Goal: Task Accomplishment & Management: Use online tool/utility

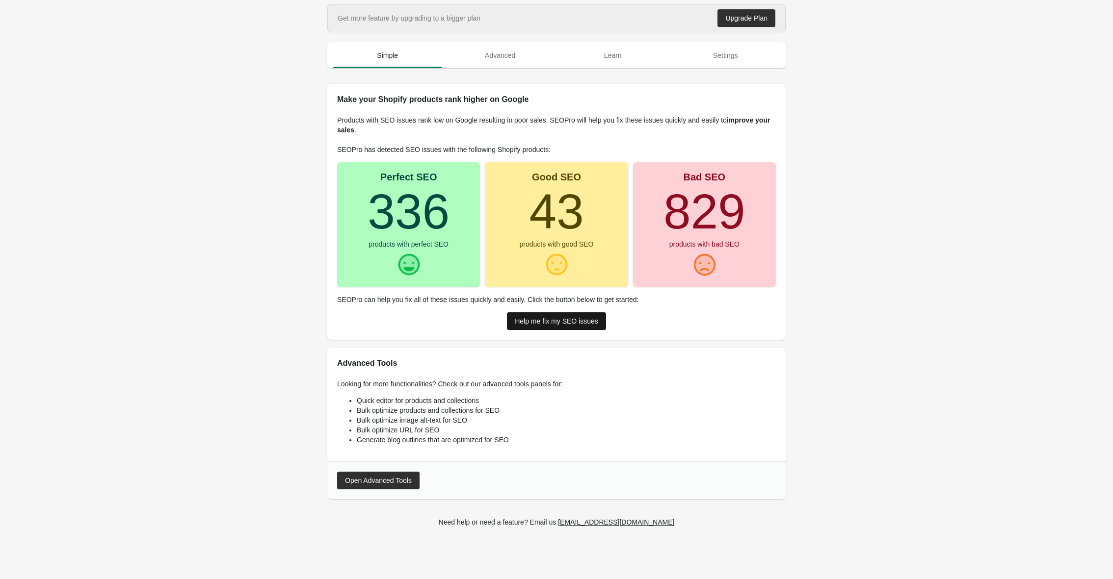
click at [570, 320] on div "Help me fix my SEO issues" at bounding box center [556, 321] width 83 height 8
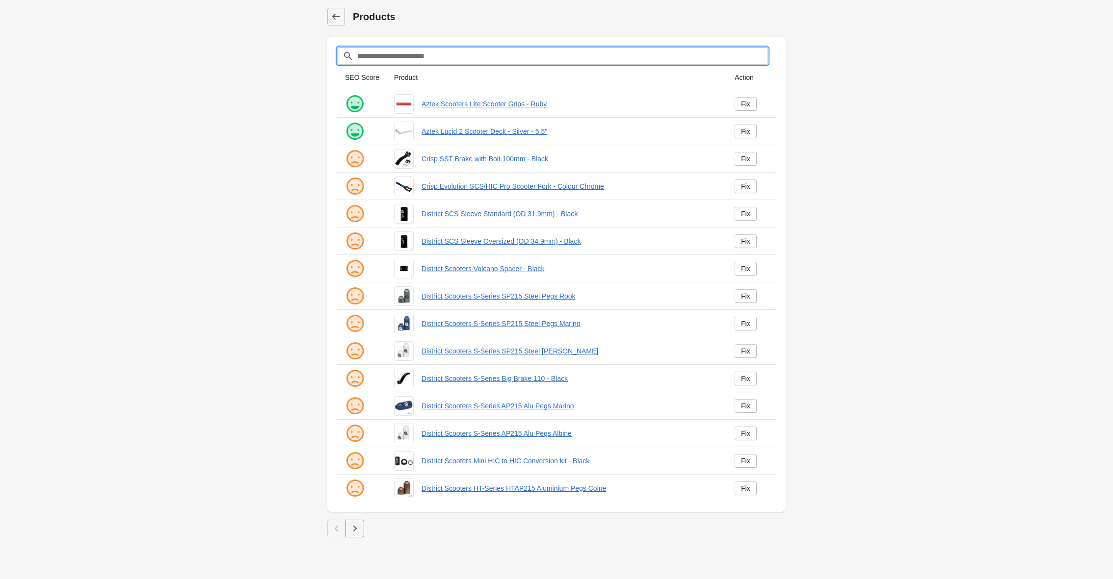
click at [397, 60] on input "Filter[title]" at bounding box center [562, 56] width 411 height 18
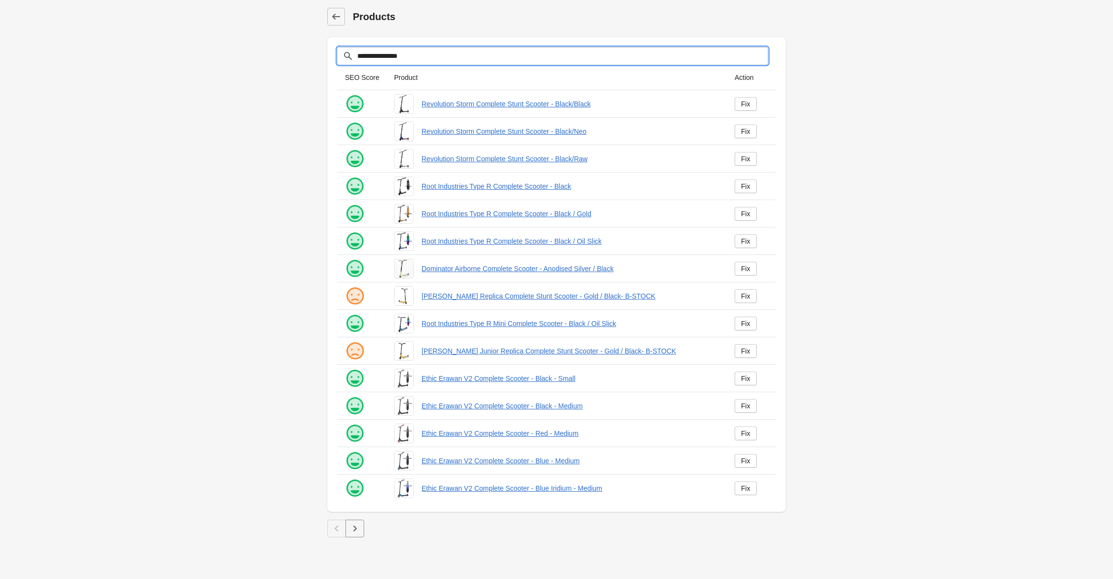
type input "**********"
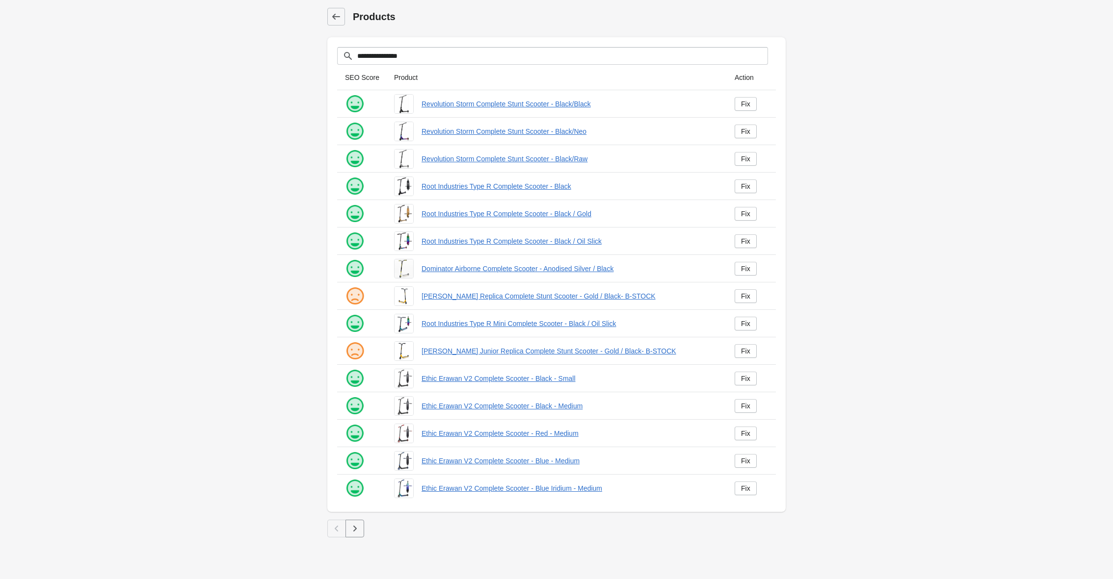
click at [355, 529] on icon "button" at bounding box center [355, 529] width 10 height 10
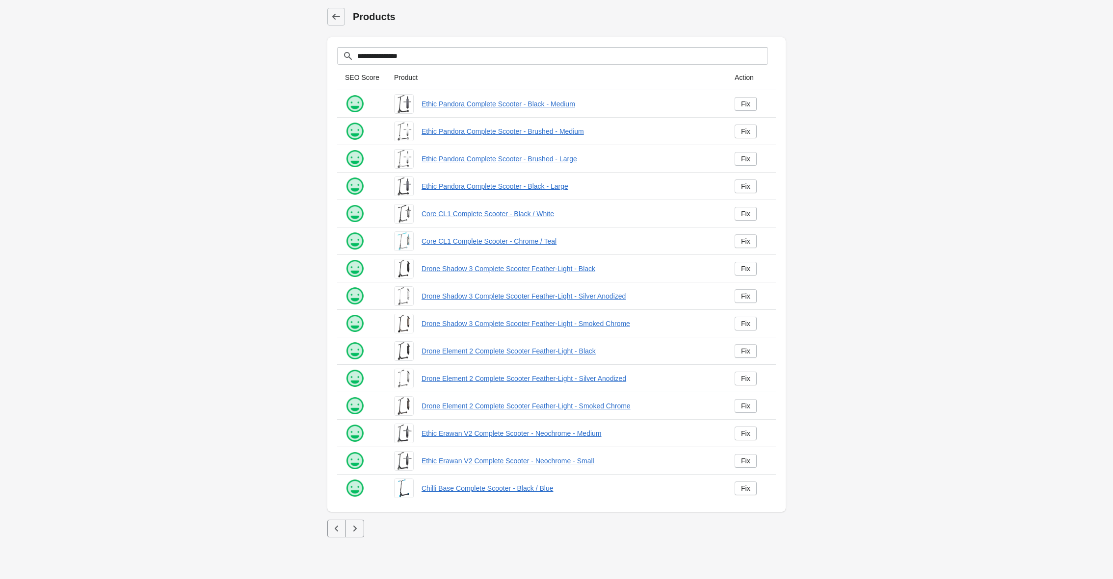
click at [357, 527] on icon "button" at bounding box center [355, 529] width 10 height 10
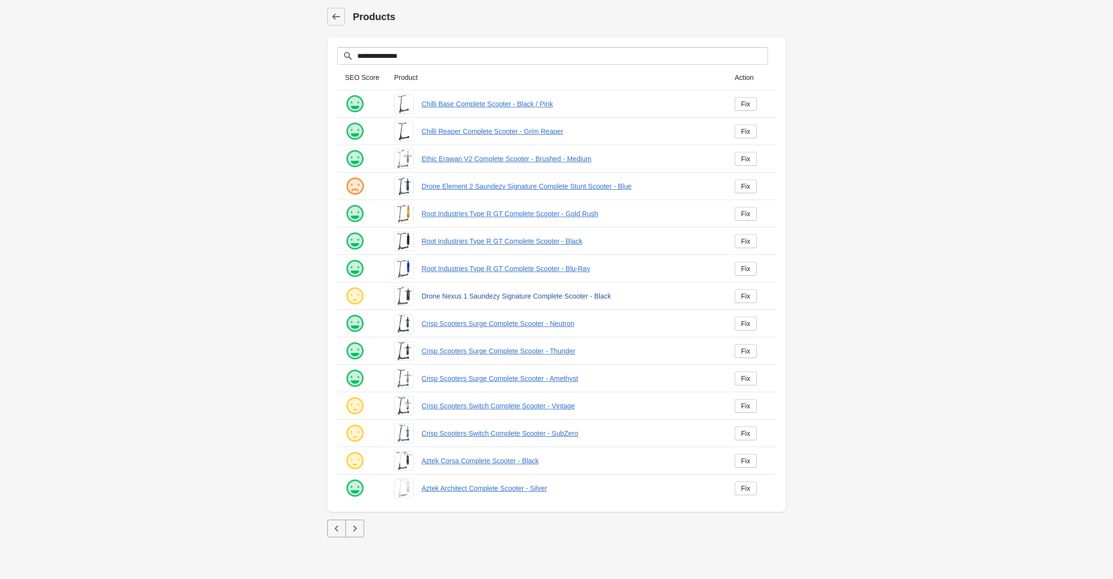
click at [483, 298] on link "Drone Nexus 1 Saundezy Signature Complete Scooter - Black" at bounding box center [569, 296] width 297 height 10
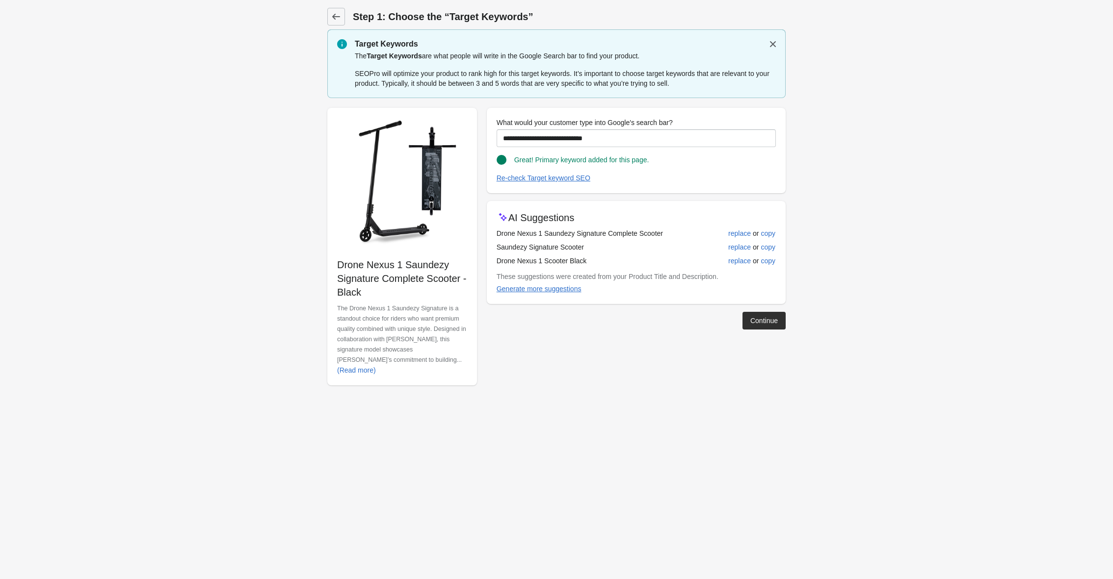
click at [763, 332] on div "**********" at bounding box center [551, 243] width 468 height 286
click at [763, 320] on div "Continue" at bounding box center [763, 321] width 27 height 8
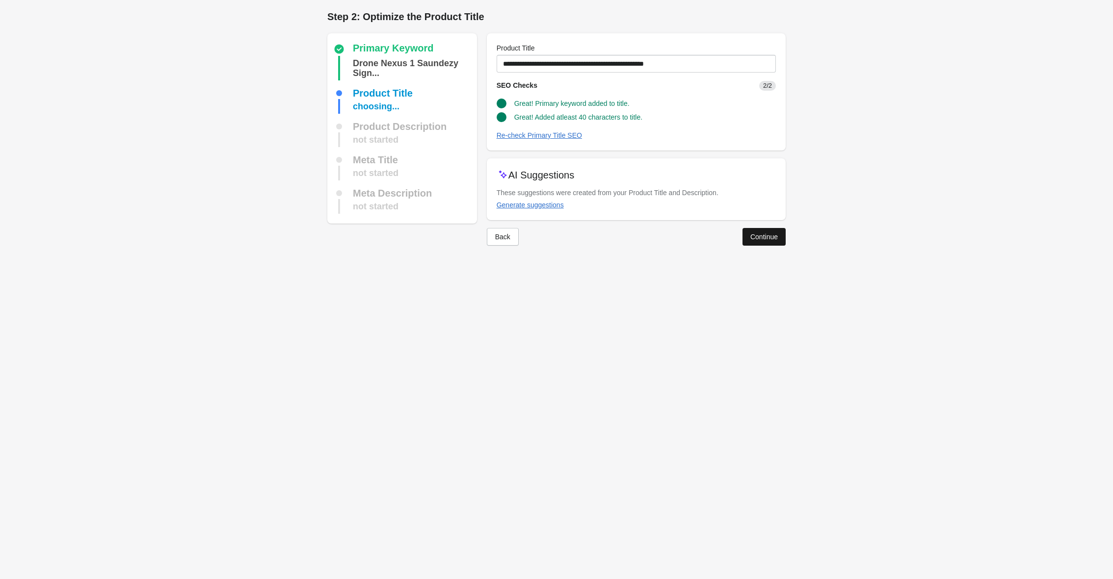
click at [759, 232] on button "Continue" at bounding box center [763, 237] width 43 height 18
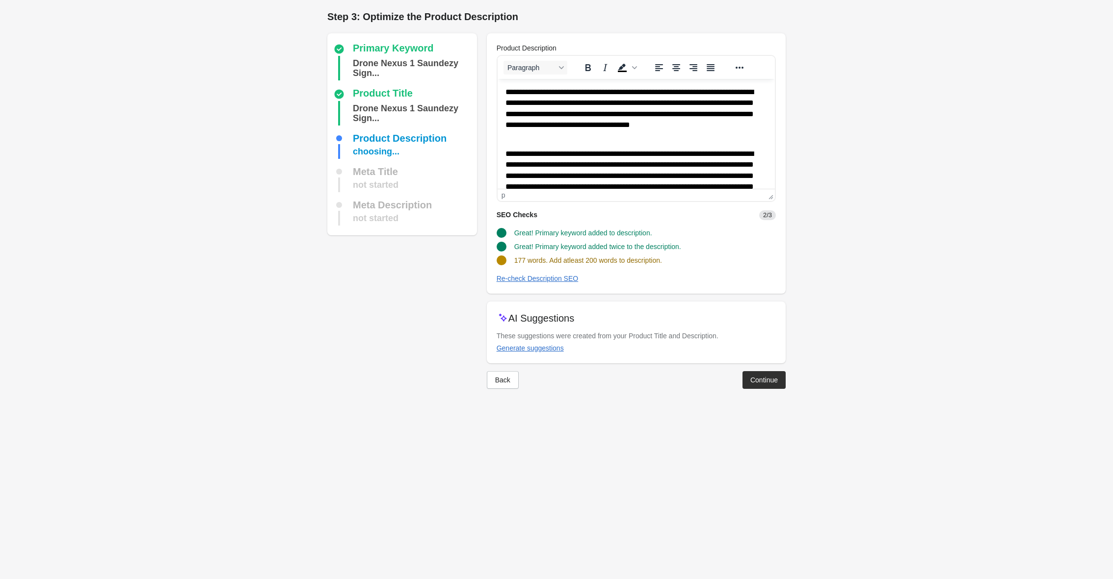
click at [659, 143] on body "**********" at bounding box center [636, 190] width 262 height 207
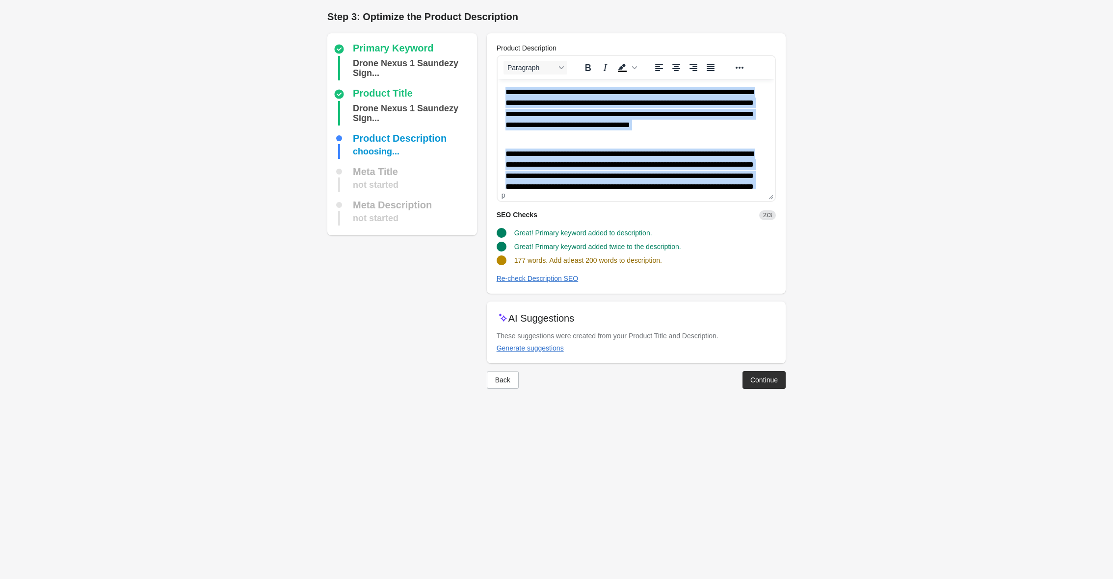
paste body "Rich Text Area. Press ALT-0 for help."
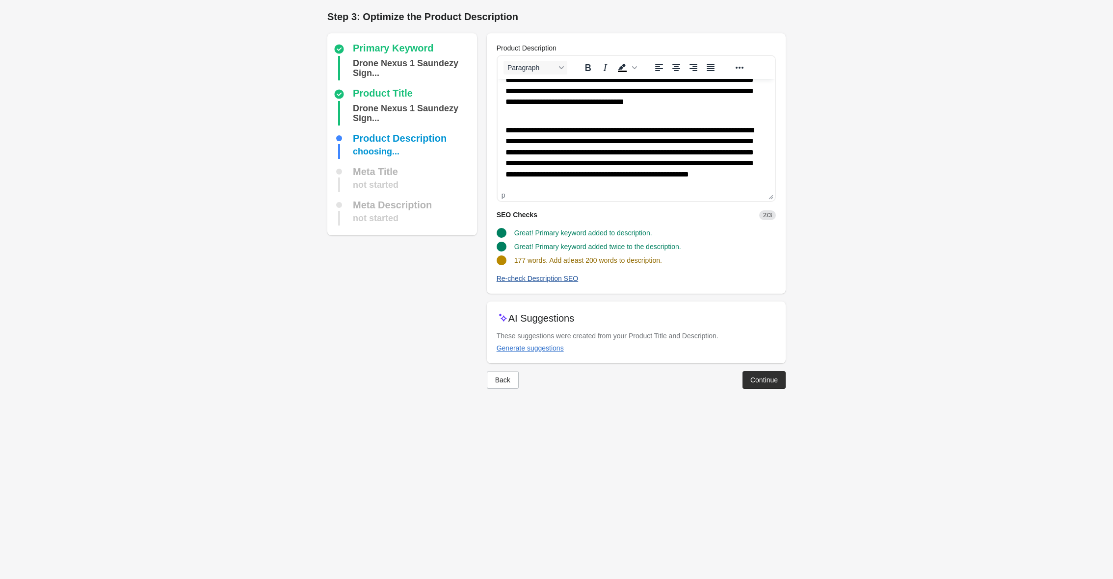
click at [560, 277] on div "Re-check Description SEO" at bounding box center [538, 279] width 82 height 8
click at [628, 181] on p "**********" at bounding box center [636, 157] width 262 height 65
click at [546, 280] on div "Re-check Description SEO" at bounding box center [538, 279] width 82 height 8
click at [761, 374] on button "Continue" at bounding box center [763, 380] width 43 height 18
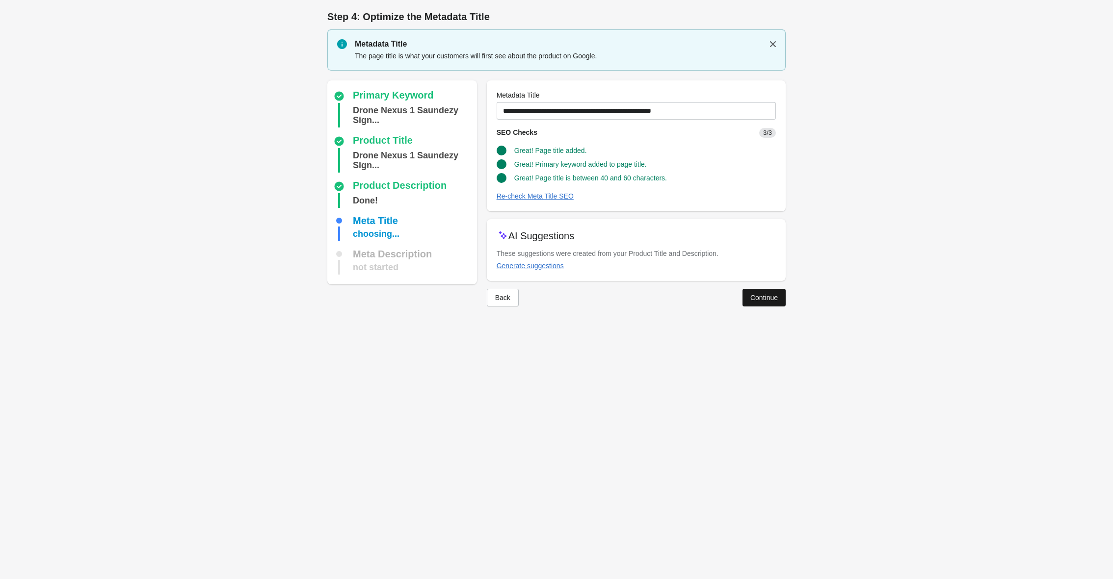
click at [765, 299] on div "Continue" at bounding box center [763, 298] width 27 height 8
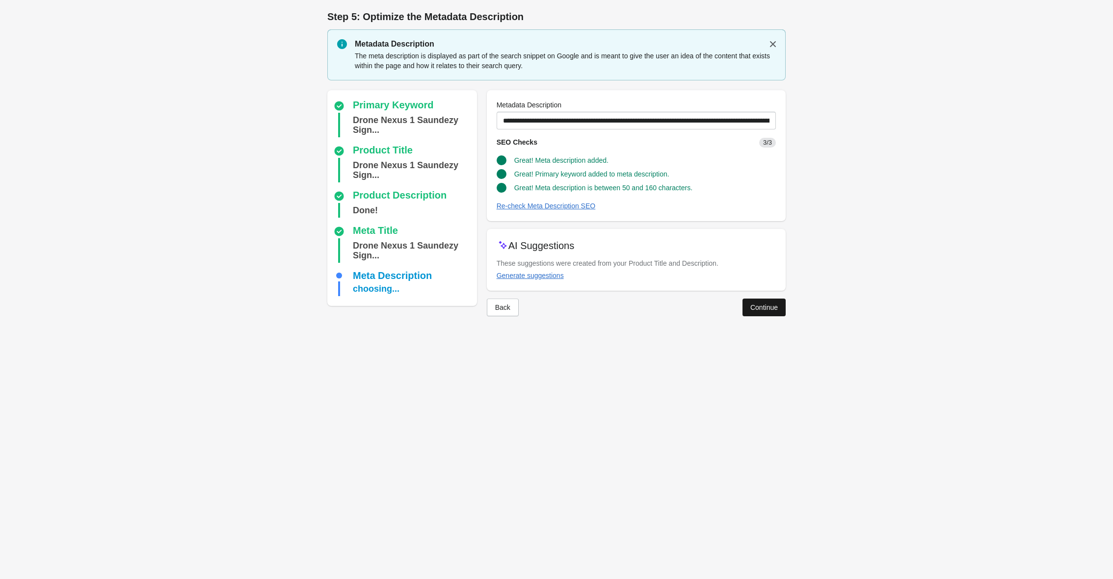
click at [763, 308] on div "Continue" at bounding box center [763, 308] width 27 height 8
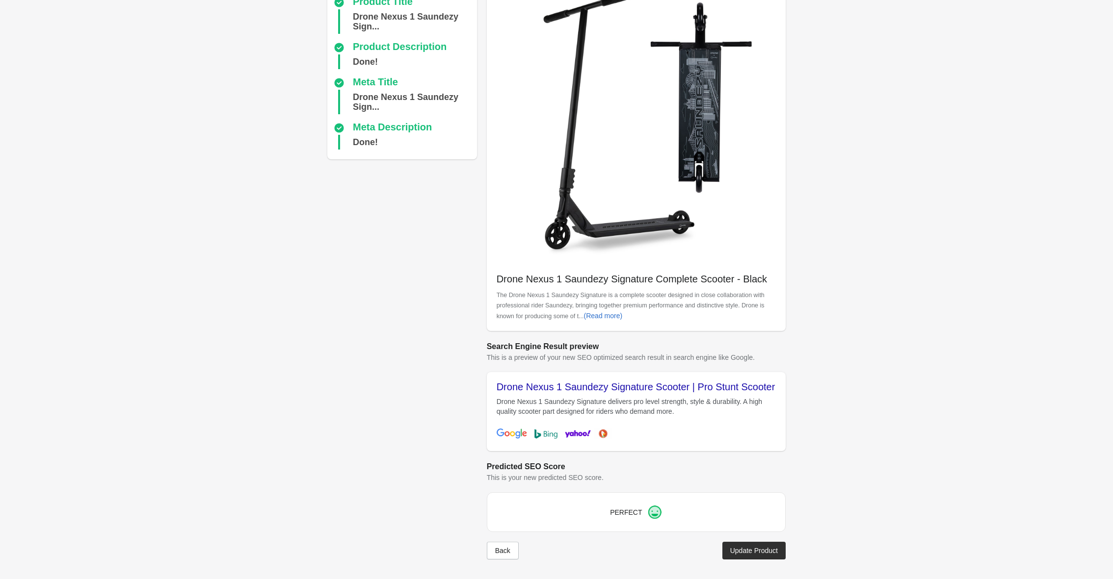
scroll to position [92, 0]
click at [736, 554] on div "Update Product" at bounding box center [754, 551] width 48 height 8
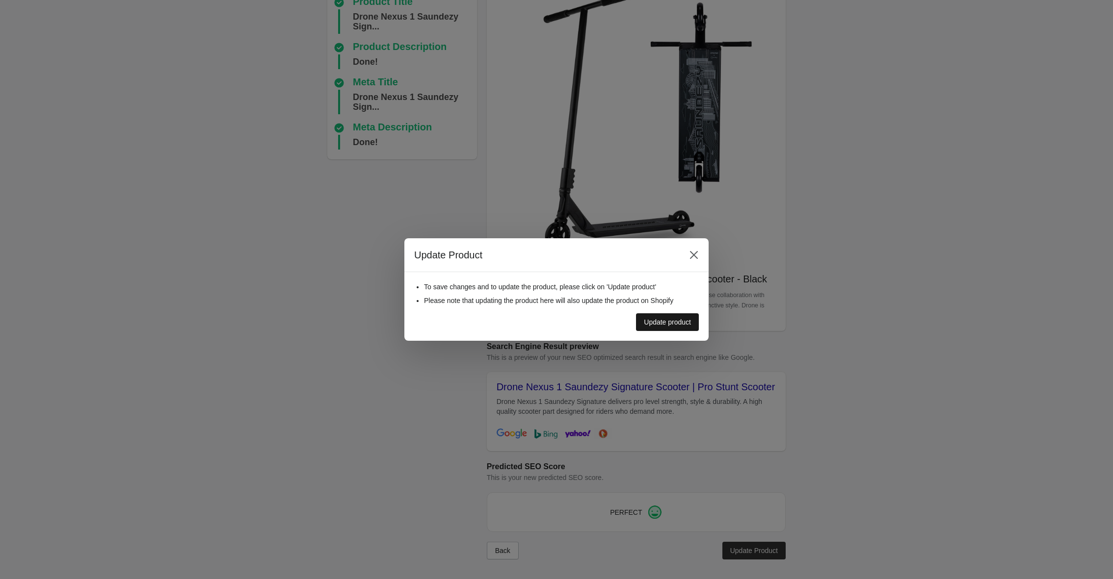
click at [655, 319] on div "Update product" at bounding box center [667, 322] width 47 height 8
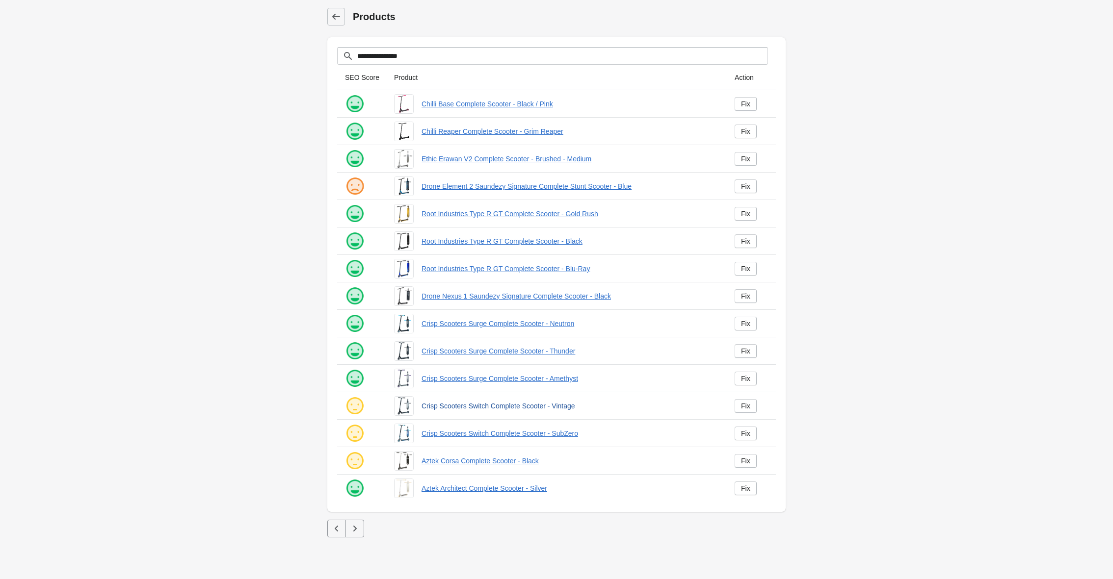
click at [508, 408] on link "Crisp Scooters Switch Complete Scooter - Vintage" at bounding box center [569, 406] width 297 height 10
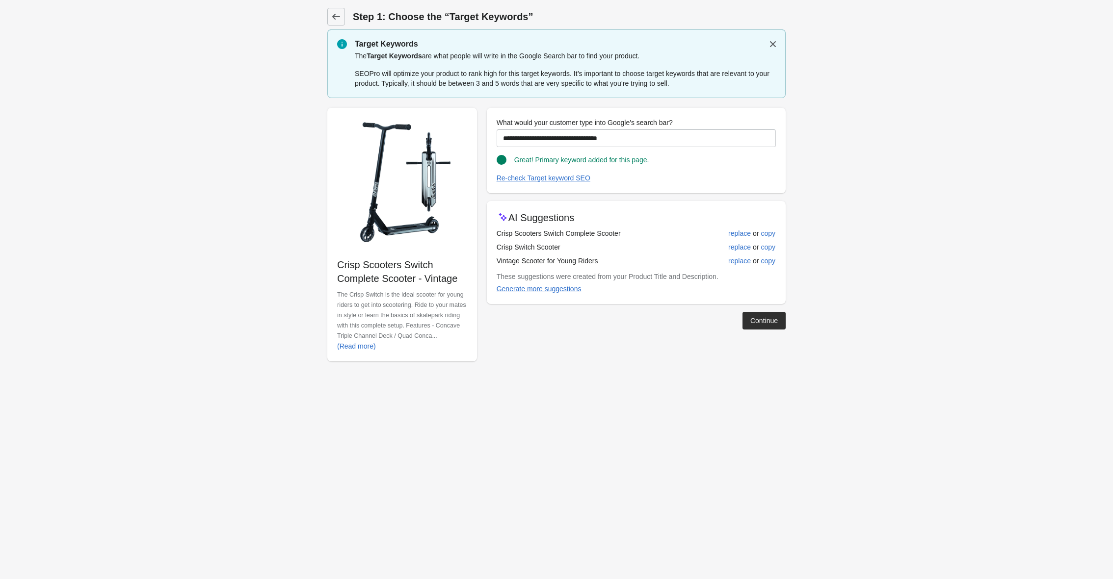
click at [756, 334] on div "**********" at bounding box center [551, 231] width 468 height 262
click at [756, 324] on div "Continue" at bounding box center [763, 321] width 27 height 8
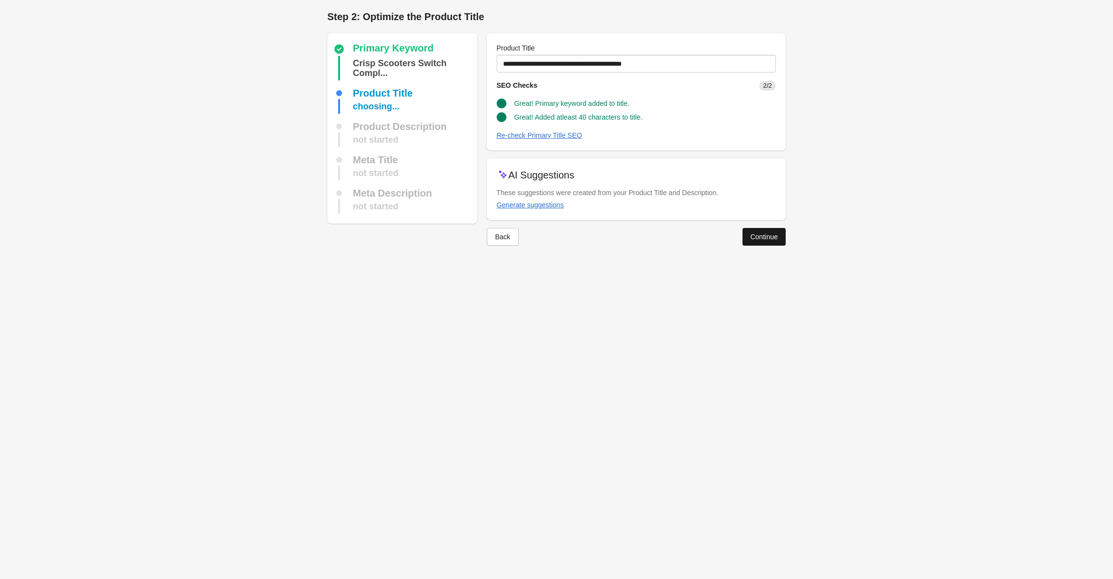
click at [754, 238] on div "Continue" at bounding box center [763, 237] width 27 height 8
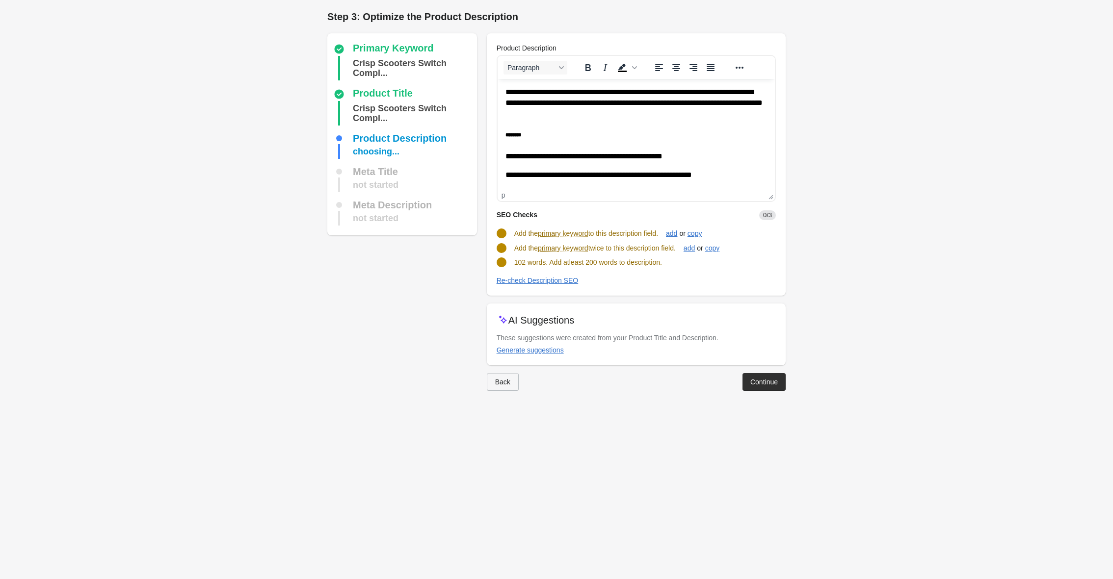
click at [499, 386] on button "Back" at bounding box center [503, 382] width 32 height 18
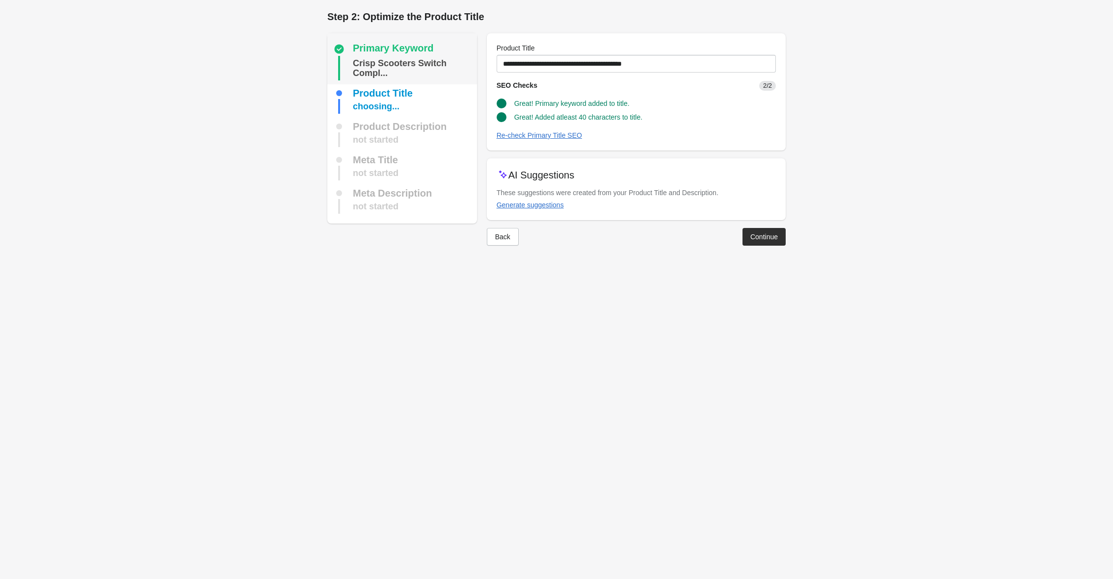
click at [372, 62] on div "Crisp Scooters Switch Compl..." at bounding box center [413, 68] width 120 height 25
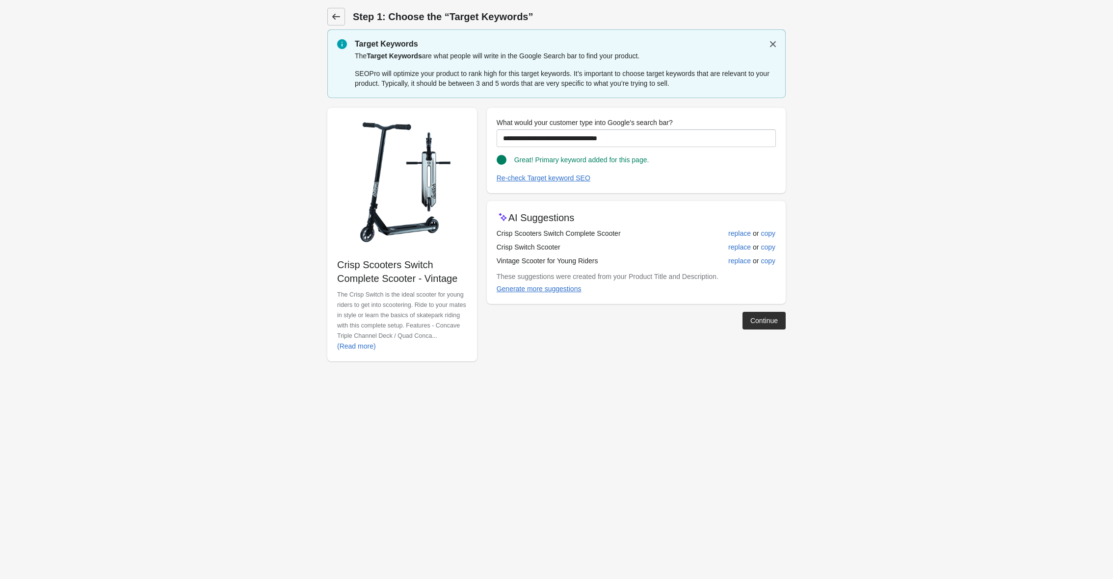
click at [334, 16] on icon at bounding box center [336, 17] width 8 height 6
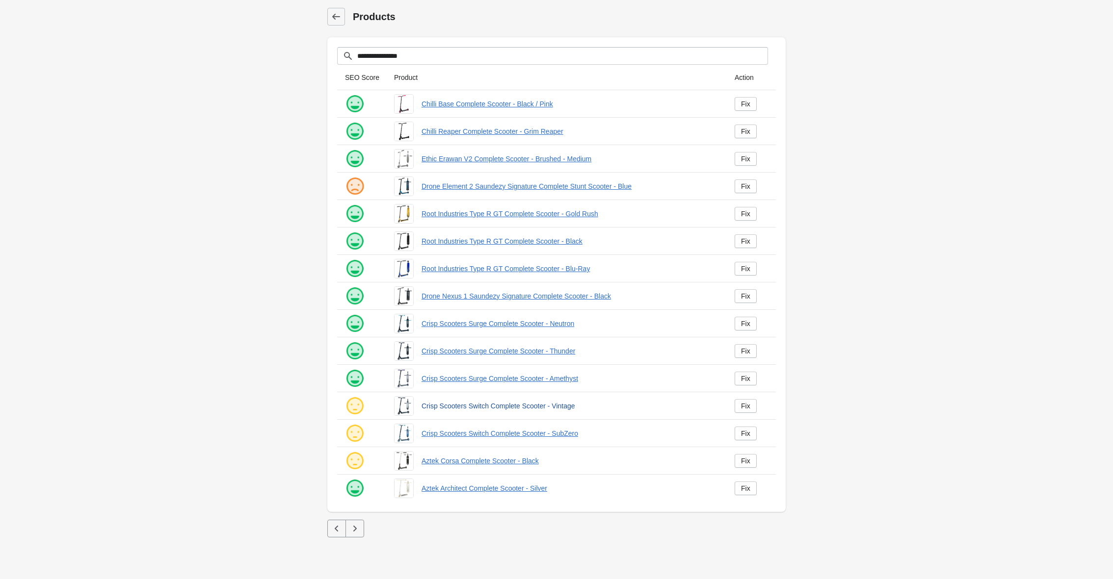
click at [499, 406] on link "Crisp Scooters Switch Complete Scooter - Vintage" at bounding box center [569, 406] width 297 height 10
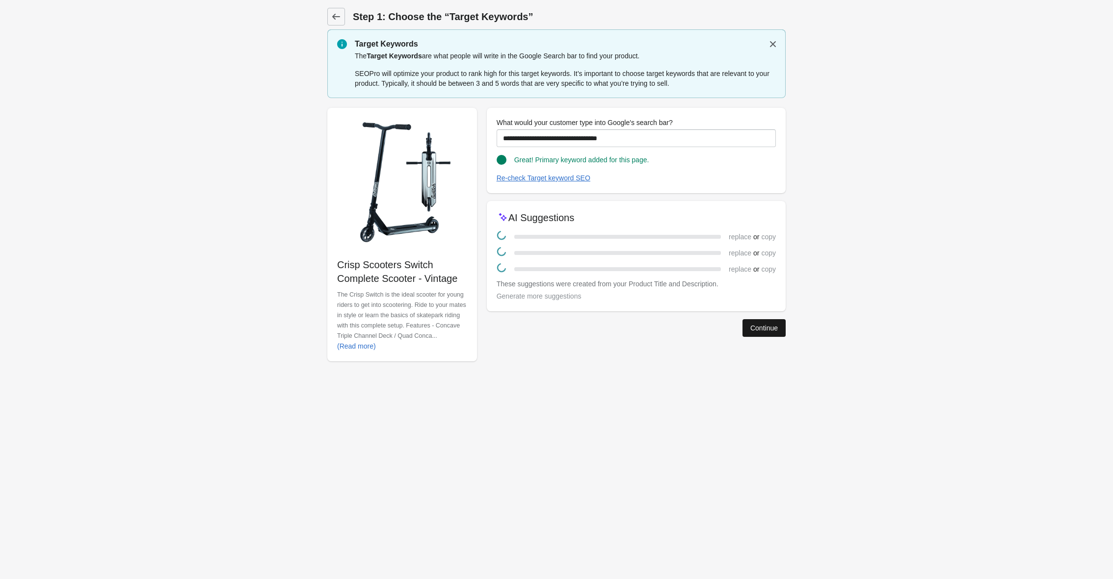
click at [772, 333] on button "Continue" at bounding box center [763, 328] width 43 height 18
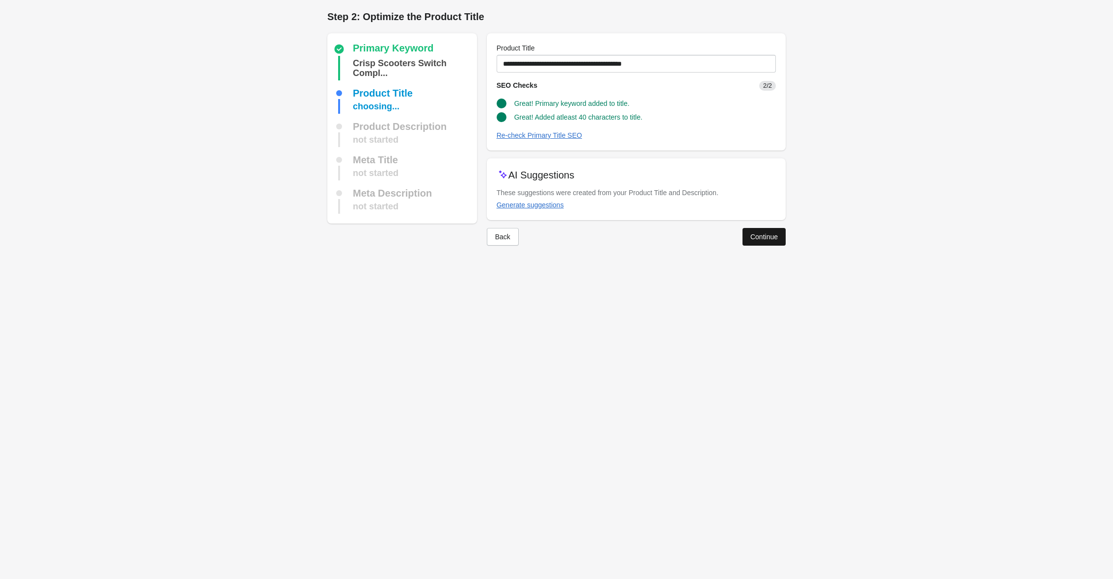
click at [769, 233] on div "Continue" at bounding box center [763, 237] width 27 height 8
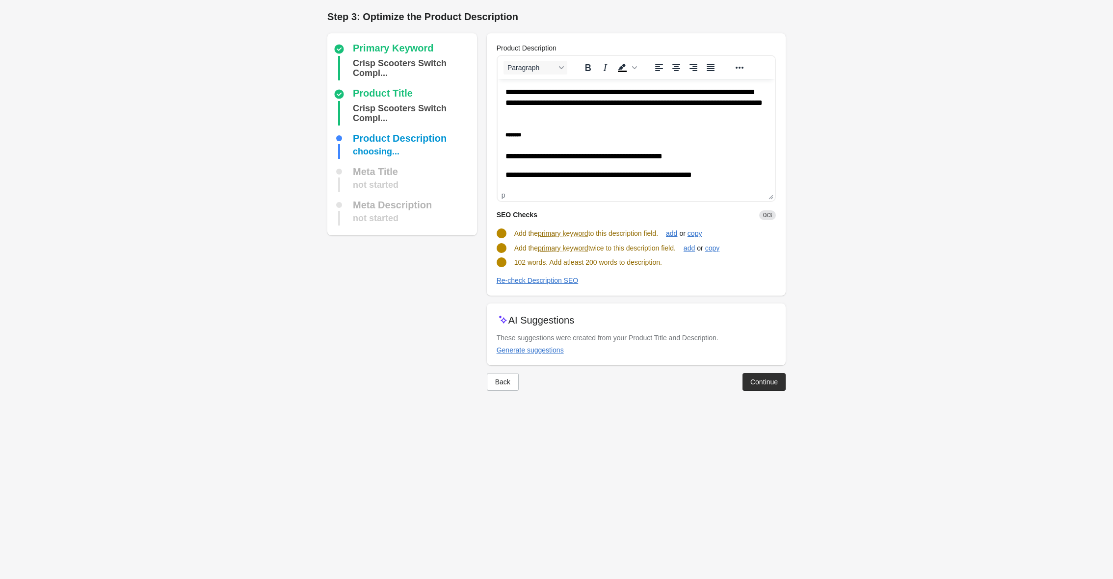
click at [590, 152] on p "**********" at bounding box center [636, 156] width 262 height 11
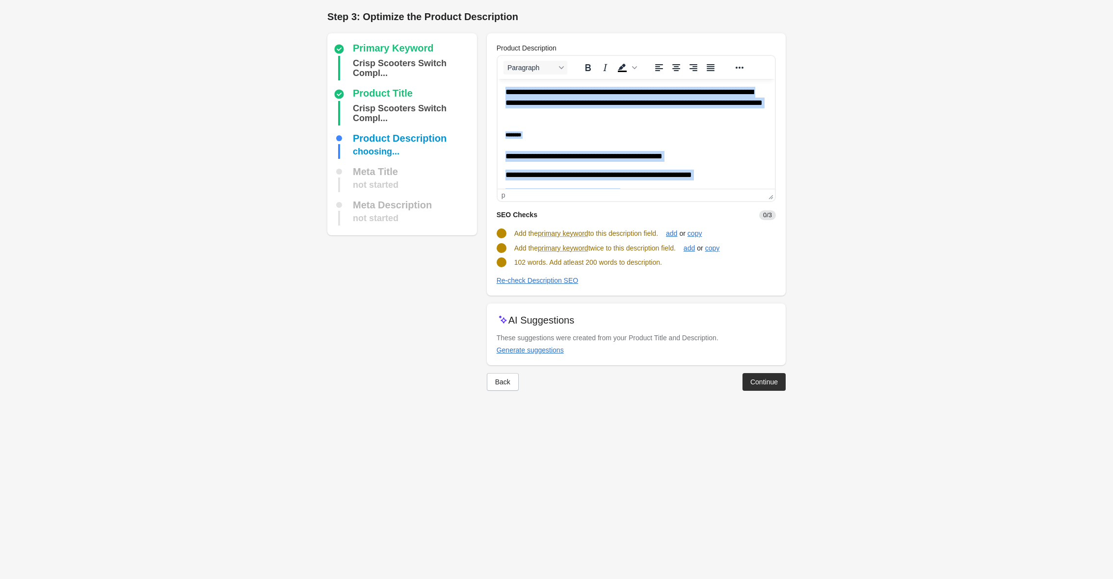
paste body "Rich Text Area. Press ALT-0 for help."
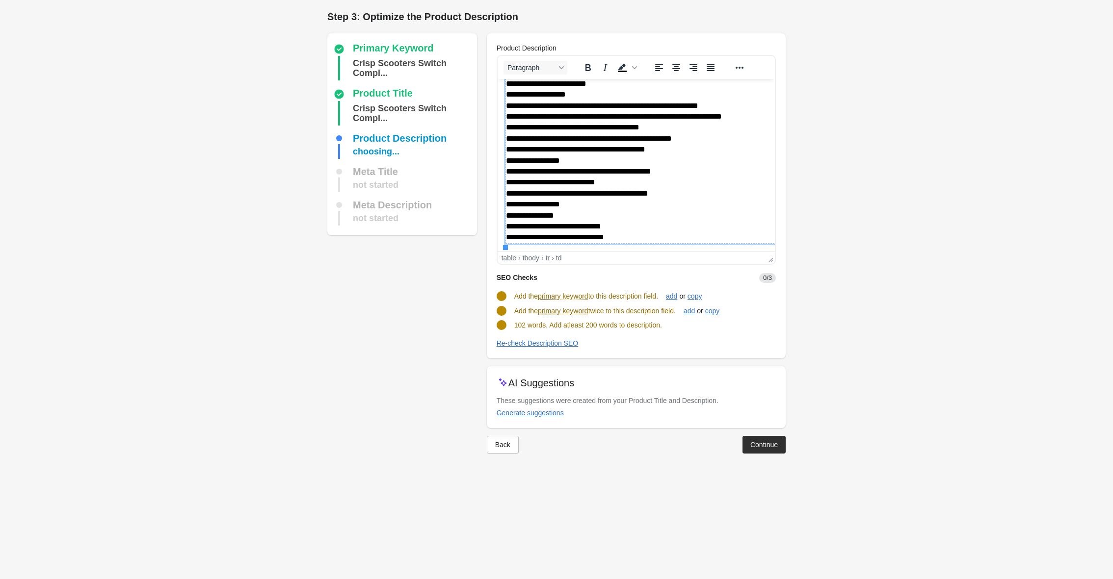
scroll to position [233, 0]
drag, startPoint x: 773, startPoint y: 197, endPoint x: 6, endPoint y: 110, distance: 771.8
click at [532, 341] on div "Re-check Description SEO" at bounding box center [538, 344] width 82 height 8
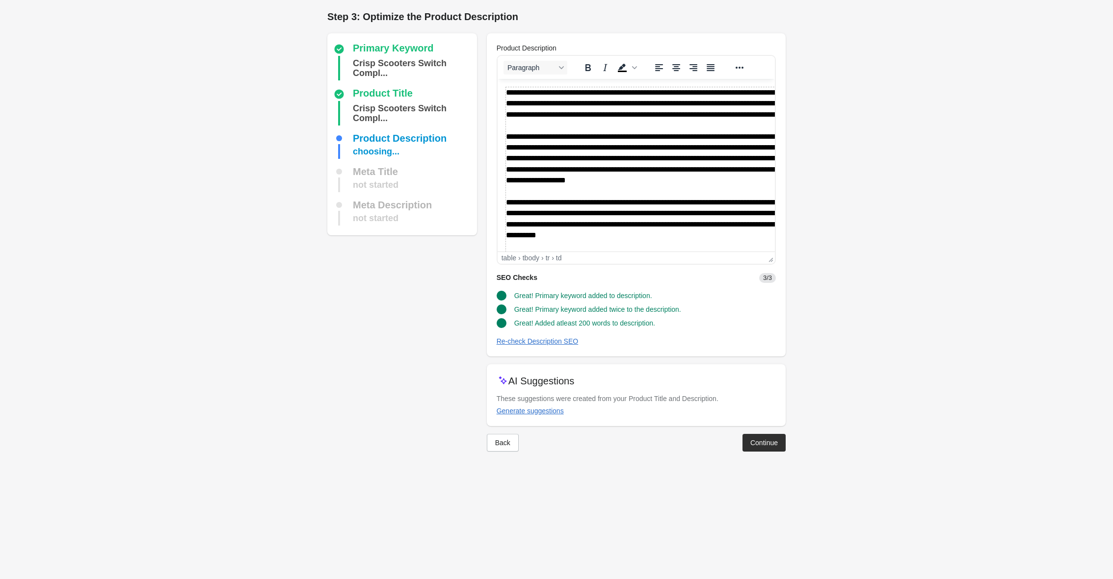
scroll to position [0, 0]
click at [636, 196] on td "**********" at bounding box center [663, 279] width 317 height 385
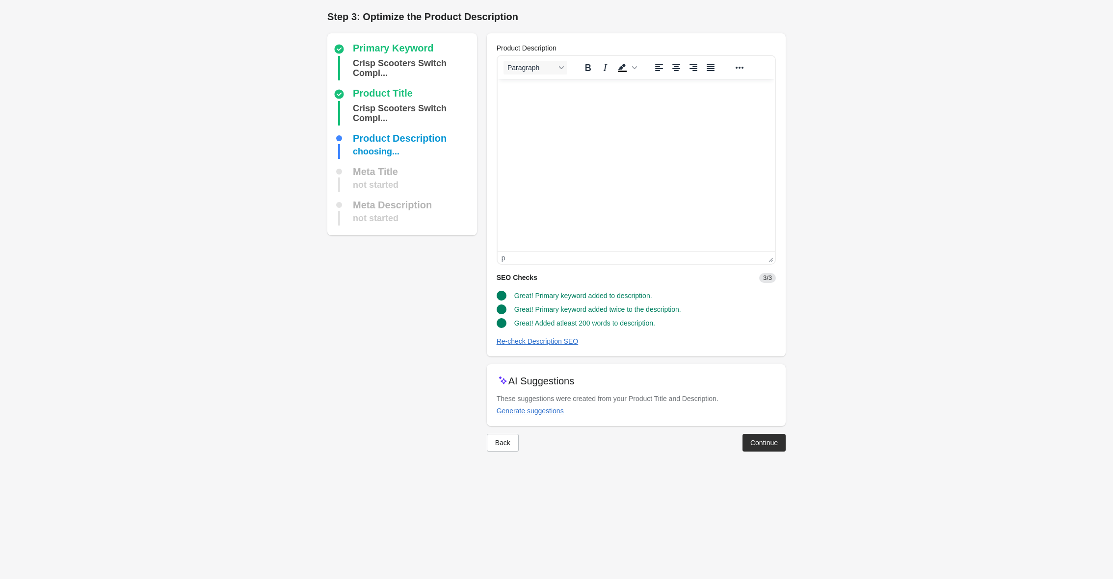
scroll to position [276, 0]
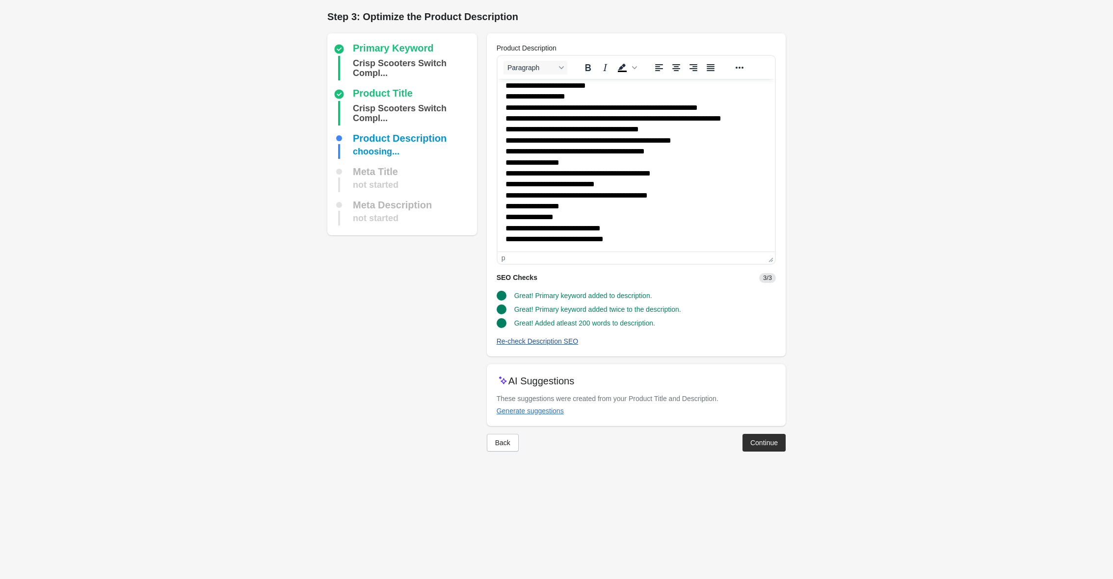
click at [554, 343] on div "Re-check Description SEO" at bounding box center [538, 342] width 82 height 8
click at [760, 439] on div "Continue" at bounding box center [763, 443] width 27 height 8
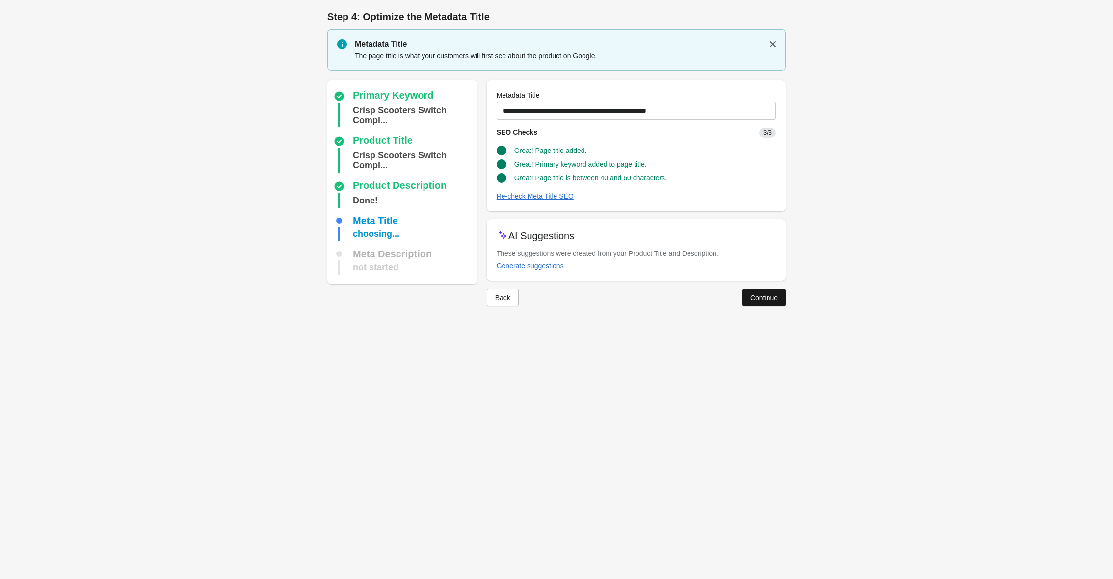
click at [758, 301] on div "Continue" at bounding box center [763, 298] width 27 height 8
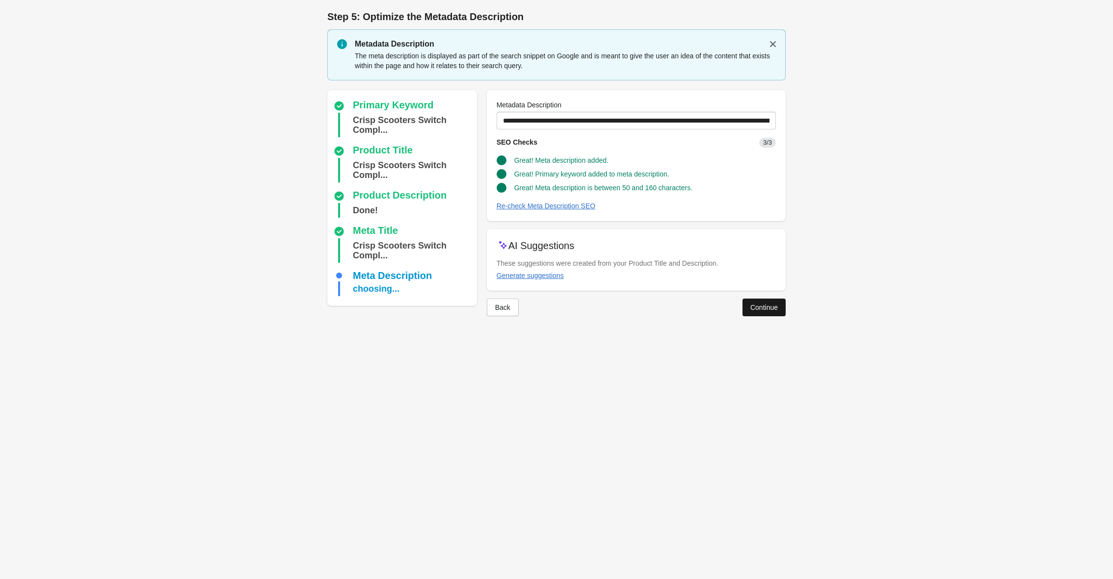
click at [757, 308] on div "Continue" at bounding box center [763, 308] width 27 height 8
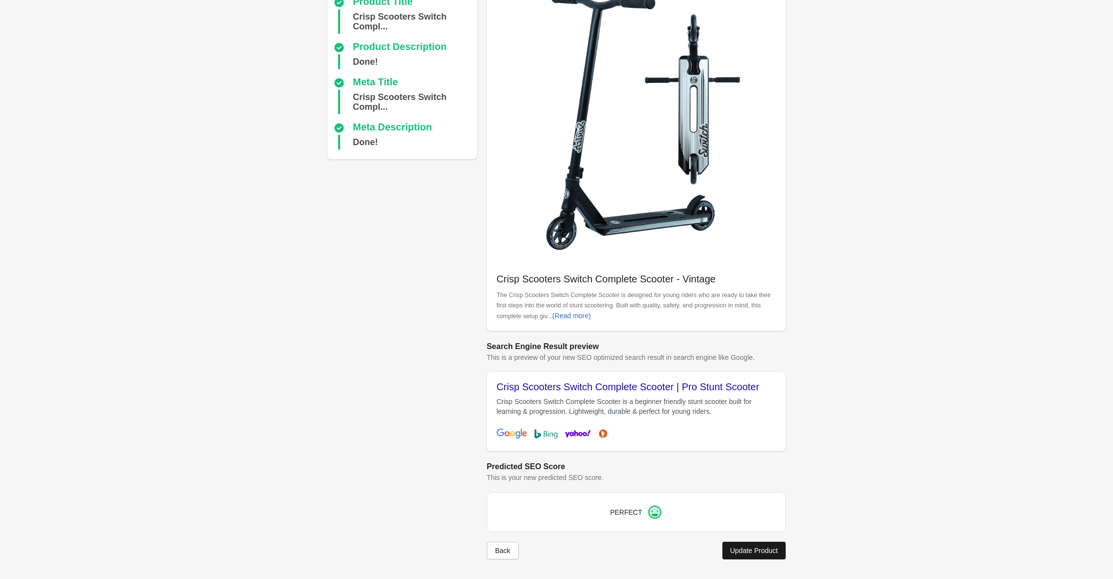
scroll to position [92, 0]
click at [748, 550] on div "Update Product" at bounding box center [754, 551] width 48 height 8
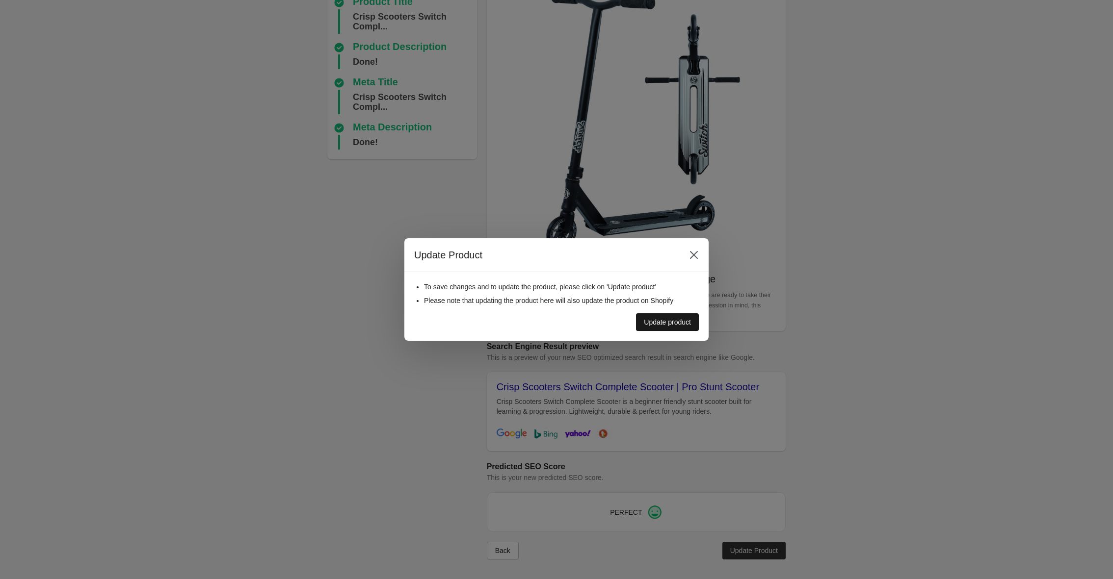
click at [678, 315] on button "Update product" at bounding box center [667, 323] width 63 height 18
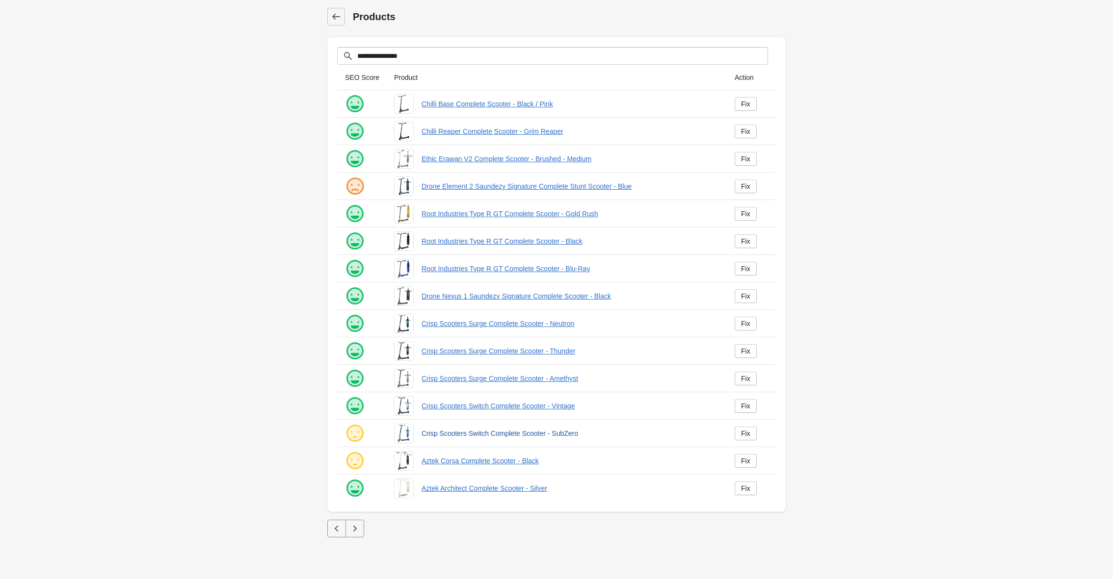
click at [485, 435] on link "Crisp Scooters Switch Complete Scooter - SubZero" at bounding box center [569, 434] width 297 height 10
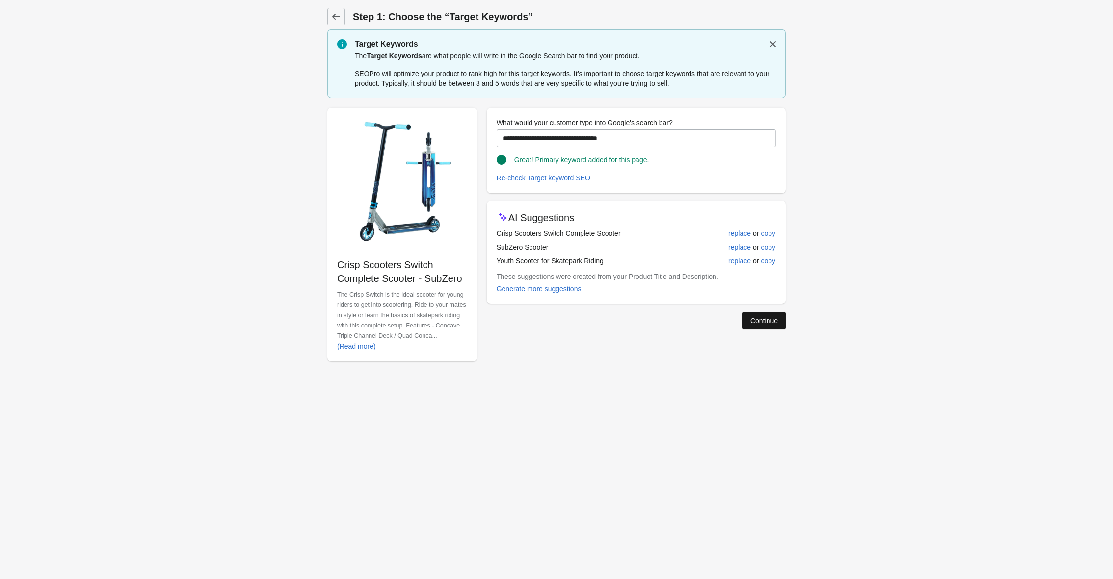
click at [772, 324] on div "Continue" at bounding box center [763, 321] width 27 height 8
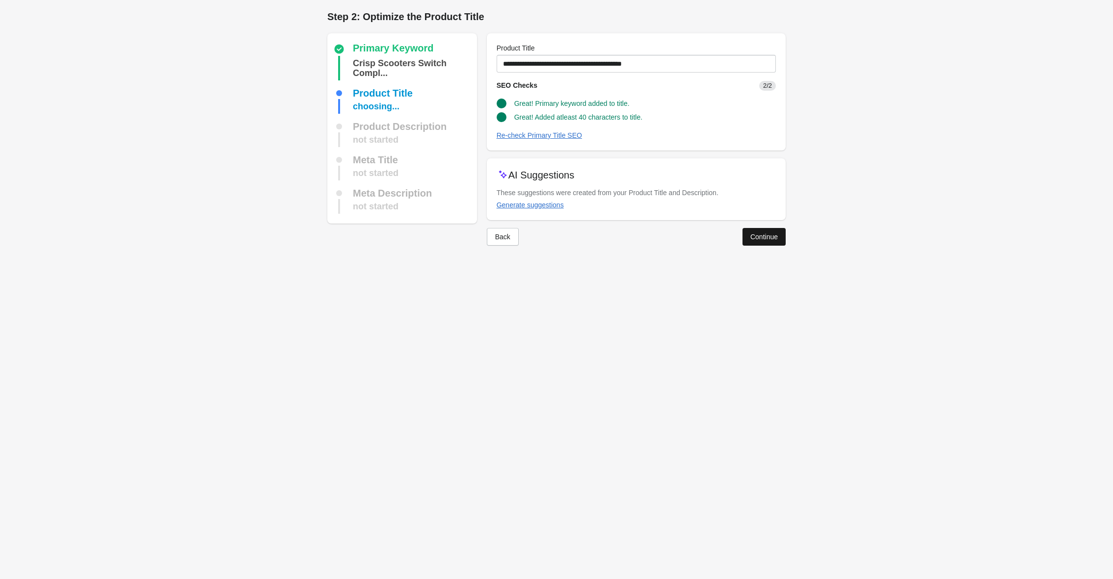
click at [757, 236] on div "Continue" at bounding box center [763, 237] width 27 height 8
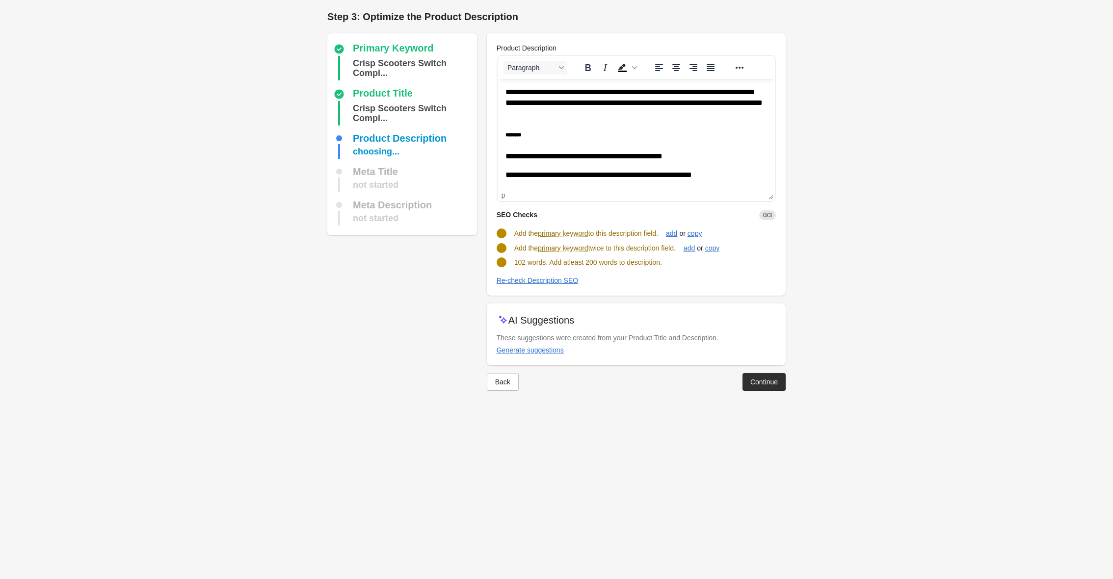
click at [591, 158] on p "**********" at bounding box center [636, 156] width 262 height 11
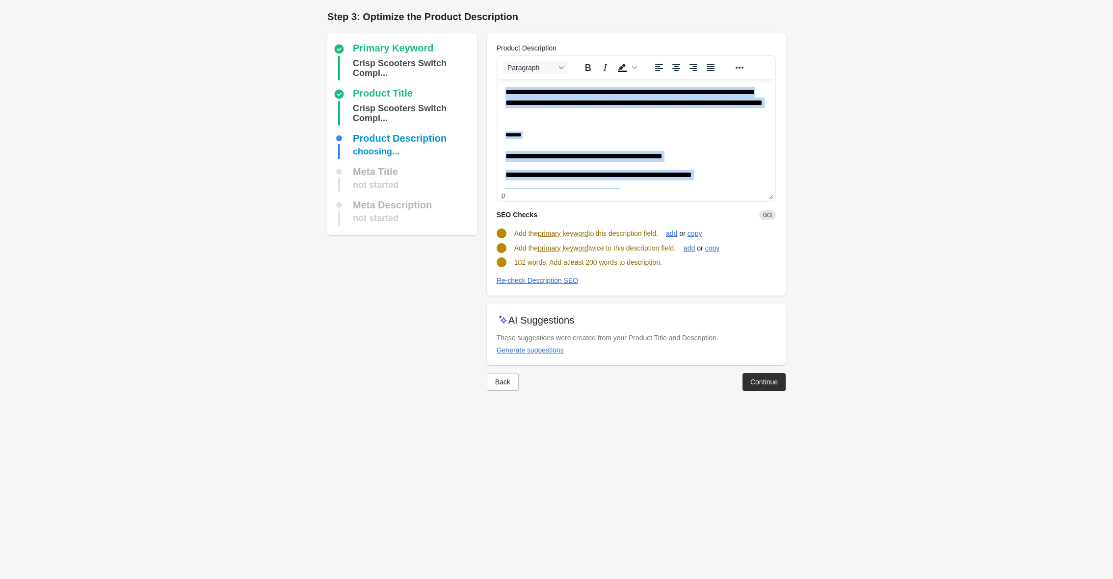
paste body "Rich Text Area. Press ALT-0 for help."
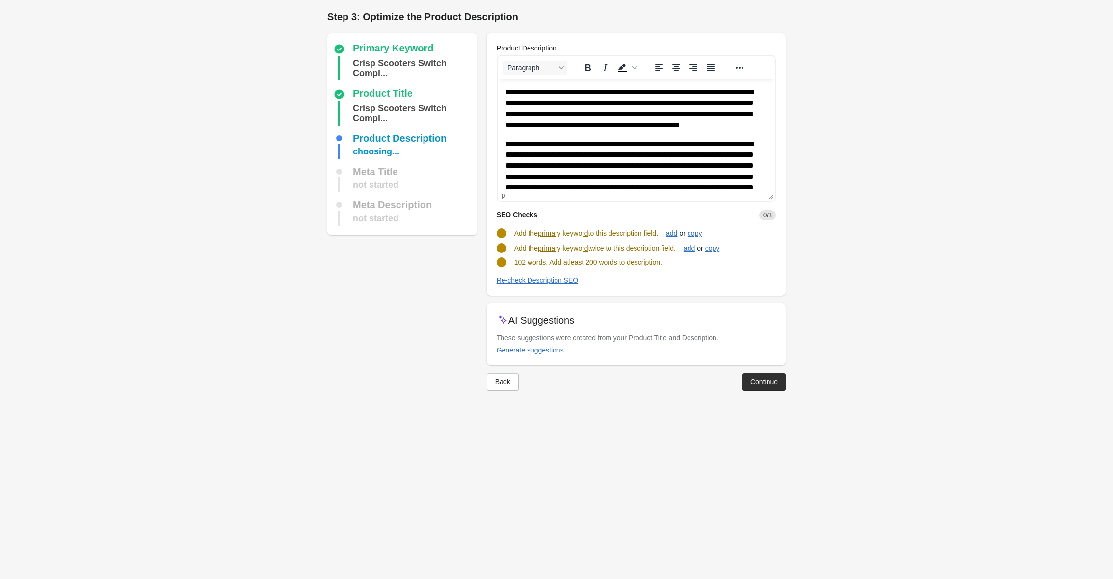
scroll to position [339, 0]
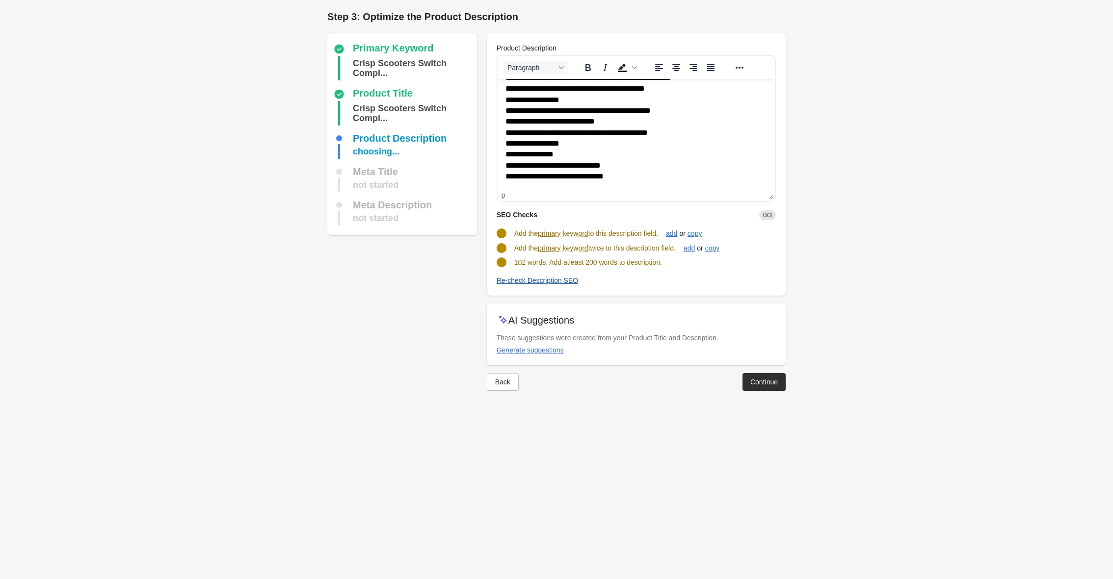
click at [535, 283] on div "Re-check Description SEO" at bounding box center [538, 281] width 82 height 8
click at [774, 376] on div "Continue" at bounding box center [763, 380] width 27 height 8
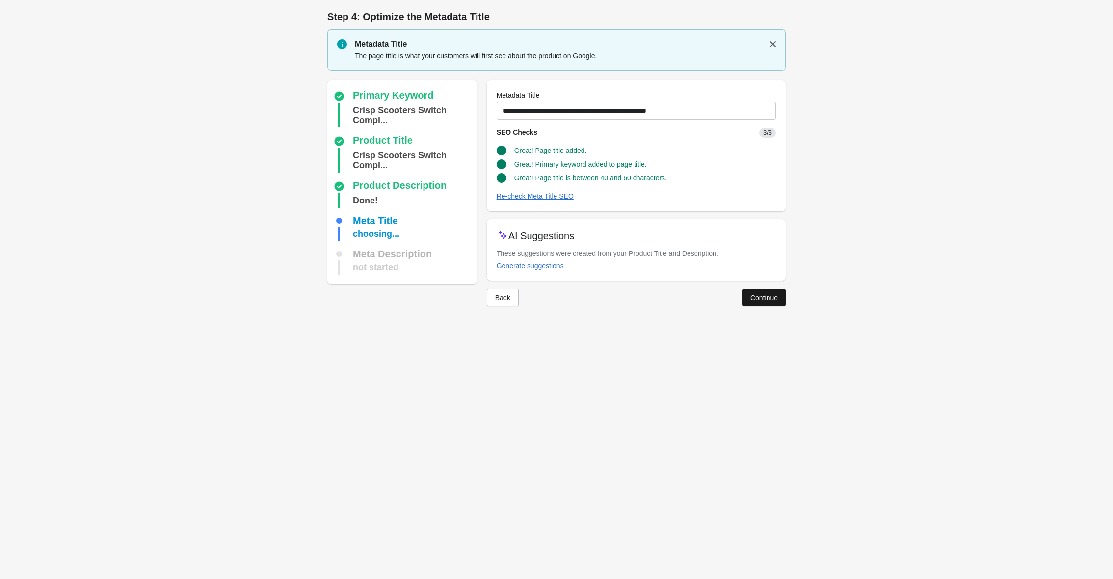
click at [765, 299] on div "Continue" at bounding box center [763, 298] width 27 height 8
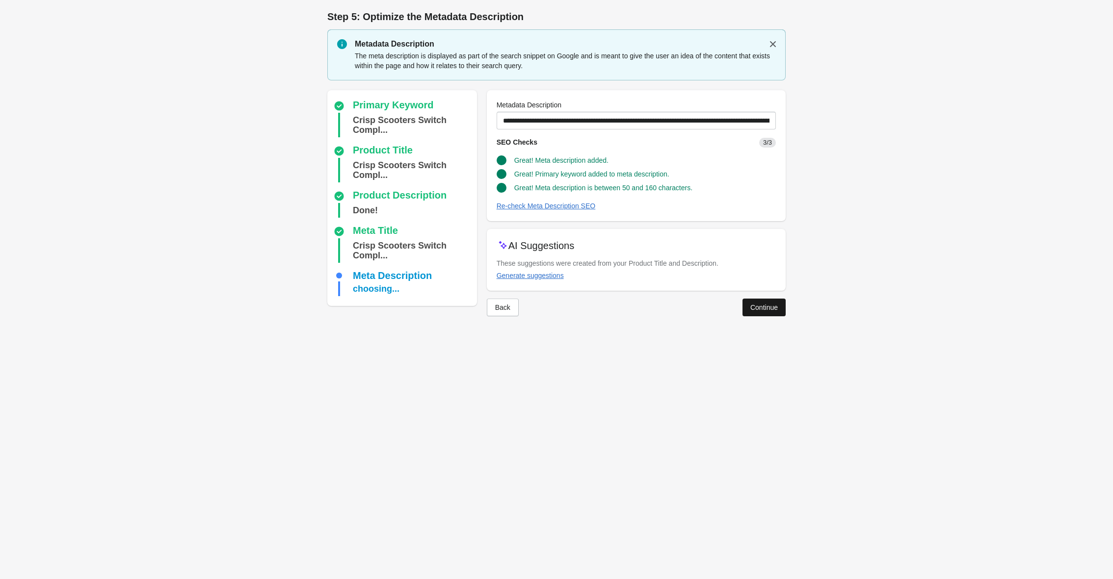
click at [764, 309] on div "Continue" at bounding box center [763, 308] width 27 height 8
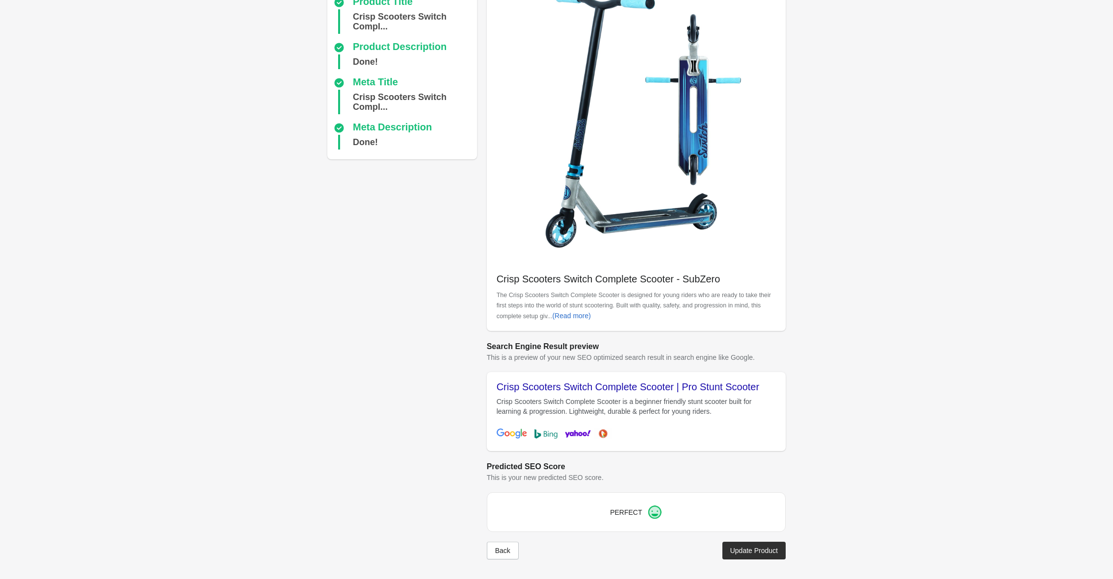
scroll to position [92, 0]
click at [753, 546] on button "Update Product" at bounding box center [753, 551] width 63 height 18
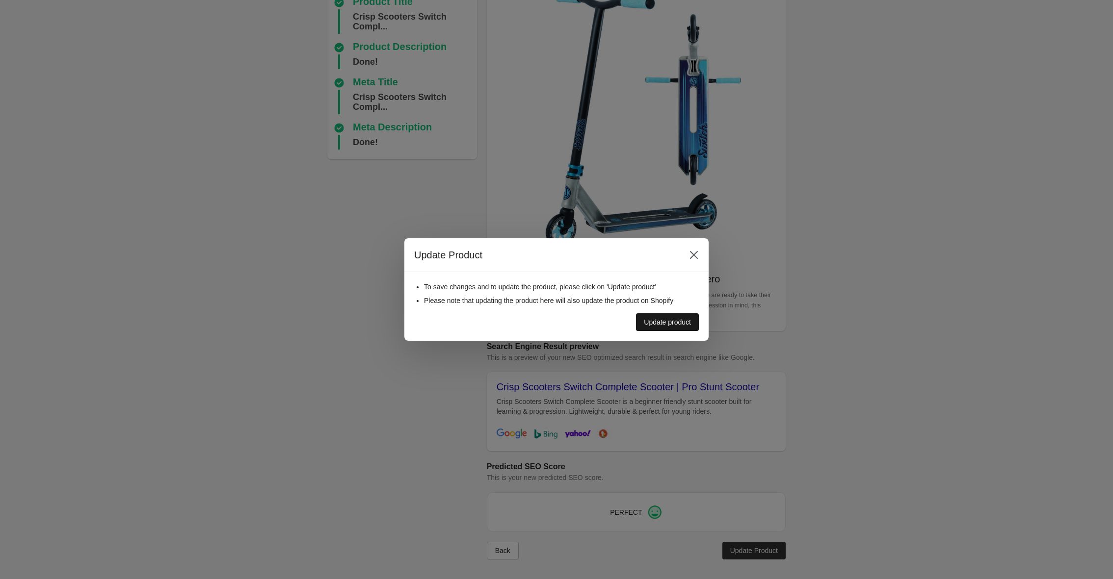
click at [648, 322] on div "Update product" at bounding box center [667, 322] width 47 height 8
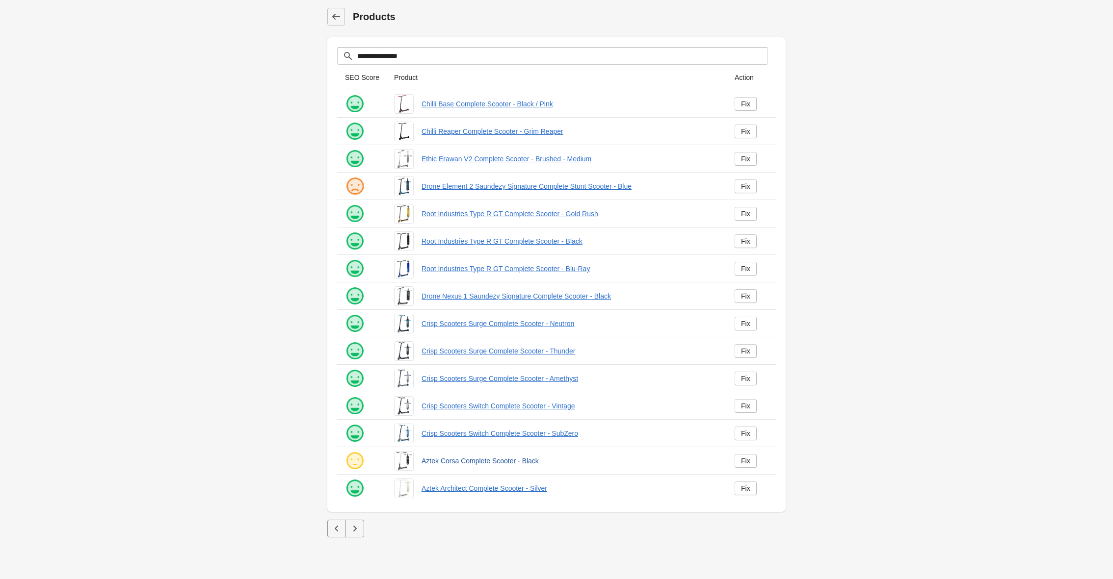
click at [491, 459] on link "Aztek Corsa Complete Scooter - Black" at bounding box center [569, 461] width 297 height 10
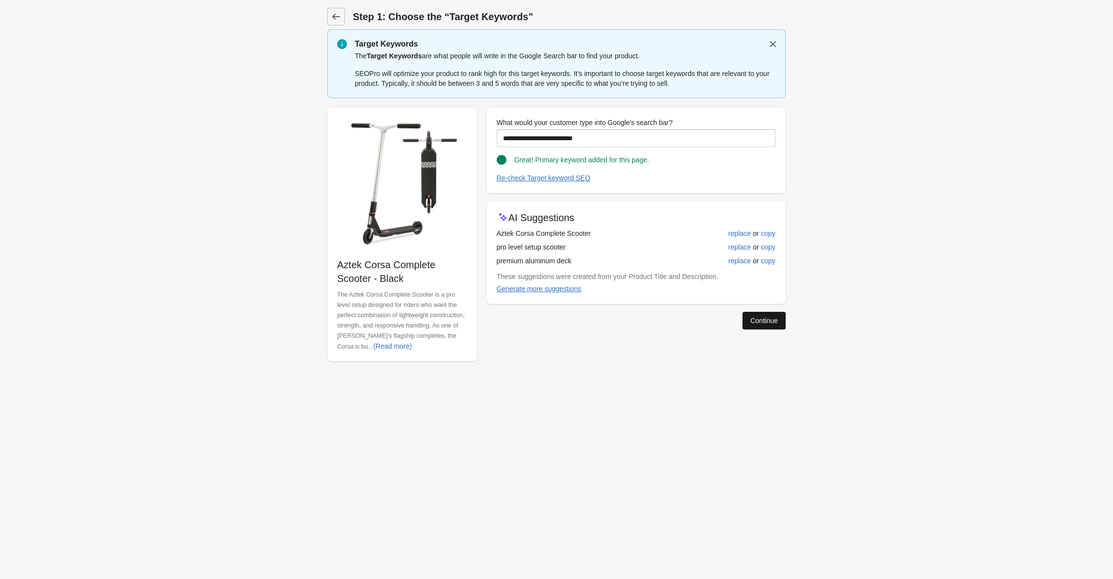
click at [768, 324] on div "Continue" at bounding box center [763, 321] width 27 height 8
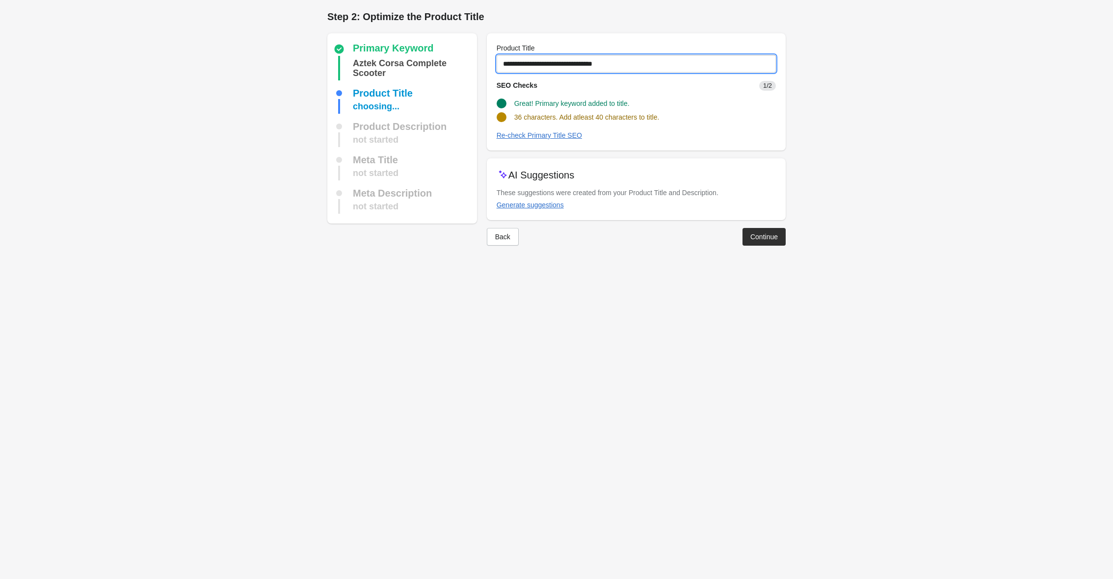
click at [640, 63] on input "**********" at bounding box center [636, 64] width 279 height 18
type input "**********"
click at [914, 175] on form "Step 1: Choose the “Target Keywords” Target Keywords The Target Keywords are wh…" at bounding box center [556, 132] width 1113 height 265
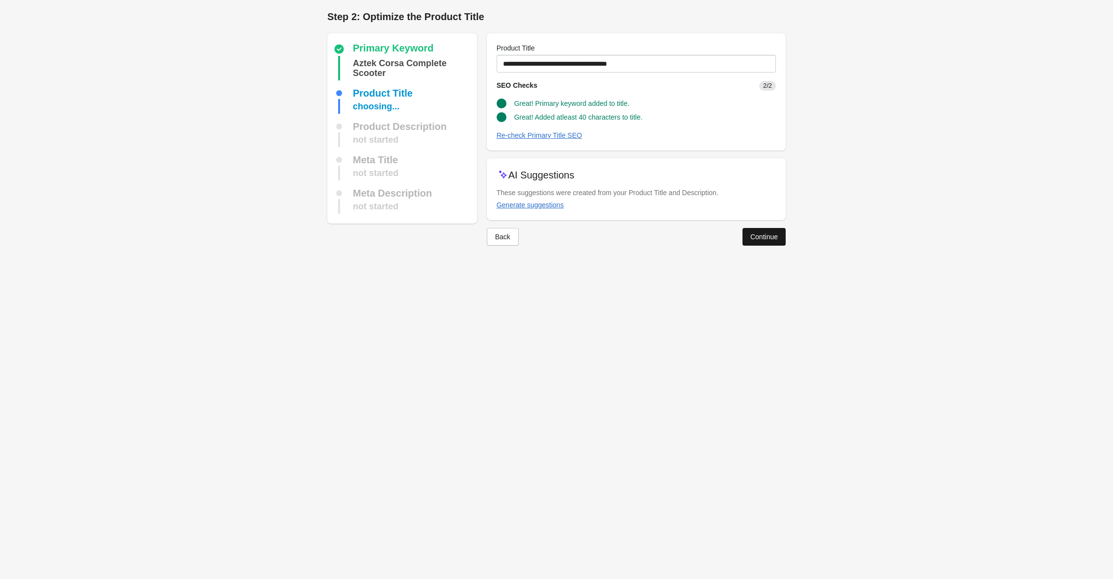
click at [780, 231] on button "Continue" at bounding box center [763, 237] width 43 height 18
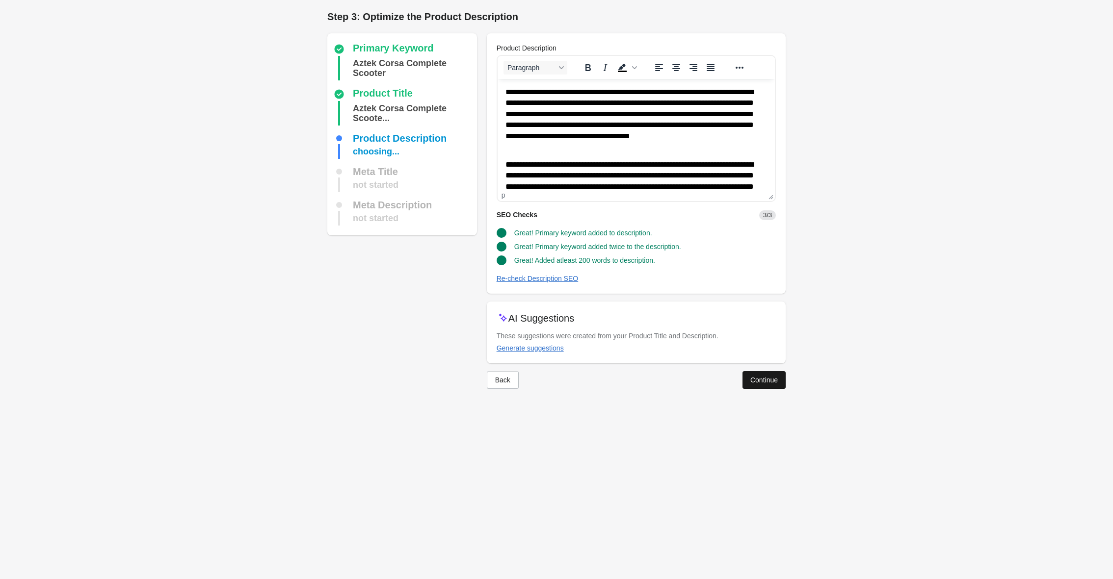
click at [758, 381] on div "Continue" at bounding box center [763, 380] width 27 height 8
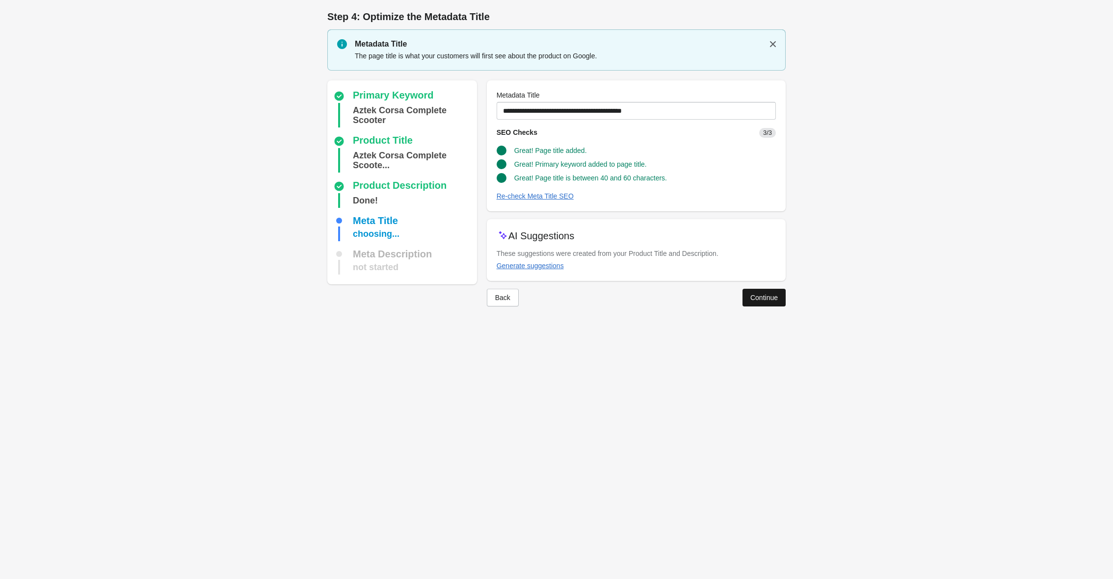
click at [756, 295] on div "Continue" at bounding box center [763, 298] width 27 height 8
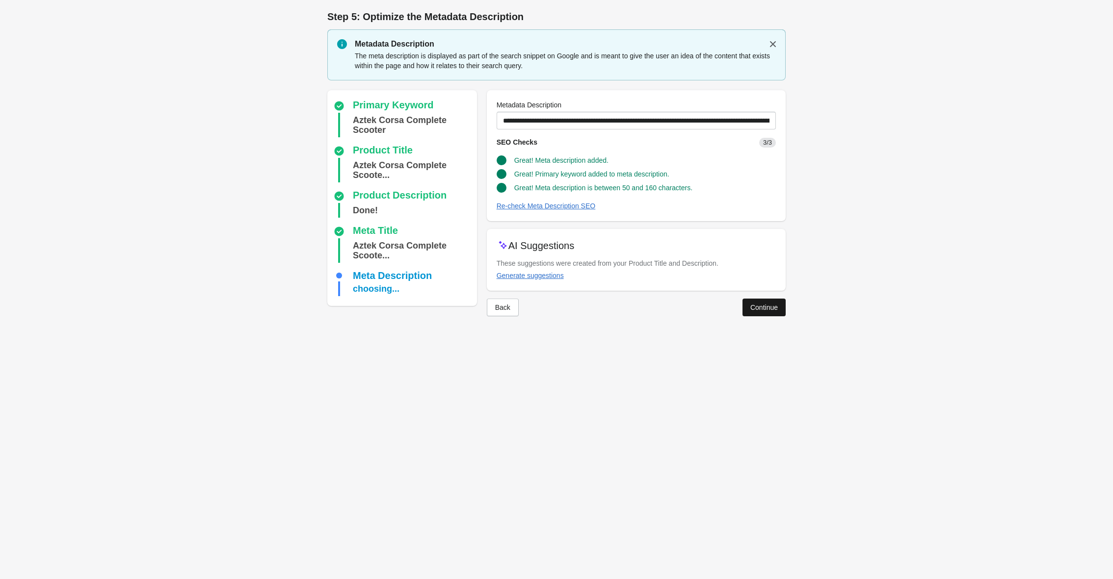
click at [755, 309] on div "Continue" at bounding box center [763, 308] width 27 height 8
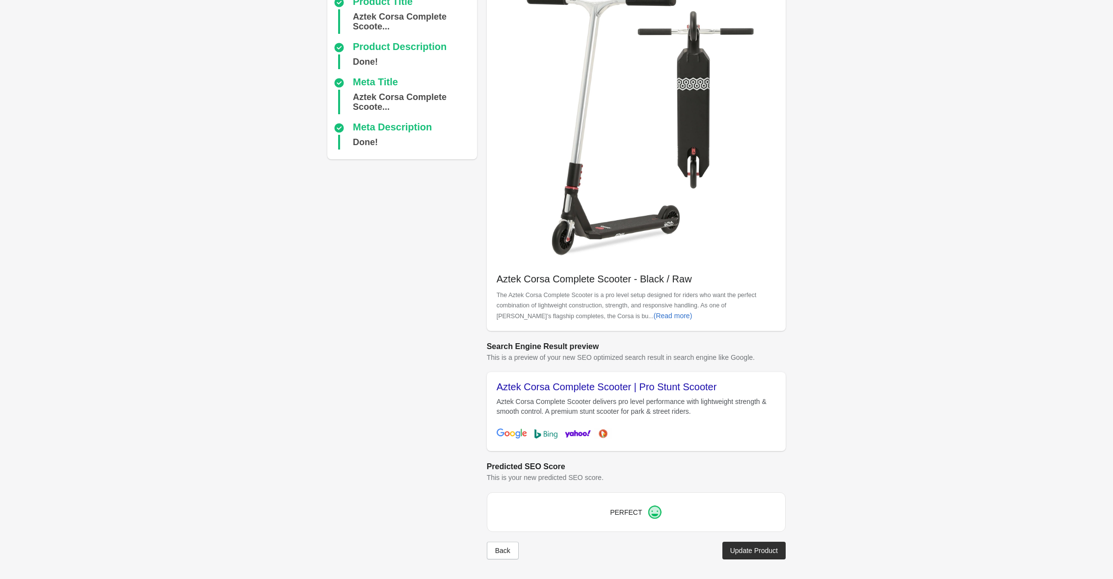
scroll to position [92, 0]
click at [736, 542] on button "Update Product" at bounding box center [753, 551] width 63 height 18
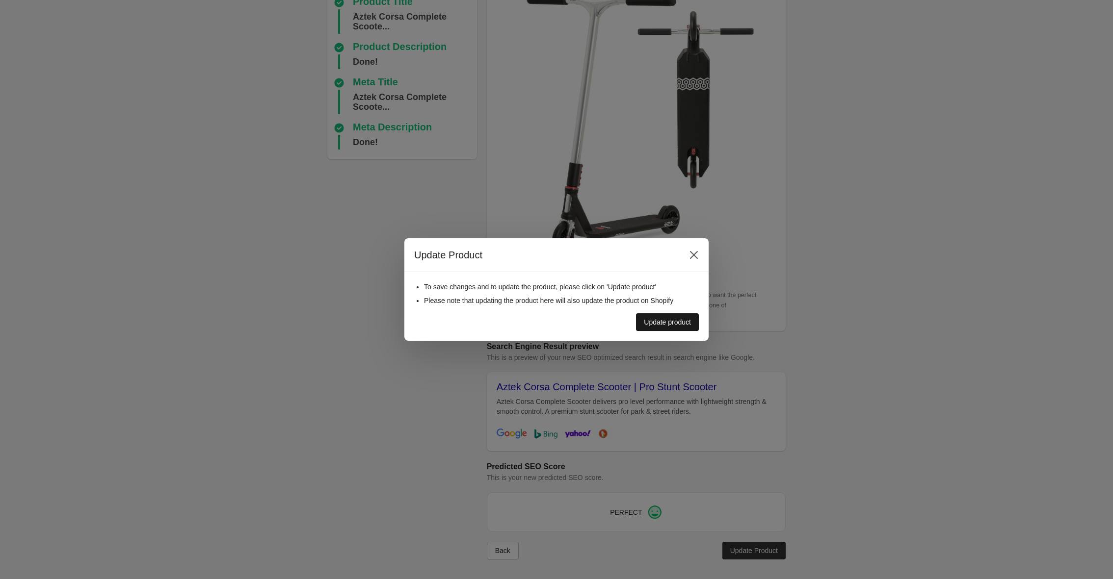
click at [668, 322] on div "Update product" at bounding box center [667, 322] width 47 height 8
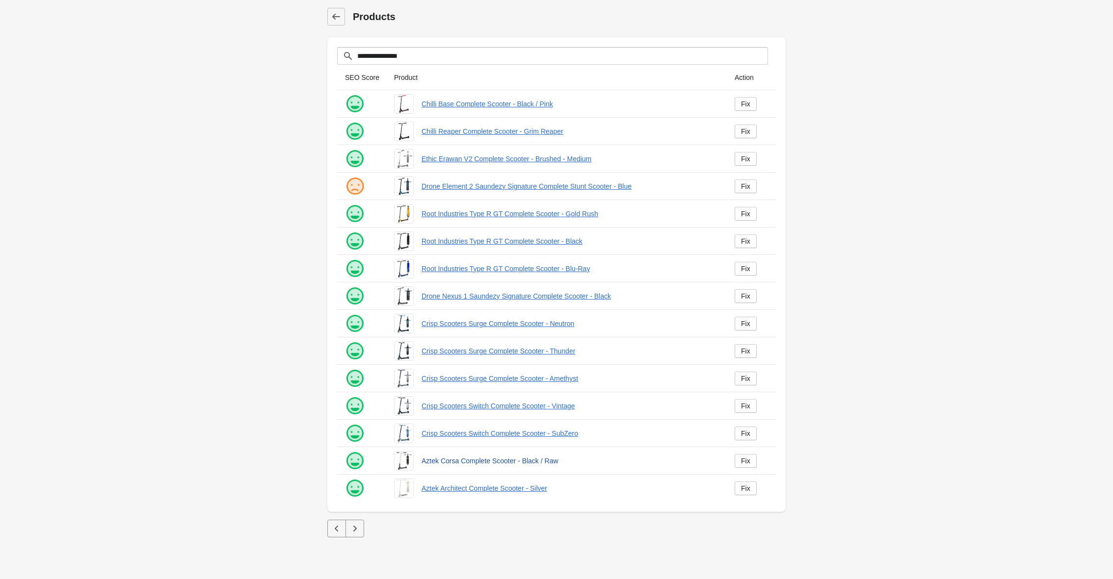
click at [538, 460] on link "Aztek Corsa Complete Scooter - Black / Raw" at bounding box center [569, 461] width 297 height 10
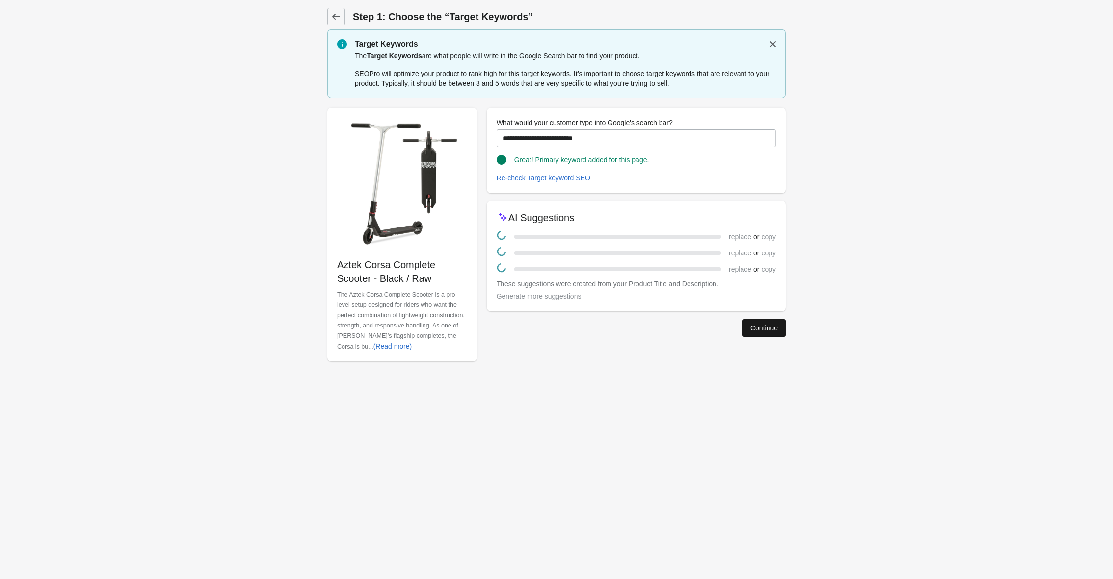
click at [776, 329] on button "Continue" at bounding box center [763, 328] width 43 height 18
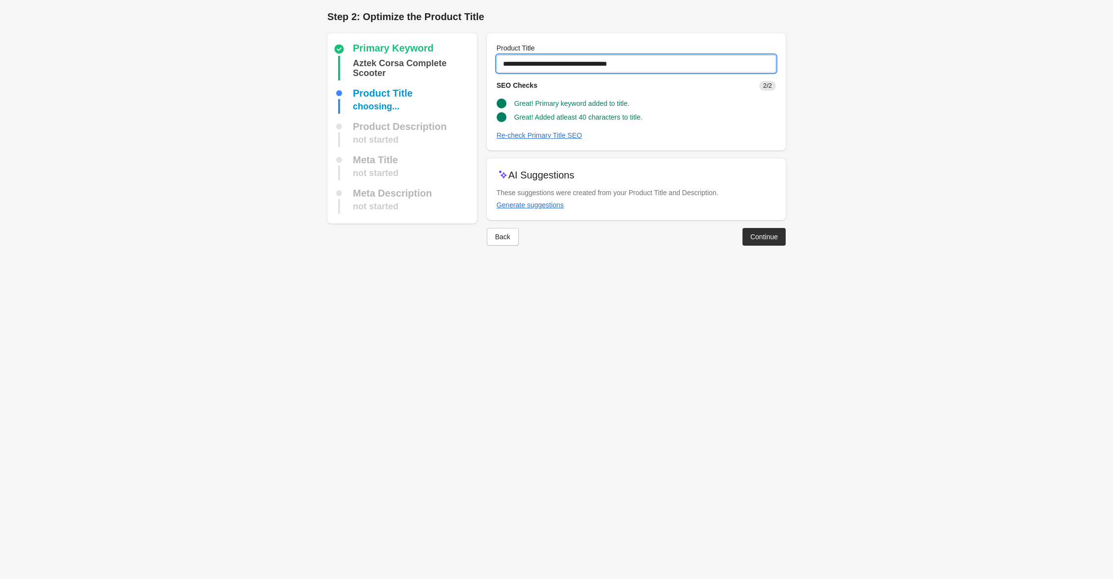
click at [652, 59] on input "**********" at bounding box center [636, 64] width 279 height 18
type input "**********"
click at [773, 232] on button "Continue" at bounding box center [763, 237] width 43 height 18
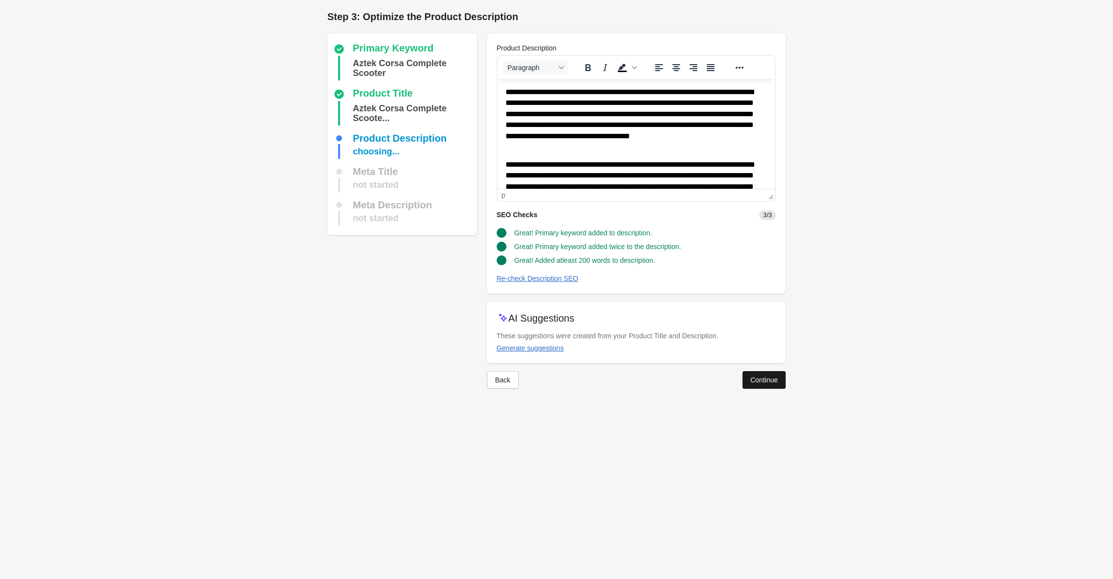
click at [754, 380] on div "Continue" at bounding box center [763, 380] width 27 height 8
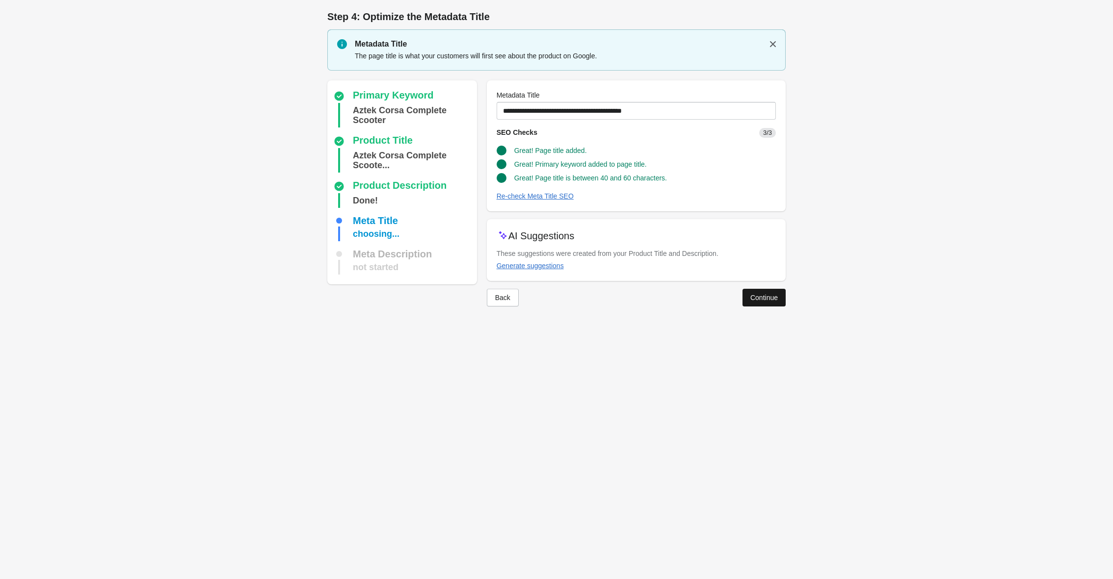
click at [757, 302] on button "Continue" at bounding box center [763, 298] width 43 height 18
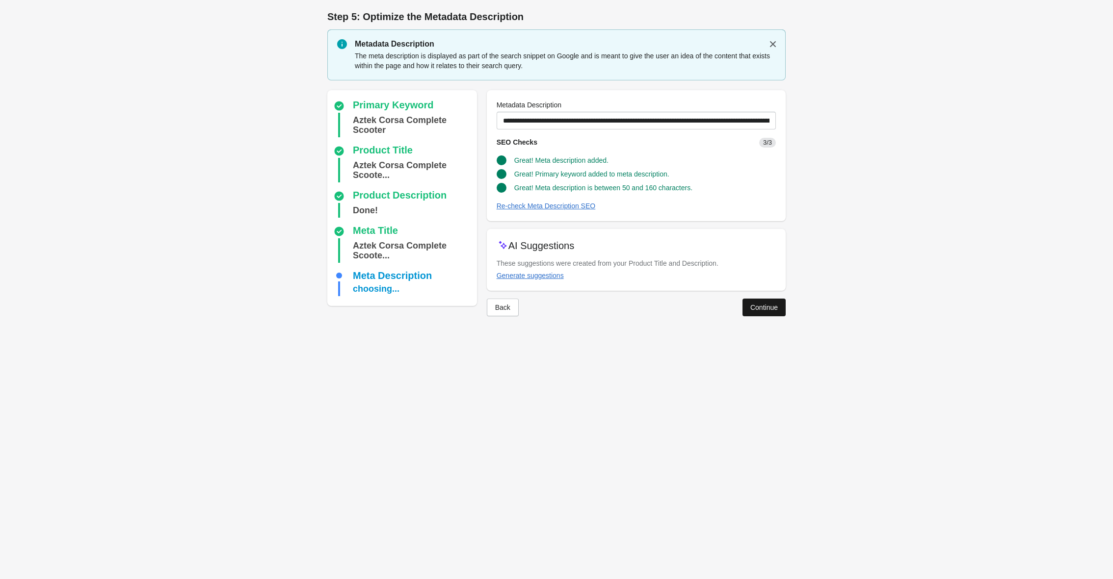
click at [757, 305] on div "Continue" at bounding box center [763, 308] width 27 height 8
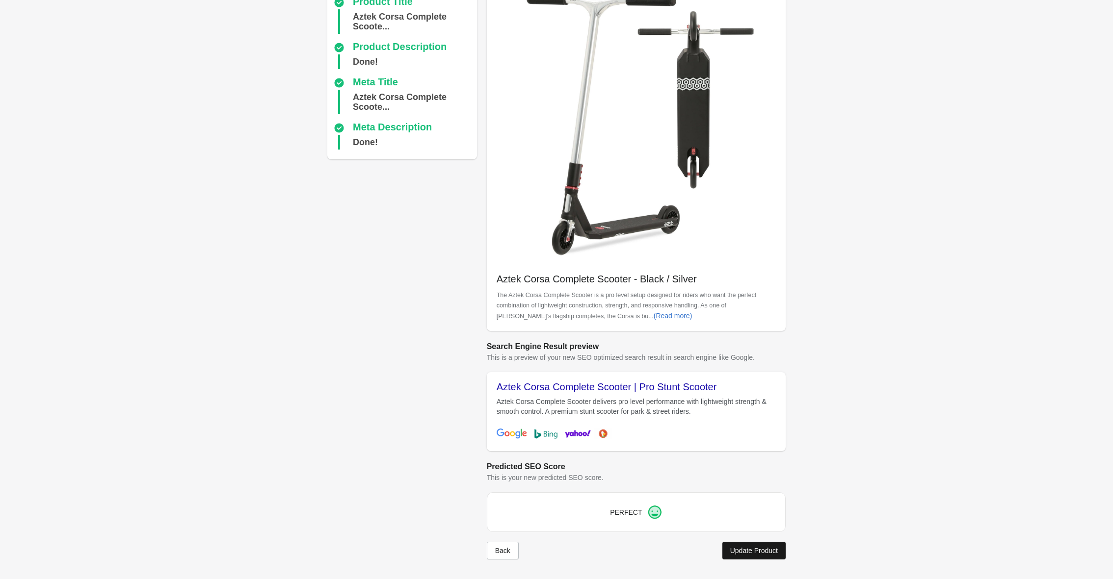
scroll to position [92, 0]
click at [754, 558] on button "Update Product" at bounding box center [753, 551] width 63 height 18
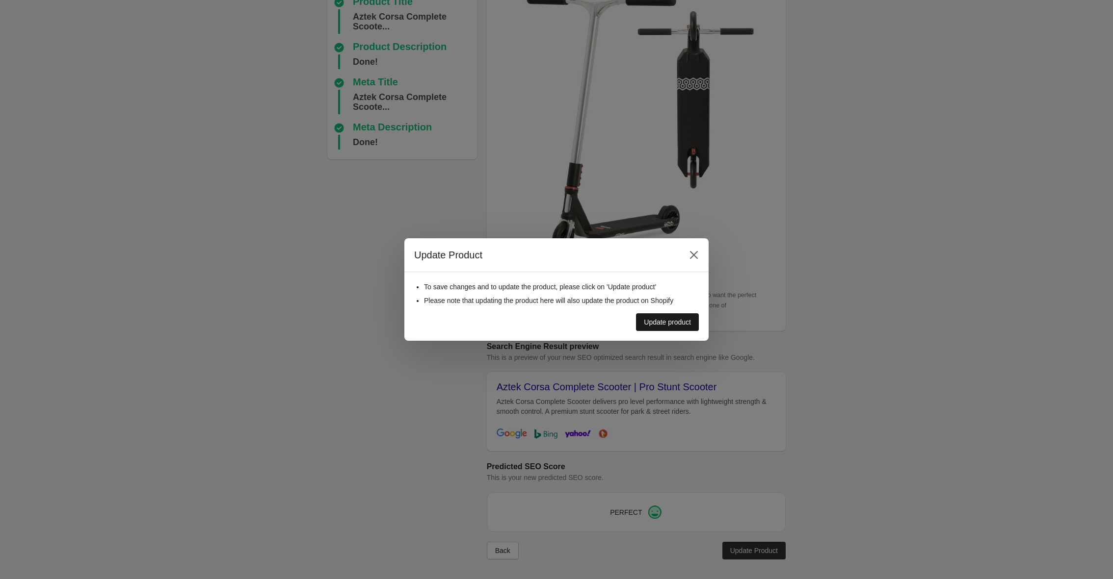
click at [651, 328] on button "Update product" at bounding box center [667, 323] width 63 height 18
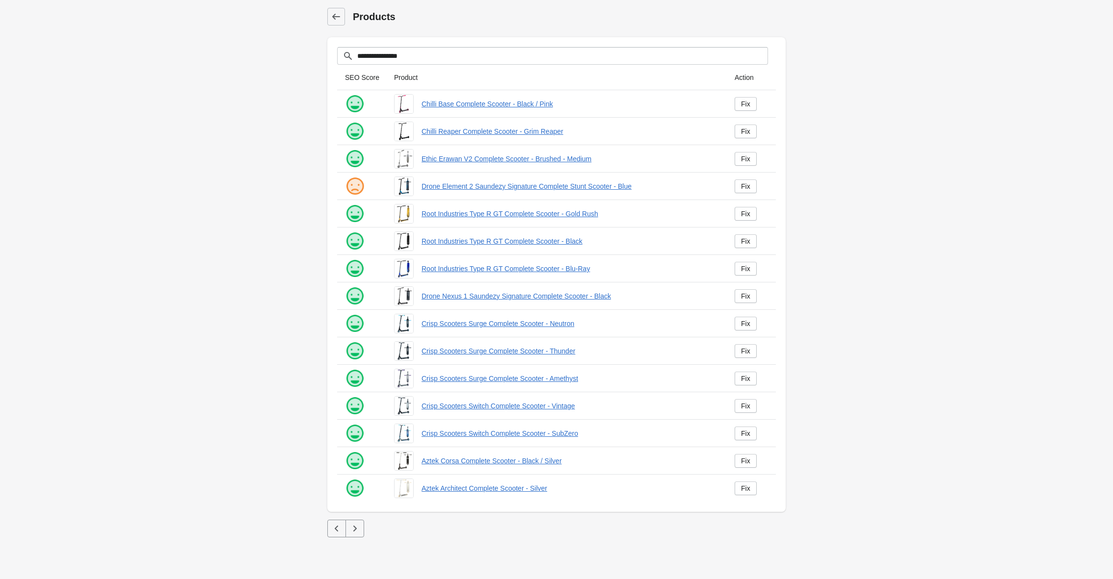
click at [357, 530] on icon "button" at bounding box center [355, 529] width 10 height 10
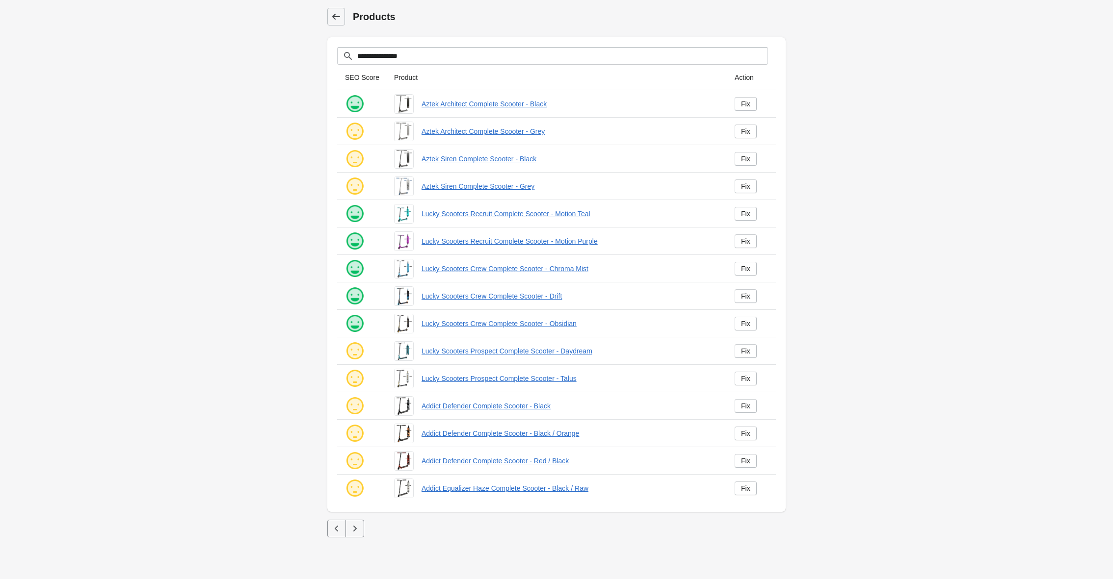
click at [335, 18] on icon at bounding box center [336, 17] width 10 height 10
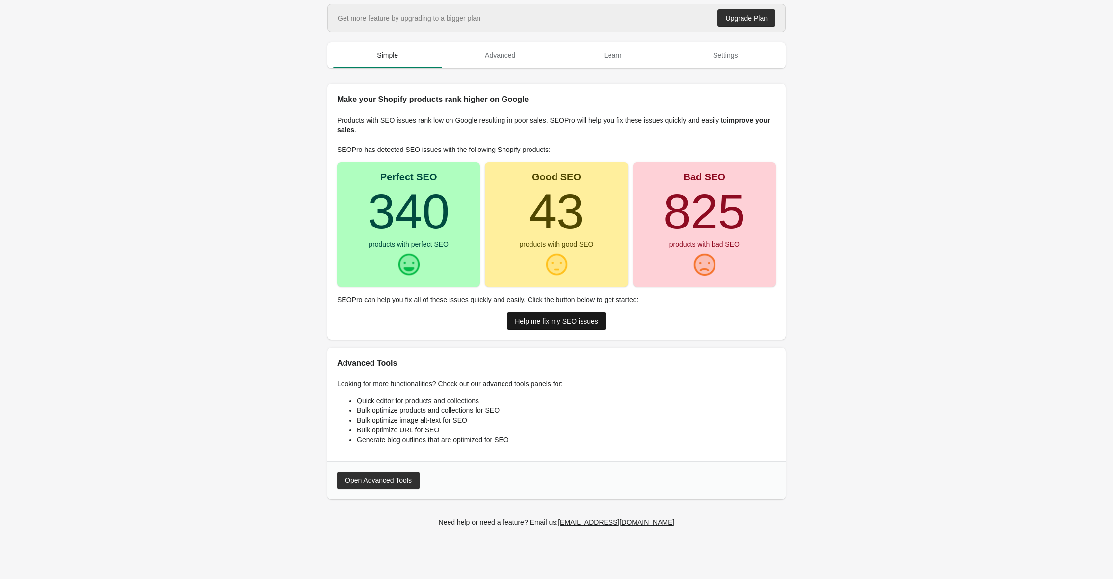
click at [560, 322] on div "Help me fix my SEO issues" at bounding box center [556, 321] width 83 height 8
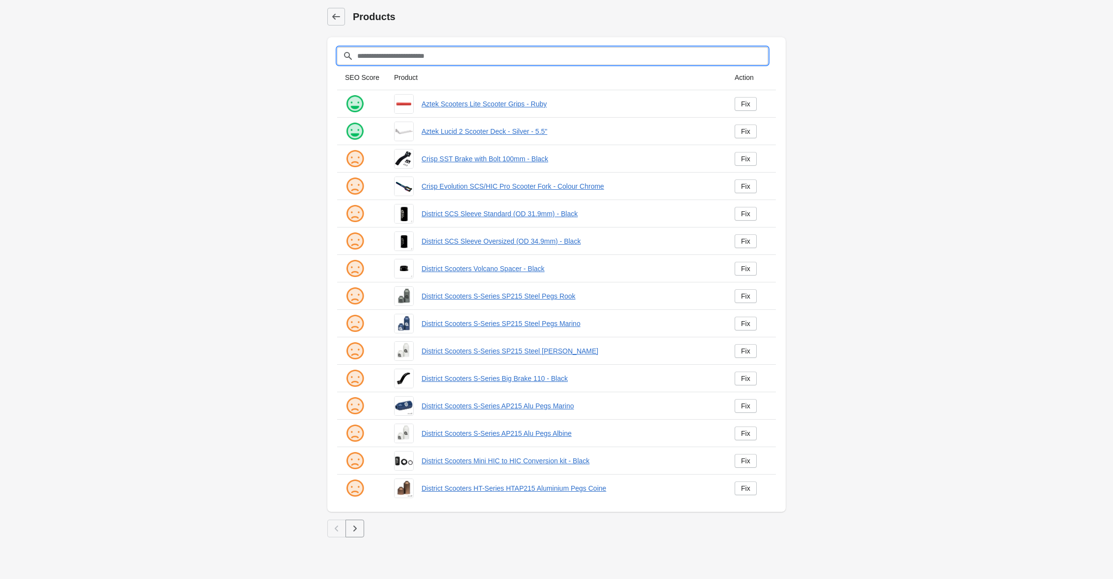
click at [434, 52] on input "Filter[title]" at bounding box center [562, 56] width 411 height 18
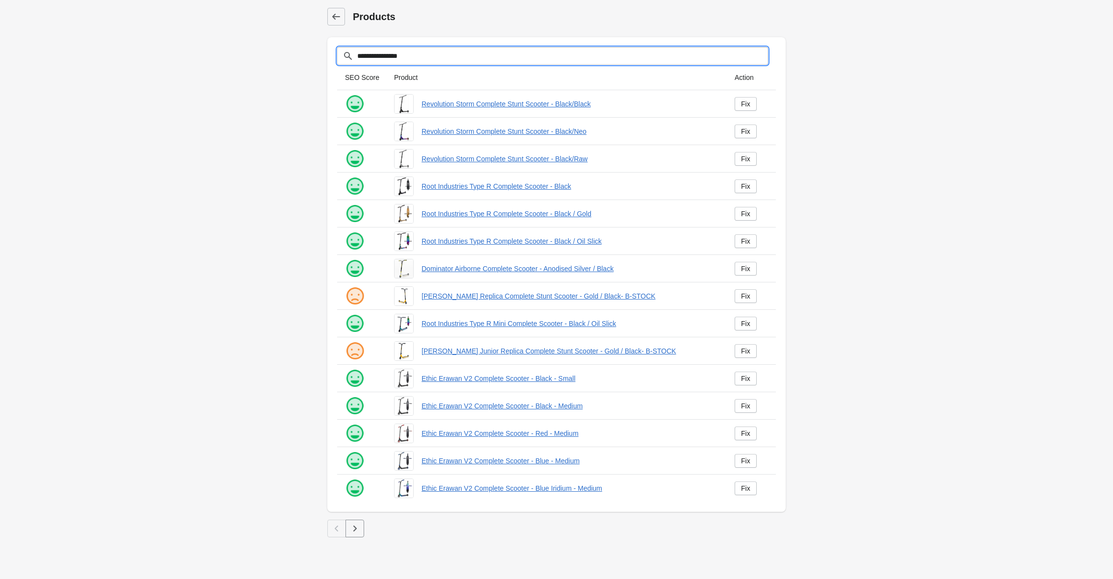
type input "**********"
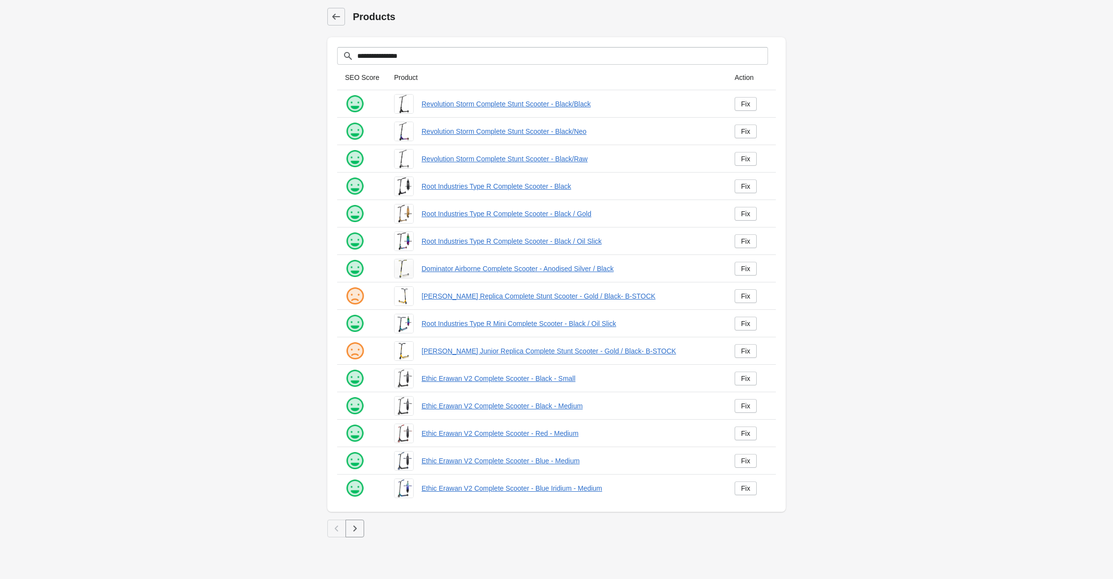
click at [357, 522] on button "button" at bounding box center [354, 529] width 19 height 18
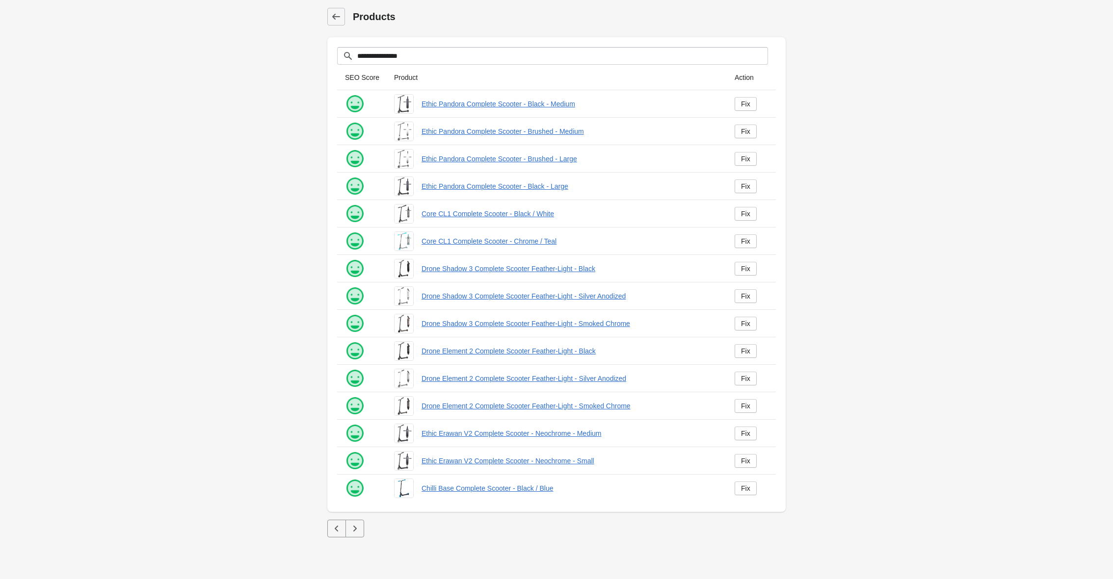
click at [352, 530] on icon "button" at bounding box center [355, 529] width 10 height 10
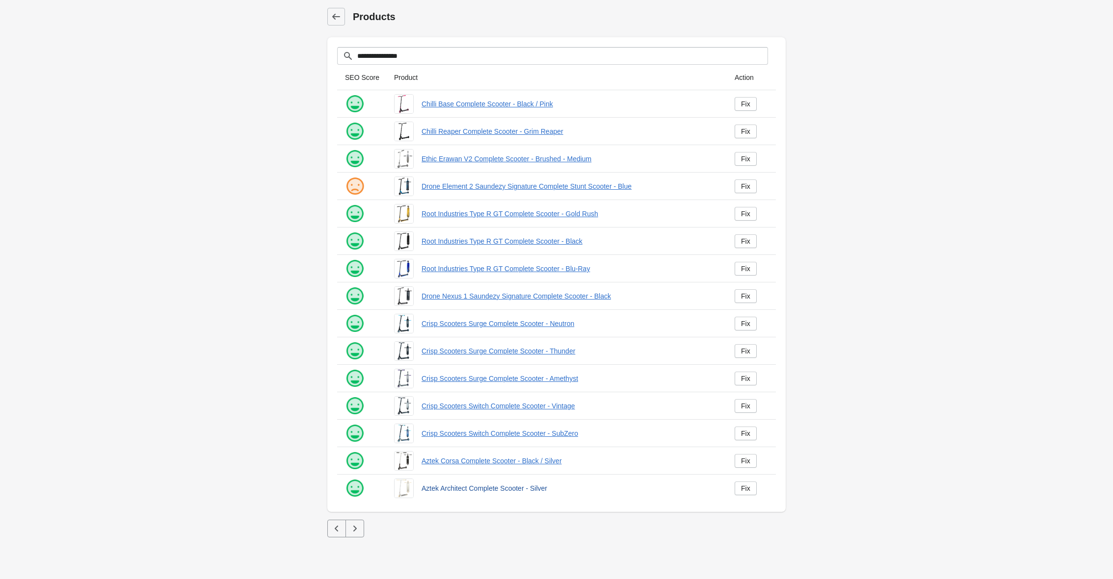
click at [447, 490] on link "Aztek Architect Complete Scooter - Silver" at bounding box center [569, 489] width 297 height 10
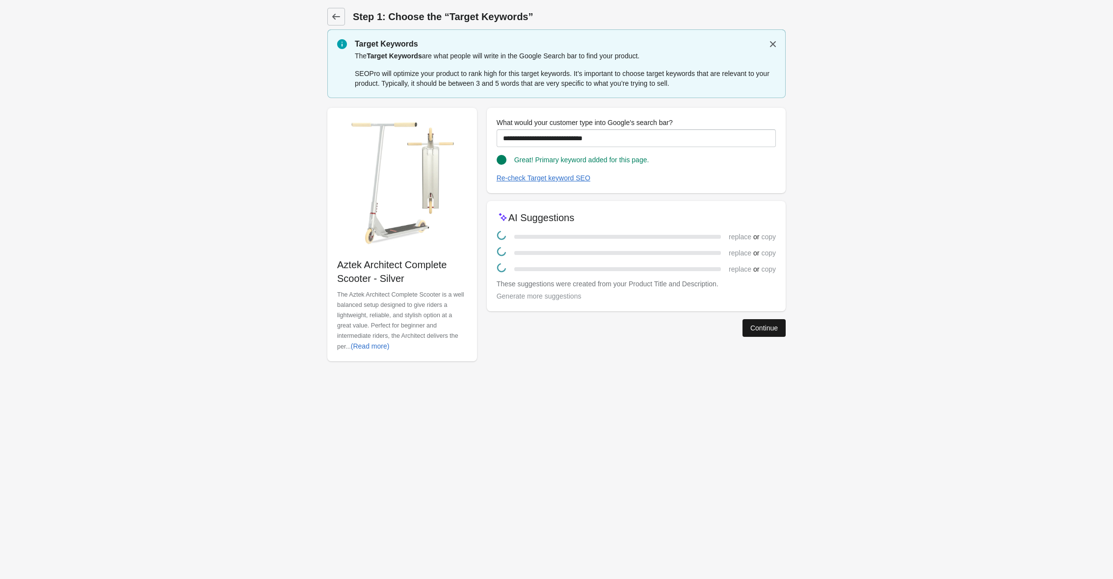
click at [765, 331] on div "Continue" at bounding box center [763, 328] width 27 height 8
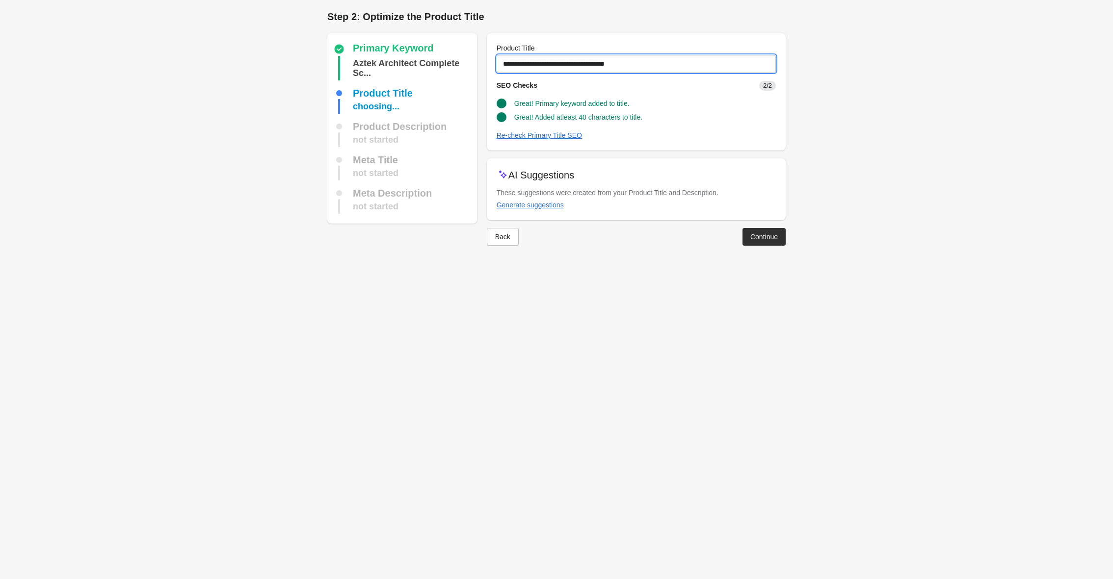
click at [655, 68] on input "**********" at bounding box center [636, 64] width 279 height 18
type input "**********"
click at [761, 238] on div "Continue" at bounding box center [763, 237] width 27 height 8
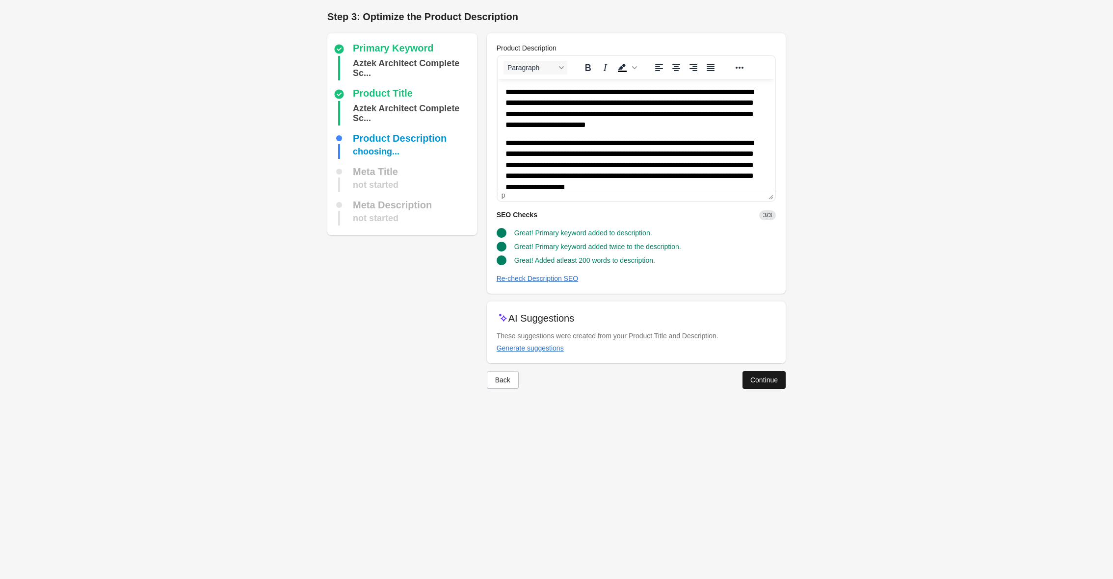
click at [763, 374] on button "Continue" at bounding box center [763, 380] width 43 height 18
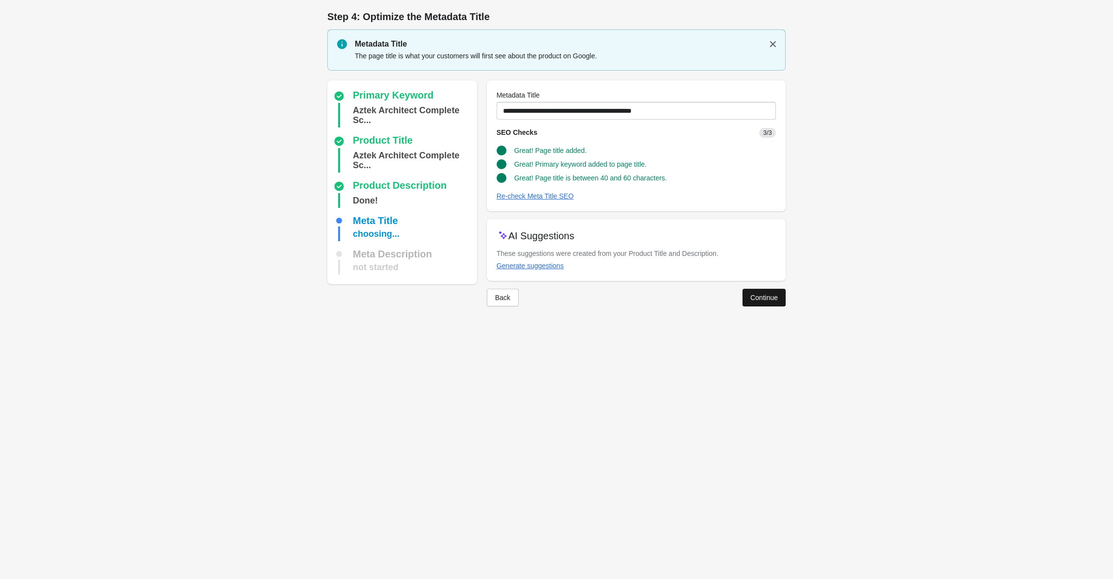
click at [766, 302] on button "Continue" at bounding box center [763, 298] width 43 height 18
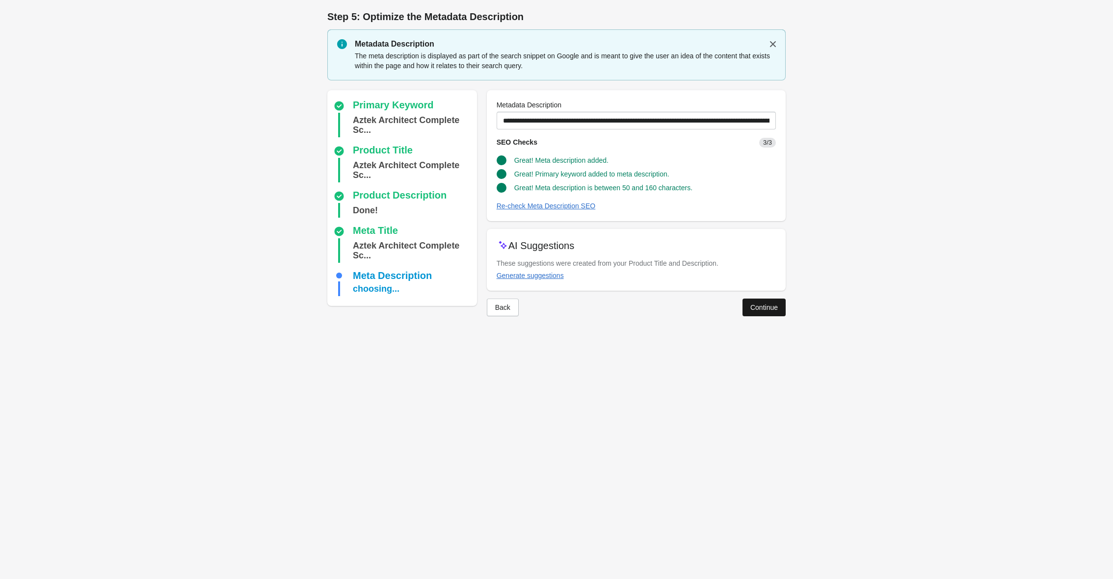
click at [766, 302] on button "Continue" at bounding box center [763, 308] width 43 height 18
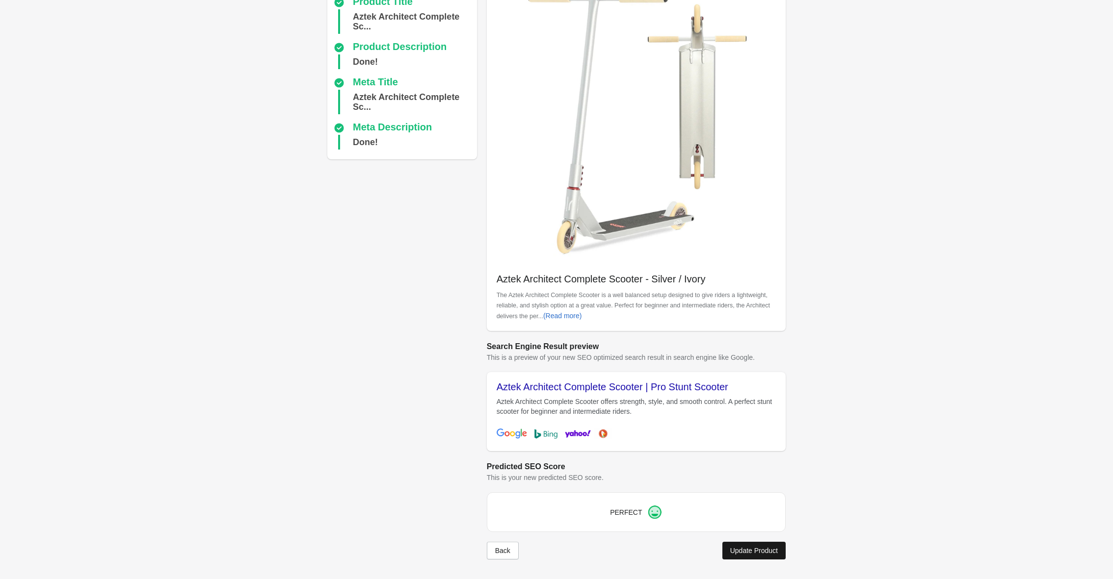
scroll to position [92, 0]
click at [734, 555] on button "Update Product" at bounding box center [753, 551] width 63 height 18
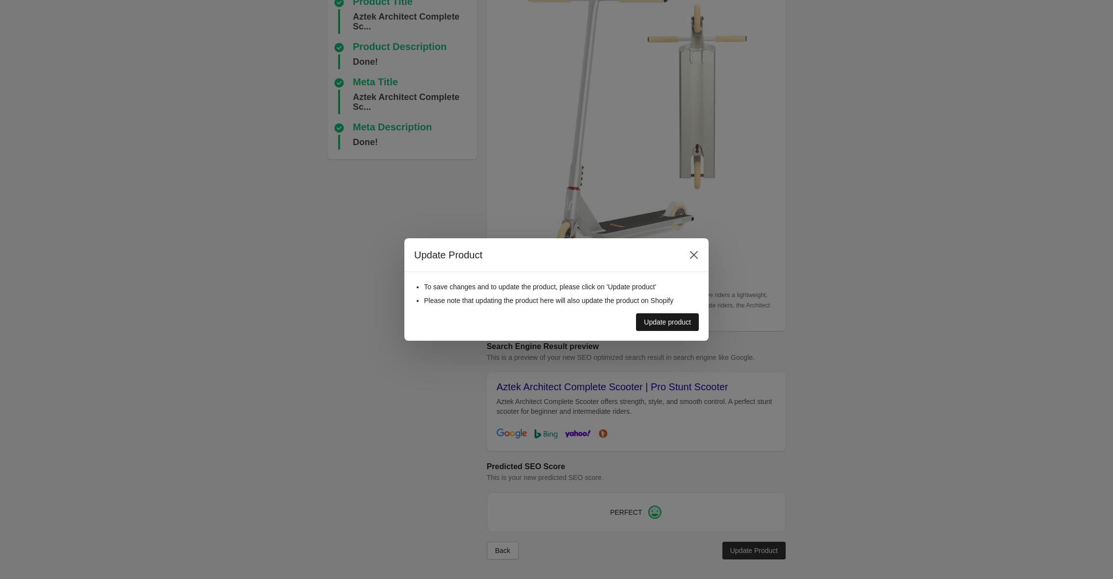
click at [656, 321] on div "Update product" at bounding box center [667, 322] width 47 height 8
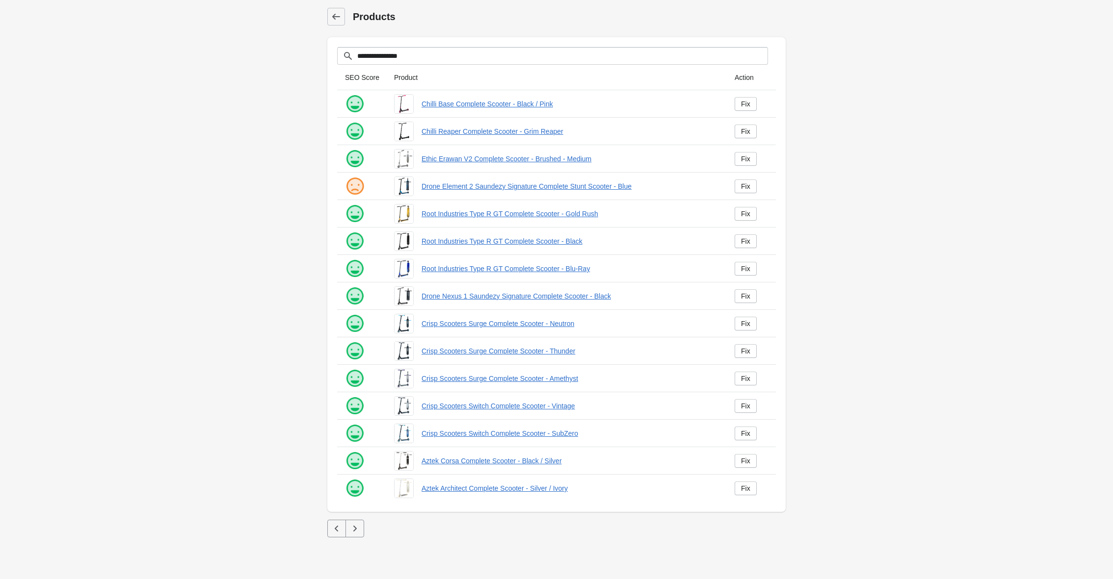
click at [358, 527] on icon "button" at bounding box center [355, 529] width 10 height 10
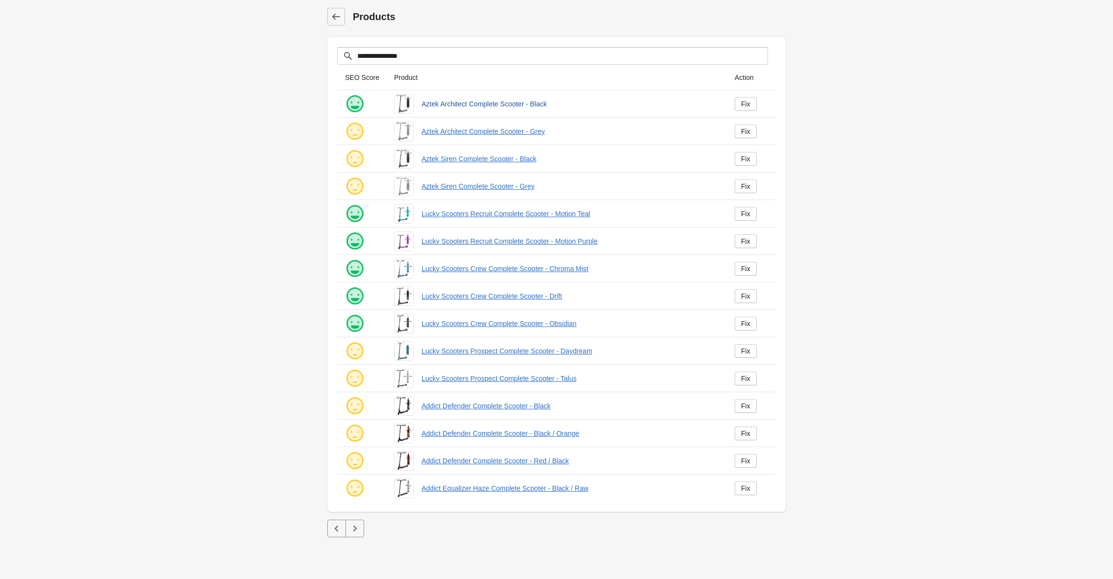
click at [487, 104] on link "Aztek Architect Complete Scooter - Black" at bounding box center [569, 104] width 297 height 10
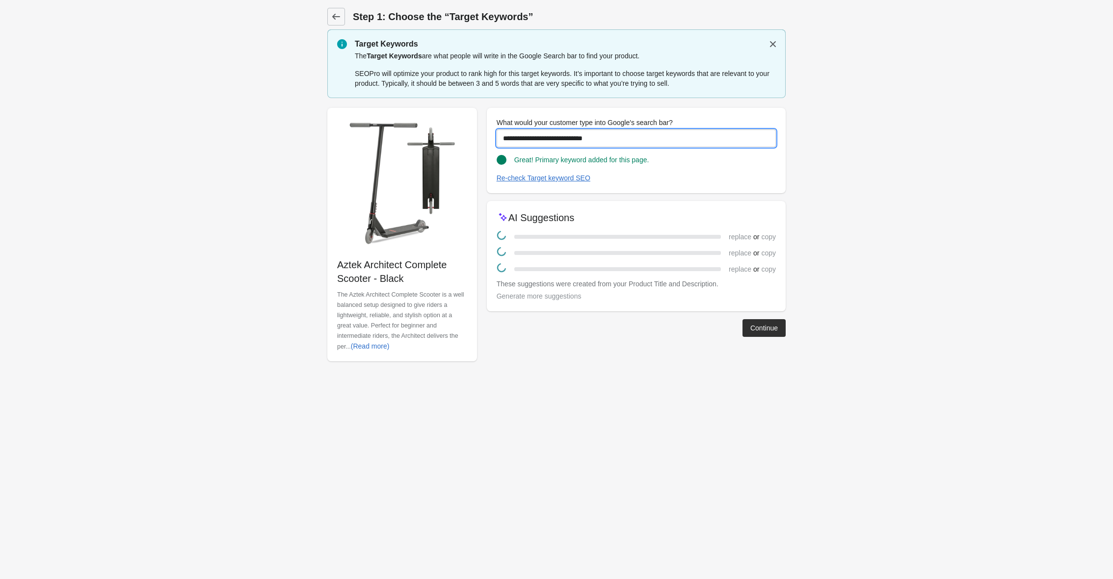
click at [682, 137] on input "**********" at bounding box center [636, 139] width 279 height 18
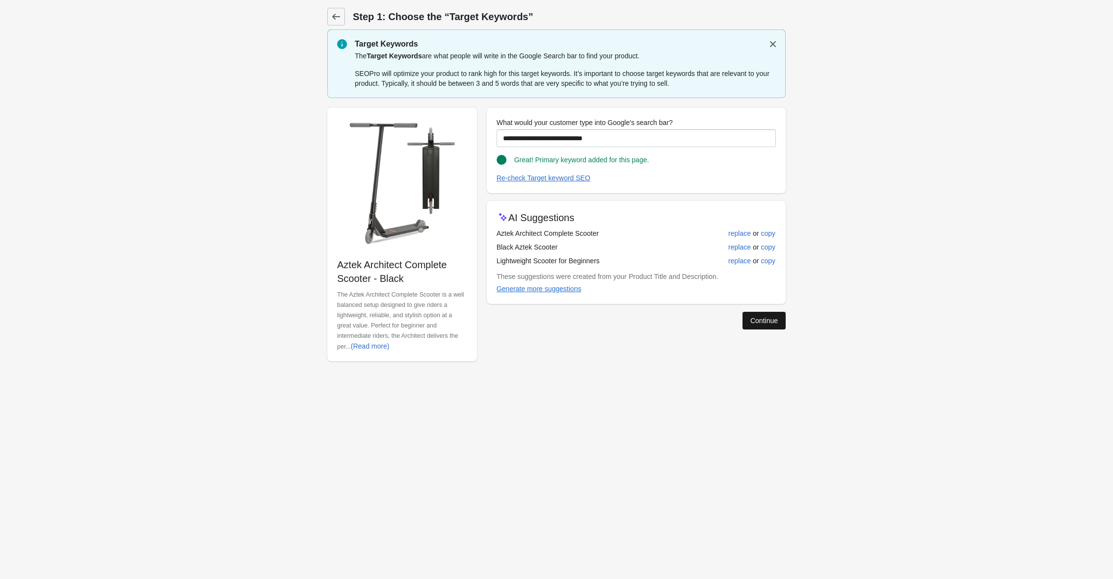
click at [763, 322] on div "Continue" at bounding box center [763, 321] width 27 height 8
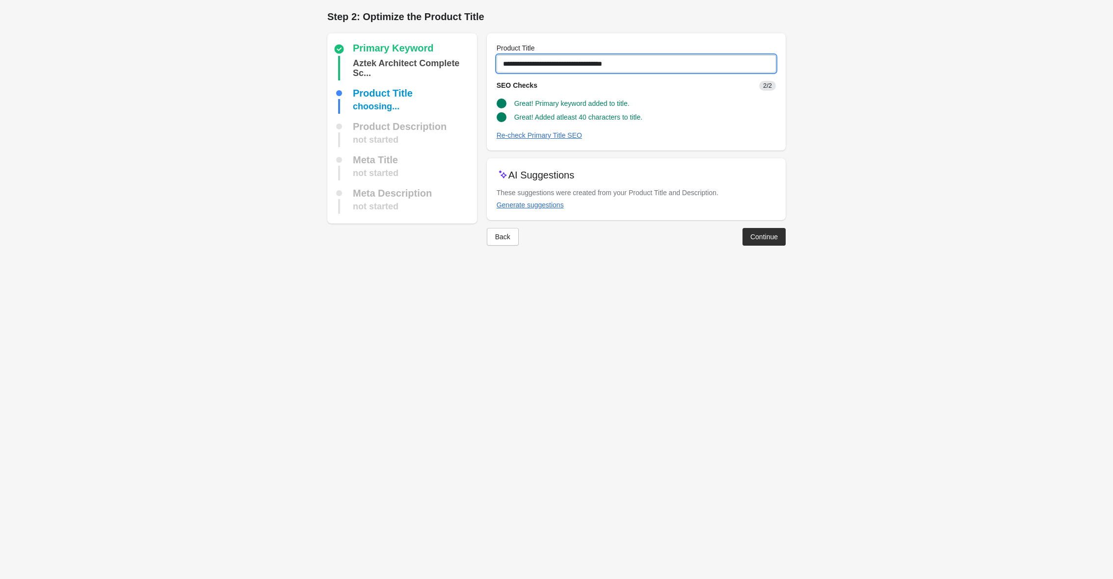
click at [652, 61] on input "**********" at bounding box center [636, 64] width 279 height 18
type input "**********"
click at [766, 231] on button "Continue" at bounding box center [763, 237] width 43 height 18
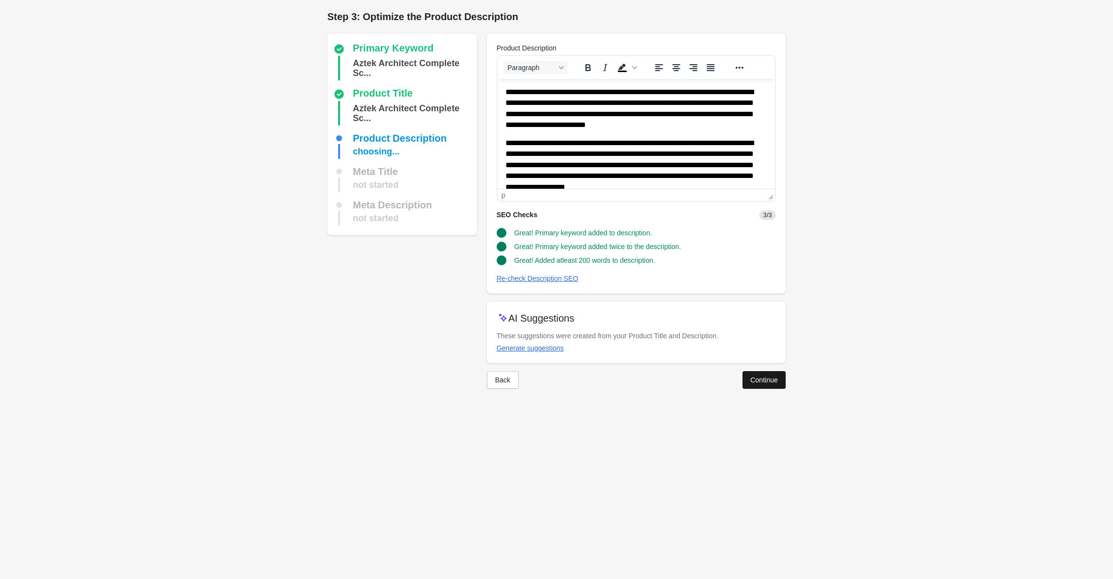
click at [758, 378] on div "Continue" at bounding box center [763, 380] width 27 height 8
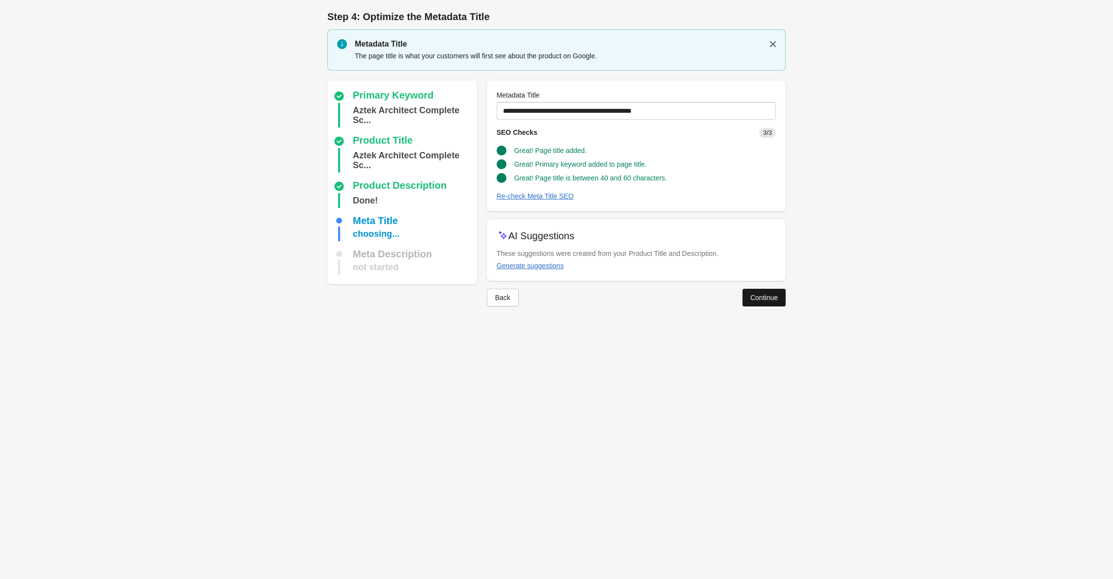
click at [760, 294] on div "Continue" at bounding box center [763, 298] width 27 height 8
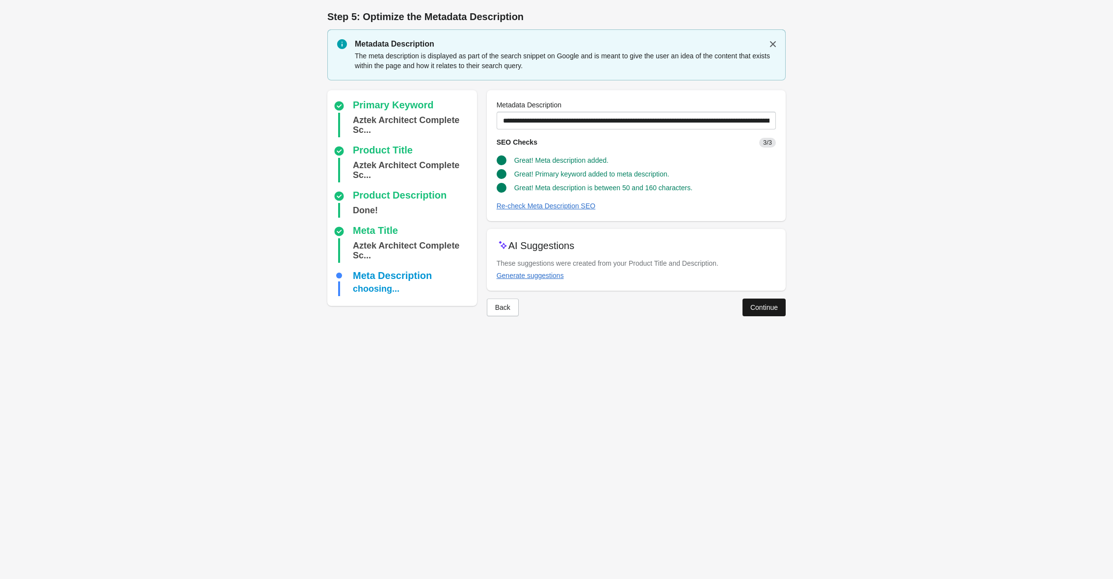
click at [761, 306] on div "Continue" at bounding box center [763, 308] width 27 height 8
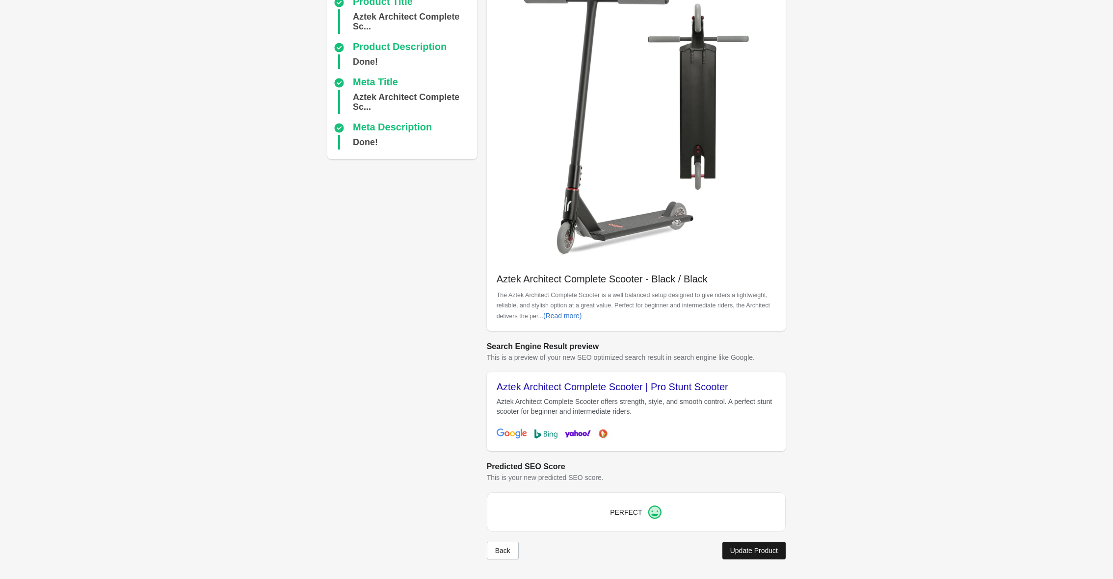
scroll to position [92, 0]
click at [746, 544] on button "Update Product" at bounding box center [753, 551] width 63 height 18
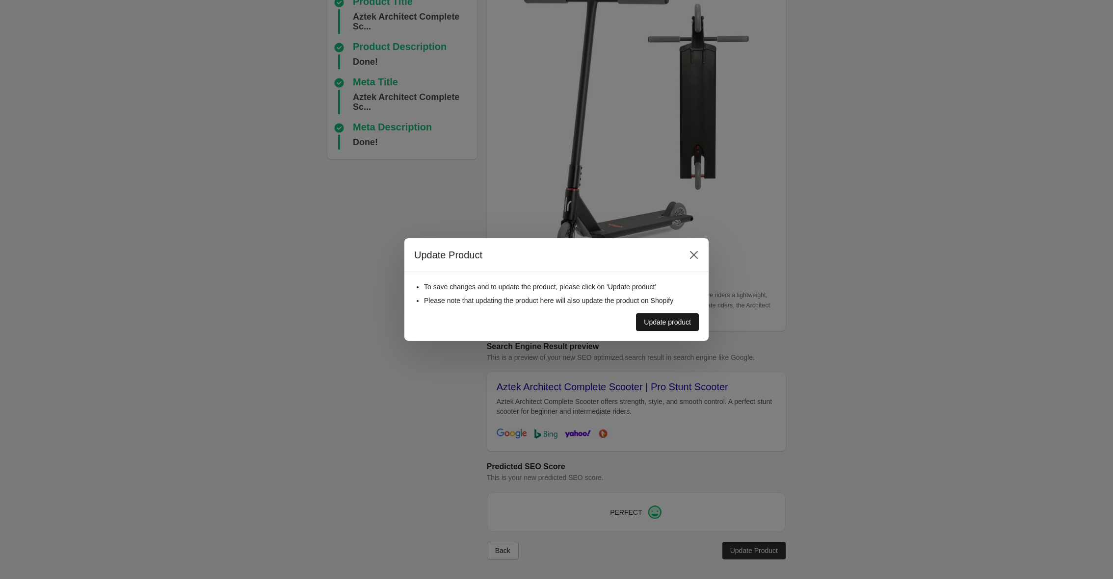
click at [644, 318] on div "Update product" at bounding box center [667, 322] width 47 height 8
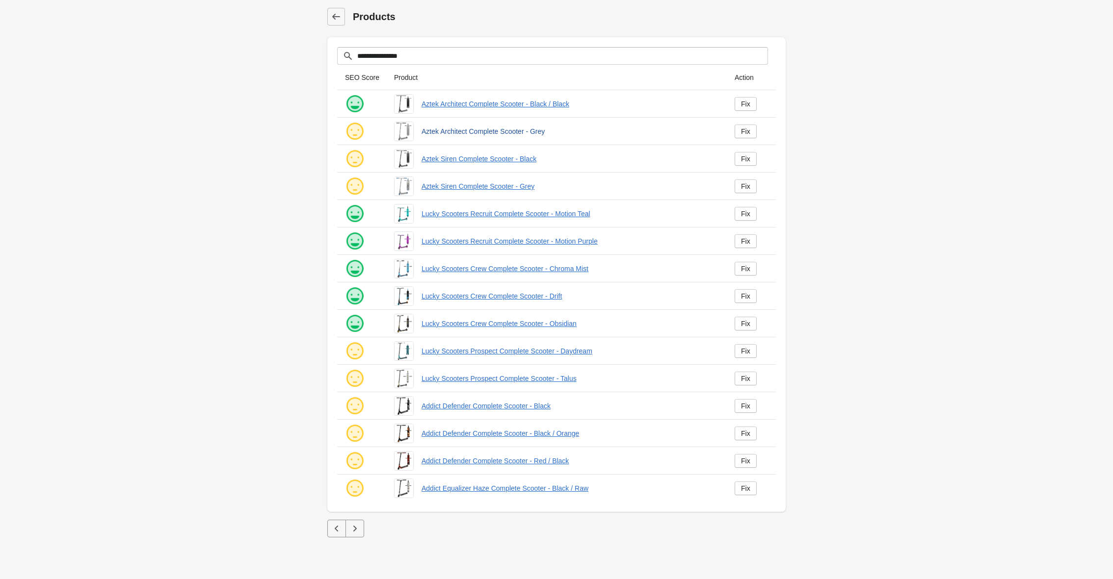
click at [469, 132] on link "Aztek Architect Complete Scooter - Grey" at bounding box center [569, 132] width 297 height 10
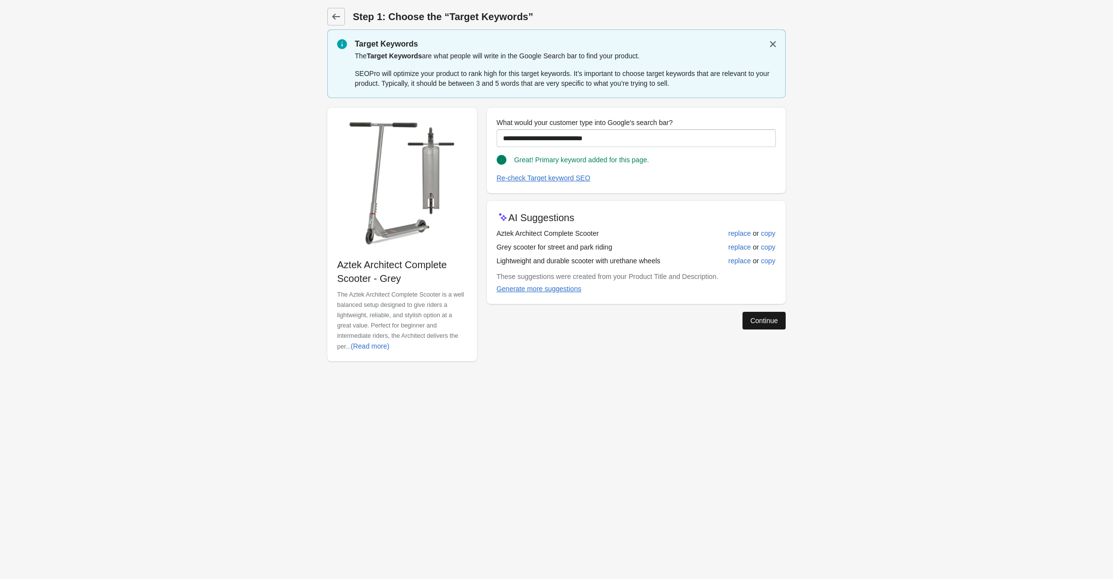
click at [764, 322] on div "Continue" at bounding box center [763, 321] width 27 height 8
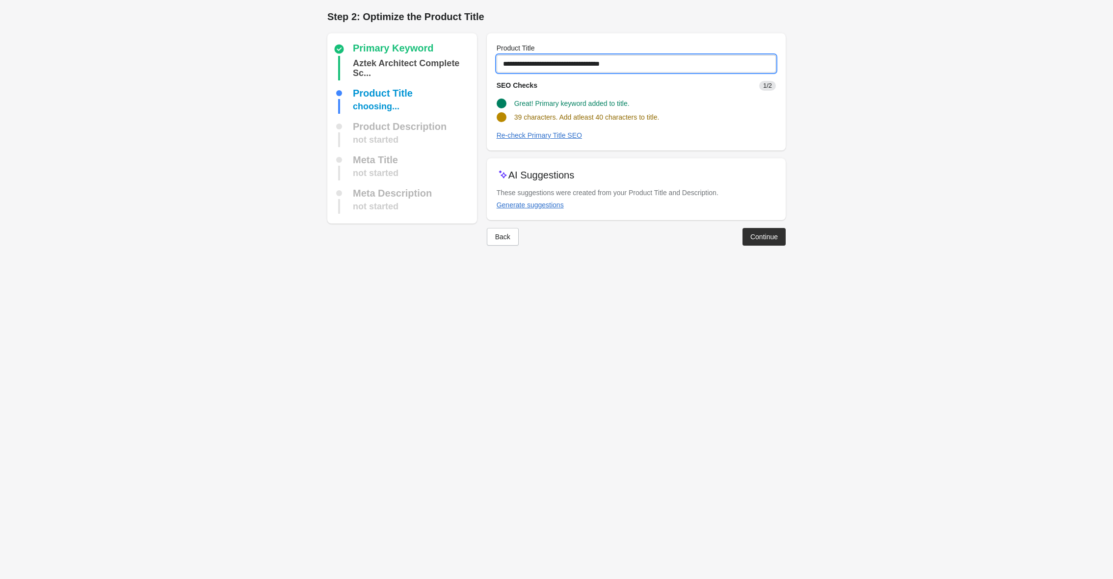
click at [642, 64] on input "**********" at bounding box center [636, 64] width 279 height 18
type input "**********"
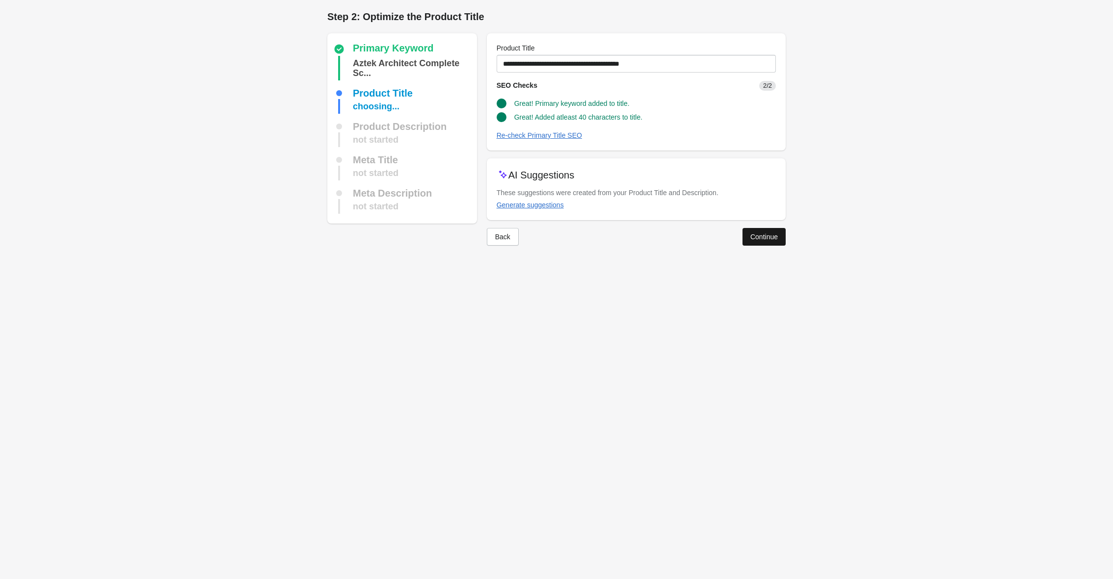
click at [757, 236] on div "Continue" at bounding box center [763, 237] width 27 height 8
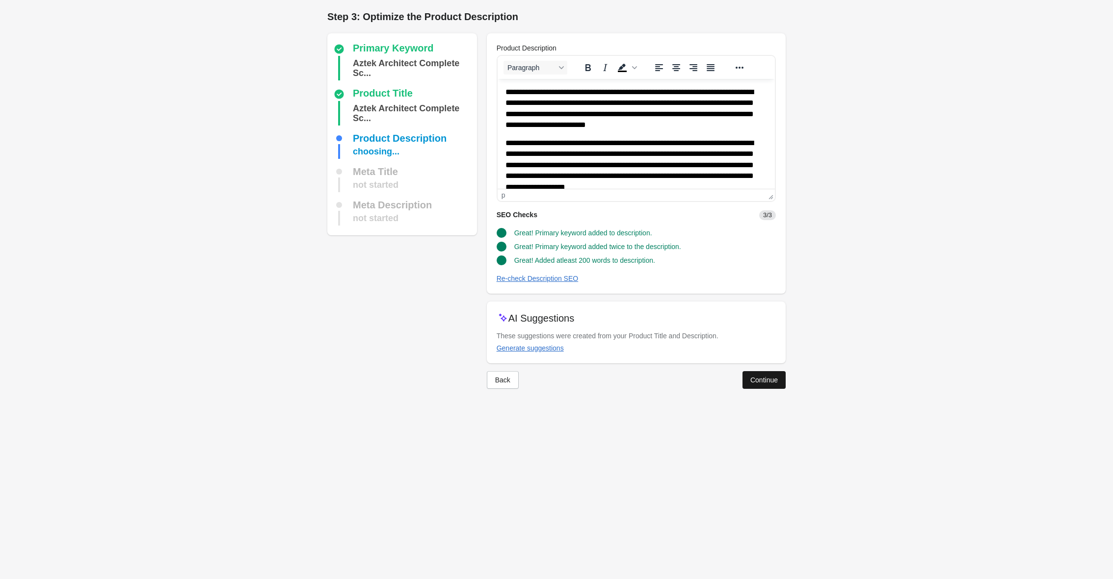
click at [750, 381] on div "Continue" at bounding box center [763, 380] width 27 height 8
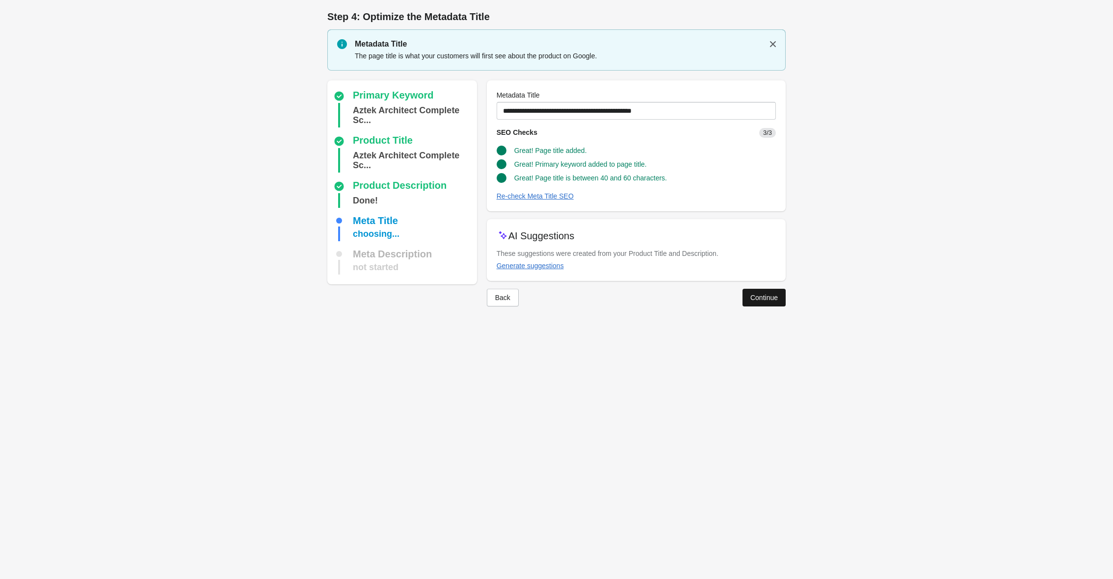
click at [765, 292] on button "Continue" at bounding box center [763, 298] width 43 height 18
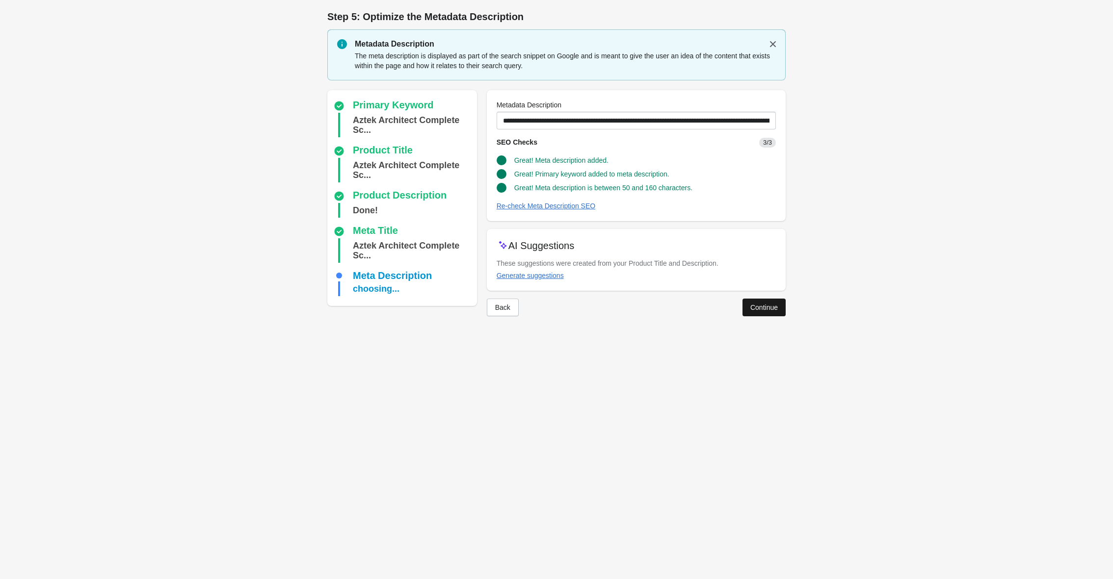
click at [760, 307] on div "Continue" at bounding box center [763, 308] width 27 height 8
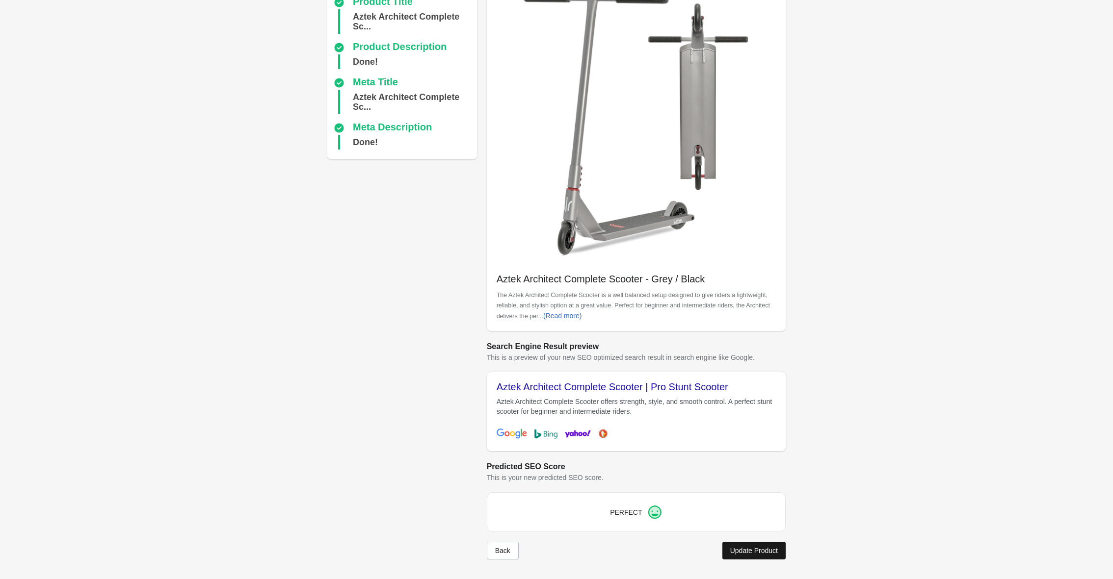
scroll to position [92, 0]
click at [757, 548] on div "Update Product" at bounding box center [754, 551] width 48 height 8
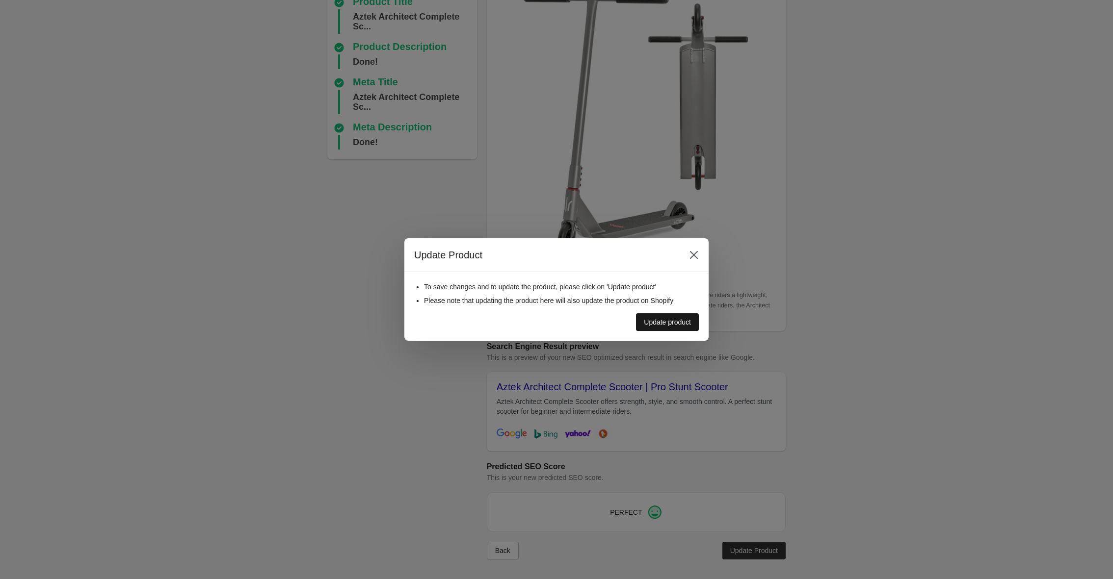
click at [656, 323] on div "Update product" at bounding box center [667, 322] width 47 height 8
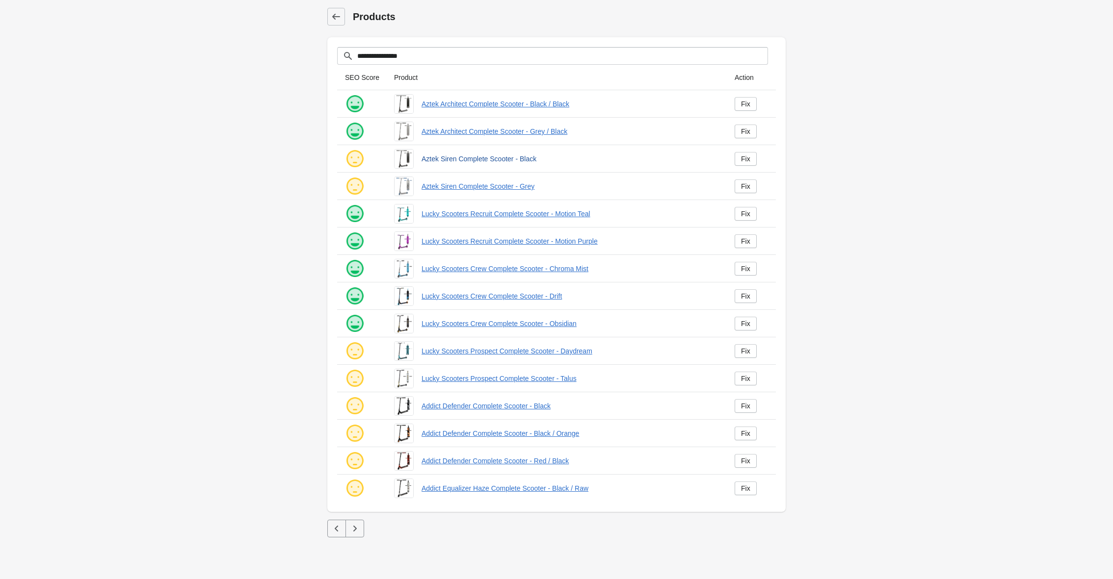
click at [461, 159] on link "Aztek Siren Complete Scooter - Black" at bounding box center [569, 159] width 297 height 10
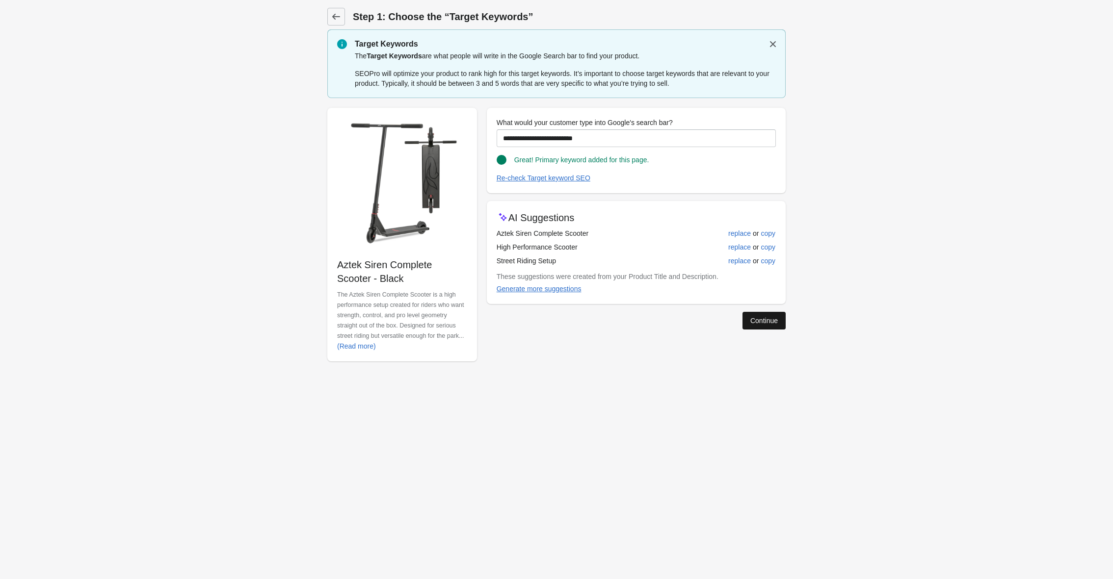
click at [756, 320] on div "Continue" at bounding box center [763, 321] width 27 height 8
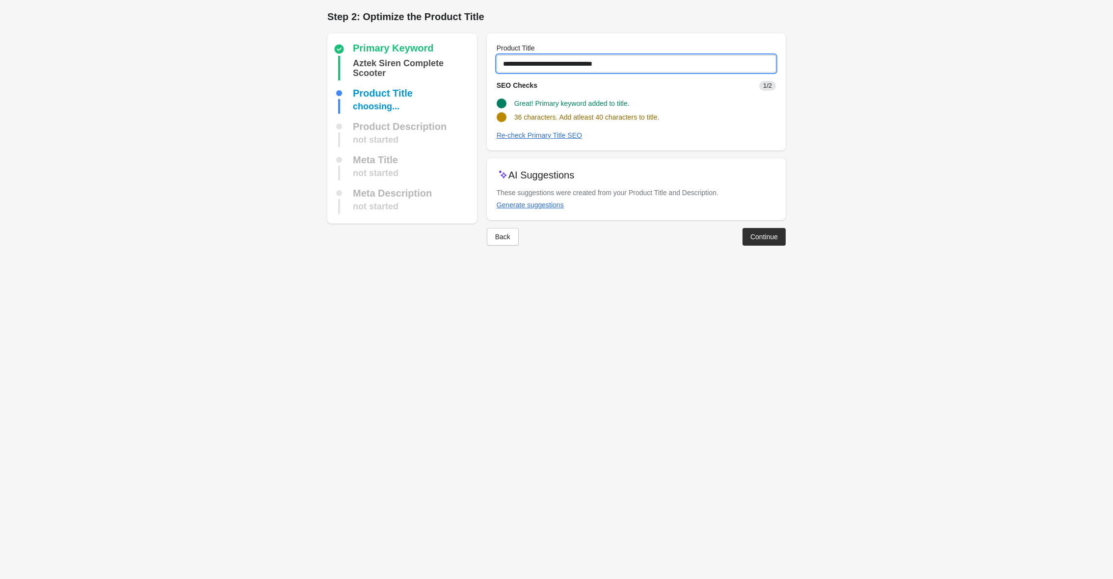
click at [651, 63] on input "**********" at bounding box center [636, 64] width 279 height 18
type input "**********"
click at [747, 236] on button "Continue" at bounding box center [763, 237] width 43 height 18
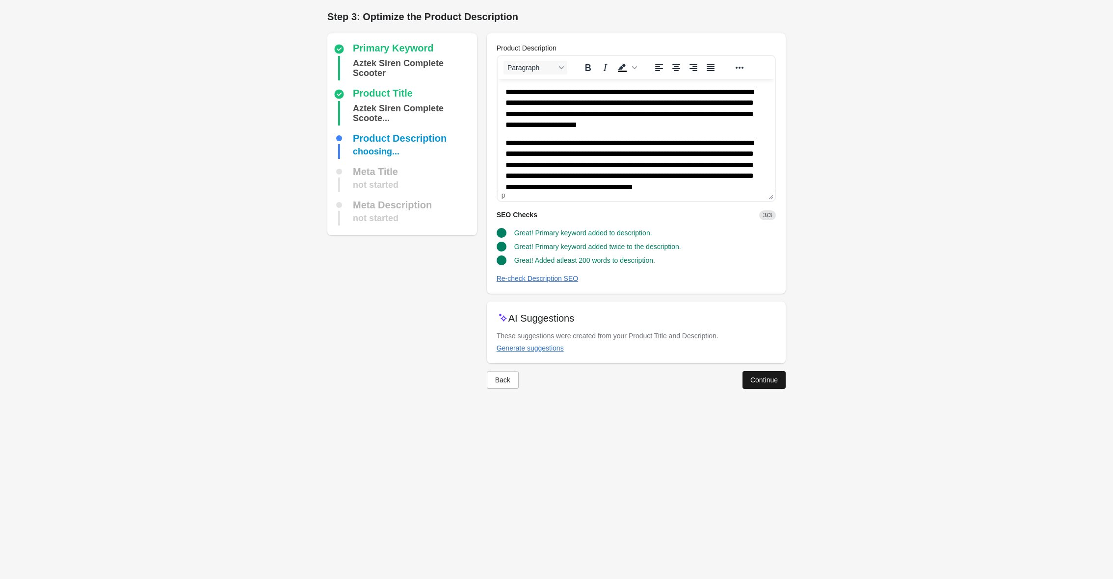
click at [759, 378] on div "Continue" at bounding box center [763, 380] width 27 height 8
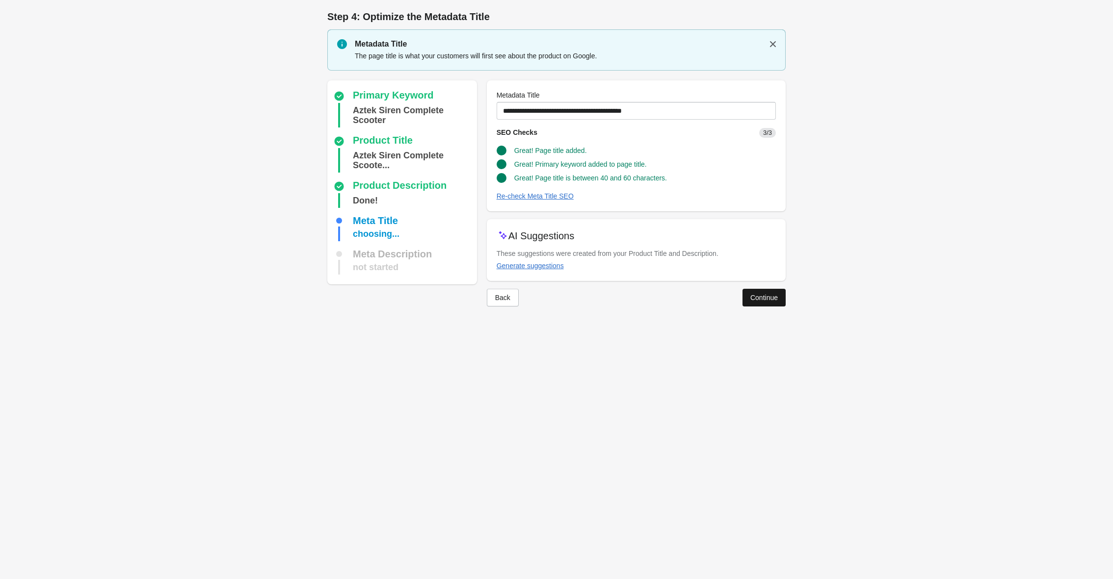
click at [756, 304] on button "Continue" at bounding box center [763, 298] width 43 height 18
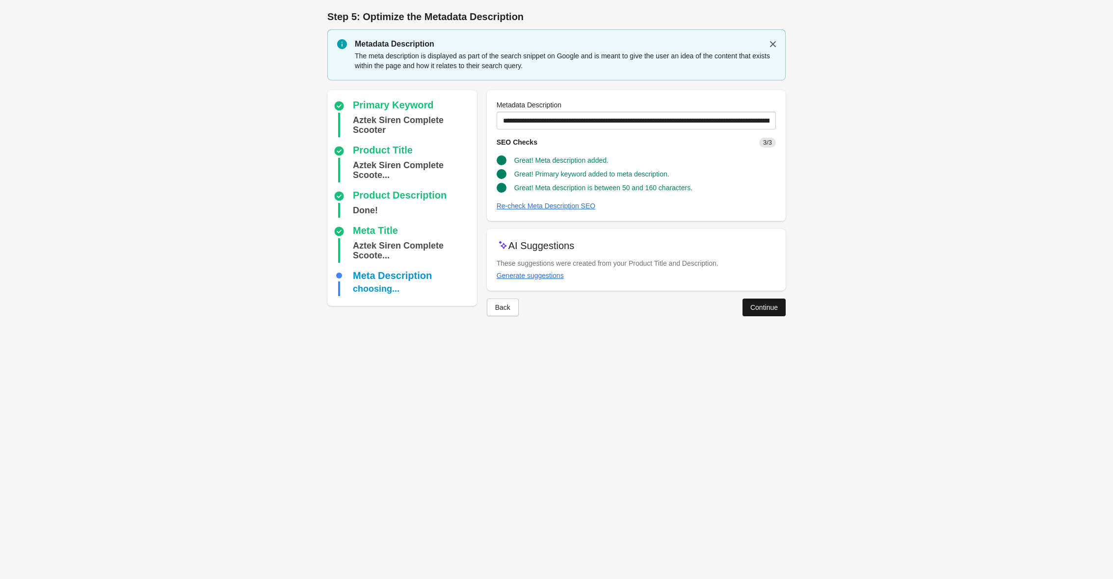
click at [756, 305] on div "Continue" at bounding box center [763, 308] width 27 height 8
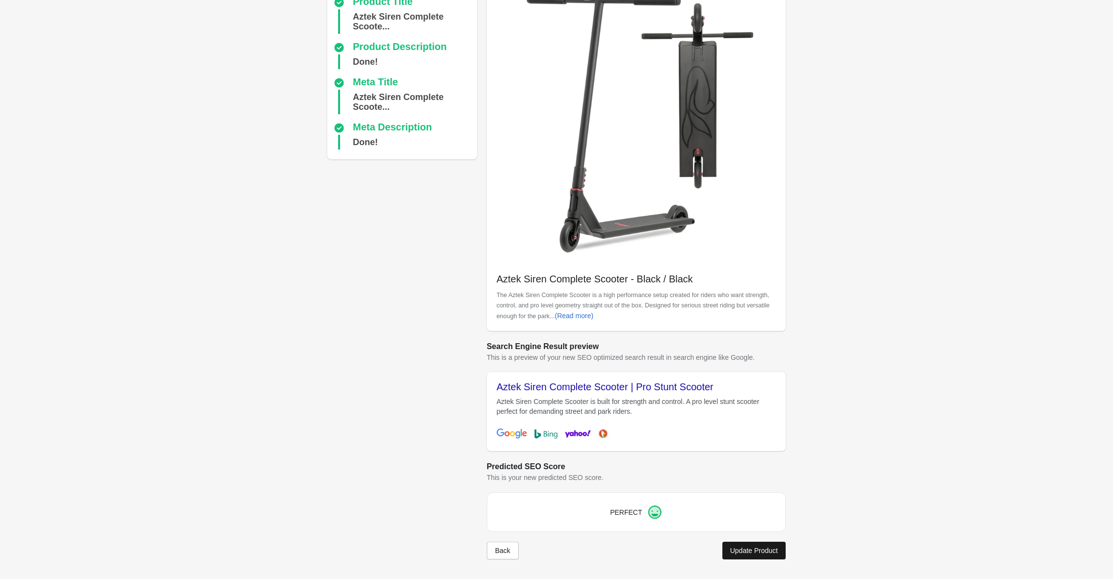
scroll to position [92, 0]
click at [746, 553] on div "Update Product" at bounding box center [754, 551] width 48 height 8
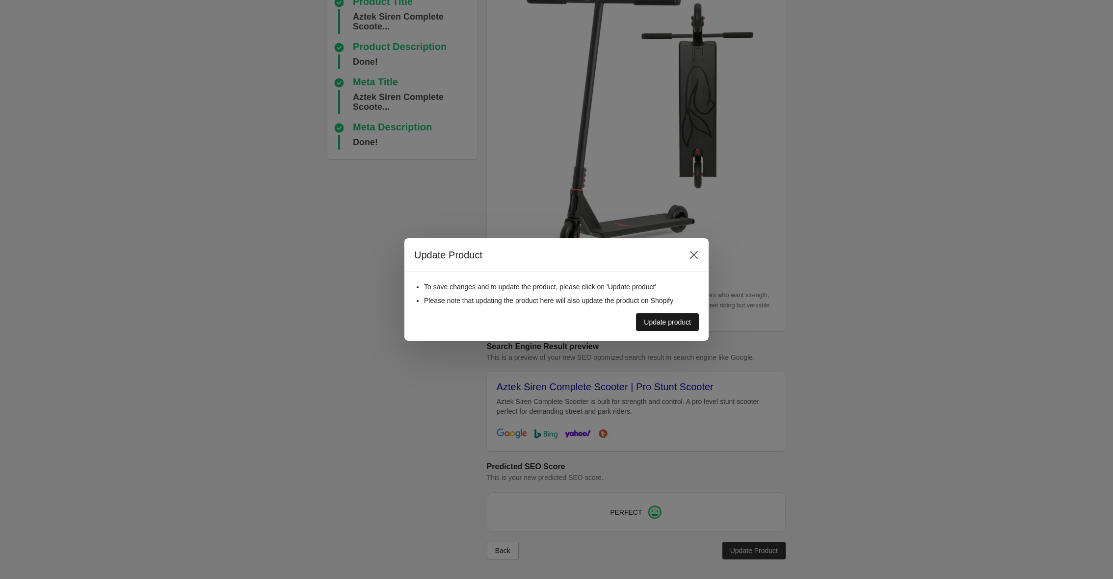
click at [674, 325] on div "Update product" at bounding box center [667, 322] width 47 height 8
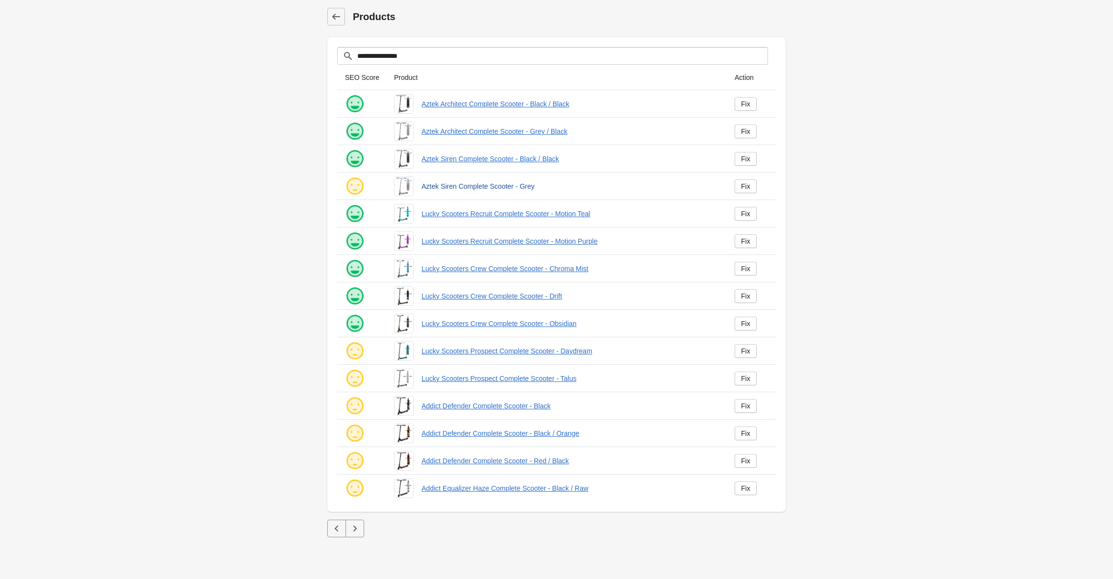
click at [493, 185] on link "Aztek Siren Complete Scooter - Grey" at bounding box center [569, 187] width 297 height 10
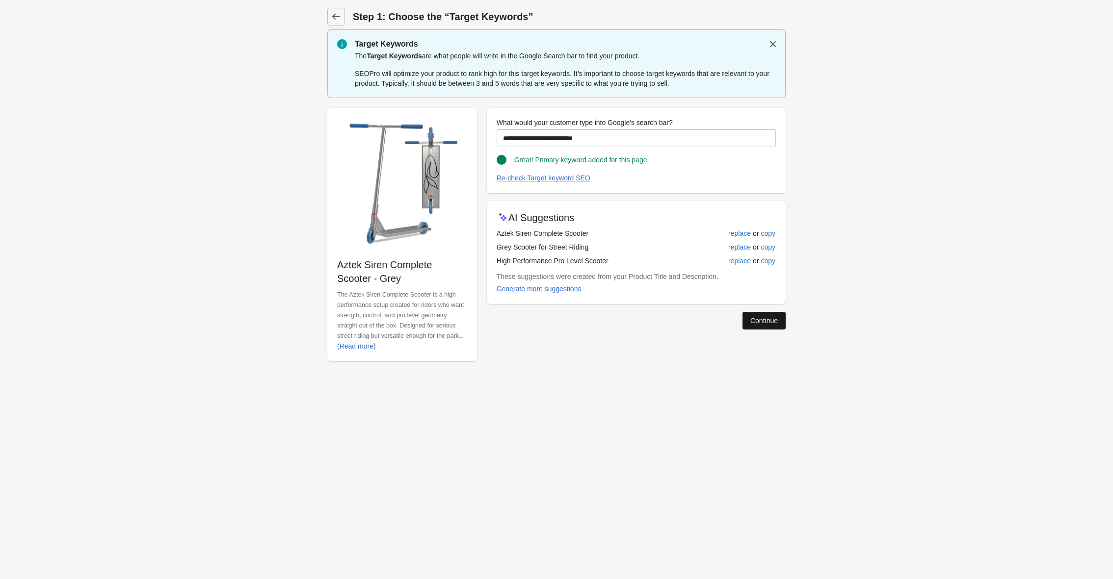
click at [755, 319] on div "Continue" at bounding box center [763, 321] width 27 height 8
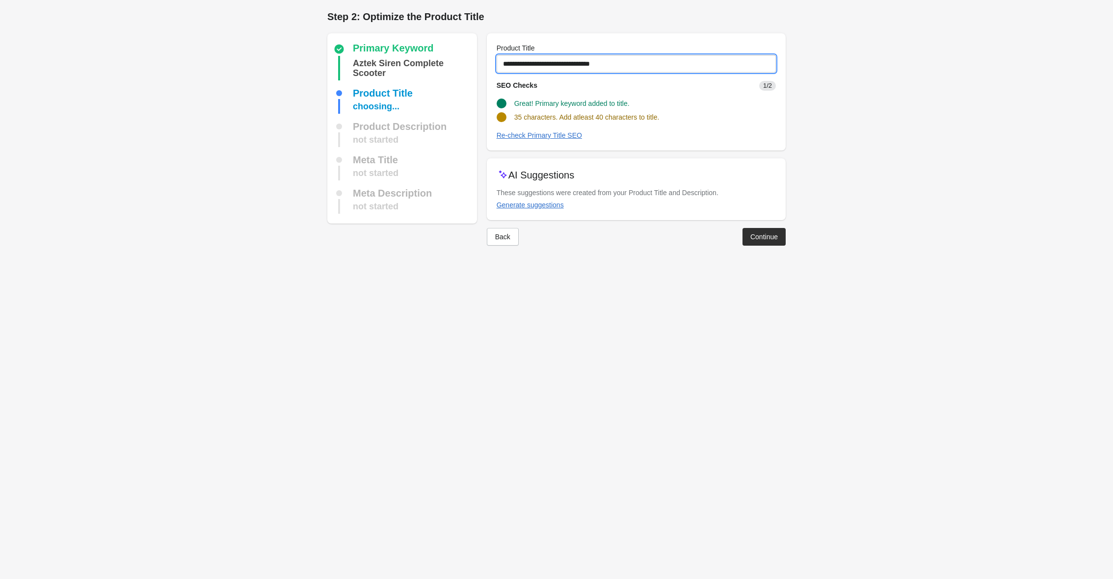
click at [636, 56] on input "**********" at bounding box center [636, 64] width 279 height 18
click at [636, 60] on input "**********" at bounding box center [636, 64] width 279 height 18
type input "**********"
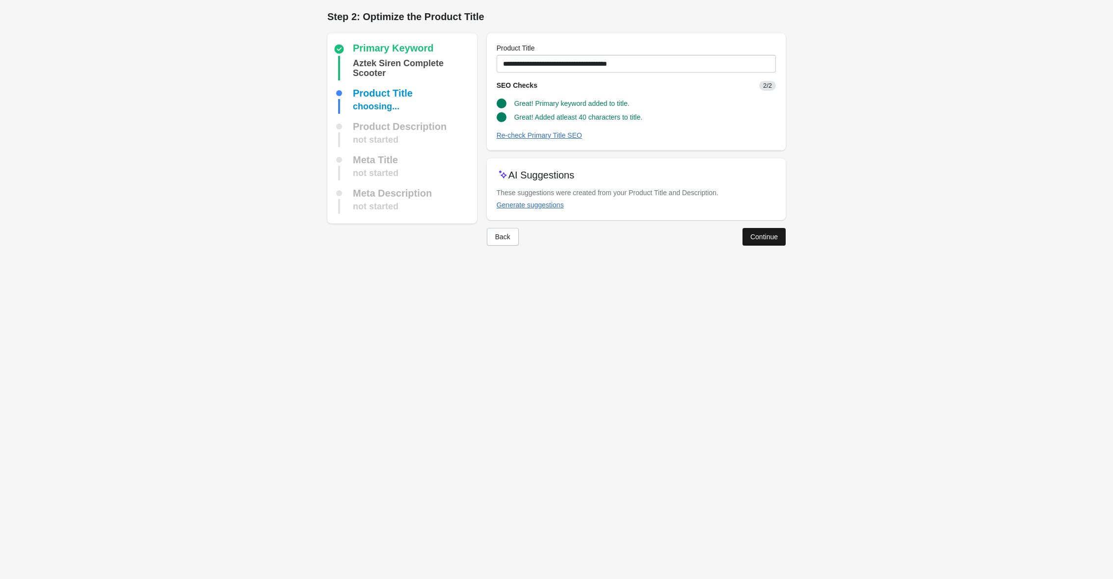
click at [762, 237] on div "Continue" at bounding box center [763, 237] width 27 height 8
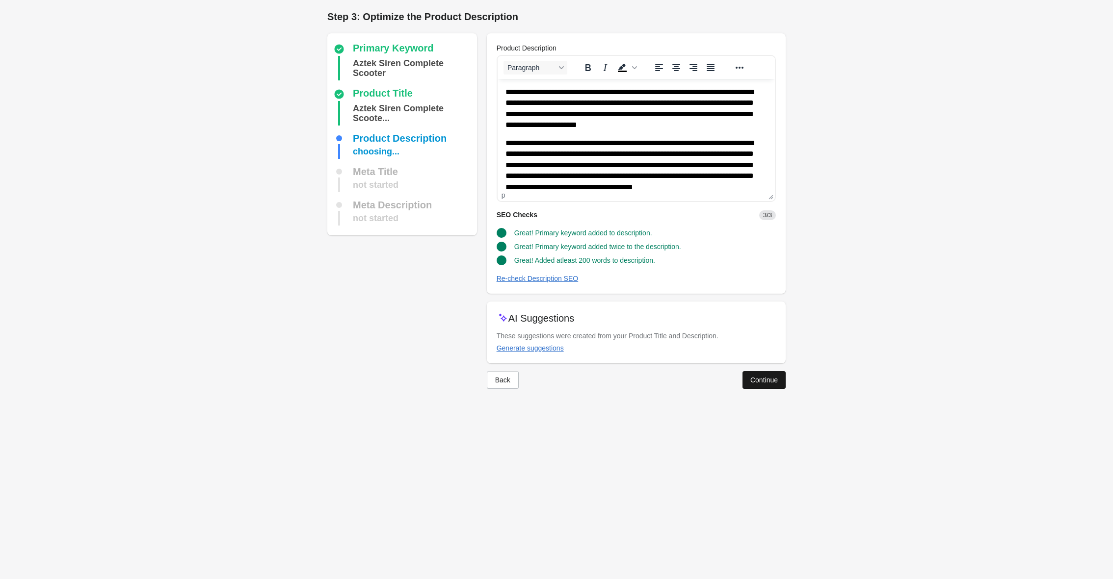
click at [766, 384] on button "Continue" at bounding box center [763, 380] width 43 height 18
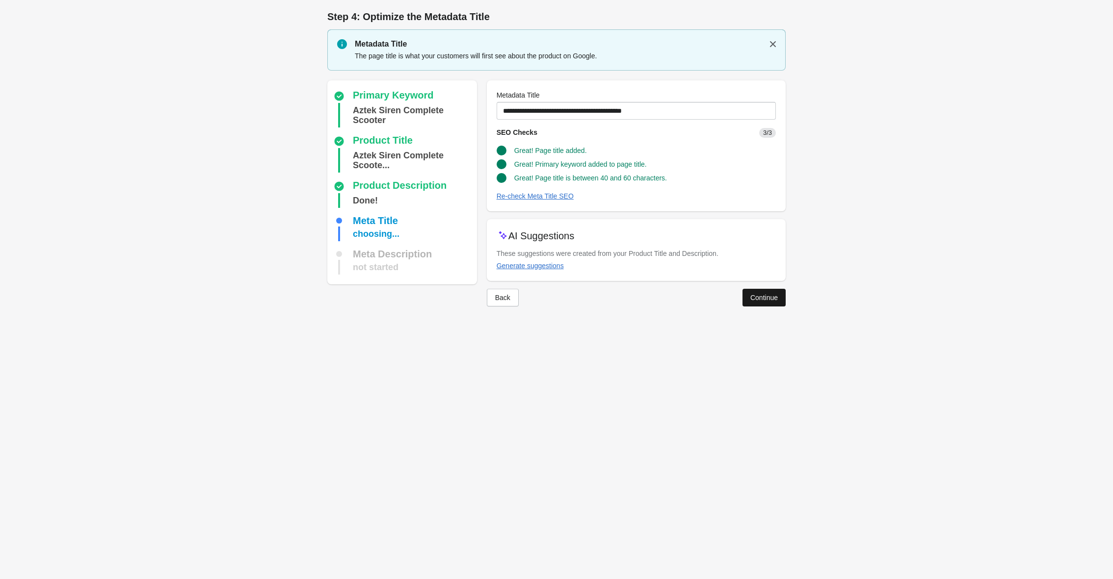
click at [761, 300] on div "Continue" at bounding box center [763, 298] width 27 height 8
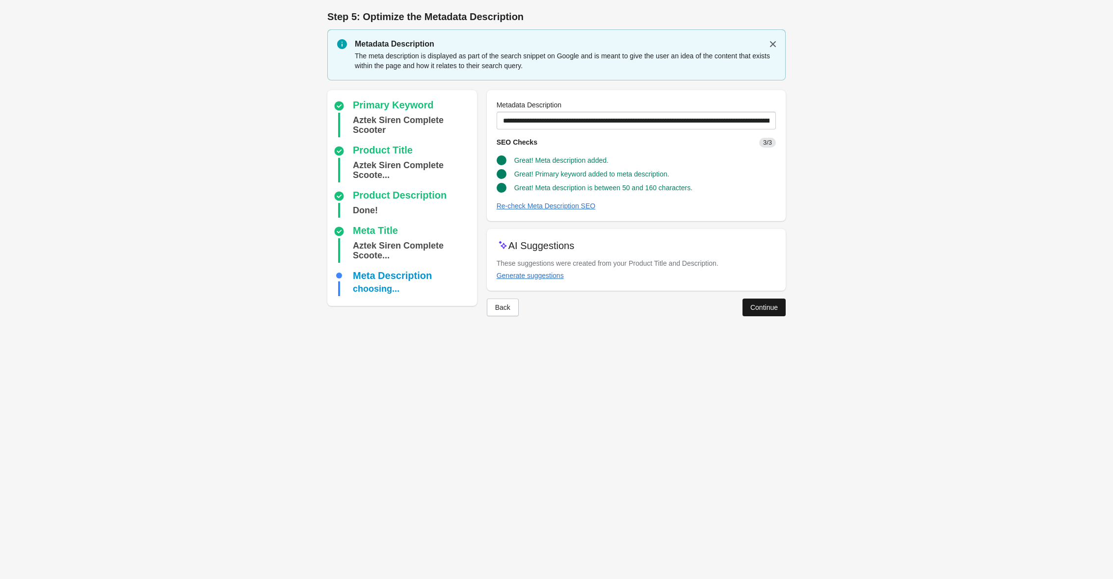
click at [761, 300] on button "Continue" at bounding box center [763, 308] width 43 height 18
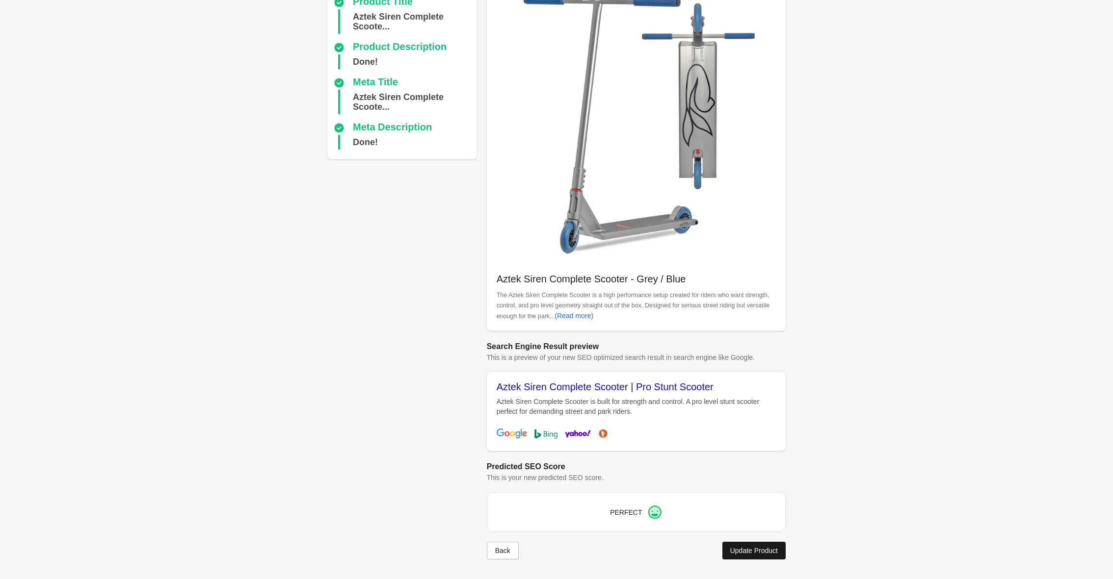
scroll to position [92, 0]
click at [742, 546] on button "Update Product" at bounding box center [753, 551] width 63 height 18
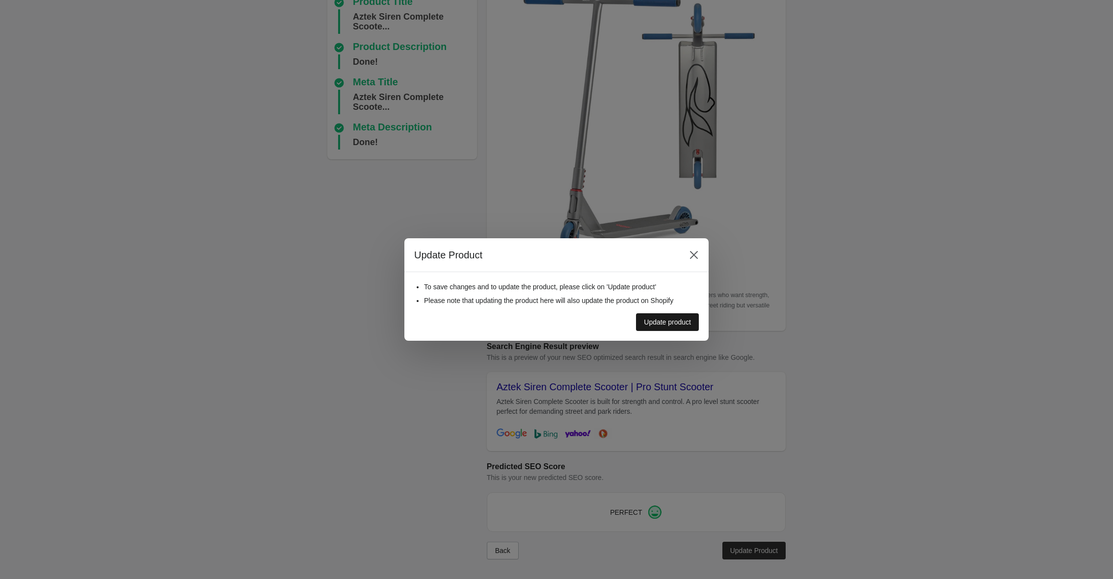
drag, startPoint x: 669, startPoint y: 313, endPoint x: 669, endPoint y: 317, distance: 4.9
click at [669, 313] on div "Update product" at bounding box center [552, 319] width 292 height 26
click at [670, 318] on div "Update product" at bounding box center [667, 322] width 47 height 8
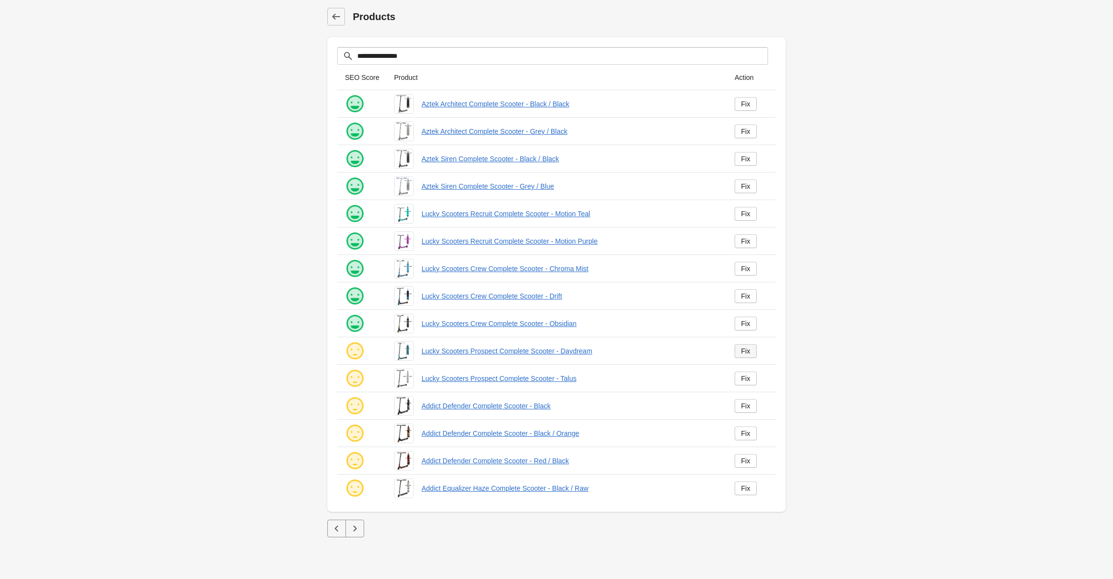
click at [748, 354] on div "Fix" at bounding box center [745, 351] width 9 height 8
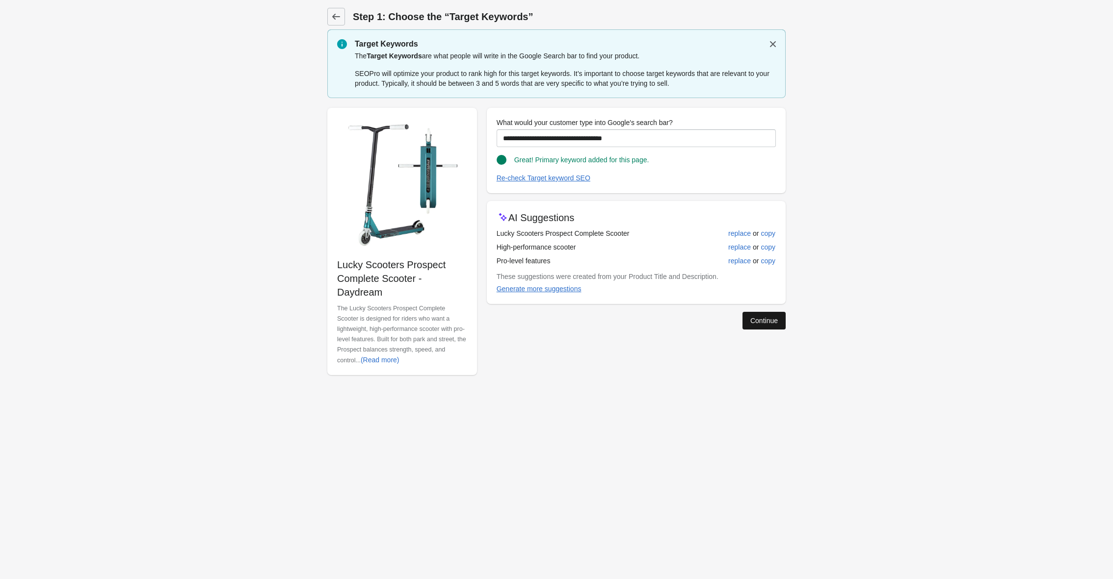
click at [761, 322] on div "Continue" at bounding box center [763, 321] width 27 height 8
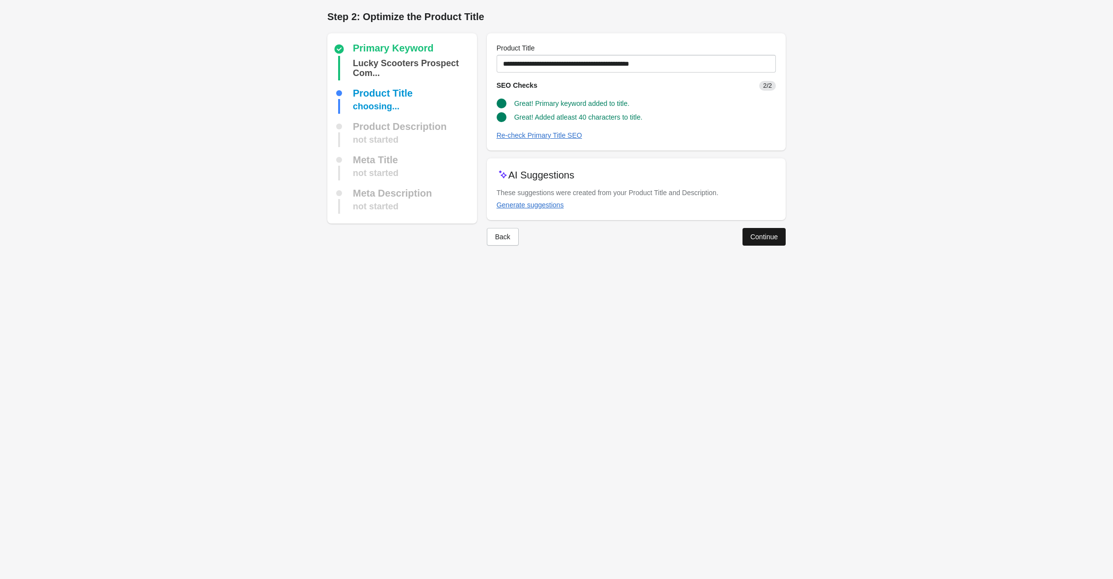
click at [760, 237] on div "Continue" at bounding box center [763, 237] width 27 height 8
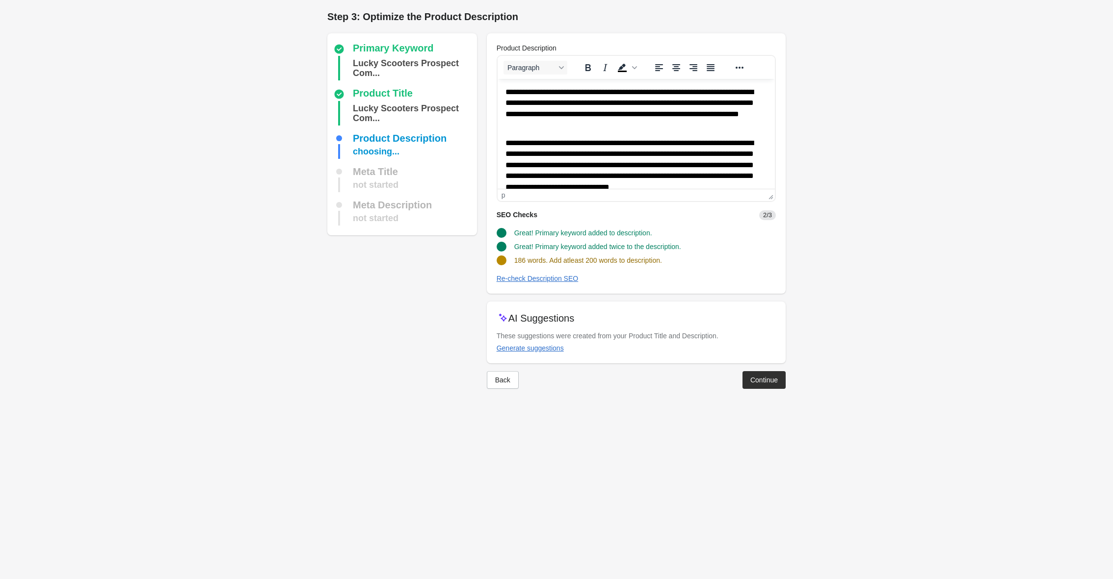
click at [607, 127] on p "**********" at bounding box center [636, 108] width 262 height 43
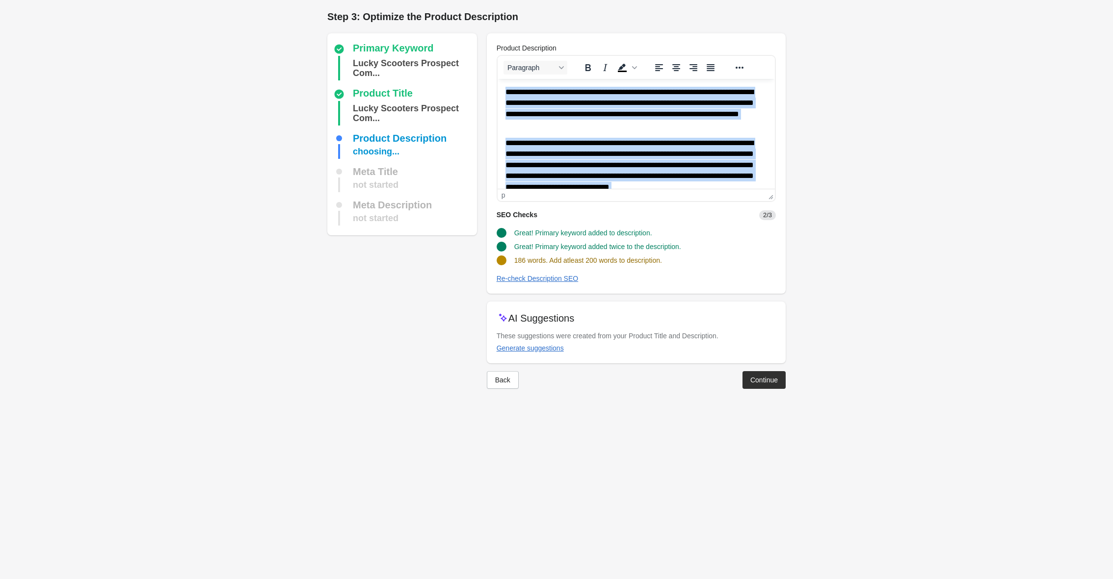
drag, startPoint x: 690, startPoint y: 130, endPoint x: 503, endPoint y: 23, distance: 215.6
click at [503, 79] on html "**********" at bounding box center [635, 244] width 277 height 331
paste body "Rich Text Area. Press ALT-0 for help."
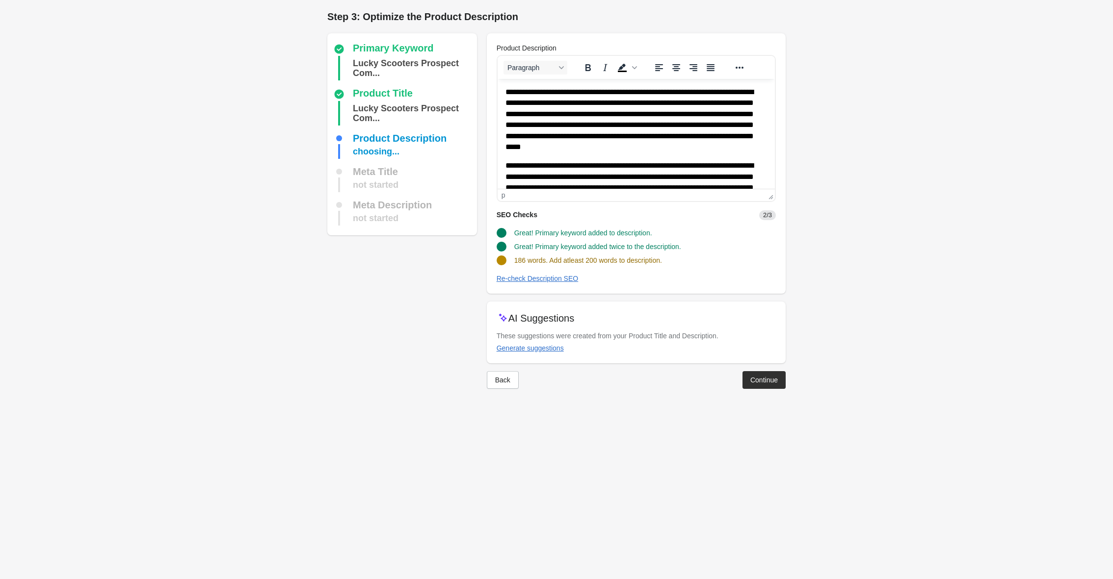
scroll to position [129, 0]
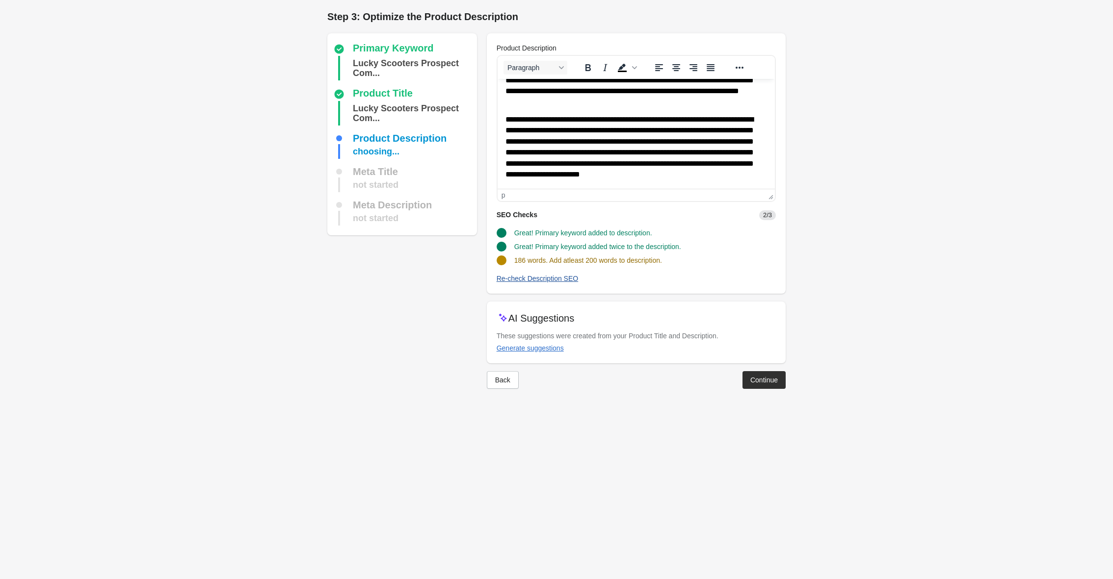
click at [549, 278] on div "Re-check Description SEO" at bounding box center [538, 279] width 82 height 8
click at [770, 378] on div "Continue" at bounding box center [763, 380] width 27 height 8
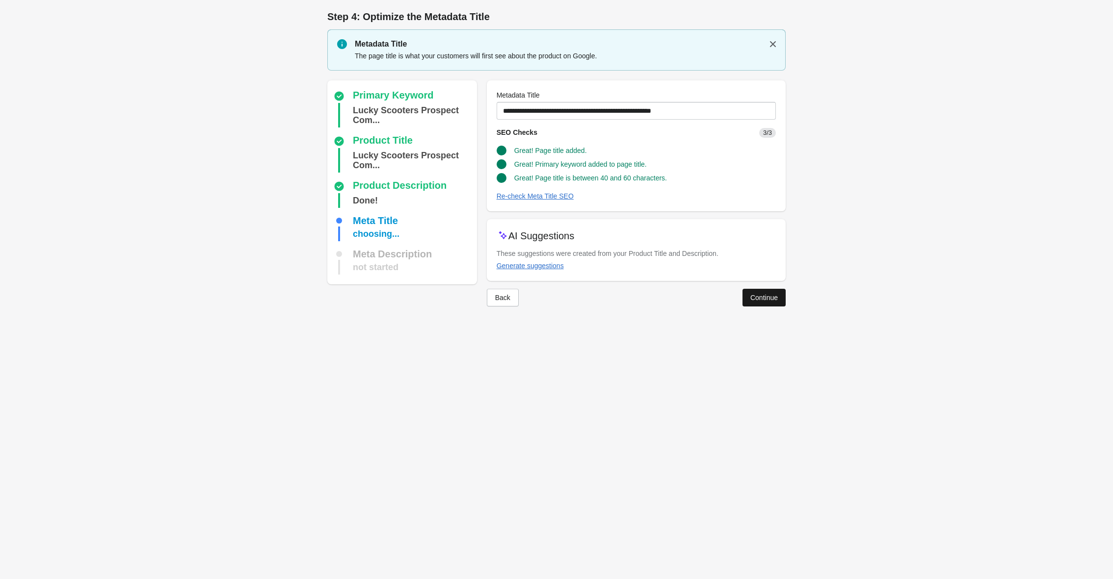
click at [761, 300] on div "Continue" at bounding box center [763, 298] width 27 height 8
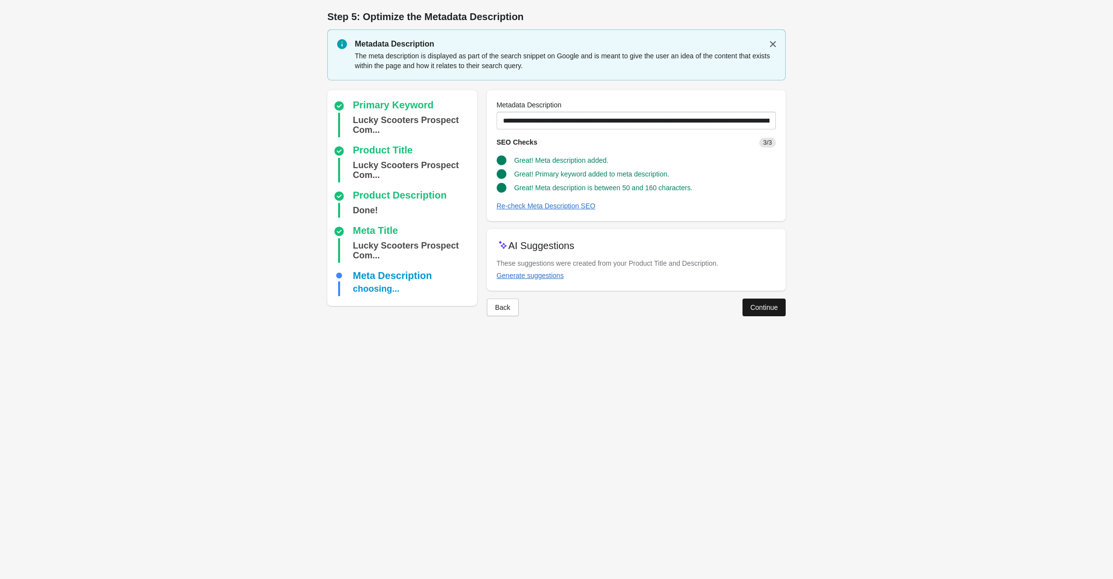
click at [760, 309] on div "Continue" at bounding box center [763, 308] width 27 height 8
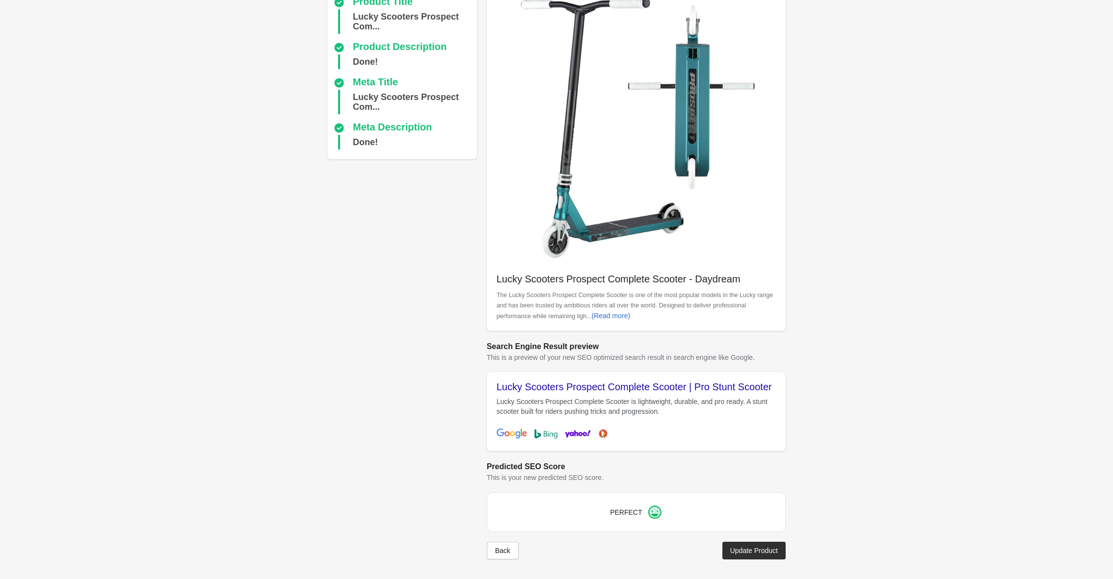
scroll to position [92, 0]
click at [747, 554] on div "Update Product" at bounding box center [754, 551] width 48 height 8
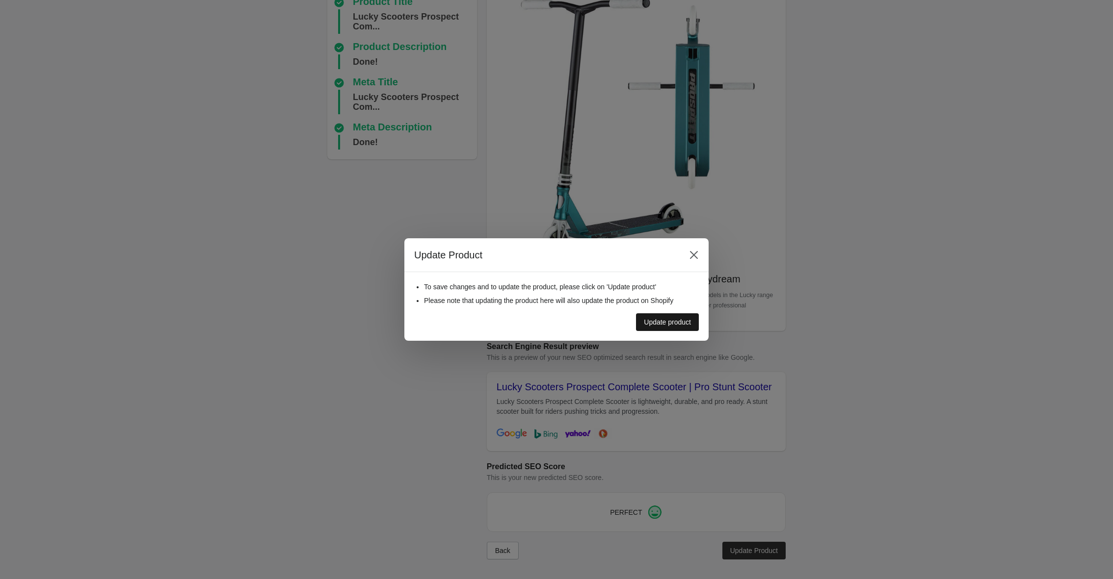
click at [660, 323] on div "Update product" at bounding box center [667, 322] width 47 height 8
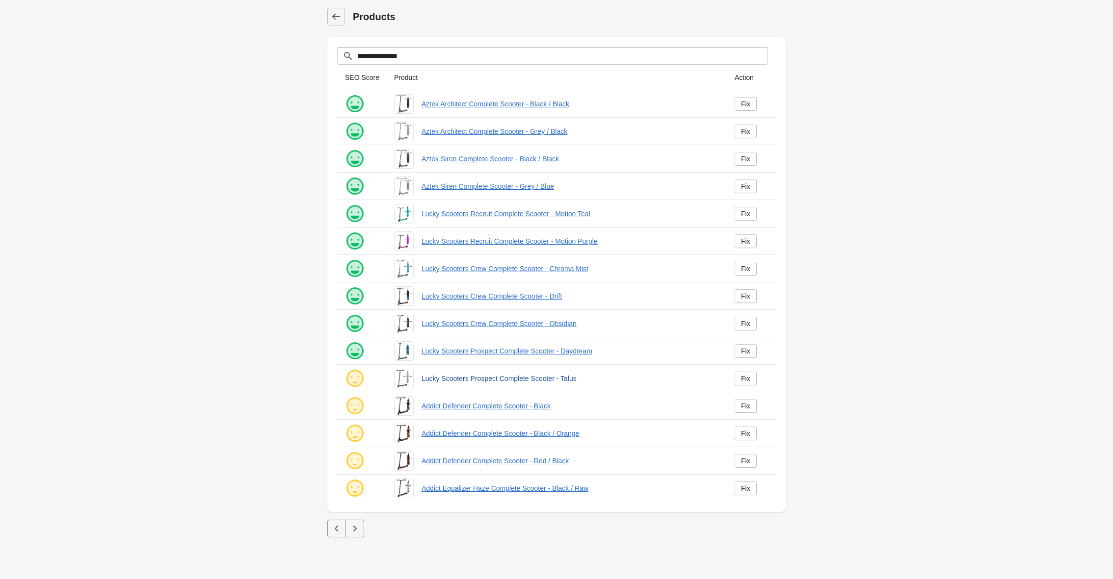
click at [435, 382] on link "Lucky Scooters Prospect Complete Scooter - Talus" at bounding box center [569, 379] width 297 height 10
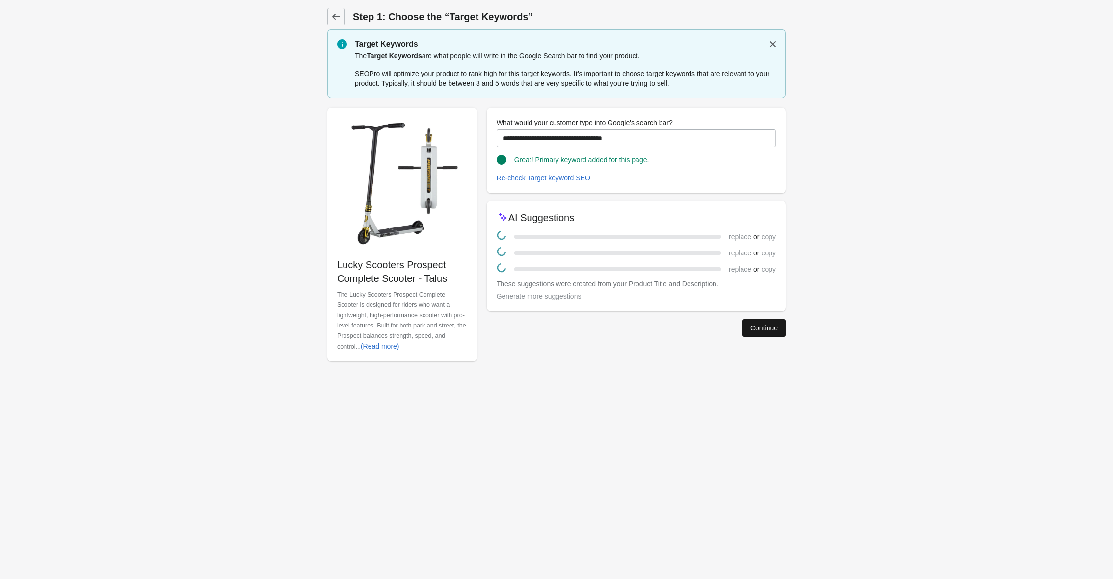
click at [761, 334] on button "Continue" at bounding box center [763, 328] width 43 height 18
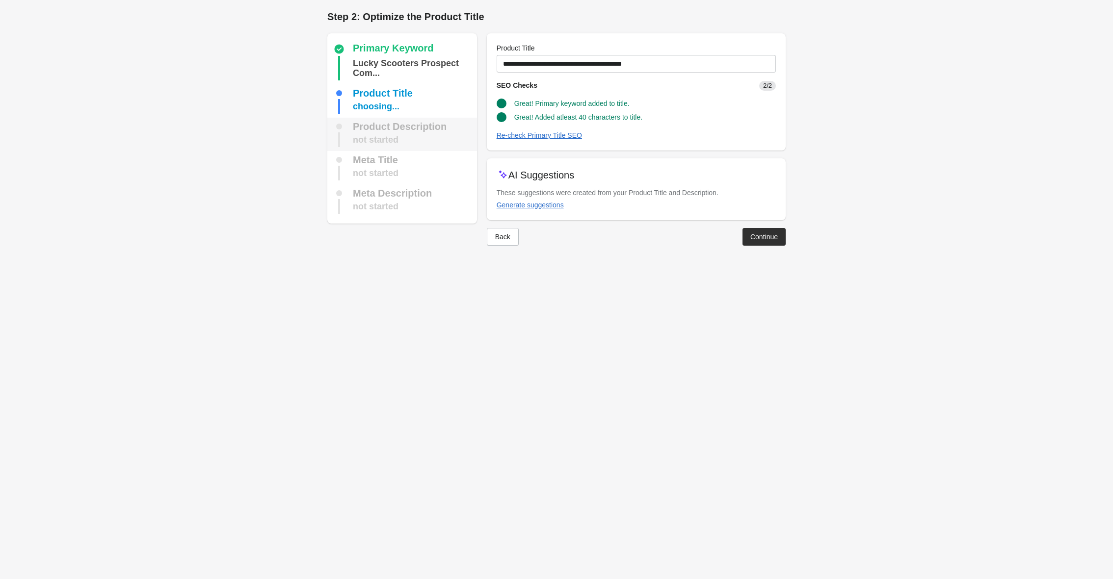
click at [403, 129] on div "Product Description" at bounding box center [400, 127] width 94 height 10
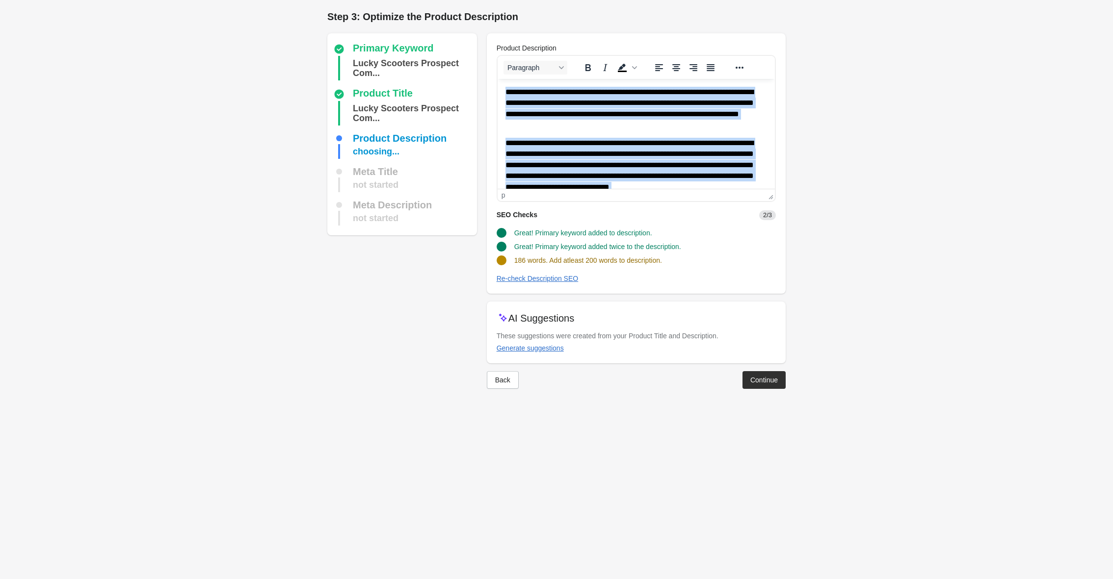
drag, startPoint x: 695, startPoint y: 96, endPoint x: 561, endPoint y: 8, distance: 160.2
click at [561, 79] on html "**********" at bounding box center [635, 244] width 277 height 331
paste body "Rich Text Area. Press ALT-0 for help."
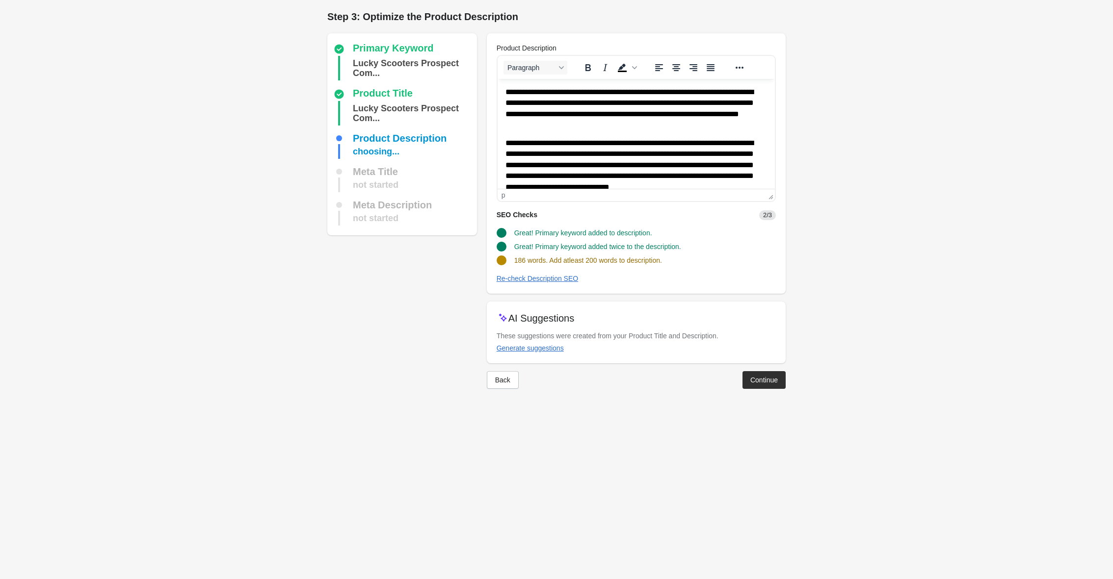
scroll to position [129, 0]
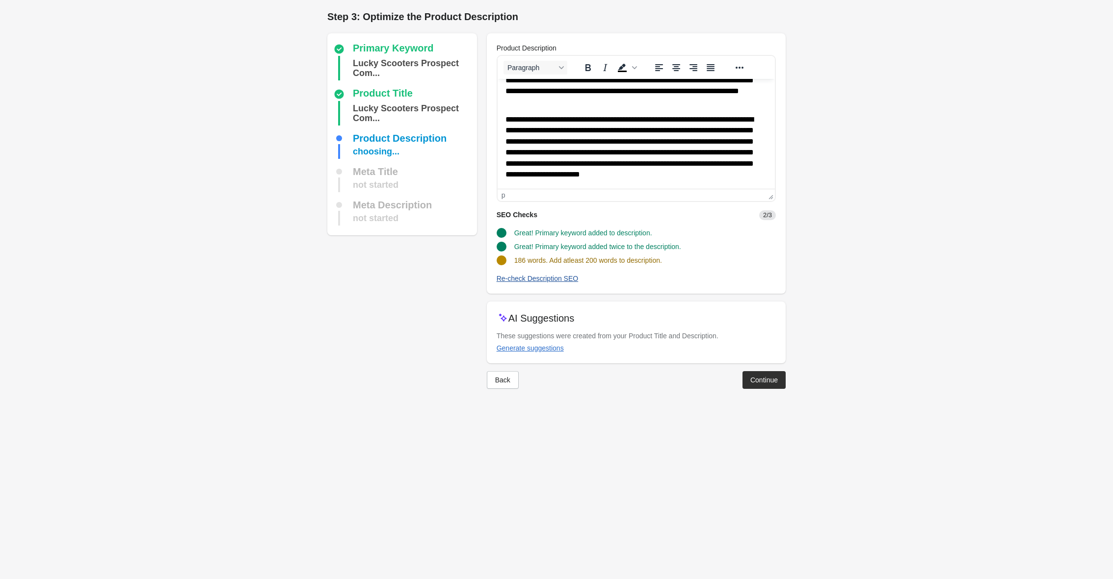
click at [551, 279] on div "Re-check Description SEO" at bounding box center [538, 279] width 82 height 8
click at [766, 380] on div "Continue" at bounding box center [763, 380] width 27 height 8
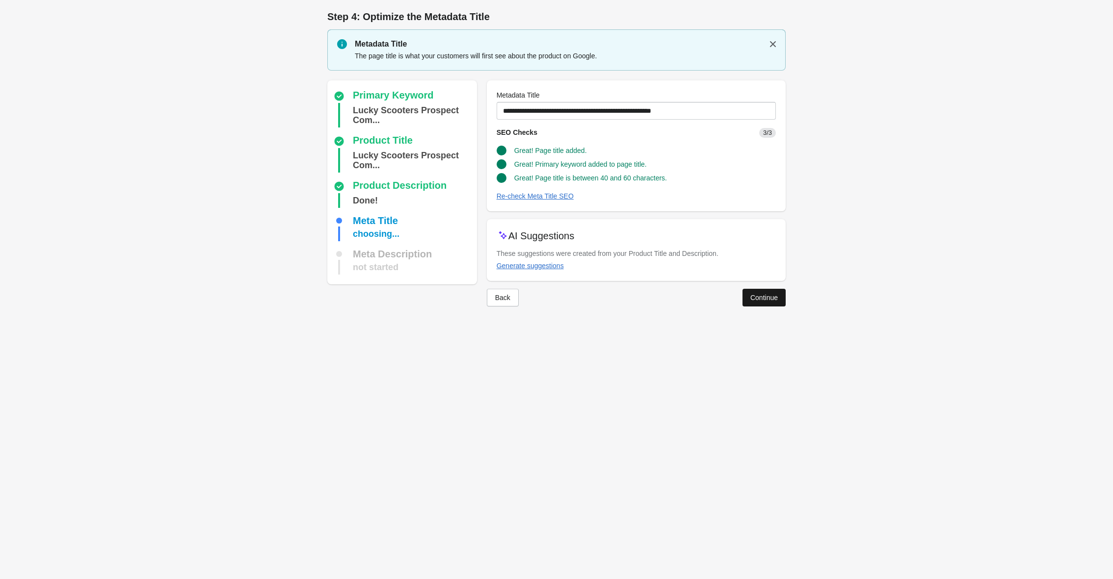
click at [764, 300] on div "Continue" at bounding box center [763, 298] width 27 height 8
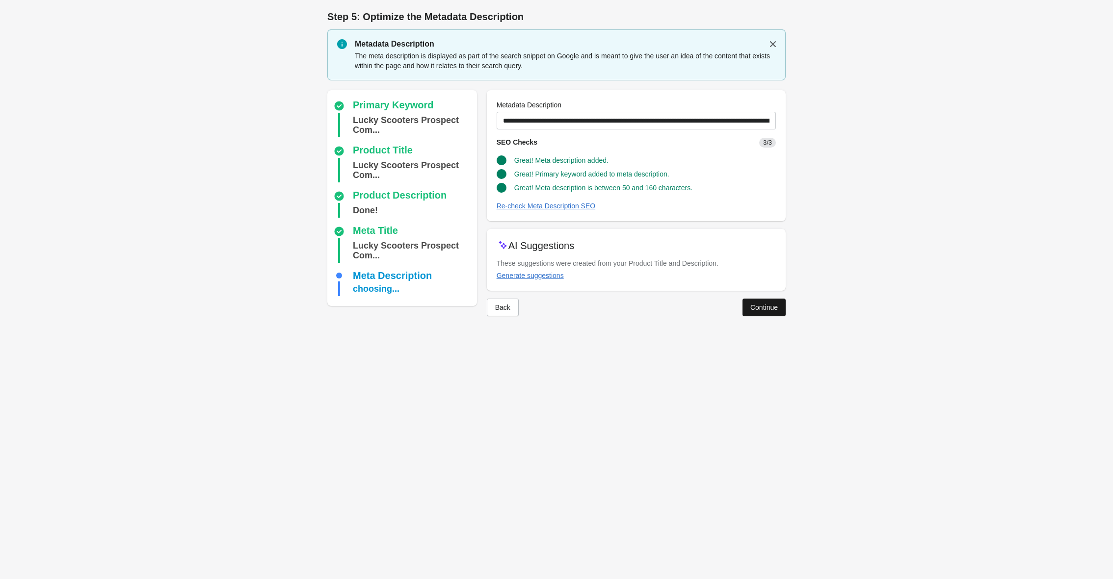
click at [764, 309] on div "Continue" at bounding box center [763, 308] width 27 height 8
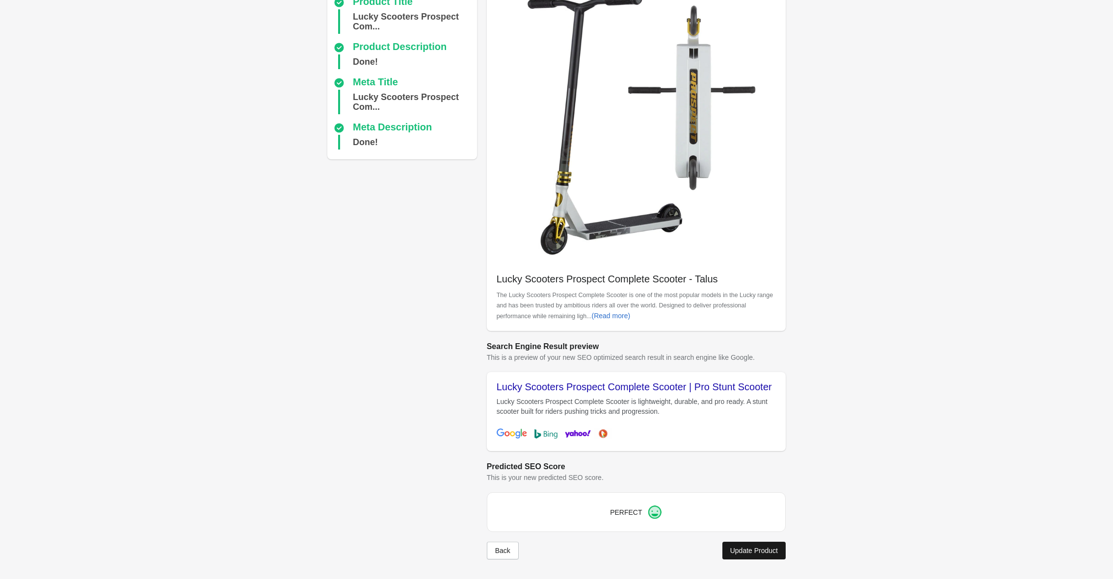
scroll to position [92, 0]
click at [758, 550] on div "Update Product" at bounding box center [754, 551] width 48 height 8
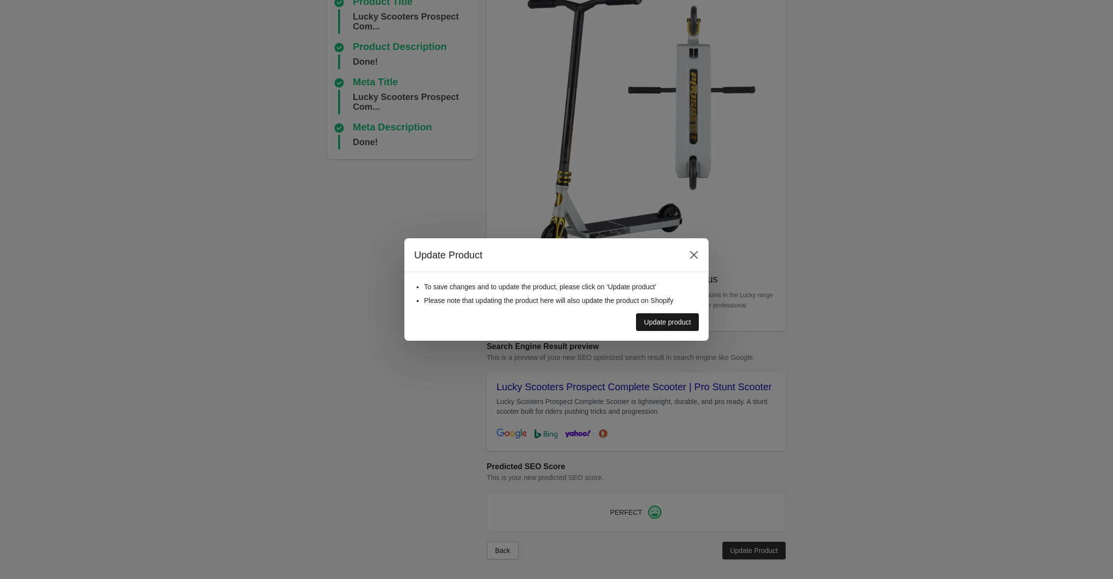
click at [680, 326] on div "Update product" at bounding box center [667, 322] width 47 height 8
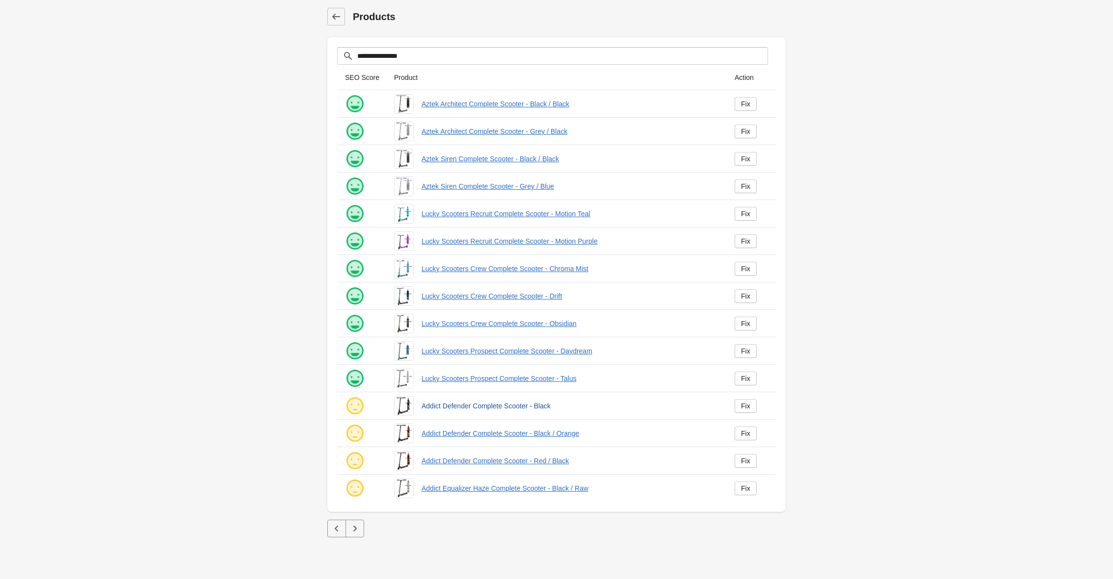
click at [480, 408] on link "Addict Defender Complete Scooter - Black" at bounding box center [569, 406] width 297 height 10
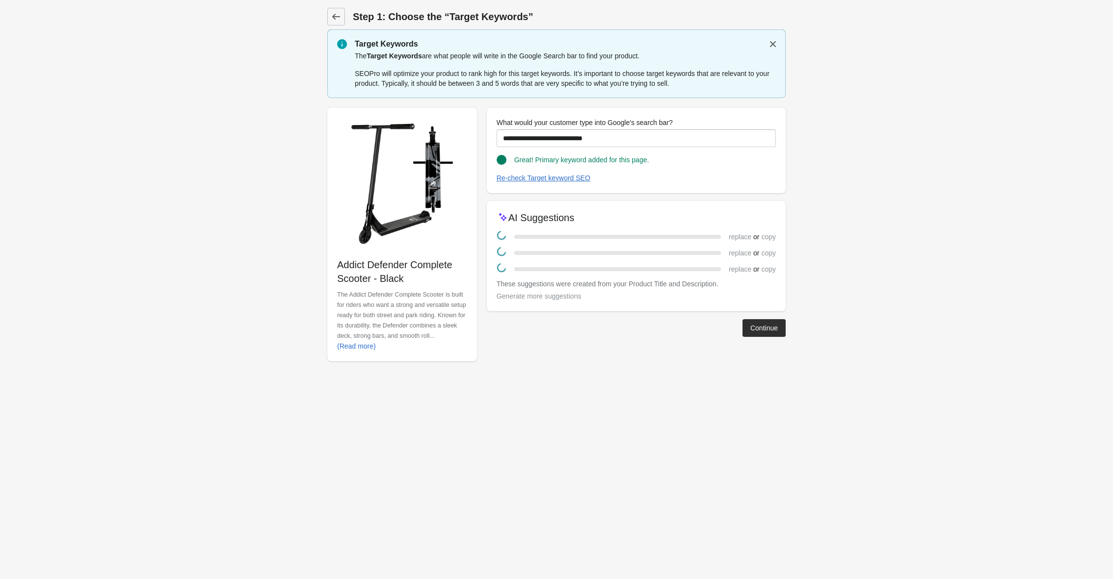
click at [758, 332] on div "**********" at bounding box center [551, 231] width 468 height 262
click at [759, 322] on div "Continue" at bounding box center [763, 321] width 27 height 8
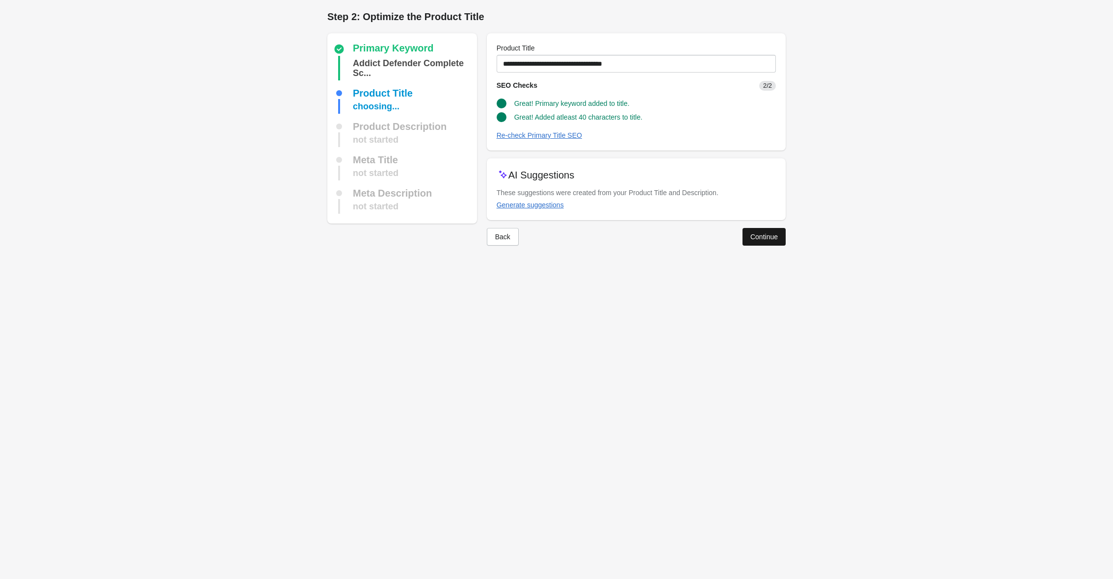
click at [762, 243] on button "Continue" at bounding box center [763, 237] width 43 height 18
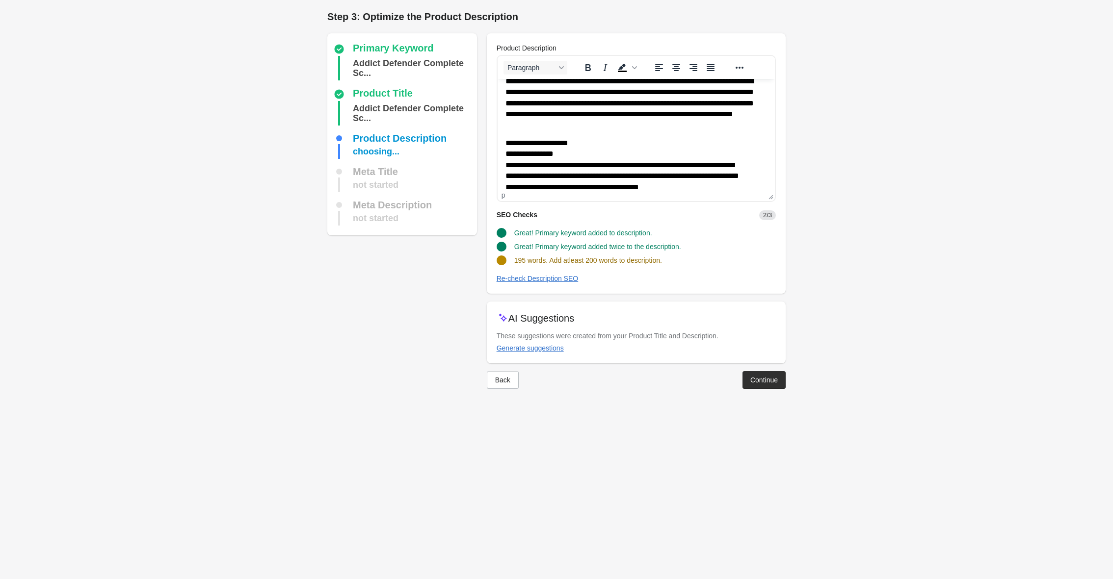
scroll to position [65, 0]
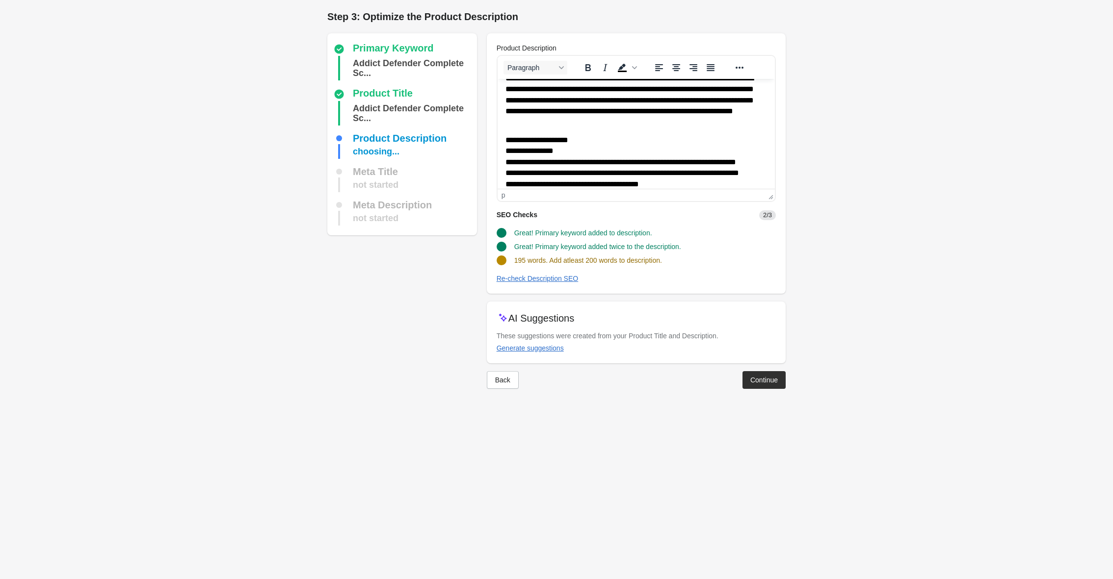
click at [641, 127] on p "**********" at bounding box center [636, 100] width 262 height 54
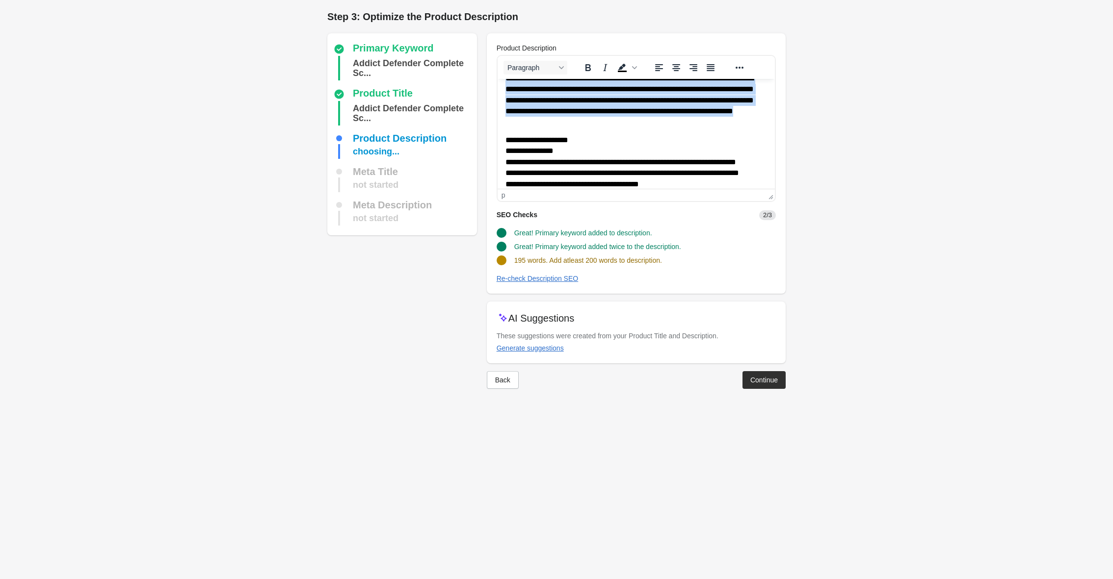
scroll to position [0, 0]
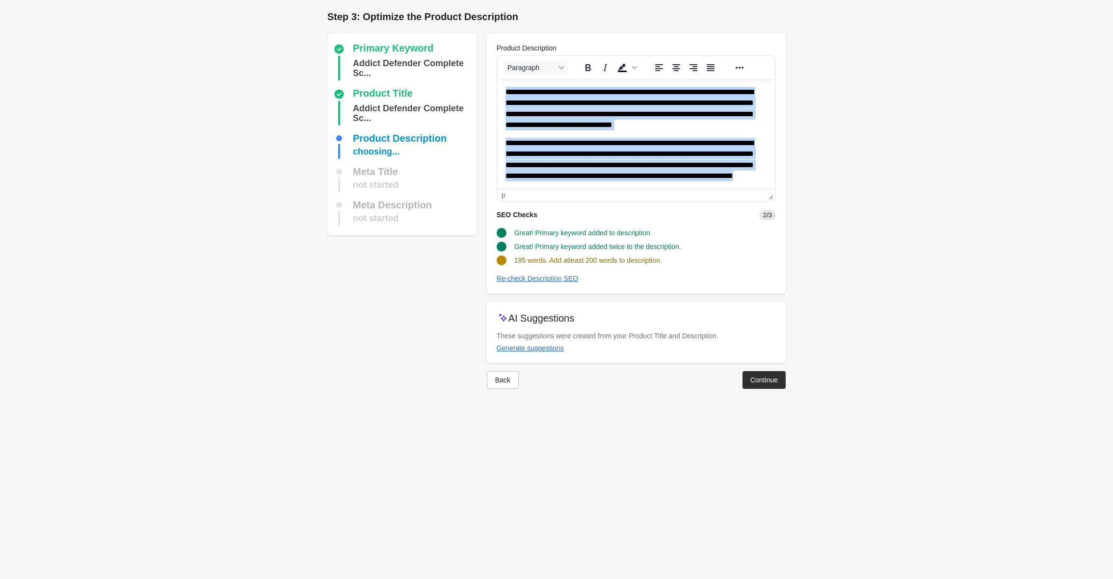
paste body "Rich Text Area. Press ALT-0 for help."
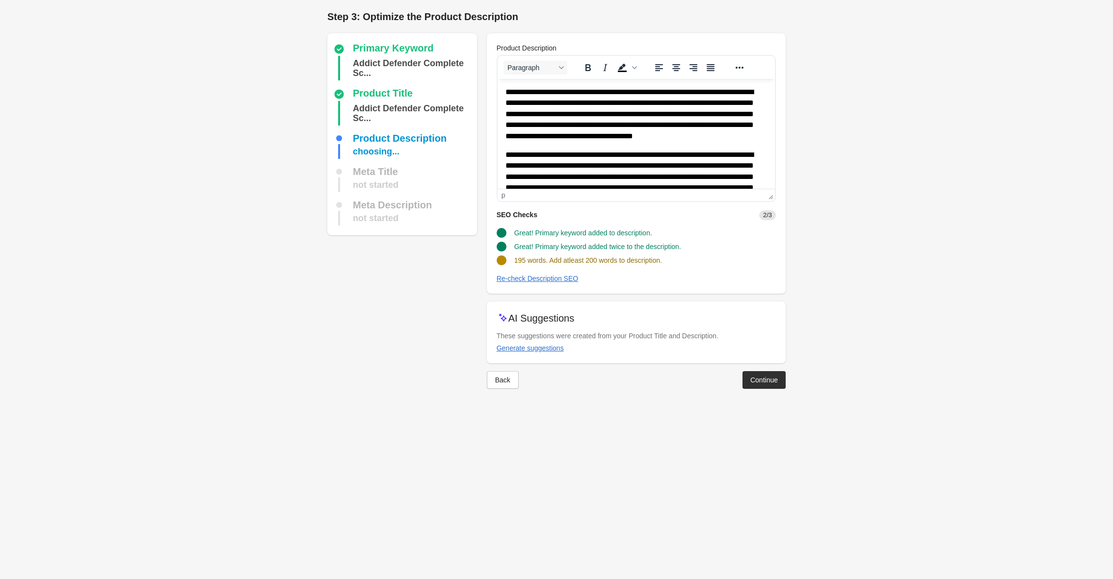
scroll to position [118, 0]
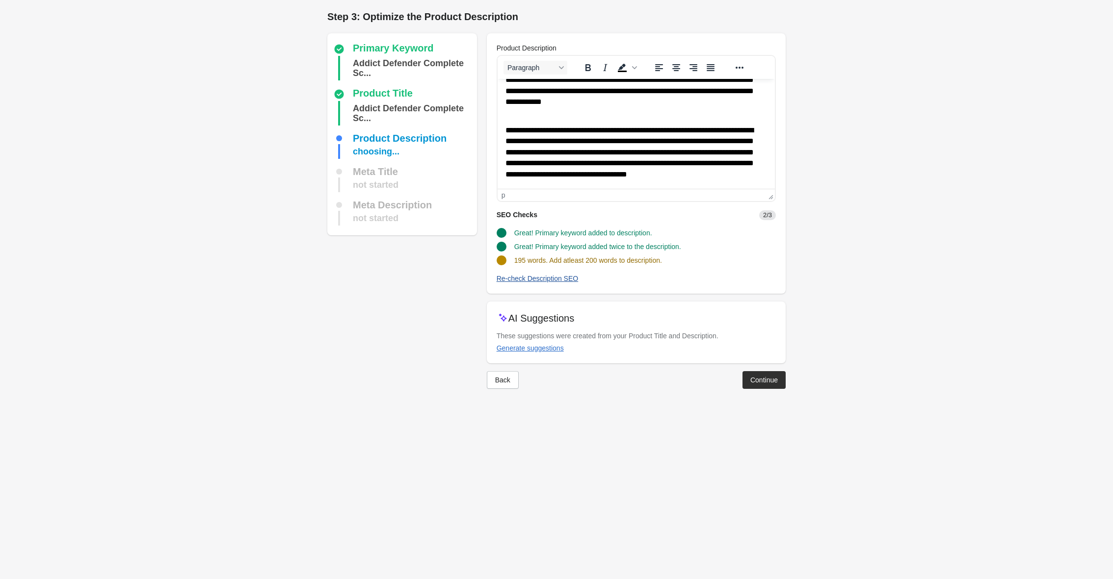
click at [515, 278] on div "Re-check Description SEO" at bounding box center [538, 279] width 82 height 8
click at [768, 377] on div "Continue" at bounding box center [763, 380] width 27 height 8
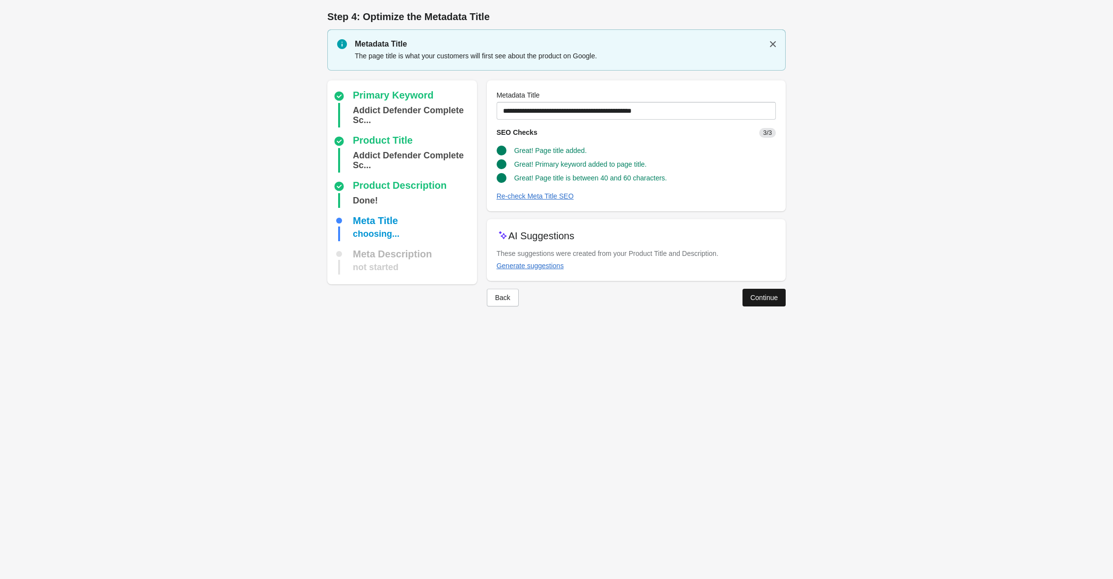
click at [760, 295] on div "Continue" at bounding box center [763, 298] width 27 height 8
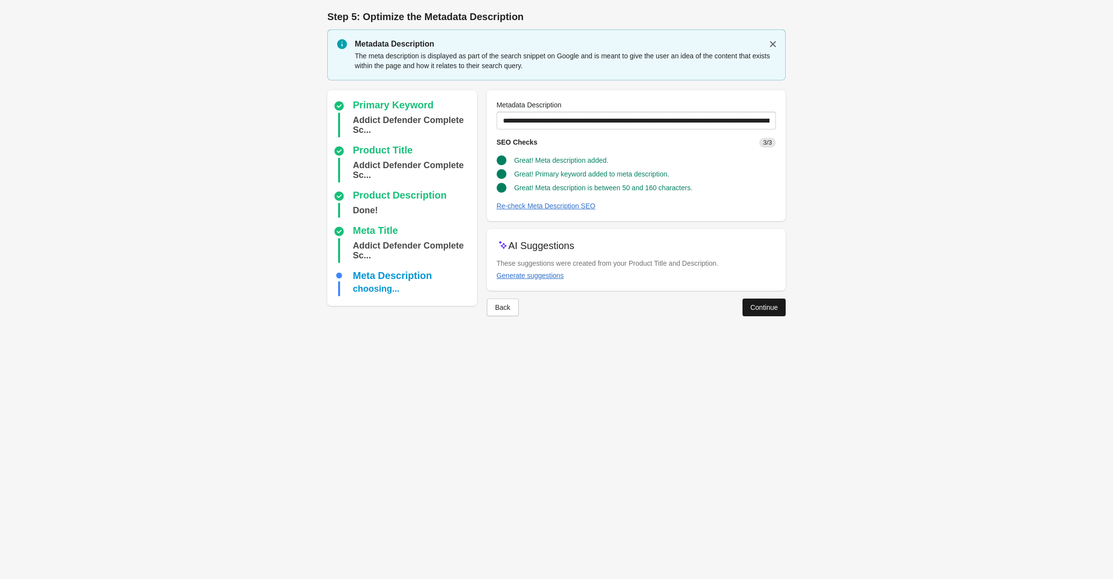
click at [758, 304] on div "Continue" at bounding box center [763, 308] width 27 height 8
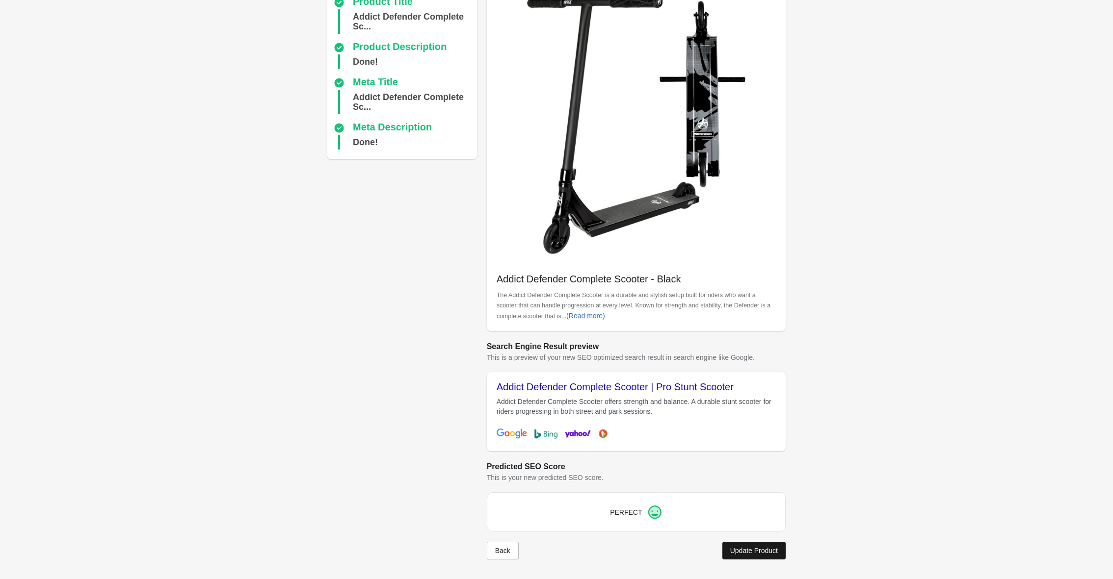
scroll to position [92, 0]
click at [748, 548] on div "Update Product" at bounding box center [754, 551] width 48 height 8
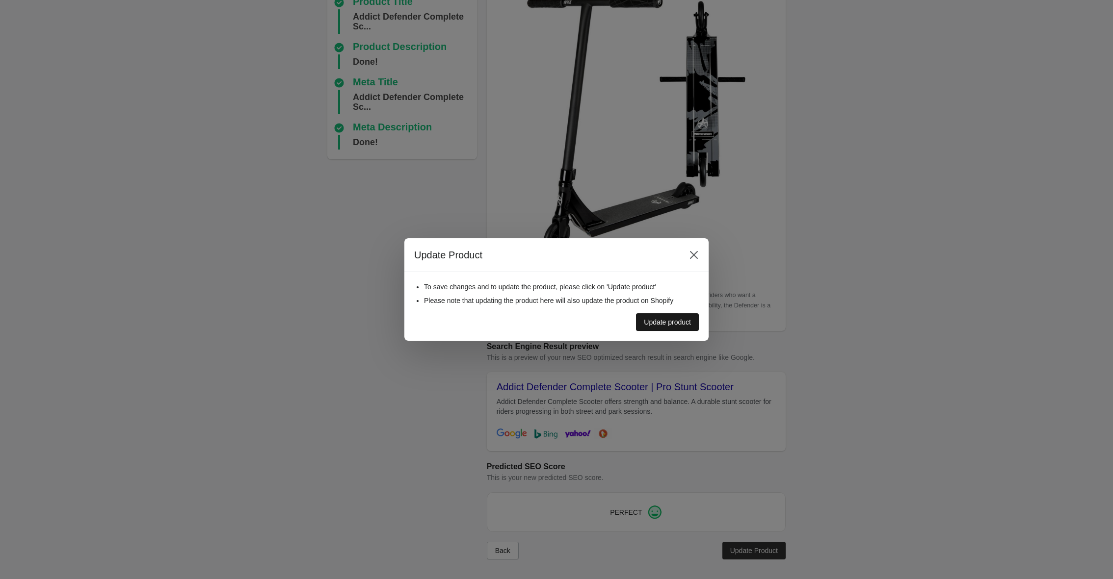
click at [667, 328] on button "Update product" at bounding box center [667, 323] width 63 height 18
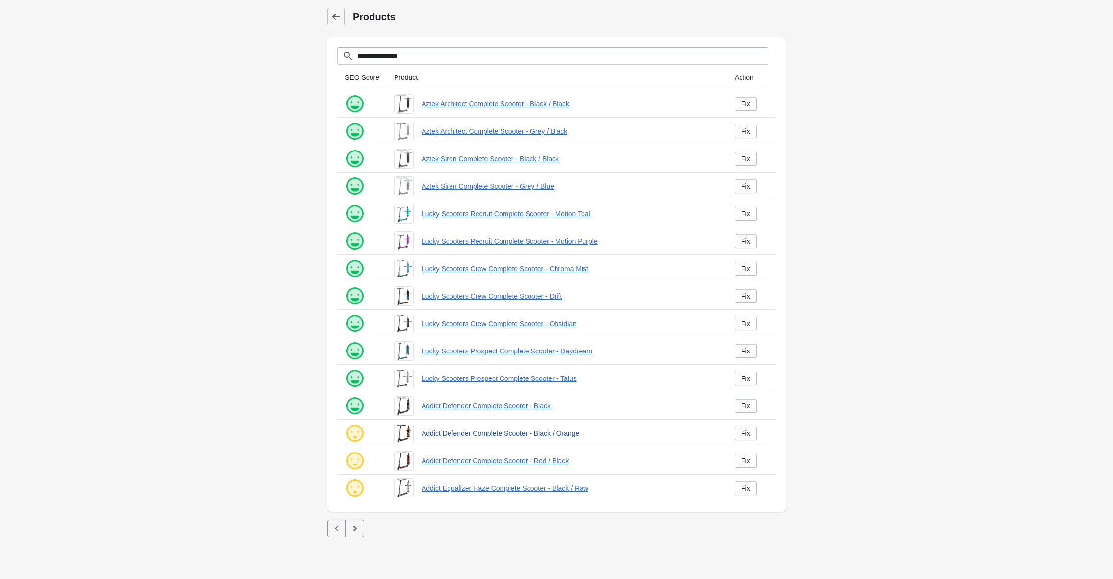
click at [494, 433] on link "Addict Defender Complete Scooter - Black / Orange" at bounding box center [569, 434] width 297 height 10
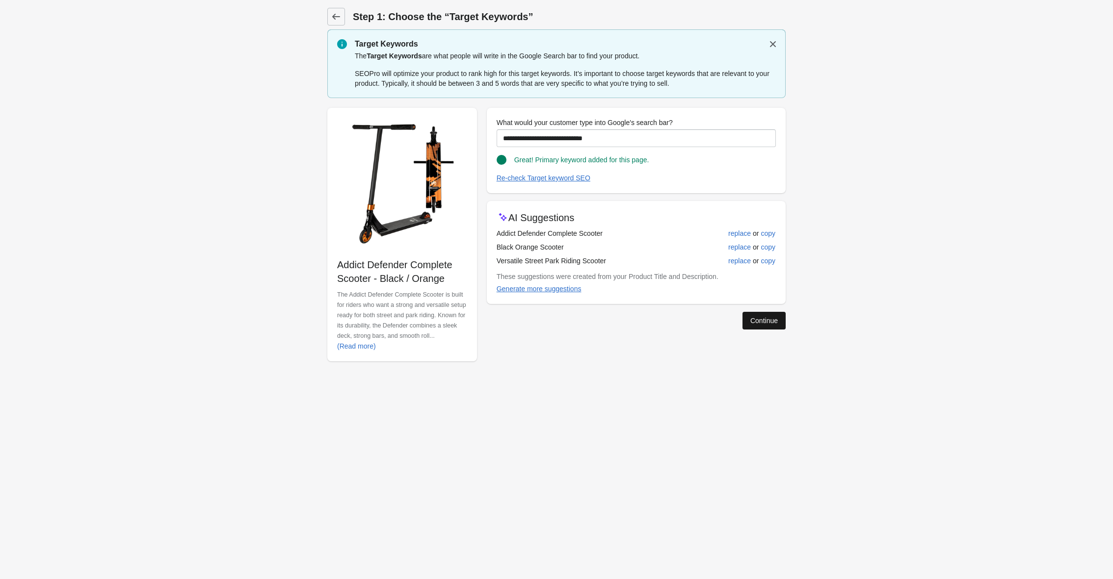
click at [757, 315] on button "Continue" at bounding box center [763, 321] width 43 height 18
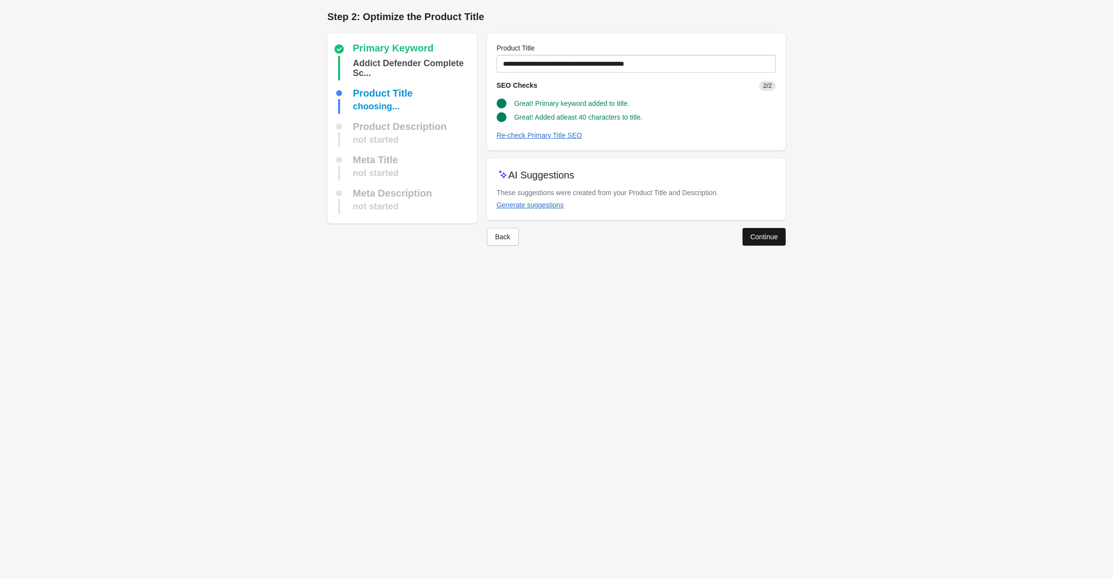
click at [760, 237] on div "Continue" at bounding box center [763, 237] width 27 height 8
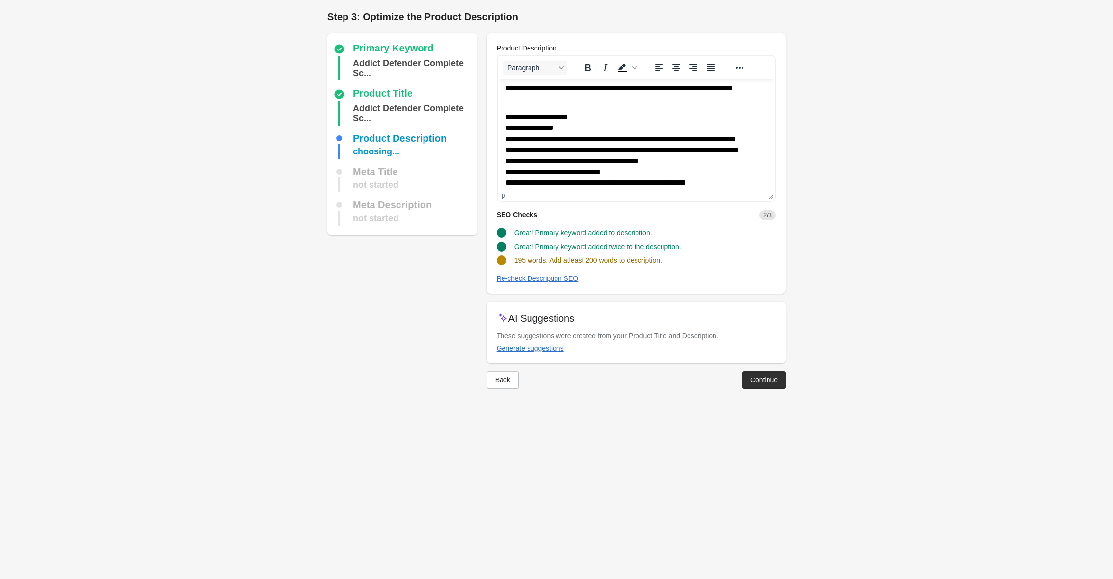
scroll to position [105, 0]
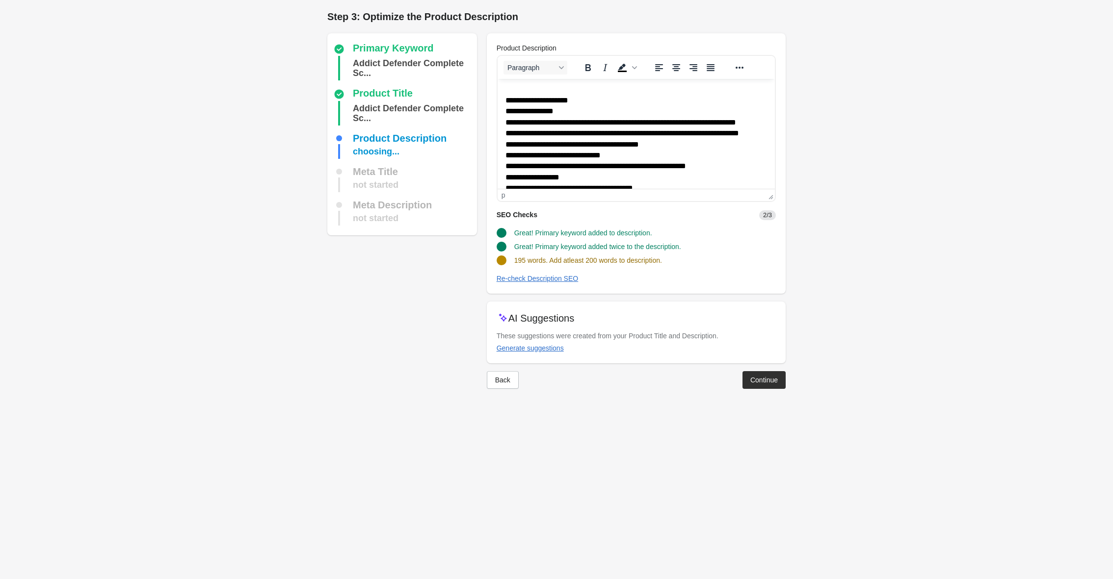
click at [633, 85] on p "**********" at bounding box center [636, 60] width 262 height 54
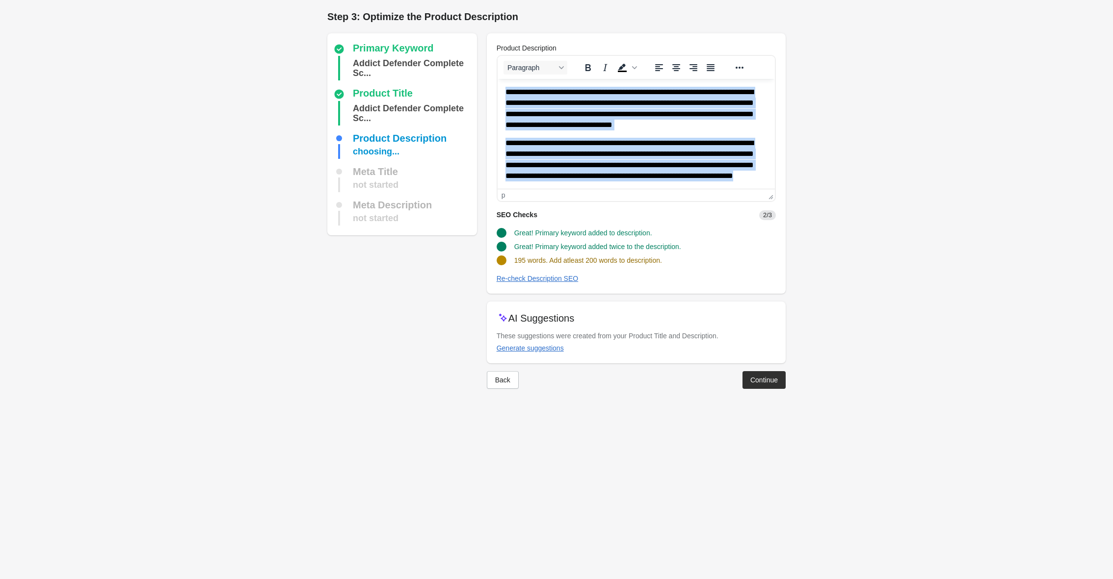
paste body "Rich Text Area. Press ALT-0 for help."
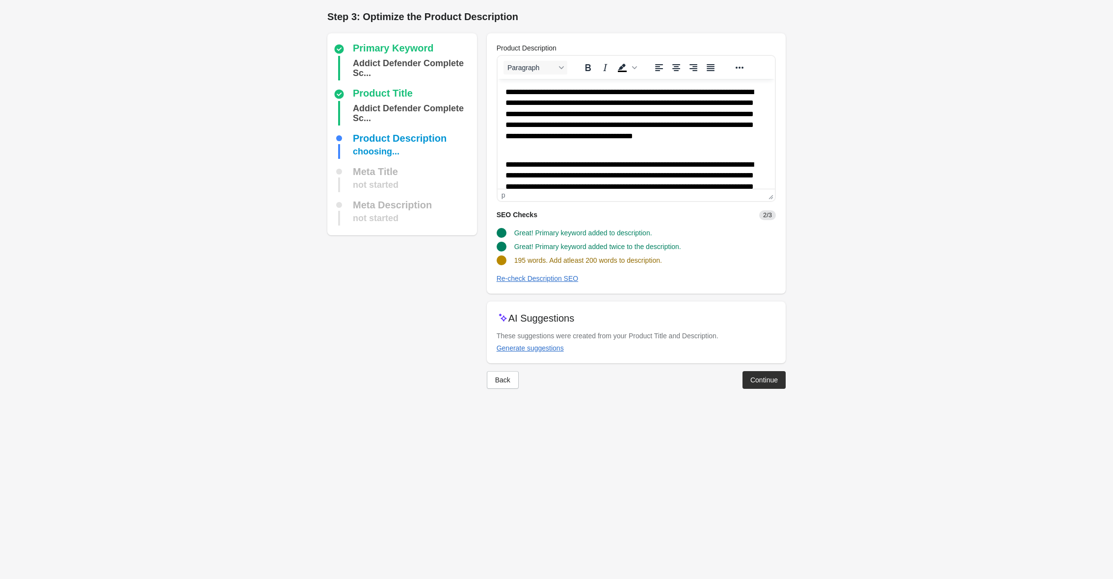
scroll to position [118, 0]
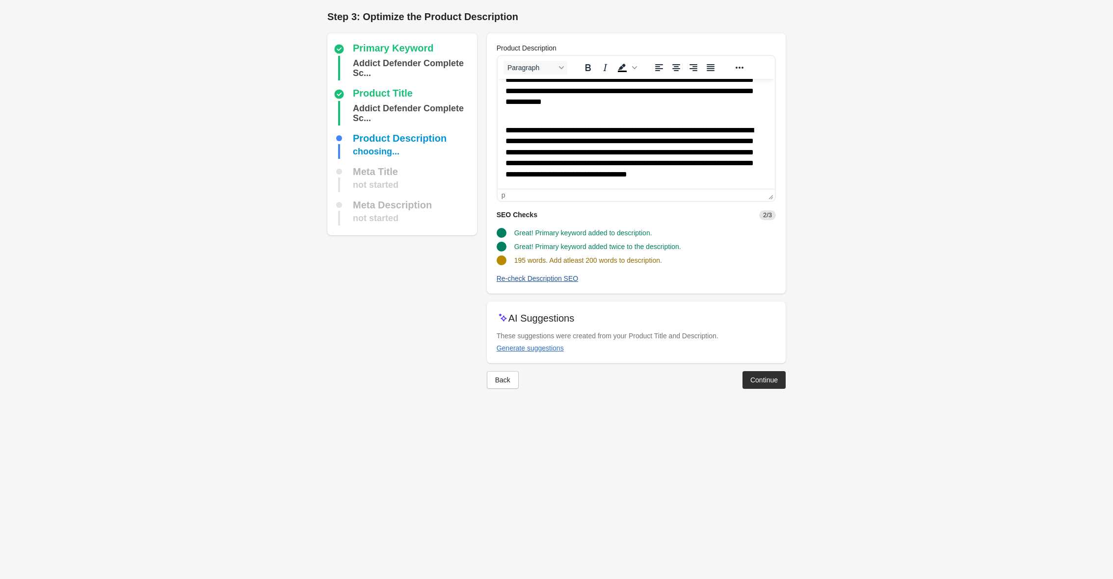
click at [547, 276] on div "Re-check Description SEO" at bounding box center [538, 279] width 82 height 8
click at [759, 385] on button "Continue" at bounding box center [763, 380] width 43 height 18
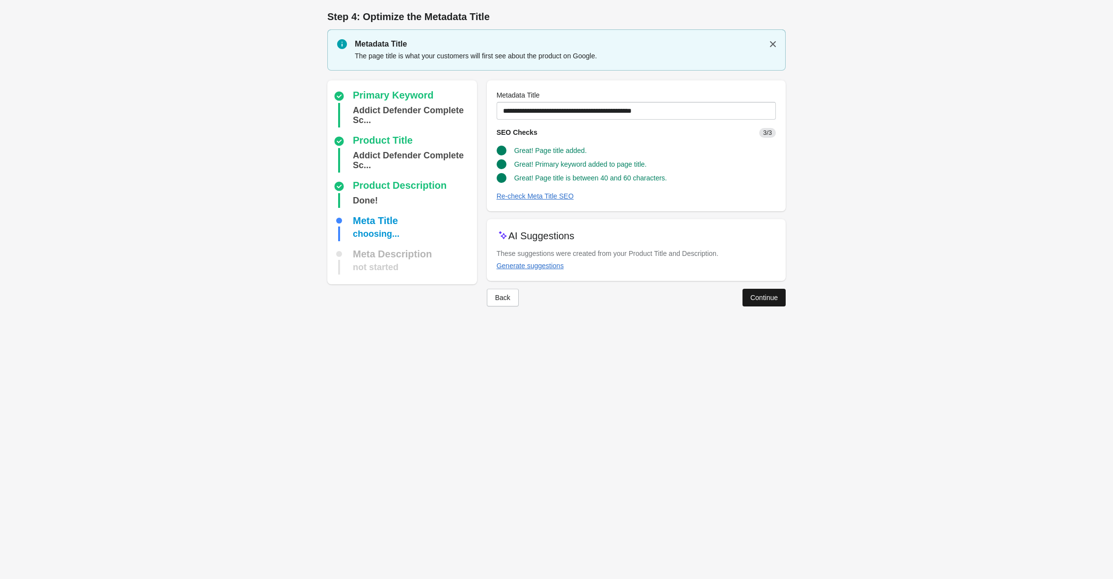
click at [757, 294] on div "Continue" at bounding box center [763, 298] width 27 height 8
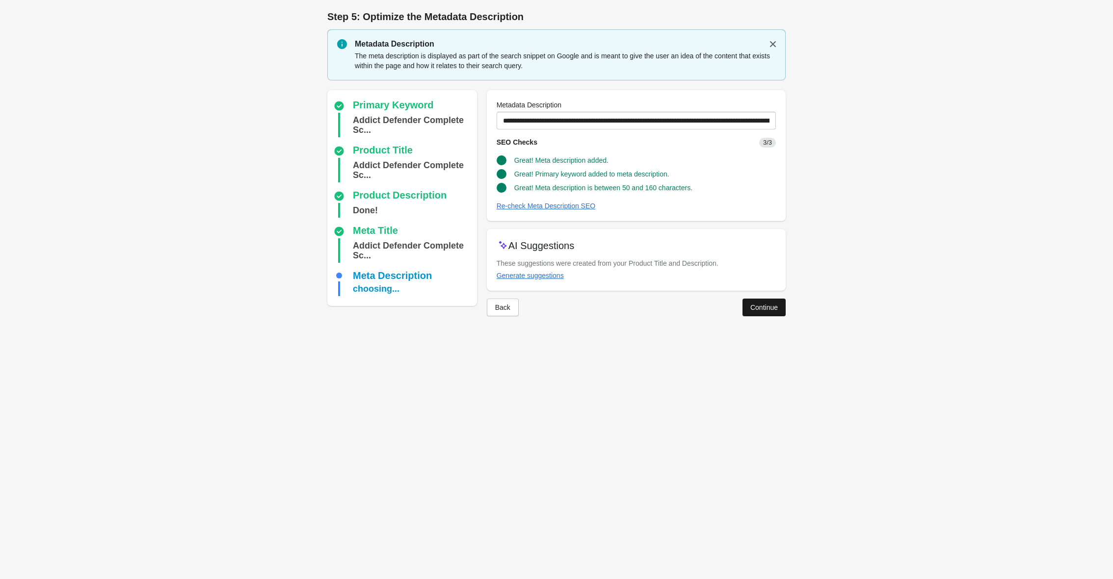
click at [756, 306] on div "Continue" at bounding box center [763, 308] width 27 height 8
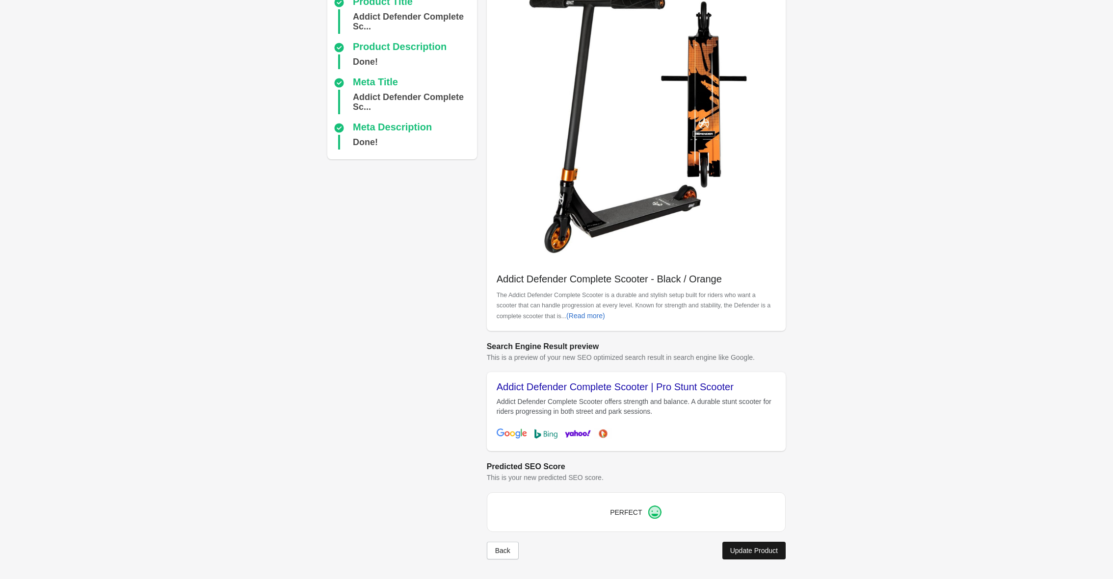
scroll to position [92, 0]
click at [759, 553] on div "Update Product" at bounding box center [754, 551] width 48 height 8
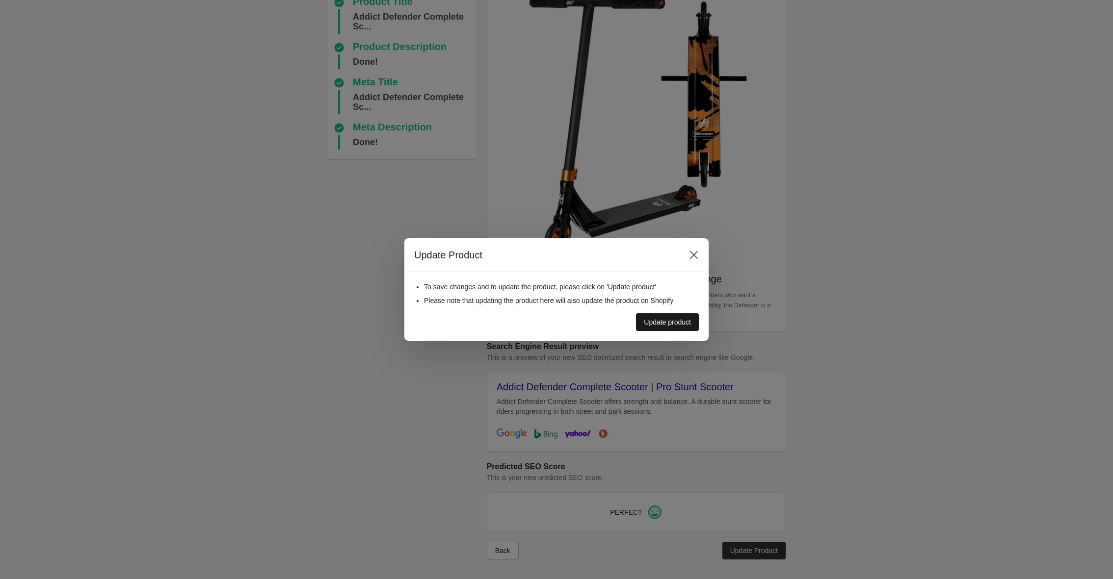
click at [662, 322] on div "Update product" at bounding box center [667, 322] width 47 height 8
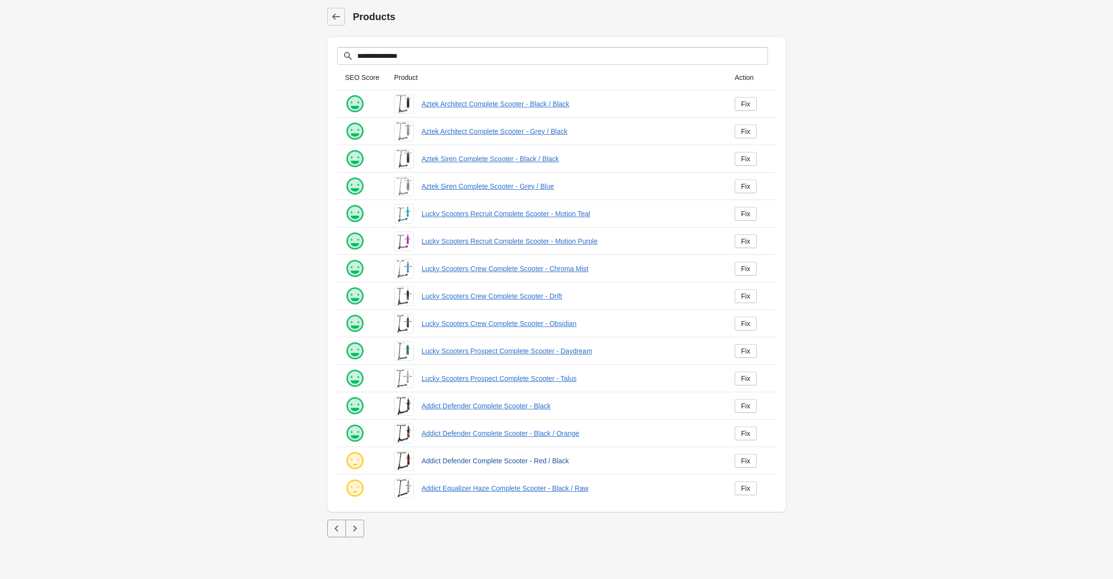
click at [524, 464] on link "Addict Defender Complete Scooter - Red / Black" at bounding box center [569, 461] width 297 height 10
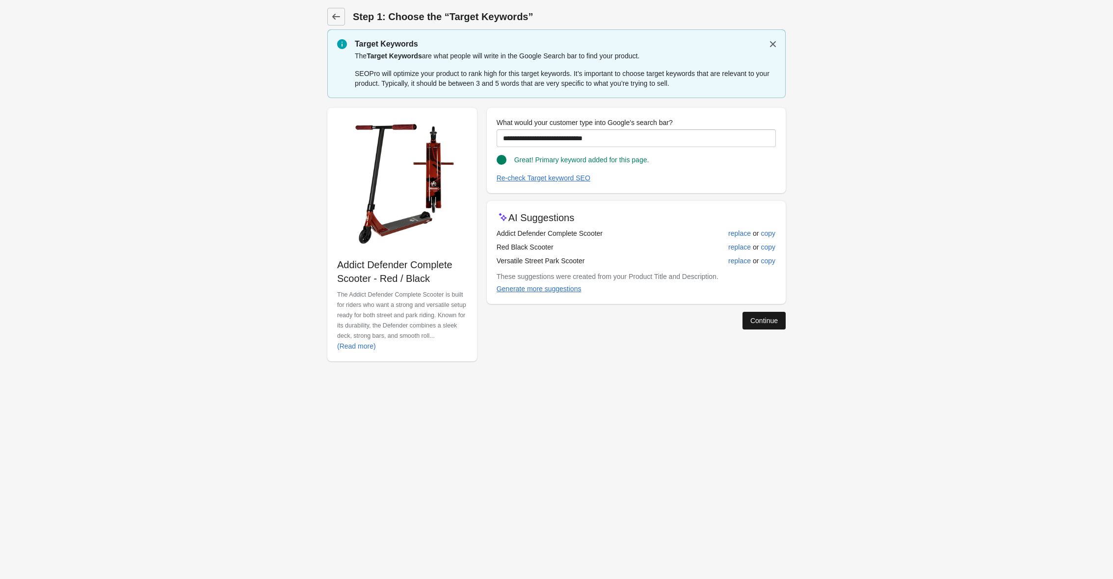
click at [755, 318] on div "Continue" at bounding box center [763, 321] width 27 height 8
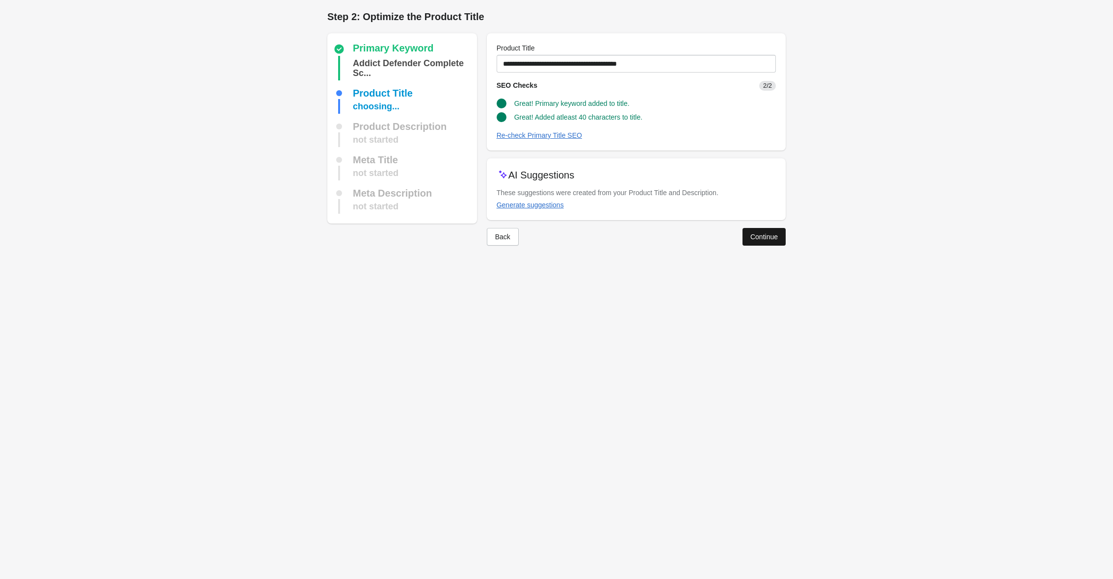
click at [771, 240] on div "Continue" at bounding box center [763, 237] width 27 height 8
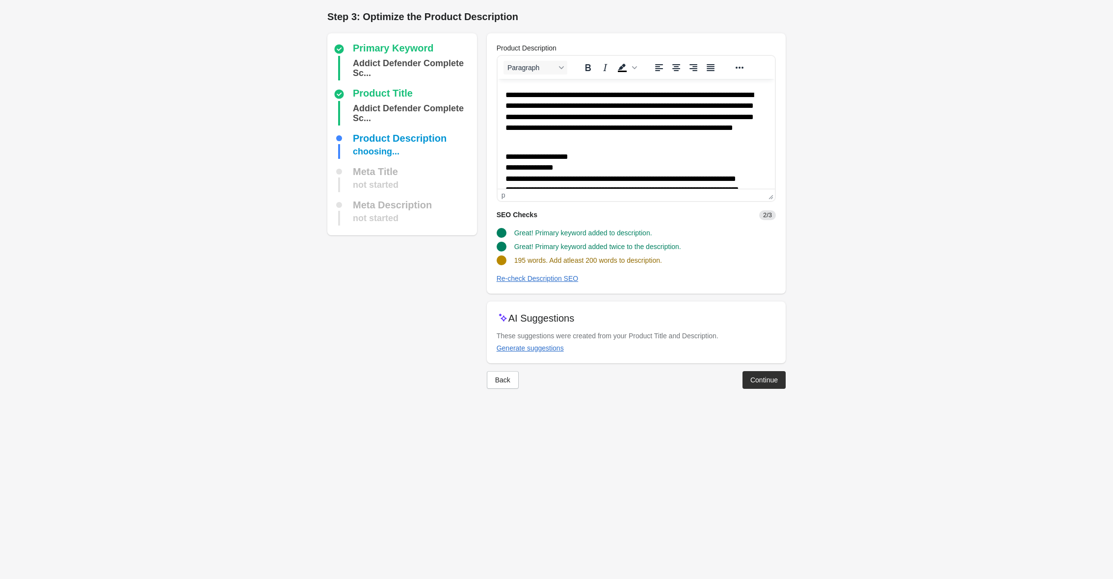
scroll to position [59, 0]
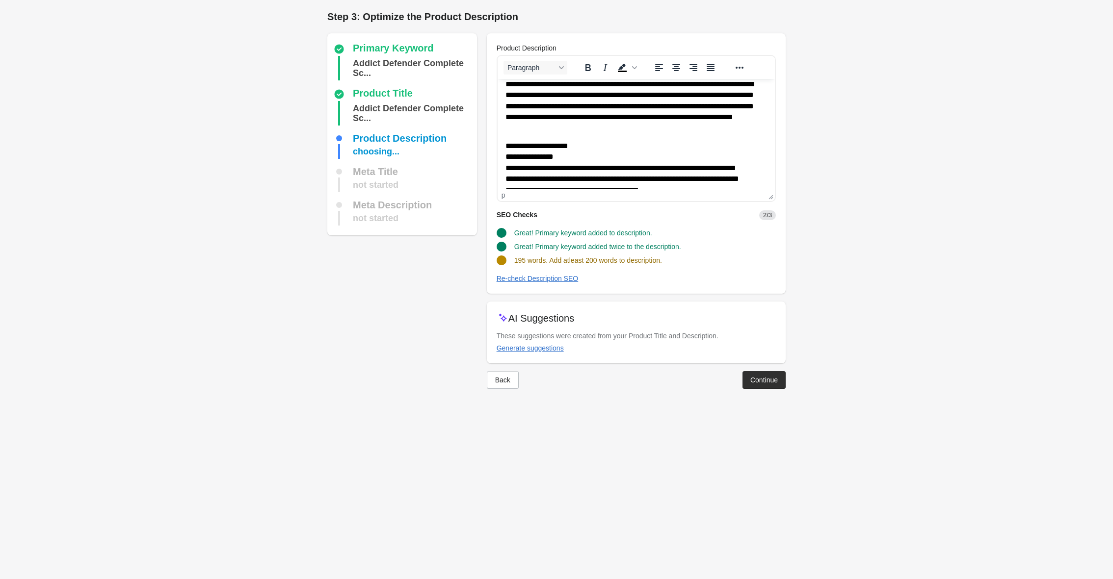
click at [636, 127] on p "**********" at bounding box center [636, 106] width 262 height 54
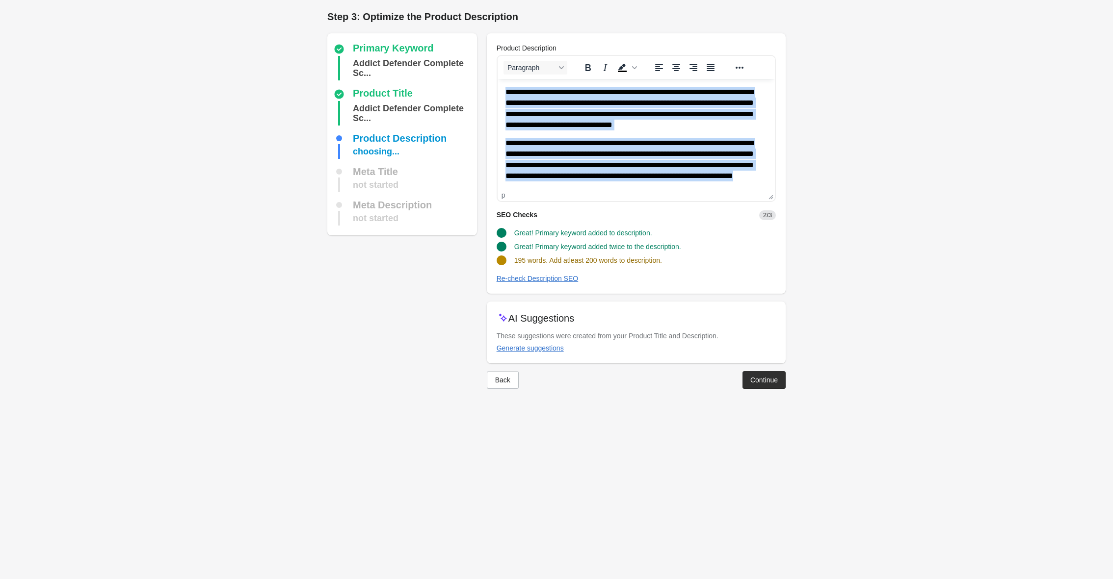
paste body "Rich Text Area. Press ALT-0 for help."
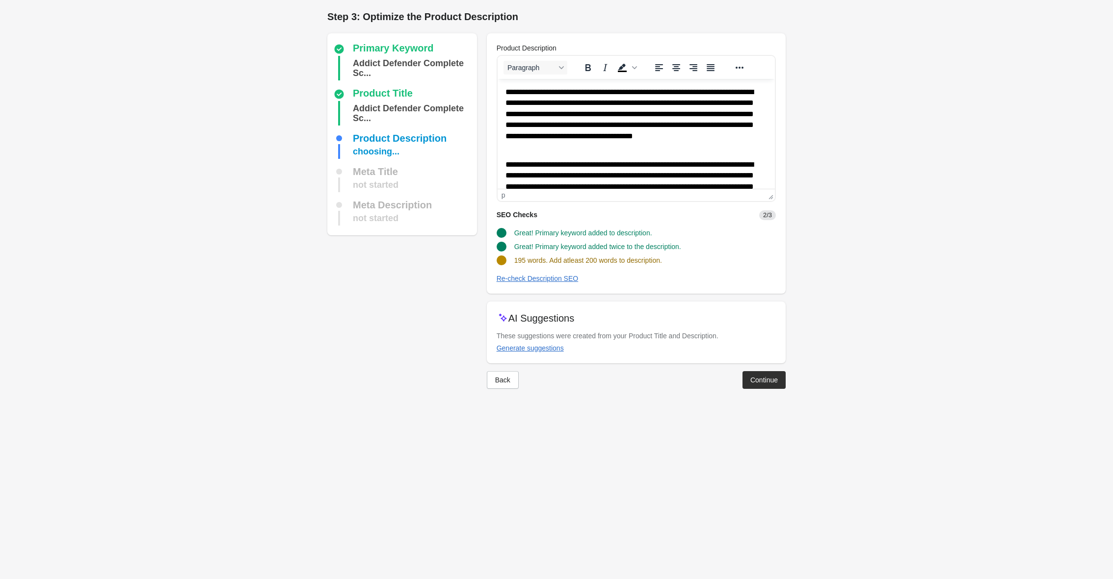
scroll to position [118, 0]
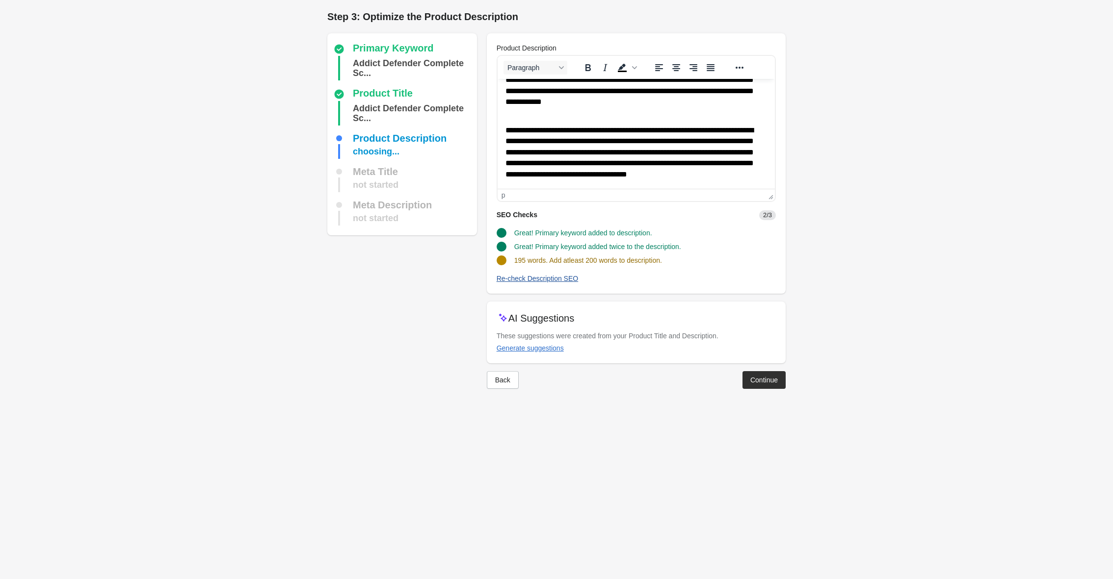
click at [532, 282] on div "Re-check Description SEO" at bounding box center [538, 279] width 82 height 8
click at [772, 380] on div "Continue" at bounding box center [763, 380] width 27 height 8
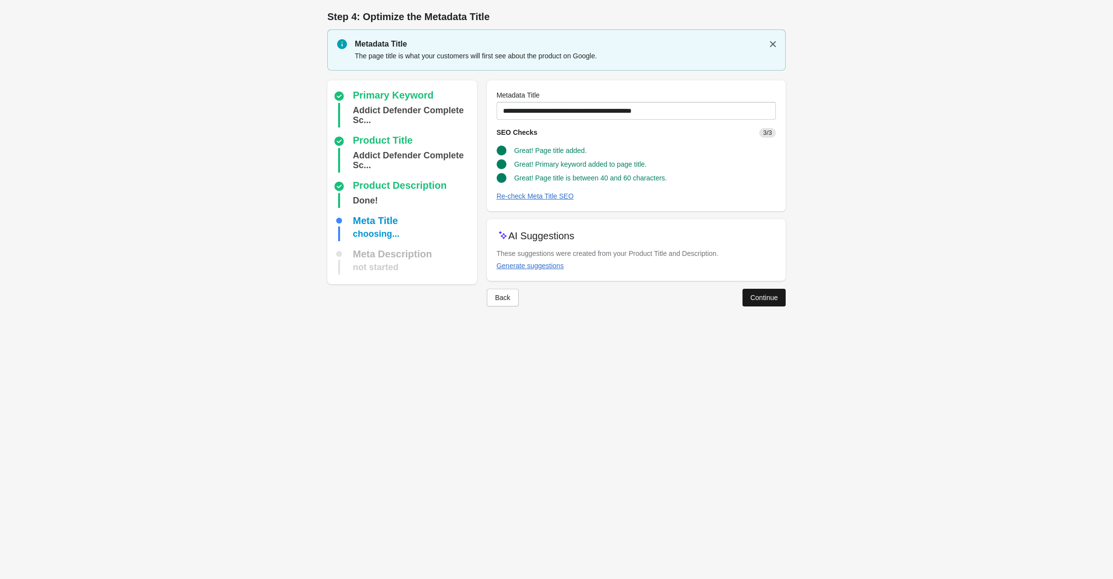
click at [759, 291] on button "Continue" at bounding box center [763, 298] width 43 height 18
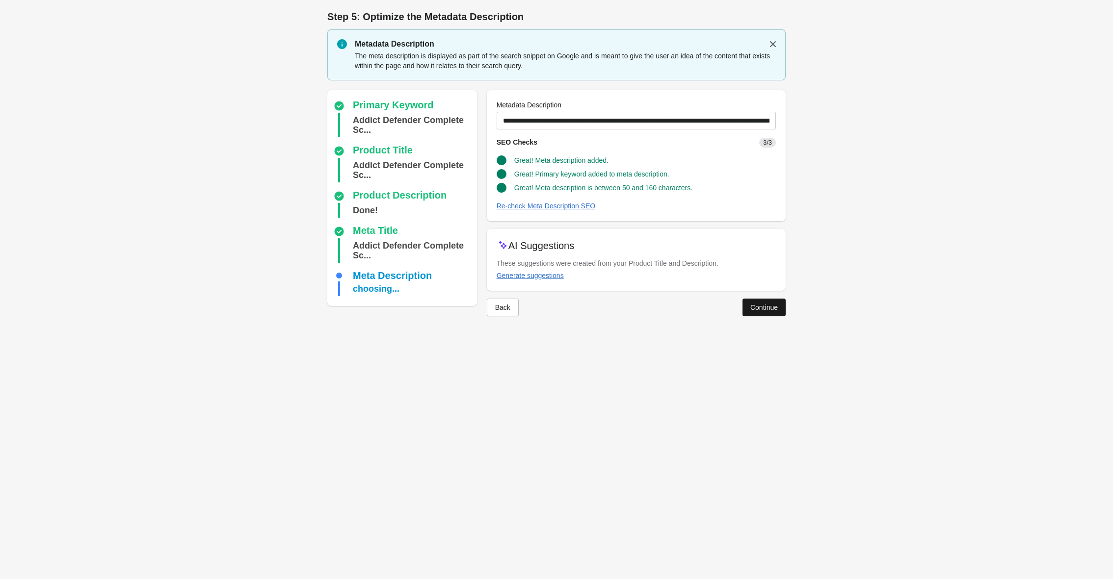
click at [755, 306] on div "Continue" at bounding box center [763, 308] width 27 height 8
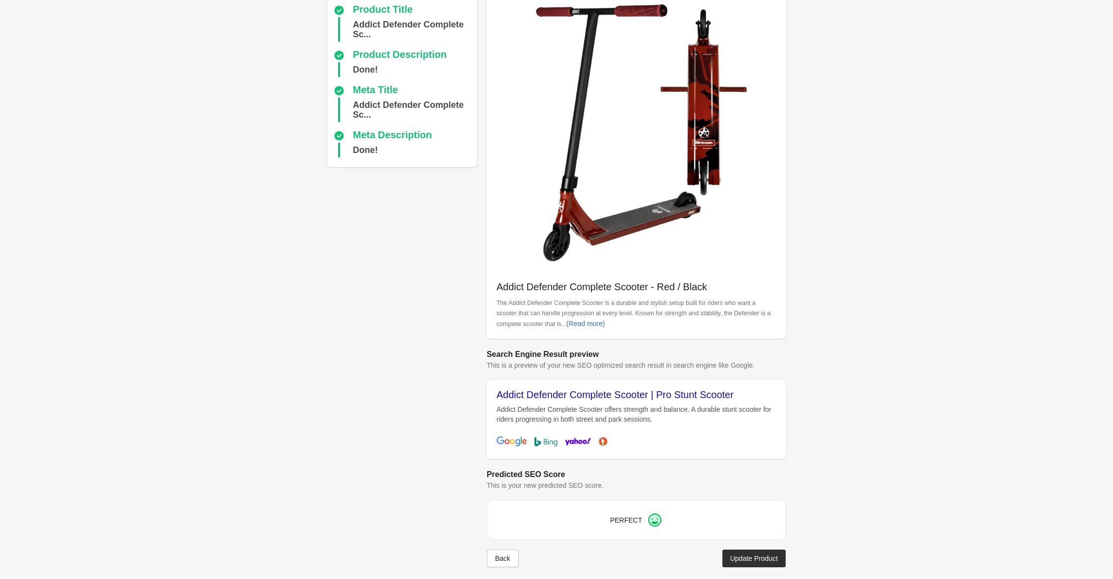
scroll to position [82, 0]
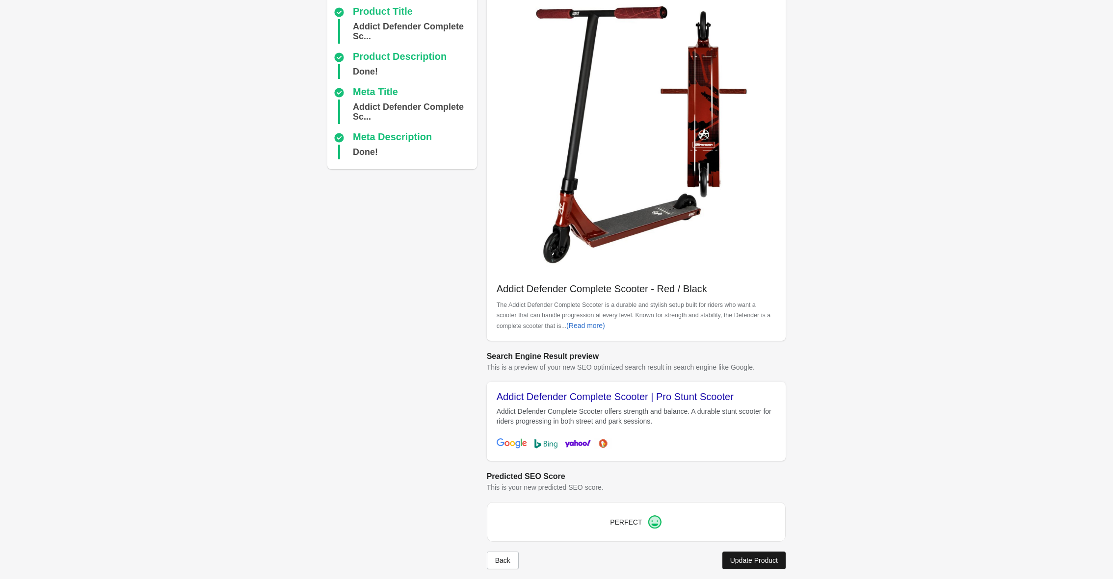
click at [743, 564] on div "Update Product" at bounding box center [754, 561] width 48 height 8
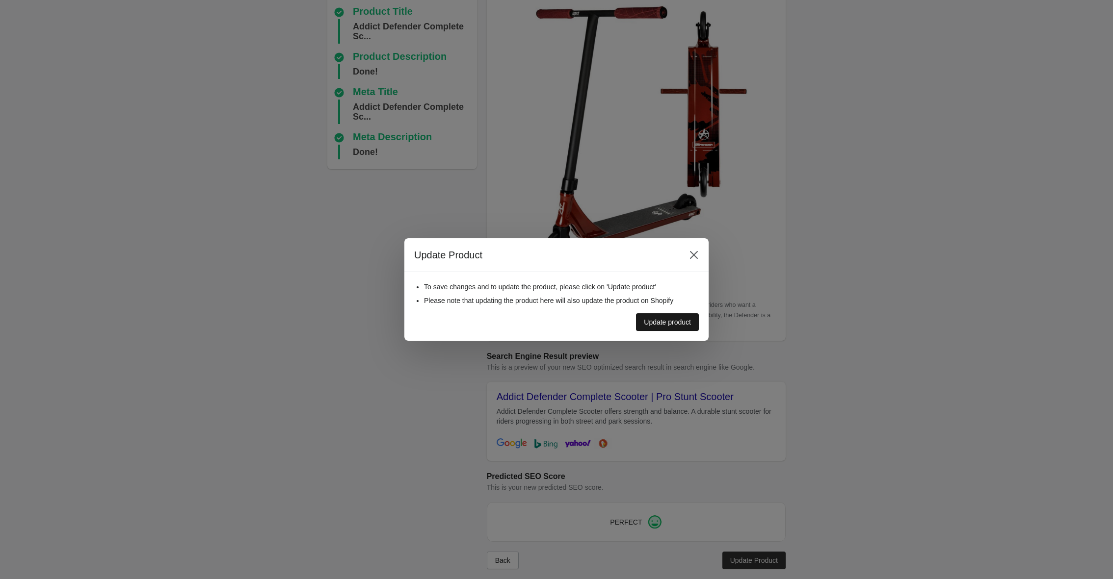
click at [664, 322] on div "Update product" at bounding box center [667, 322] width 47 height 8
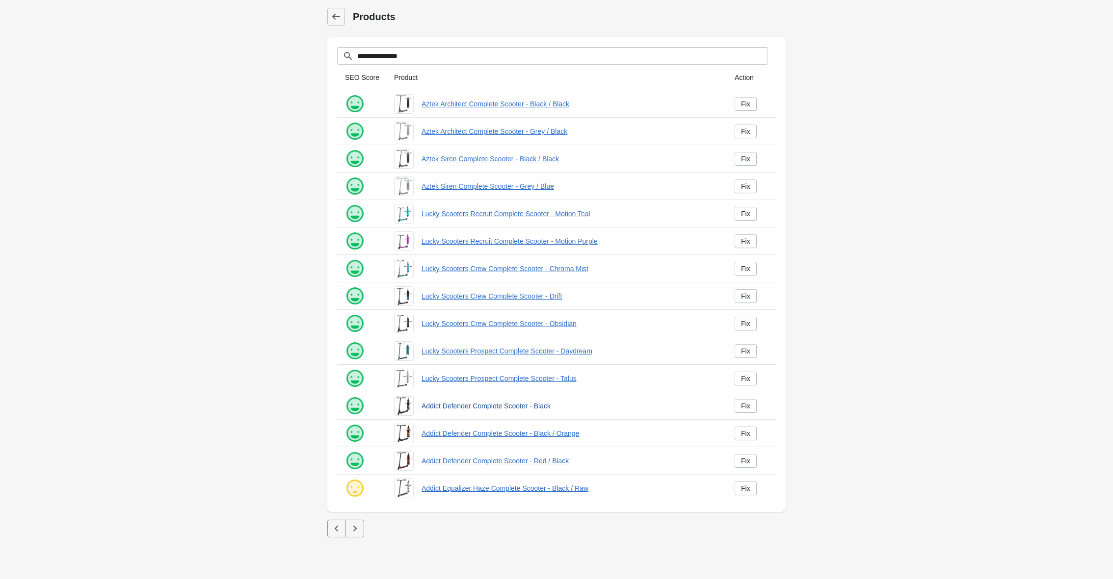
click at [454, 405] on link "Addict Defender Complete Scooter - Black" at bounding box center [569, 406] width 297 height 10
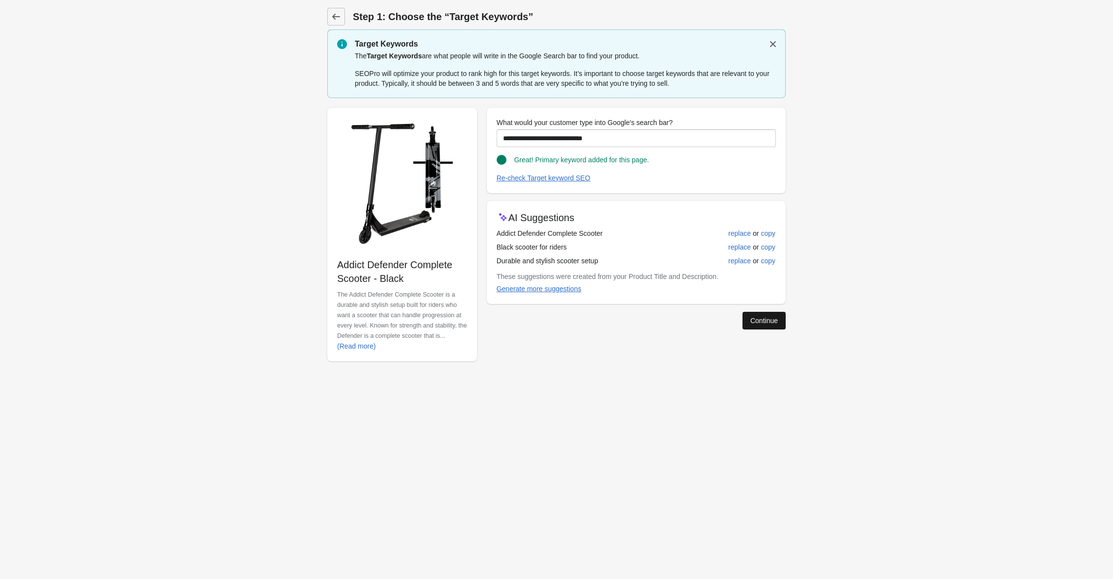
click at [758, 328] on button "Continue" at bounding box center [763, 321] width 43 height 18
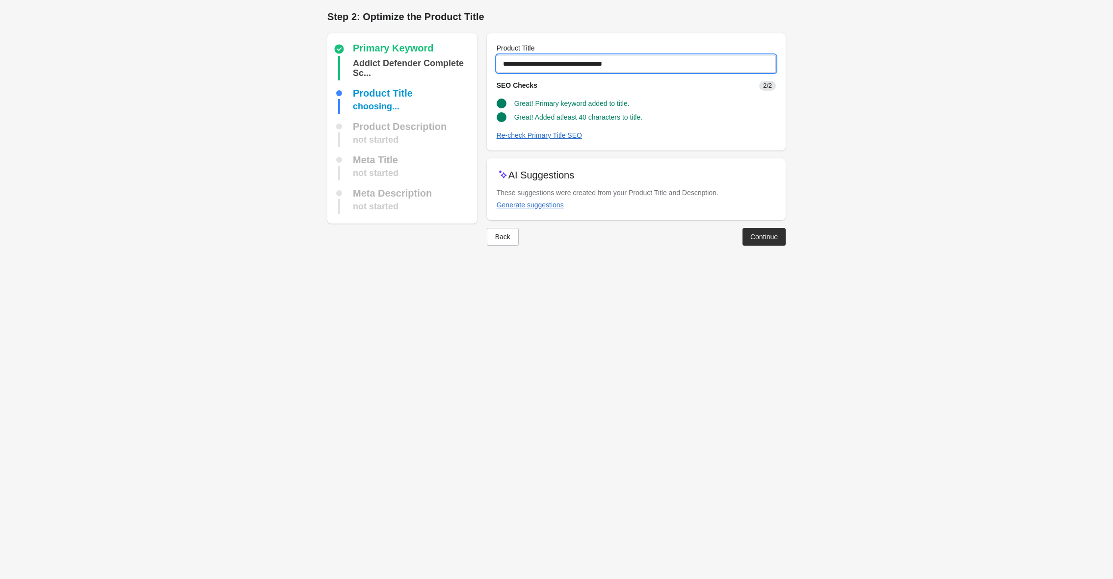
click at [658, 67] on input "**********" at bounding box center [636, 64] width 279 height 18
type input "**********"
click at [758, 241] on button "Continue" at bounding box center [763, 237] width 43 height 18
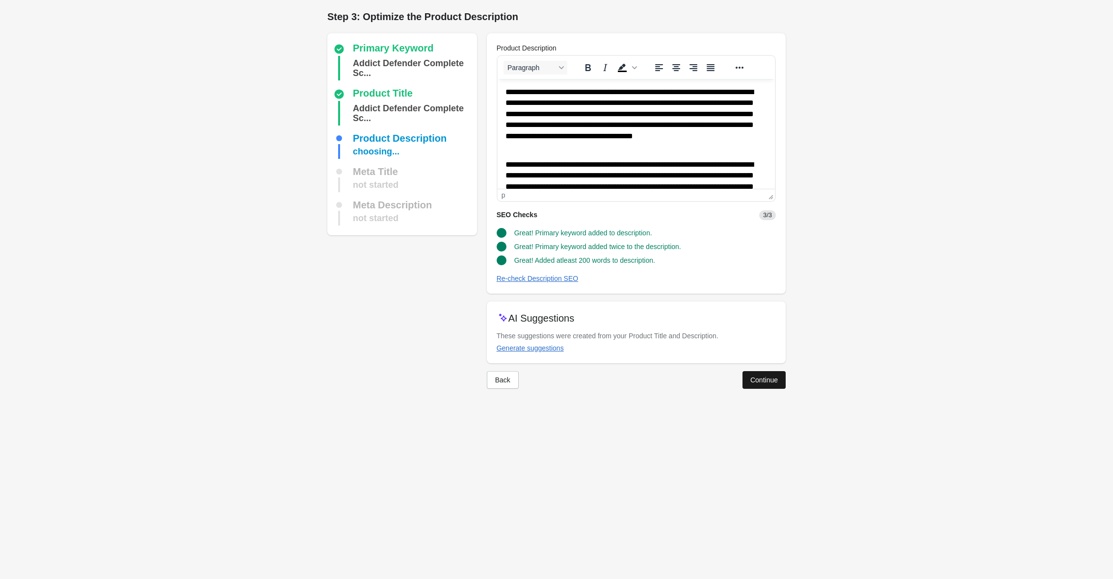
click at [763, 378] on div "Continue" at bounding box center [763, 380] width 27 height 8
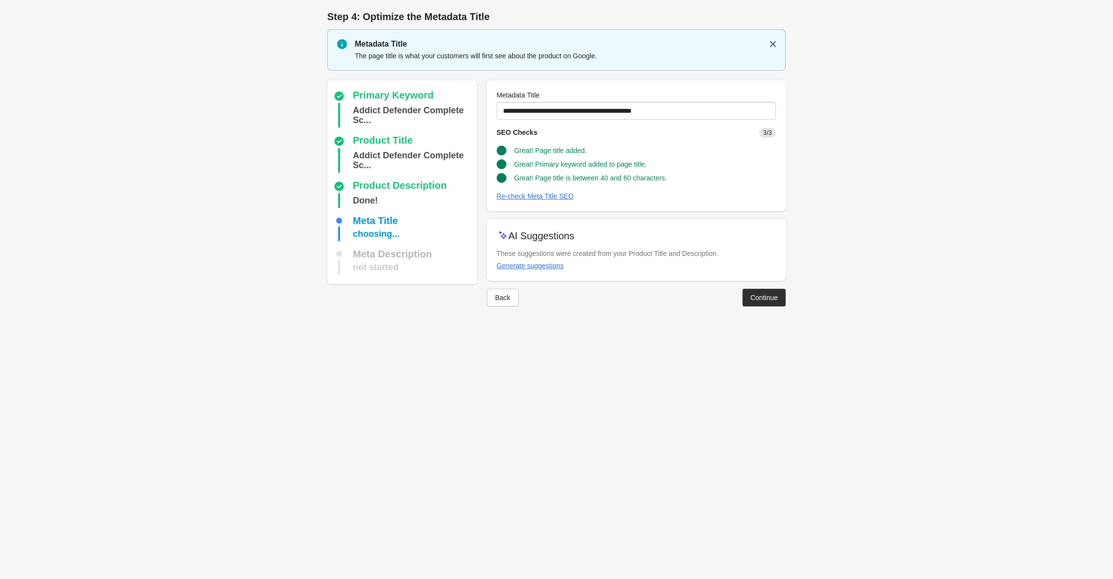
click at [767, 287] on div "Back Continue" at bounding box center [632, 294] width 307 height 26
click at [765, 295] on div "Continue" at bounding box center [763, 298] width 27 height 8
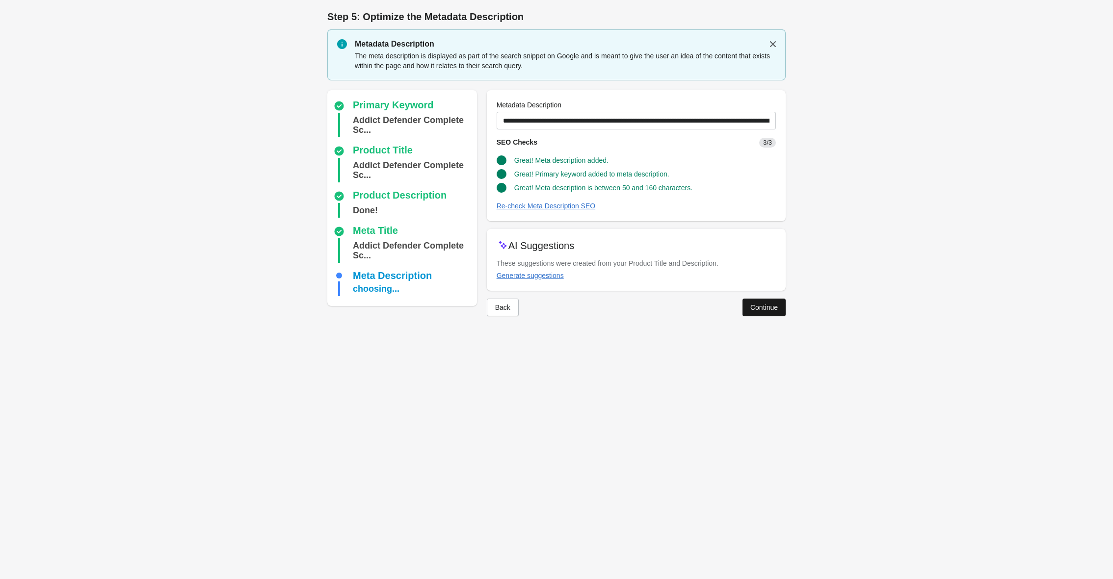
click at [765, 302] on button "Continue" at bounding box center [763, 308] width 43 height 18
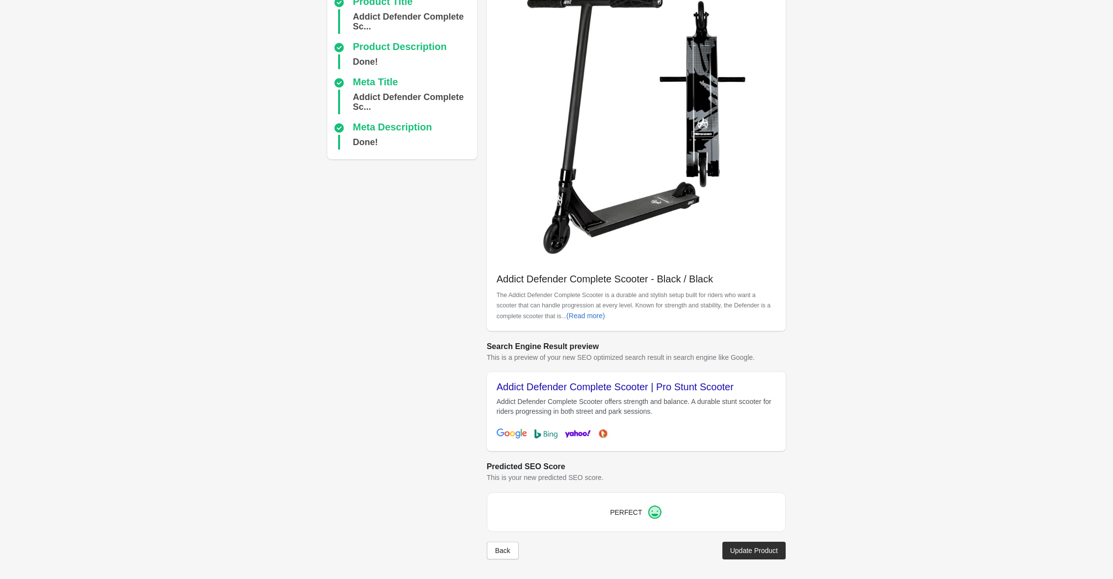
scroll to position [92, 0]
click at [744, 549] on div "Update Product" at bounding box center [754, 551] width 48 height 8
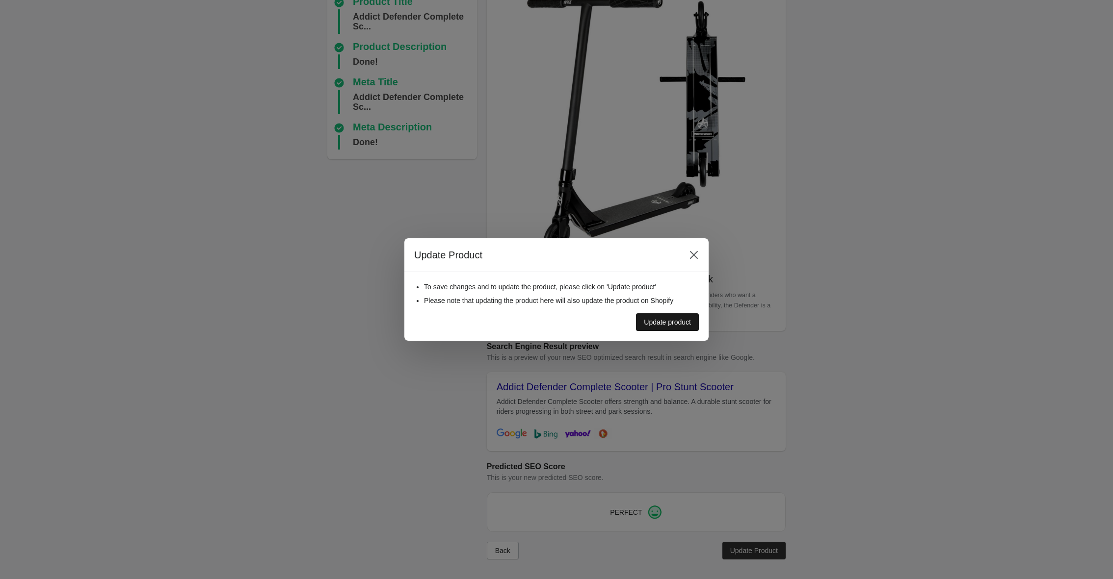
click at [676, 321] on div "Update product" at bounding box center [667, 322] width 47 height 8
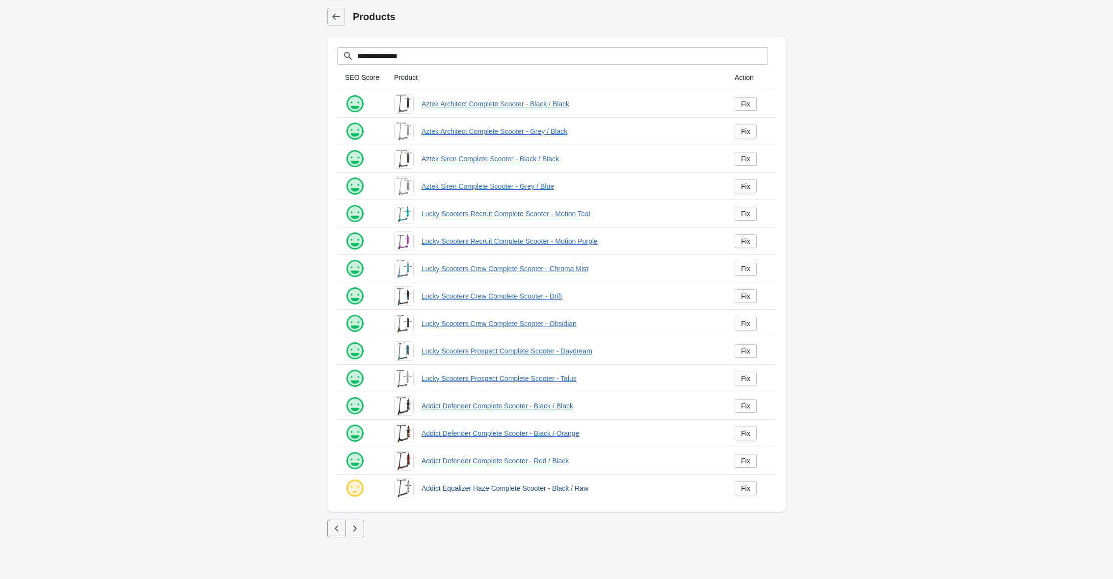
click at [458, 491] on link "Addict Equalizer Haze Complete Scooter - Black / Raw" at bounding box center [569, 489] width 297 height 10
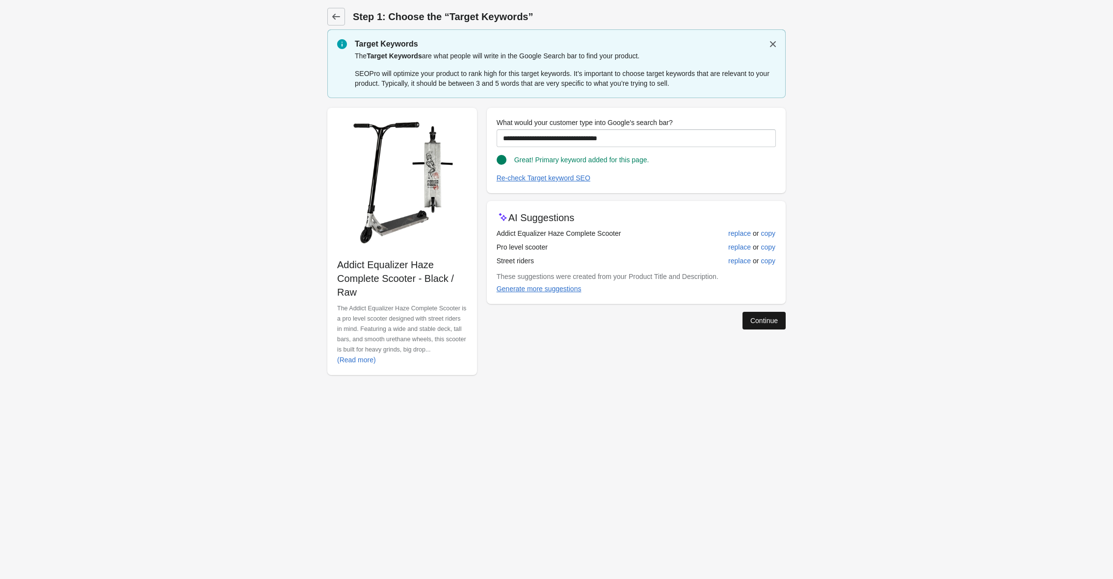
click at [766, 320] on div "Continue" at bounding box center [763, 321] width 27 height 8
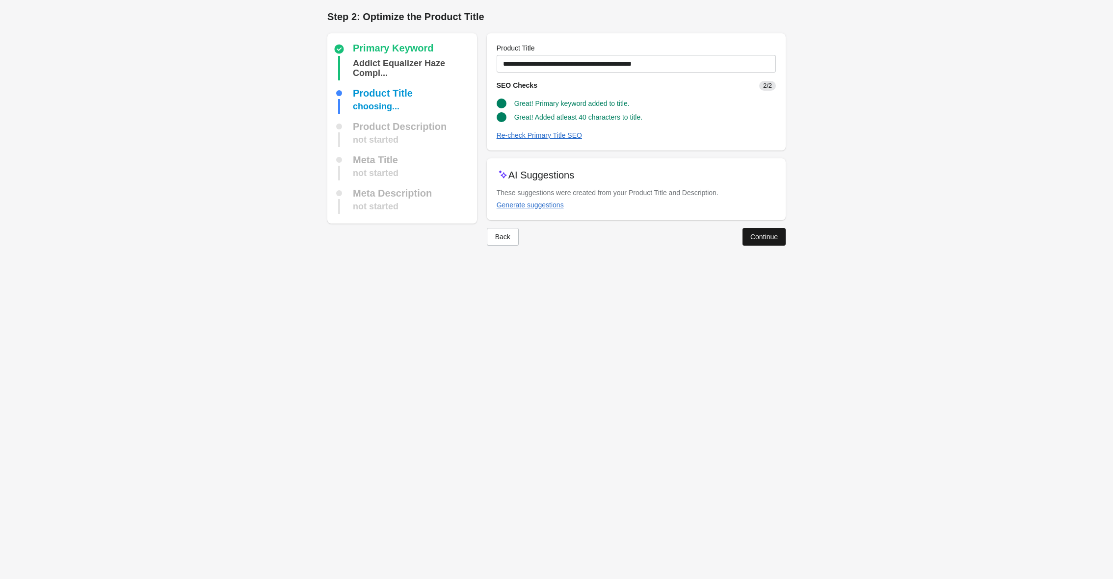
click at [760, 237] on div "Continue" at bounding box center [763, 237] width 27 height 8
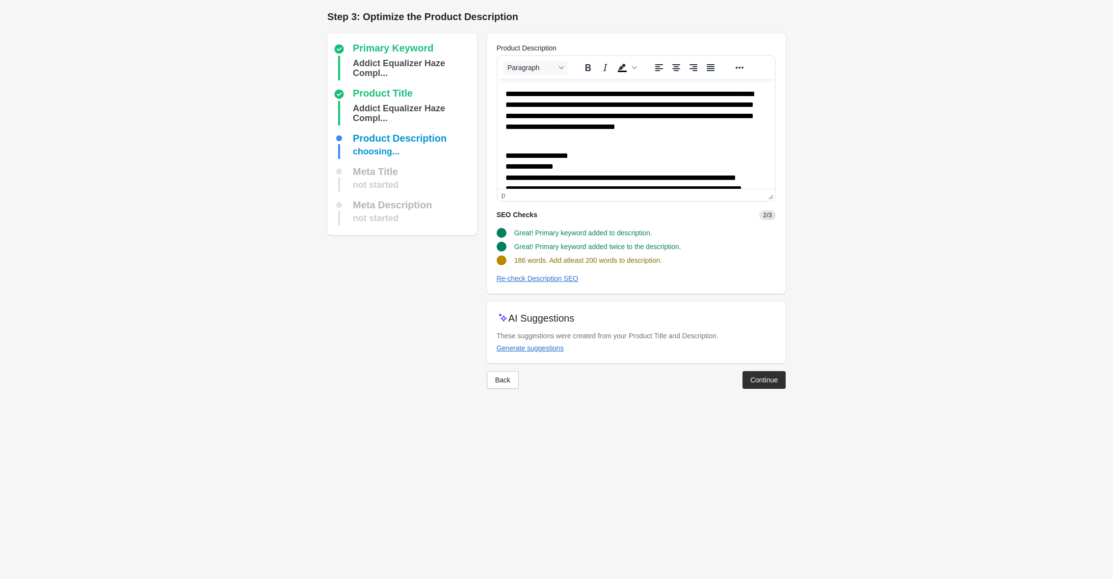
scroll to position [51, 0]
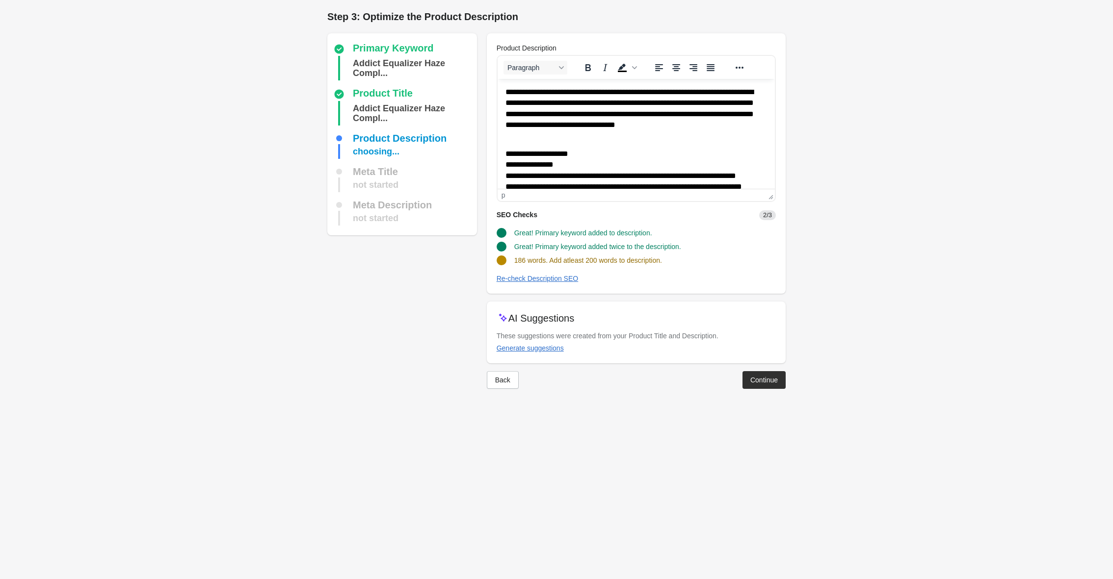
click at [535, 135] on p "**********" at bounding box center [636, 114] width 262 height 54
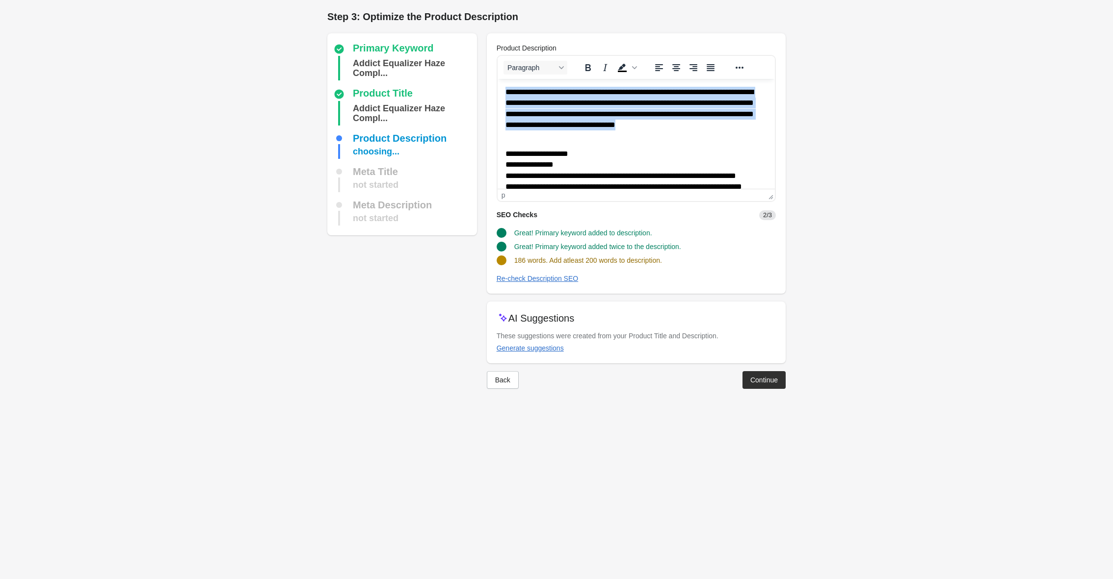
scroll to position [0, 0]
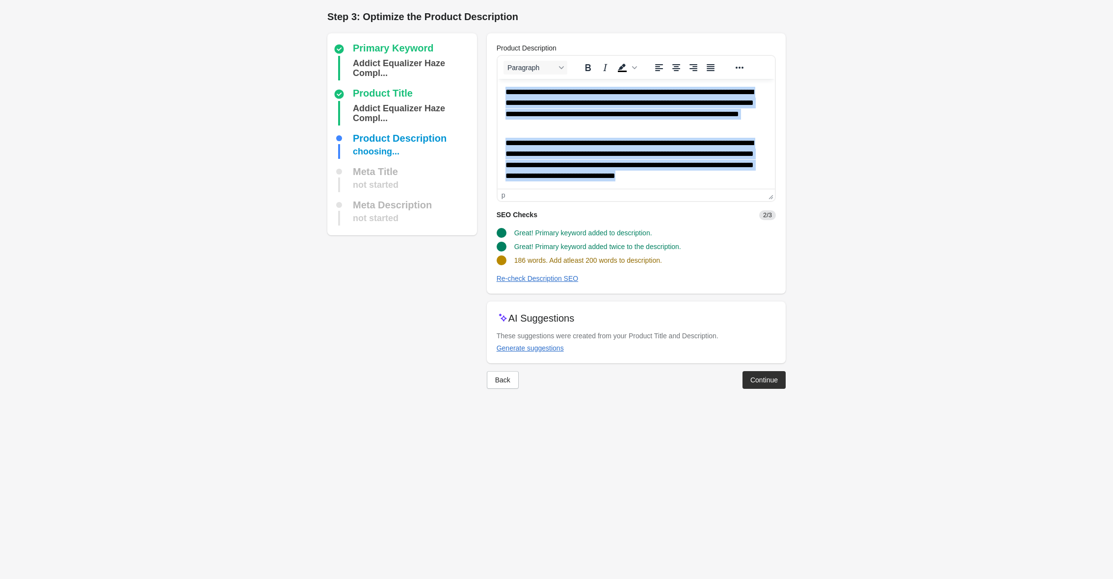
paste body "Rich Text Area. Press ALT-0 for help."
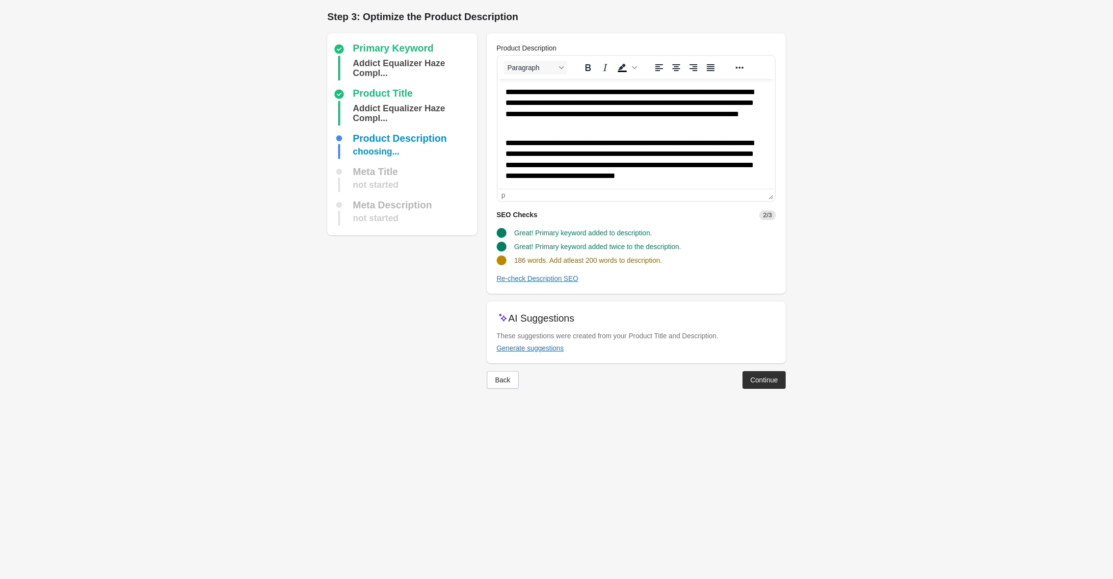
scroll to position [85, 0]
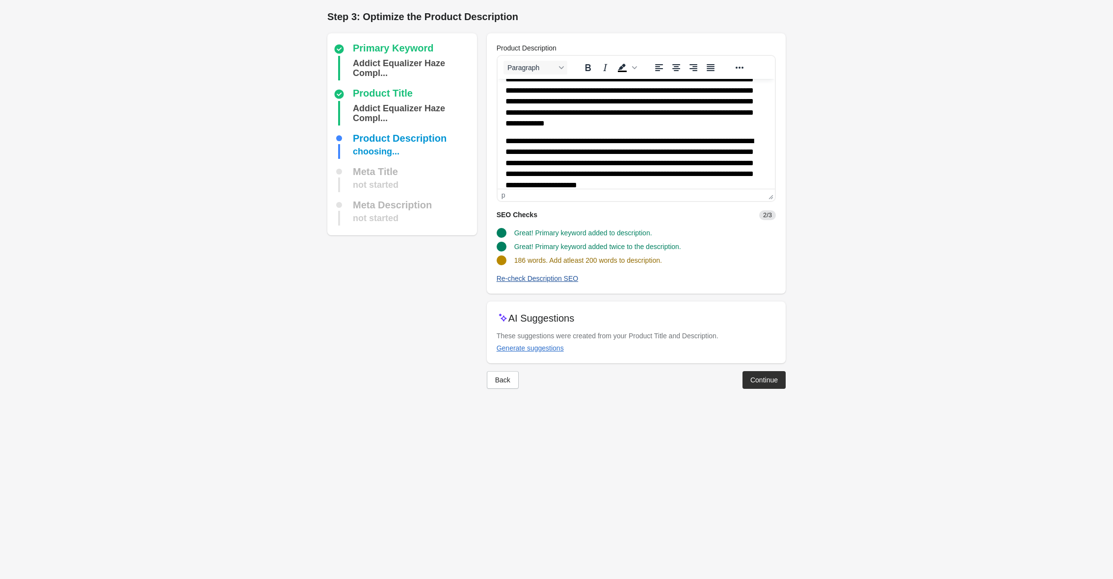
click at [544, 276] on div "Re-check Description SEO" at bounding box center [538, 279] width 82 height 8
click at [774, 376] on div "Continue" at bounding box center [763, 380] width 27 height 8
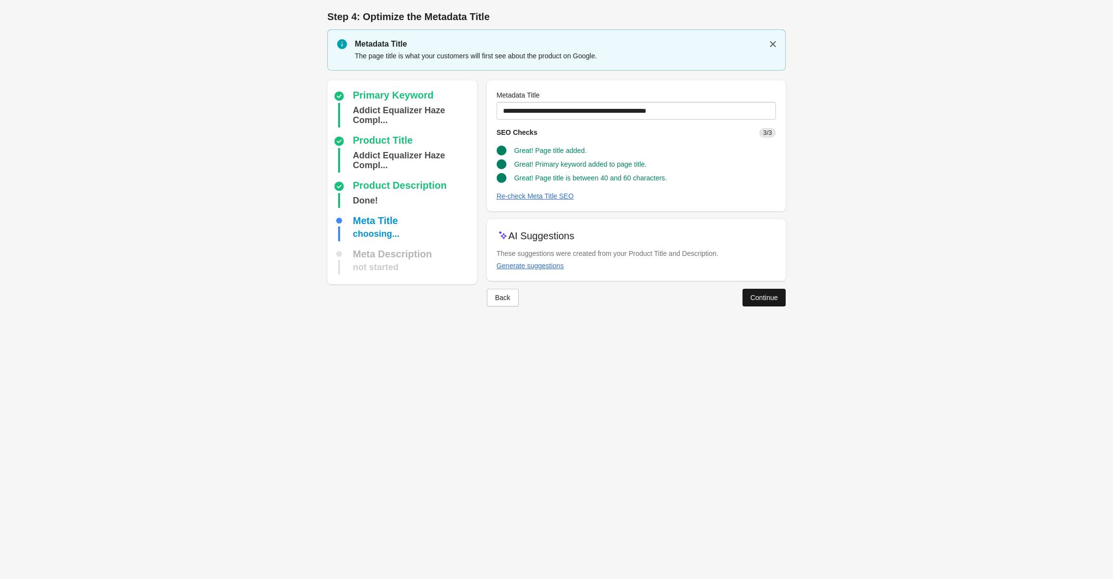
click at [760, 300] on div "Continue" at bounding box center [763, 298] width 27 height 8
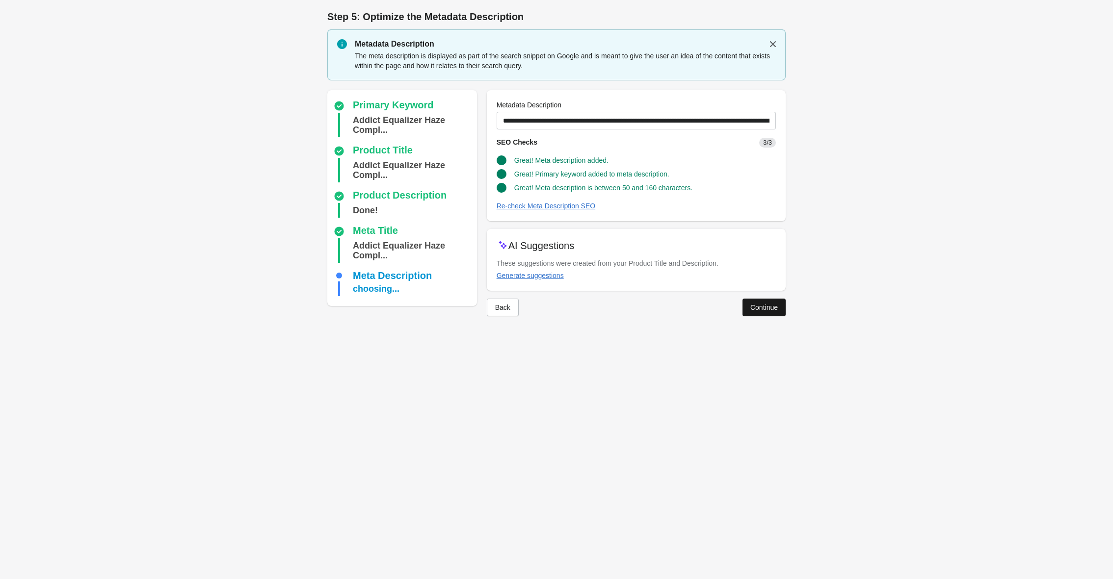
click at [761, 307] on div "Continue" at bounding box center [763, 308] width 27 height 8
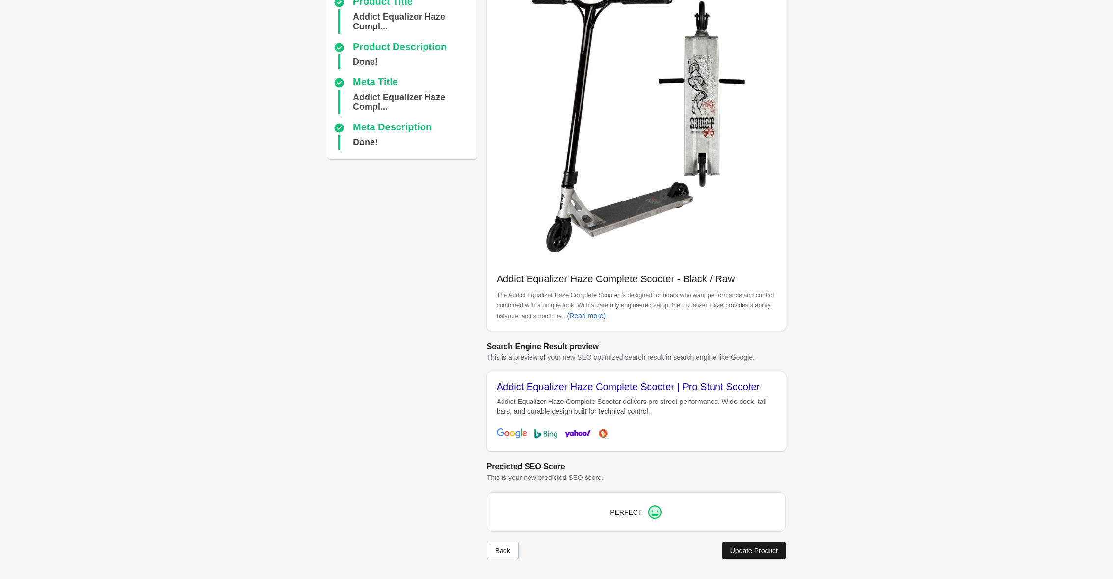
scroll to position [92, 0]
click at [755, 552] on div "Update Product" at bounding box center [754, 551] width 48 height 8
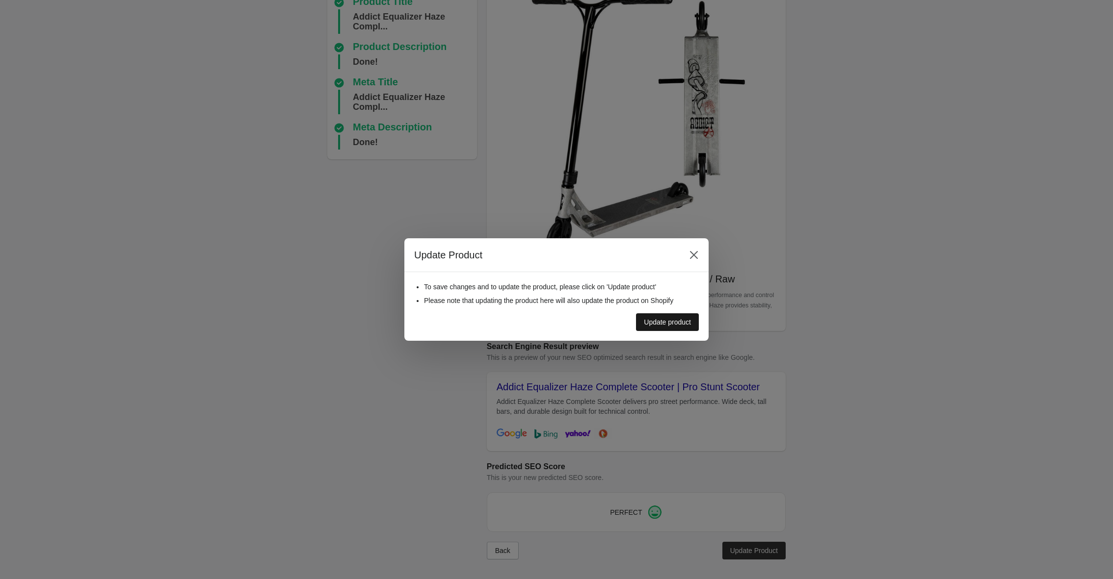
click at [653, 325] on div "Update product" at bounding box center [667, 322] width 47 height 8
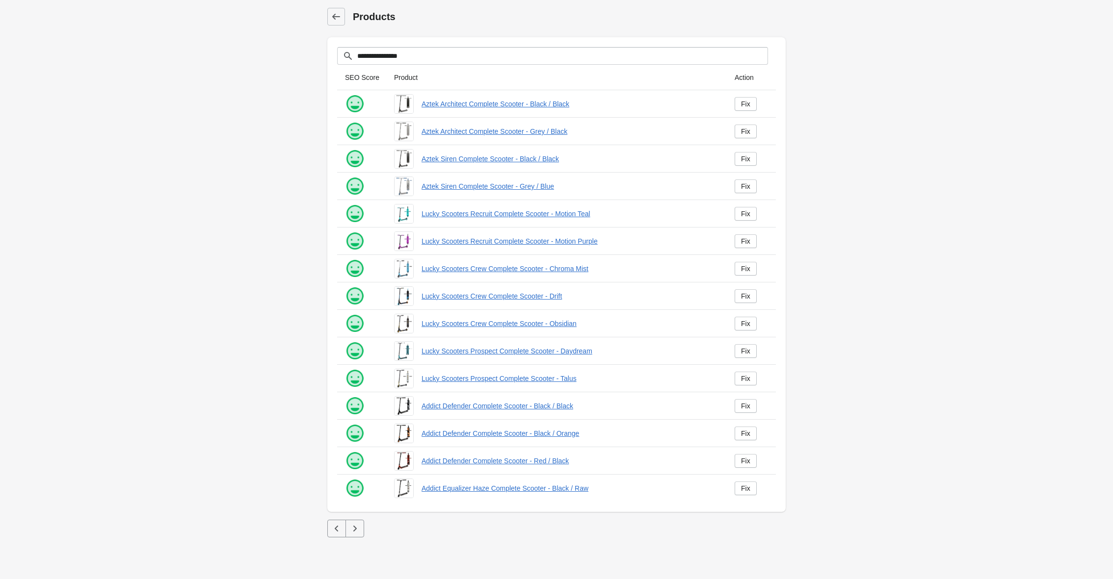
click at [358, 529] on icon "button" at bounding box center [355, 529] width 10 height 10
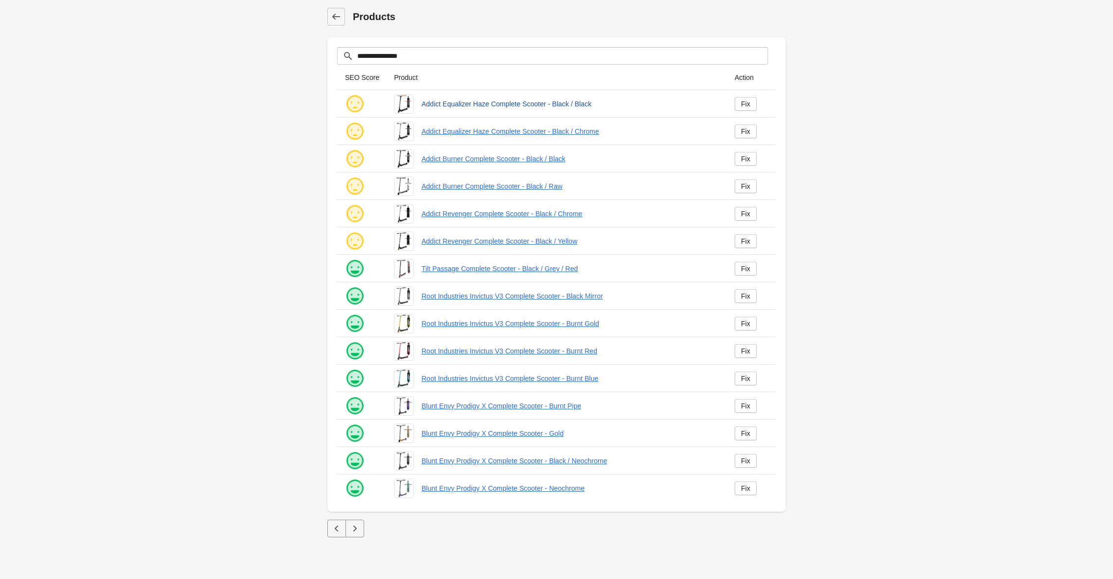
click at [484, 103] on link "Addict Equalizer Haze Complete Scooter - Black / Black" at bounding box center [569, 104] width 297 height 10
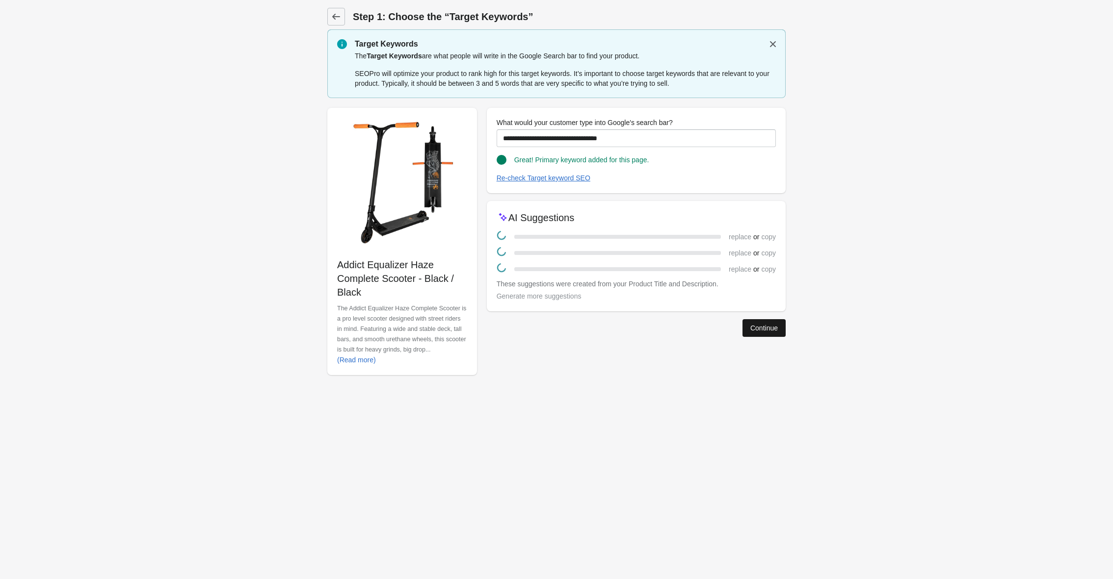
click at [763, 329] on div "Continue" at bounding box center [763, 328] width 27 height 8
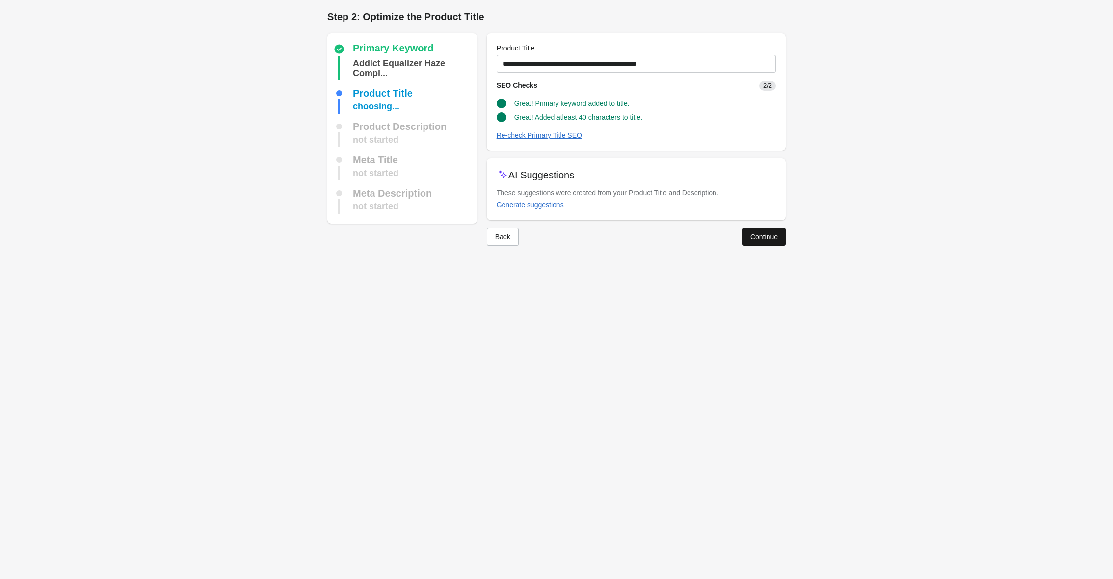
click at [758, 233] on div "Continue" at bounding box center [763, 237] width 27 height 8
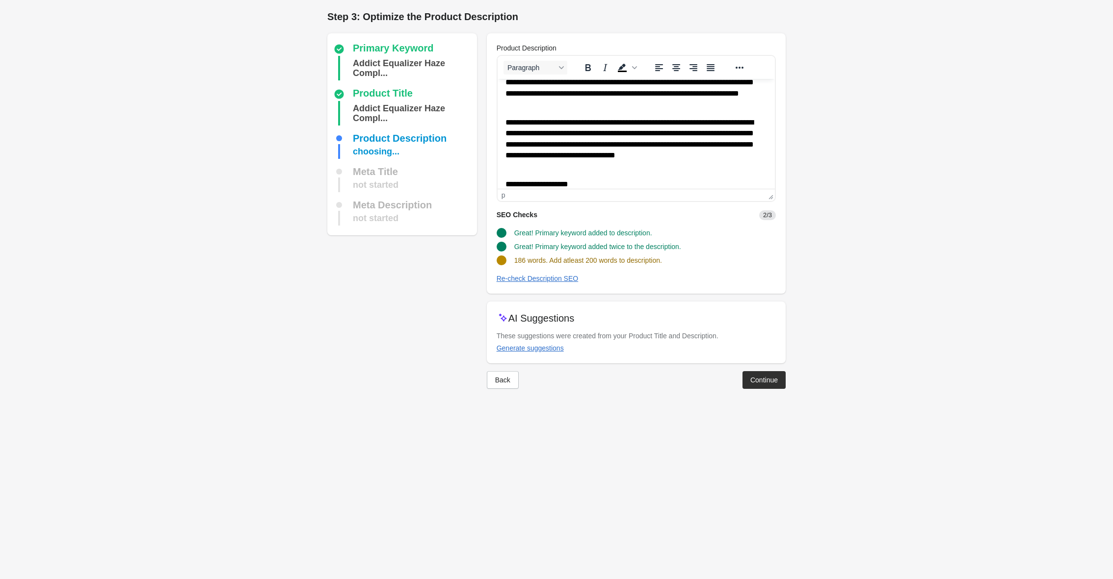
scroll to position [21, 0]
click at [538, 170] on p "**********" at bounding box center [636, 144] width 262 height 54
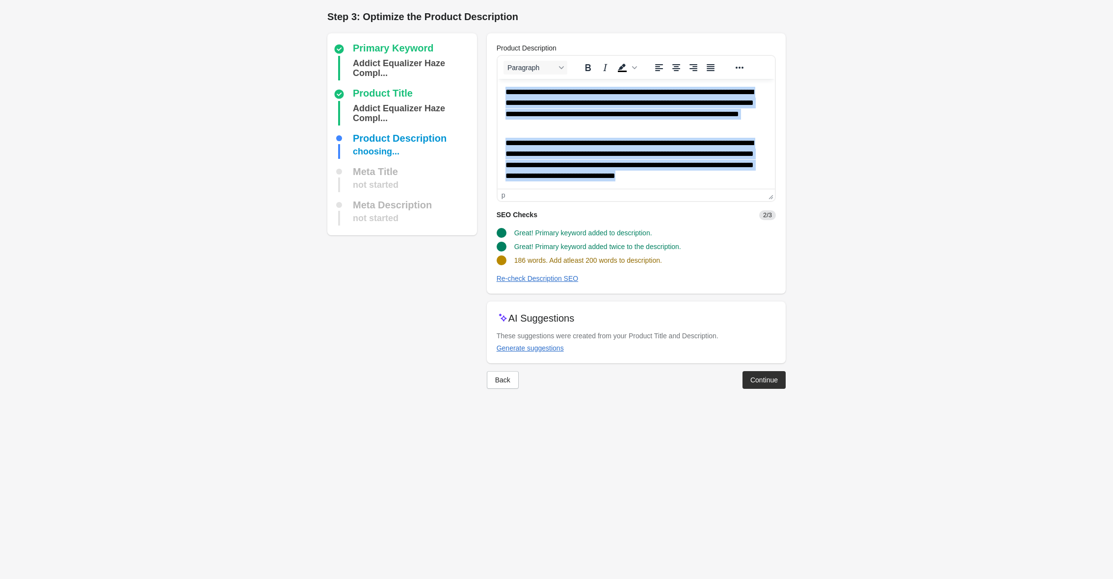
paste body "Rich Text Area. Press ALT-0 for help."
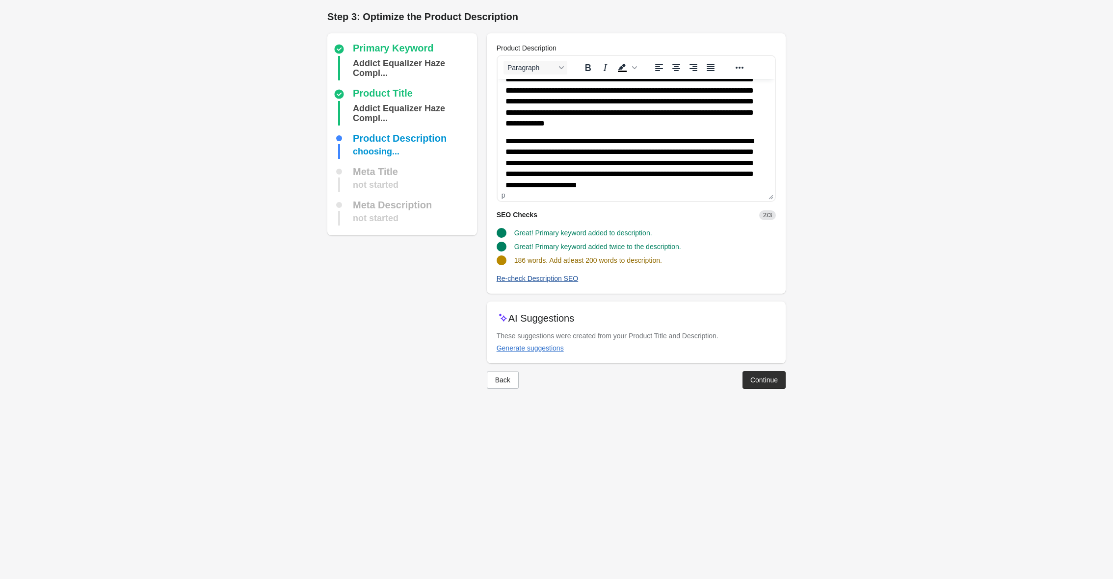
click at [527, 278] on div "Re-check Description SEO" at bounding box center [538, 279] width 82 height 8
click at [770, 379] on div "Continue" at bounding box center [763, 380] width 27 height 8
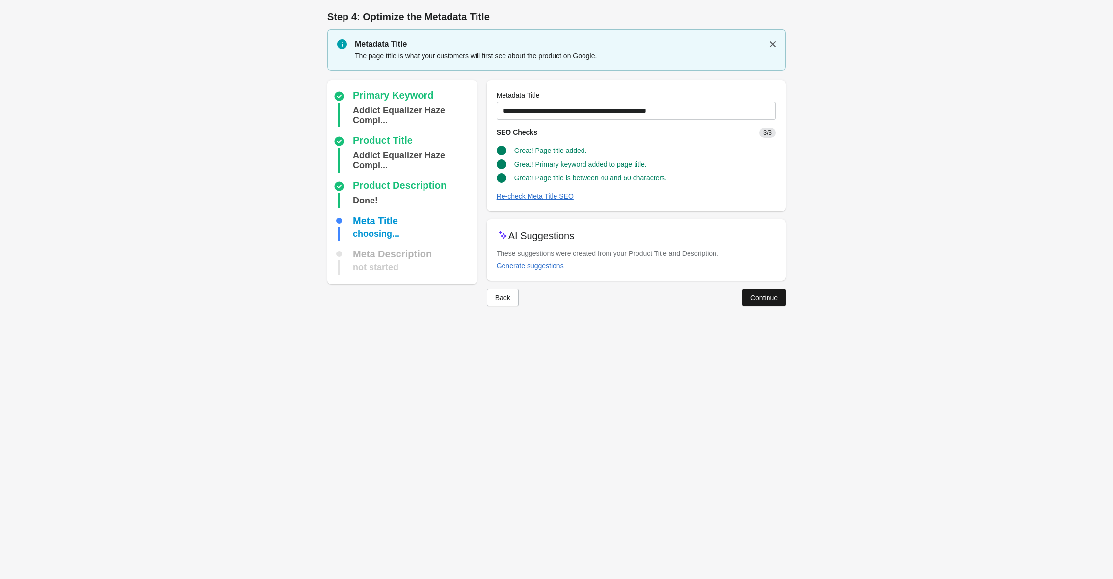
click at [769, 300] on div "Continue" at bounding box center [763, 298] width 27 height 8
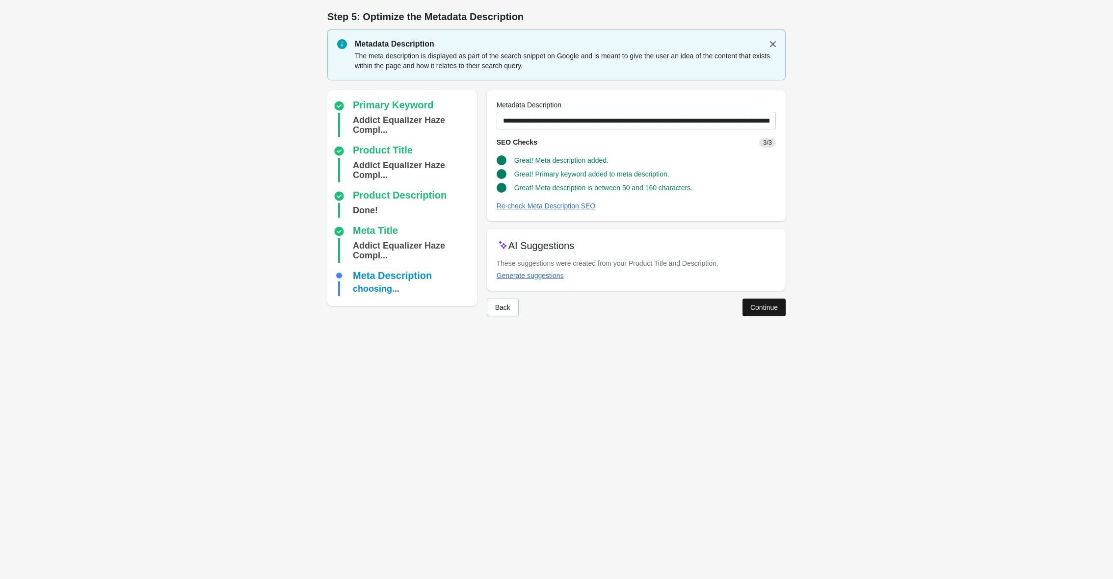
click at [764, 310] on div "Continue" at bounding box center [763, 308] width 27 height 8
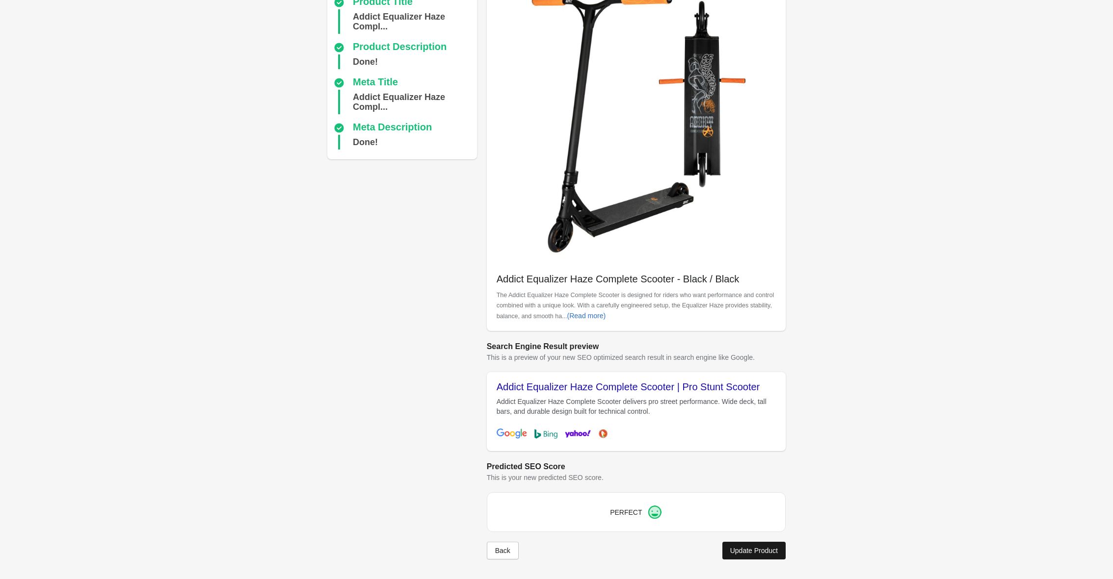
scroll to position [92, 0]
click at [746, 557] on button "Update Product" at bounding box center [753, 551] width 63 height 18
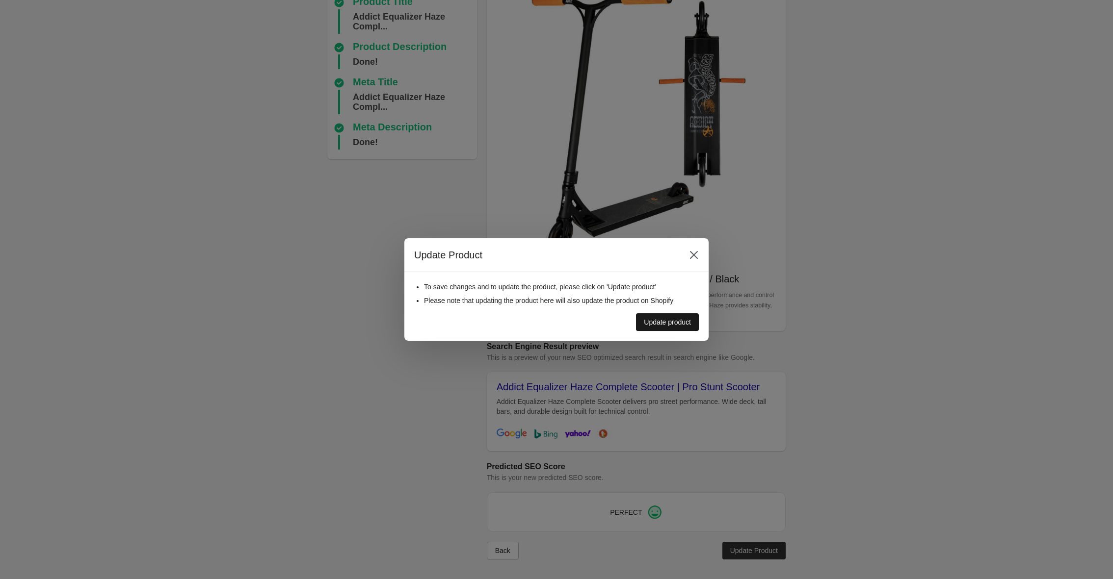
click at [670, 321] on div "Update product" at bounding box center [667, 322] width 47 height 8
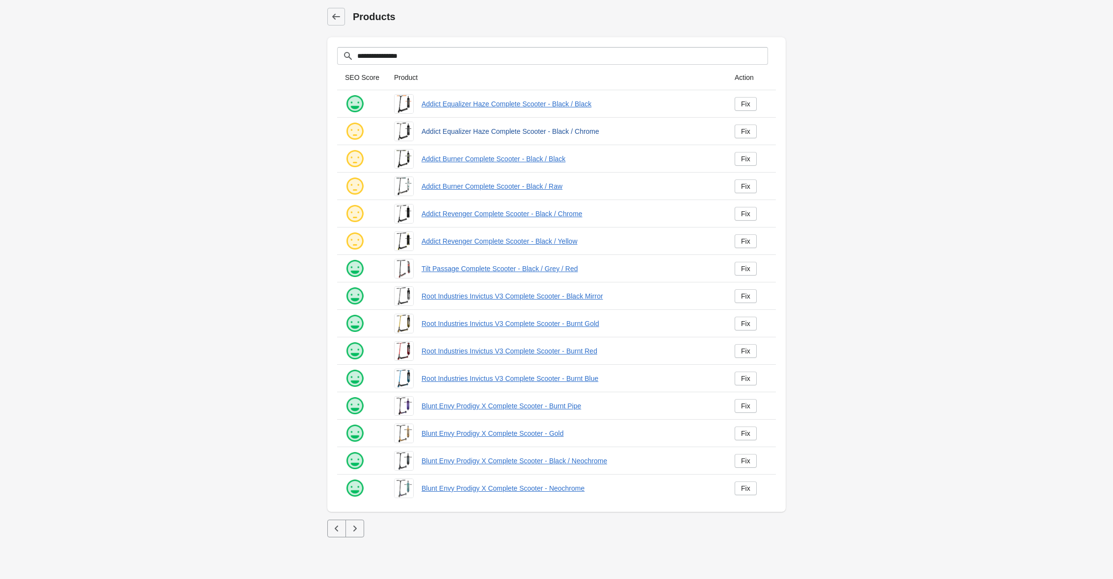
click at [451, 135] on link "Addict Equalizer Haze Complete Scooter - Black / Chrome" at bounding box center [569, 132] width 297 height 10
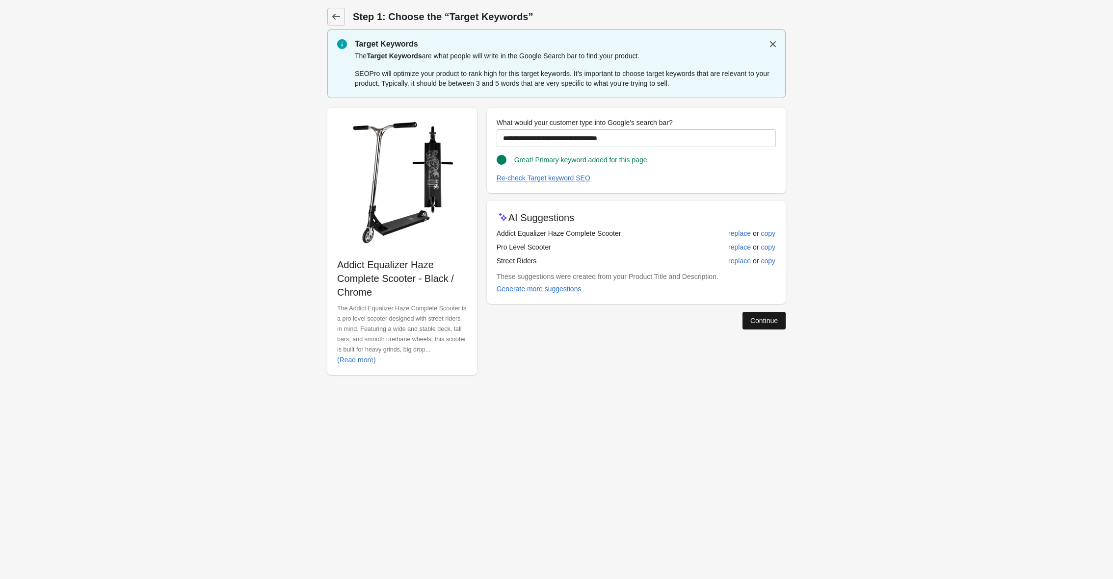
click at [757, 324] on div "Continue" at bounding box center [763, 321] width 27 height 8
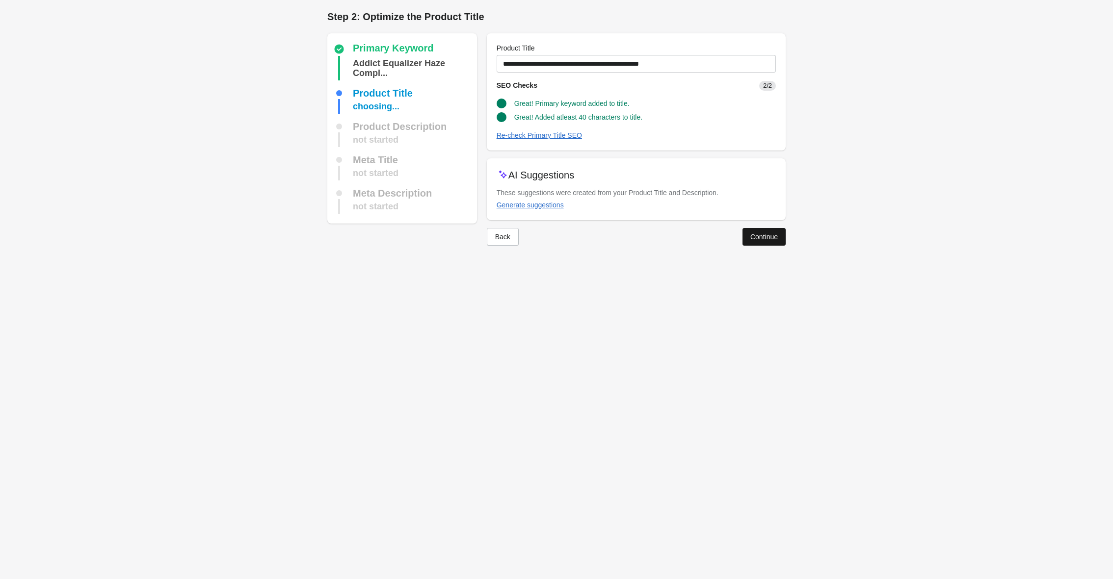
click at [754, 230] on button "Continue" at bounding box center [763, 237] width 43 height 18
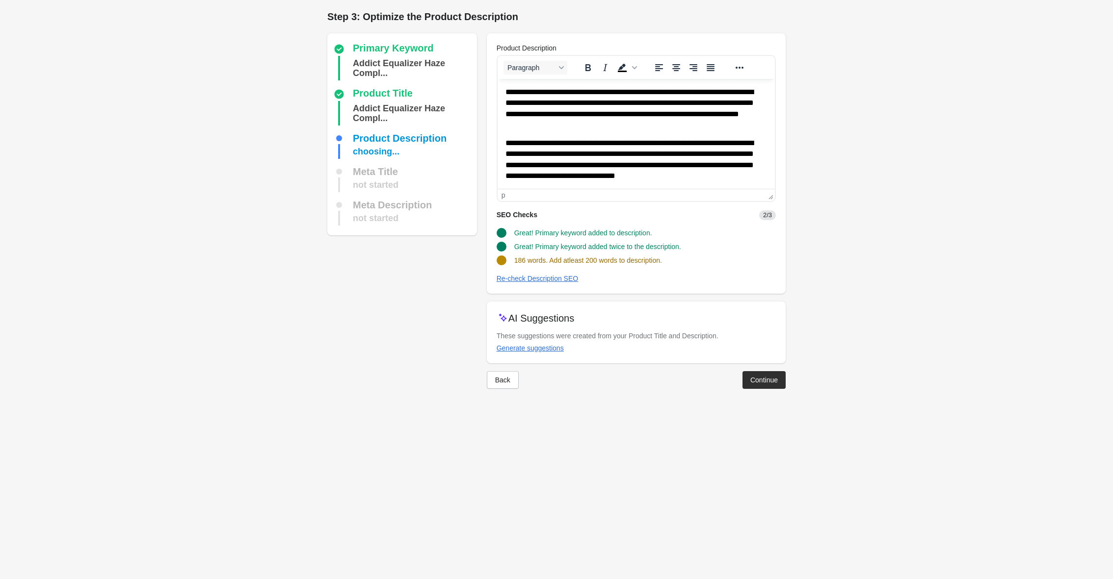
click at [542, 186] on p "**********" at bounding box center [636, 165] width 262 height 54
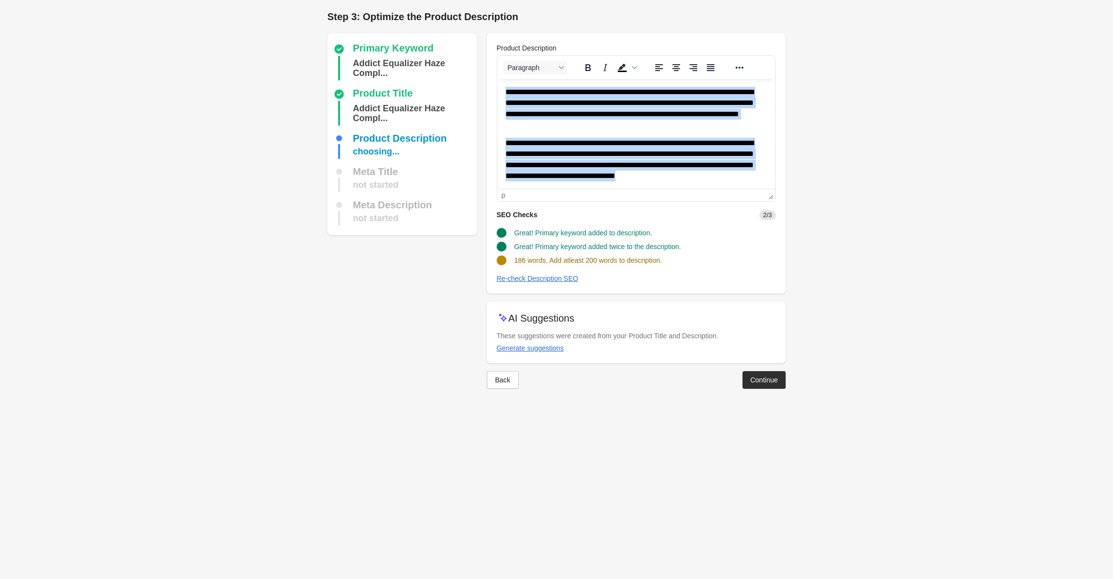
paste body "Rich Text Area. Press ALT-0 for help."
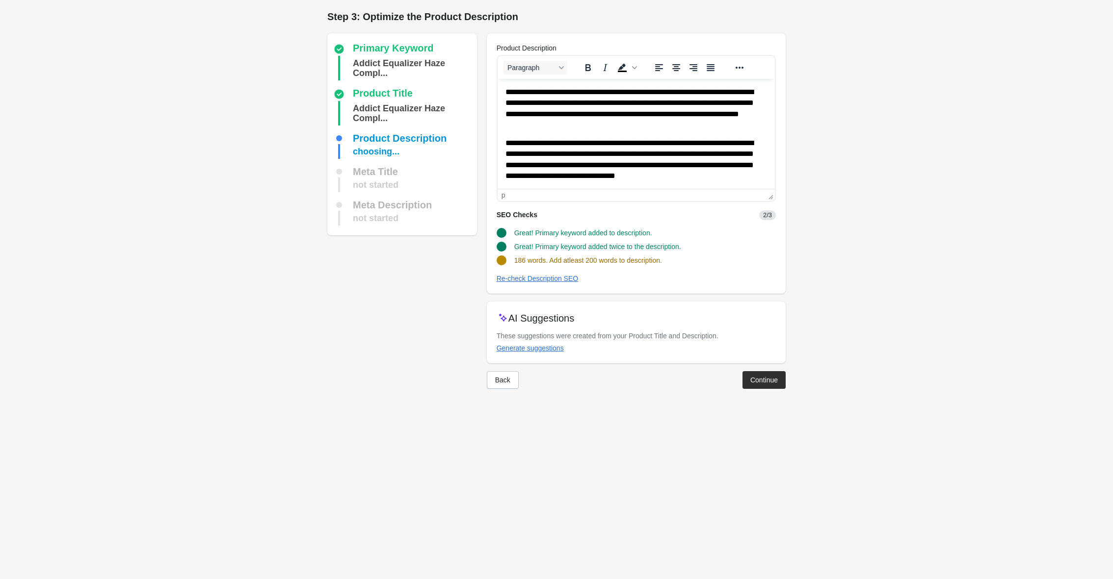
scroll to position [85, 0]
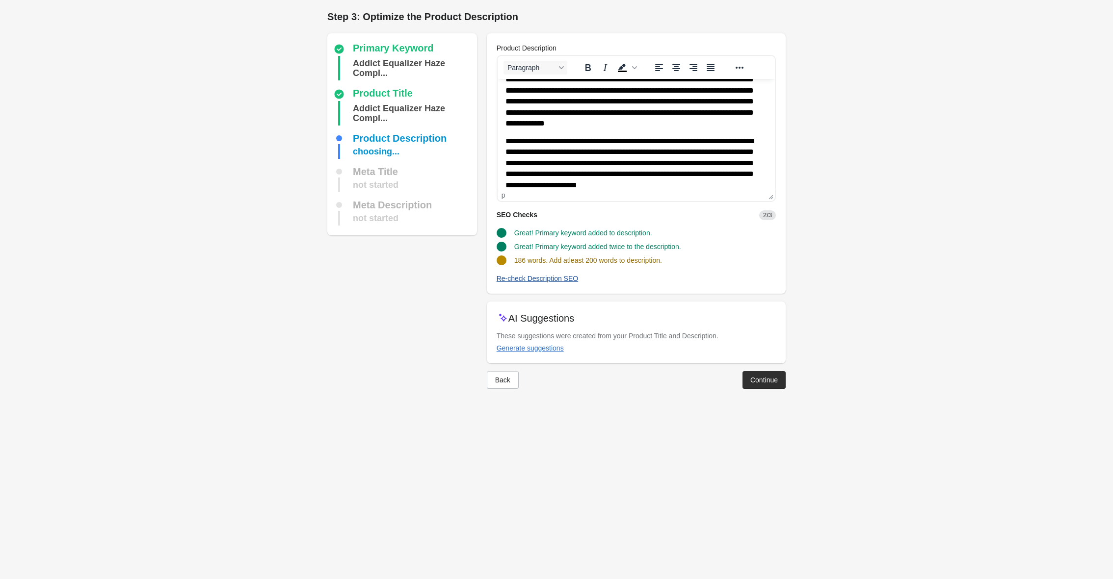
click at [544, 277] on div "Re-check Description SEO" at bounding box center [538, 279] width 82 height 8
click at [773, 380] on div "Continue" at bounding box center [763, 380] width 27 height 8
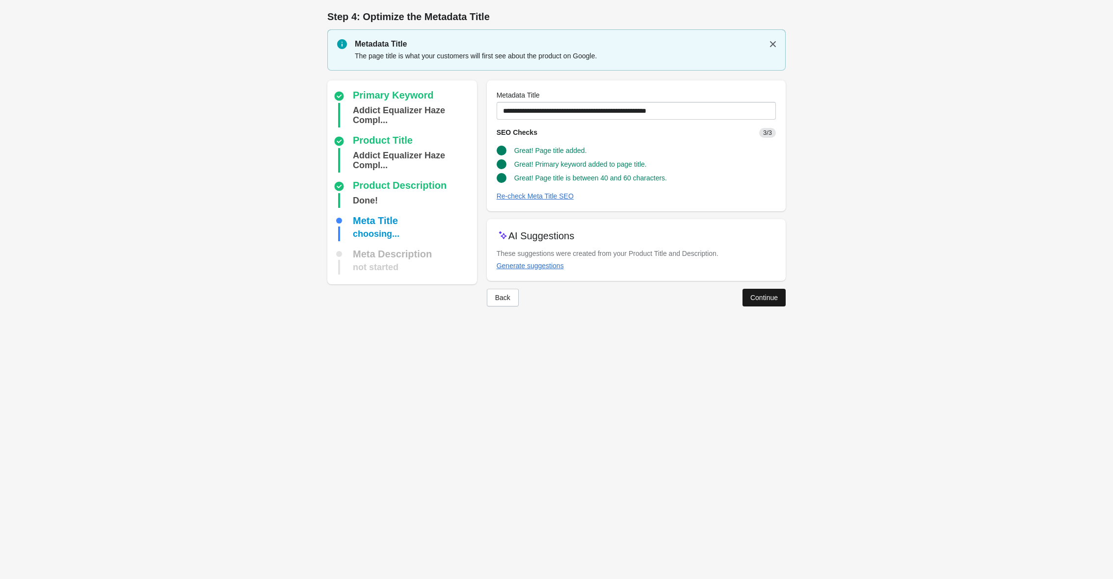
click at [767, 298] on div "Continue" at bounding box center [763, 298] width 27 height 8
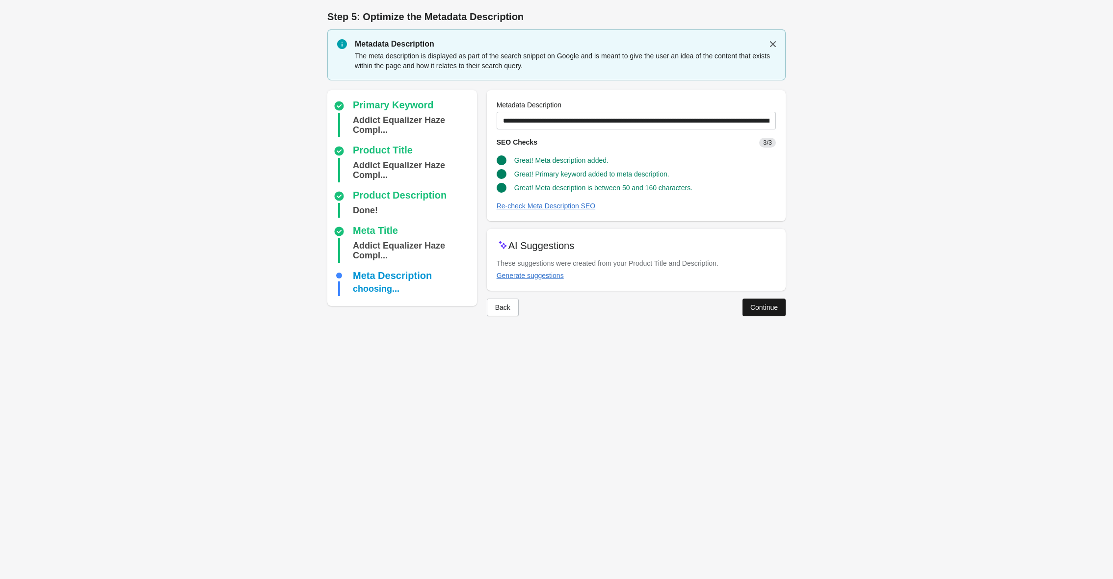
click at [766, 304] on div "Continue" at bounding box center [763, 308] width 27 height 8
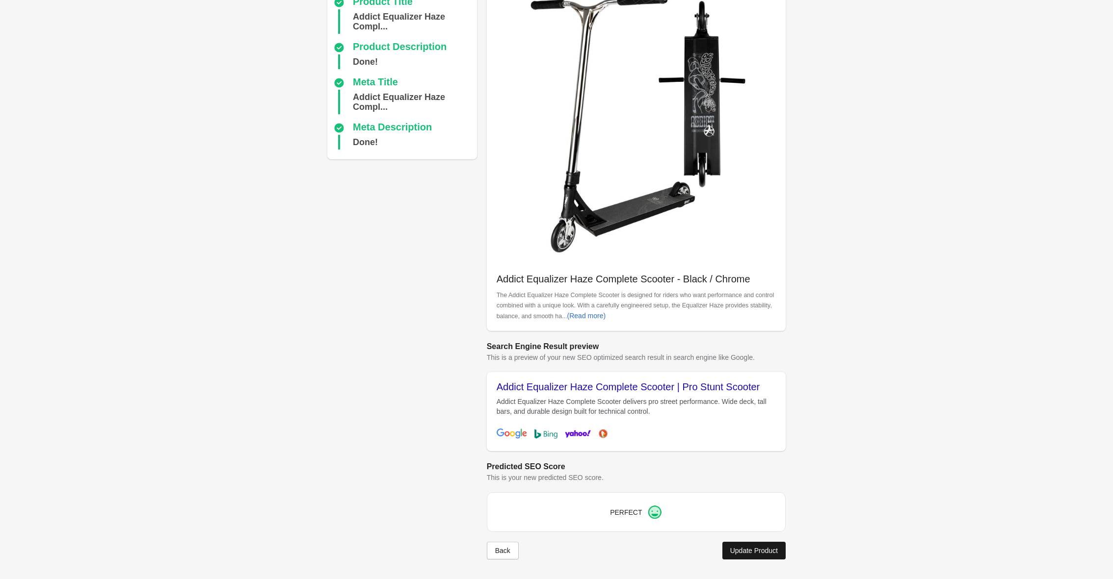
scroll to position [92, 0]
click at [745, 550] on div "Update Product" at bounding box center [754, 551] width 48 height 8
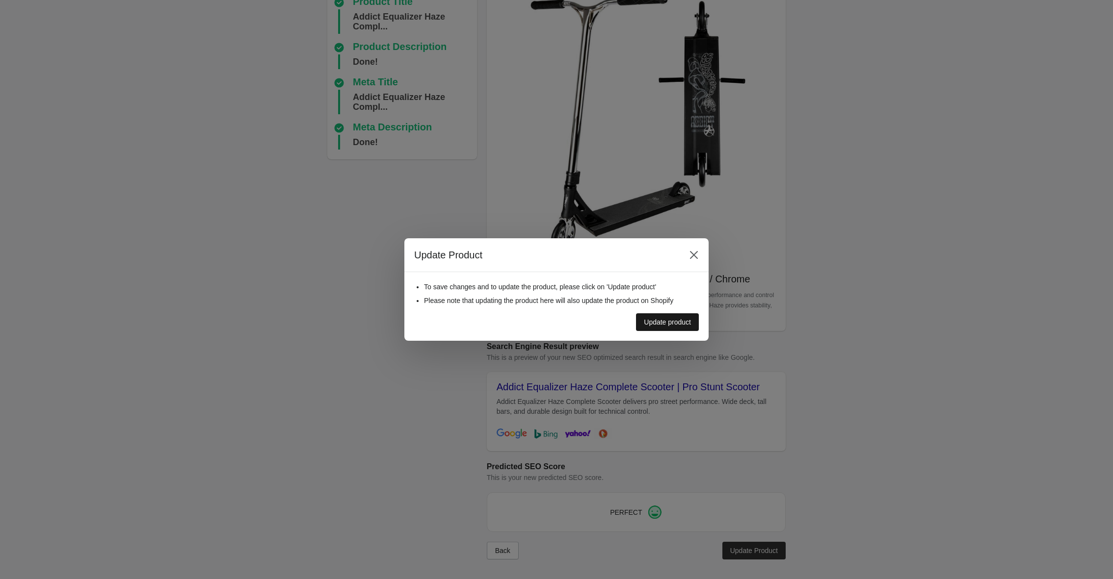
click at [662, 323] on div "Update product" at bounding box center [667, 322] width 47 height 8
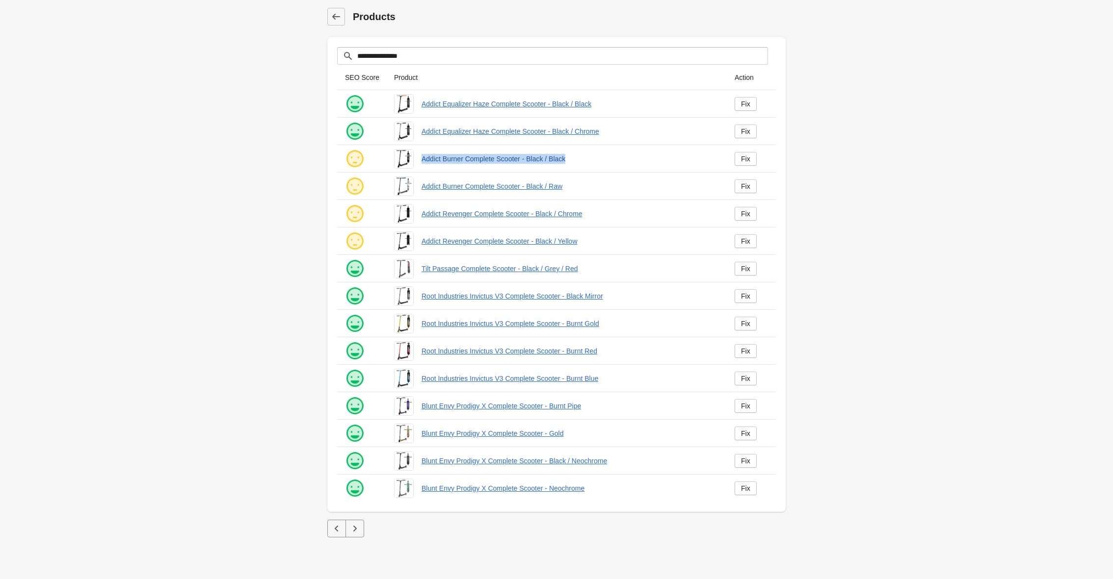
click at [513, 158] on link "Addict Burner Complete Scooter - Black / Black" at bounding box center [569, 159] width 297 height 10
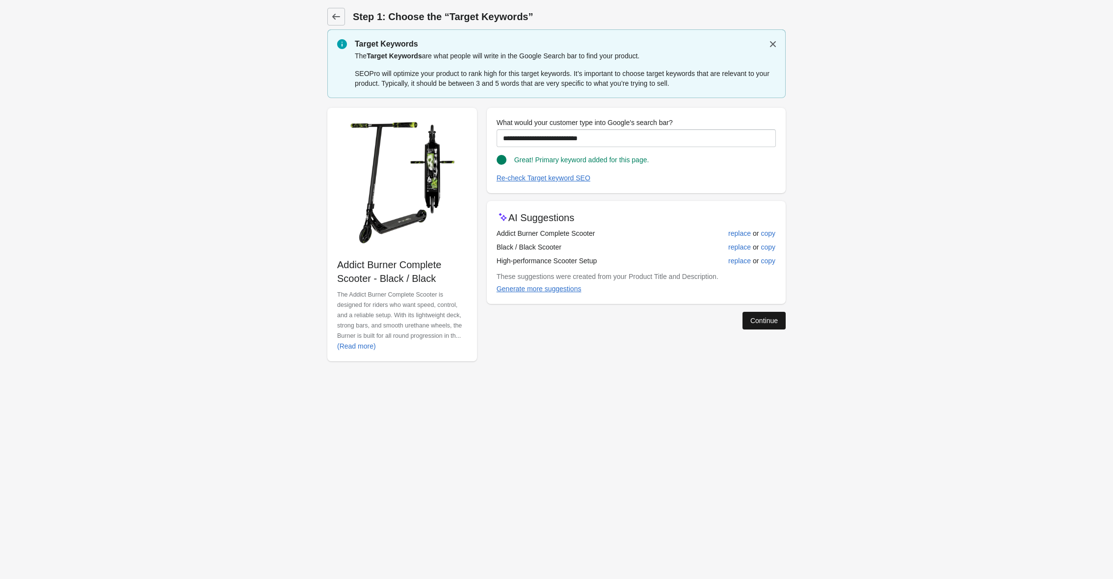
click at [763, 321] on div "Continue" at bounding box center [763, 321] width 27 height 8
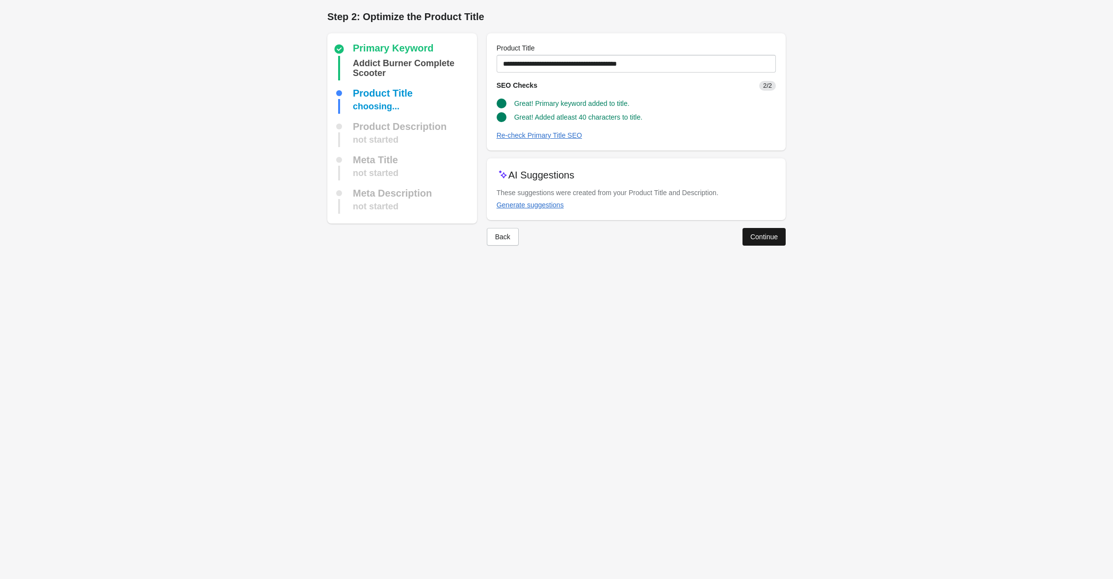
click at [760, 238] on div "Continue" at bounding box center [763, 237] width 27 height 8
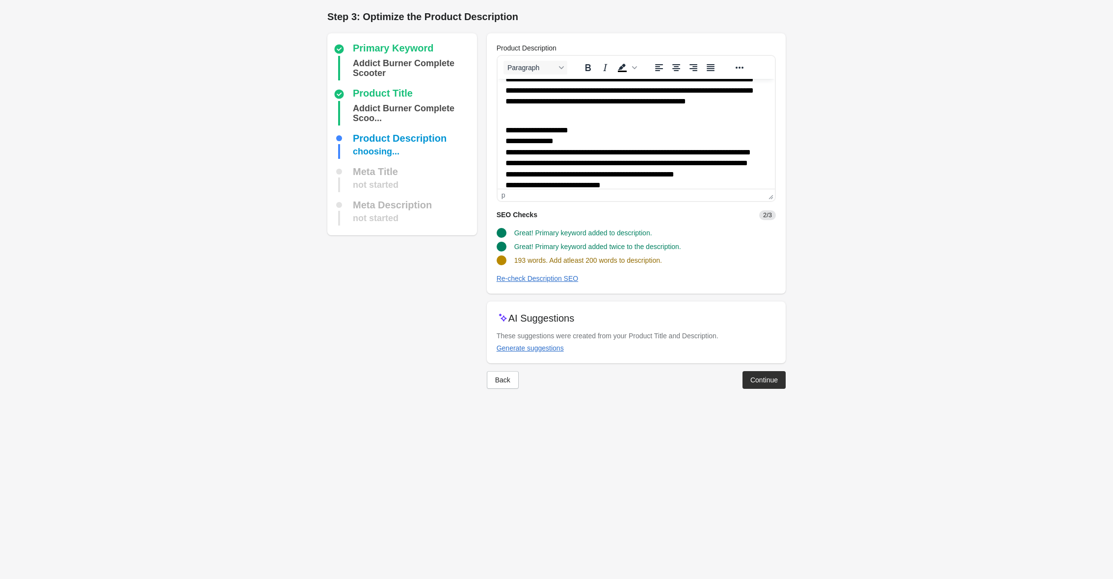
scroll to position [76, 0]
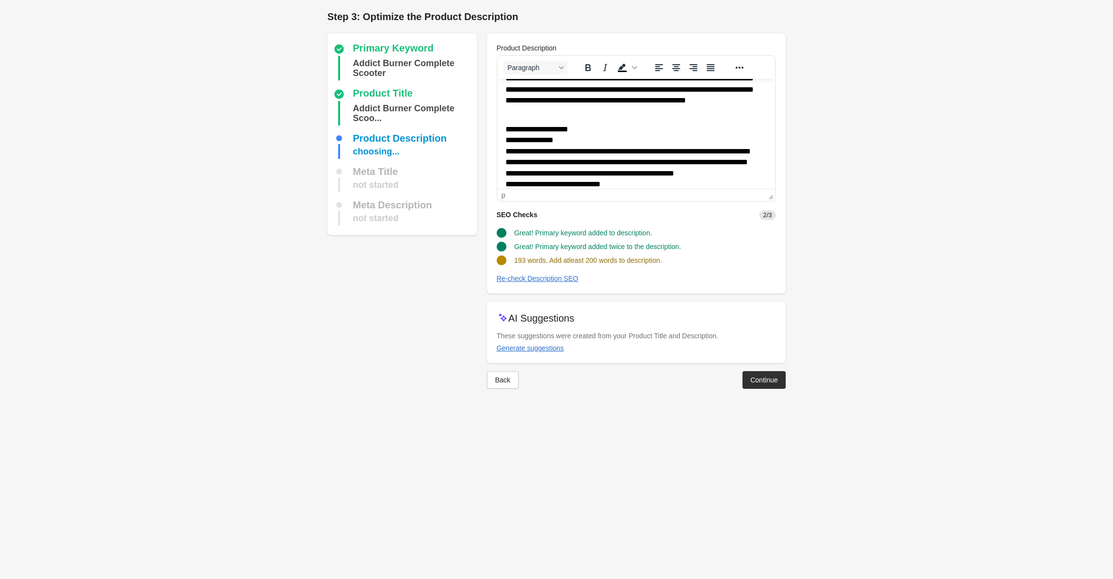
click at [606, 113] on p "**********" at bounding box center [636, 89] width 262 height 54
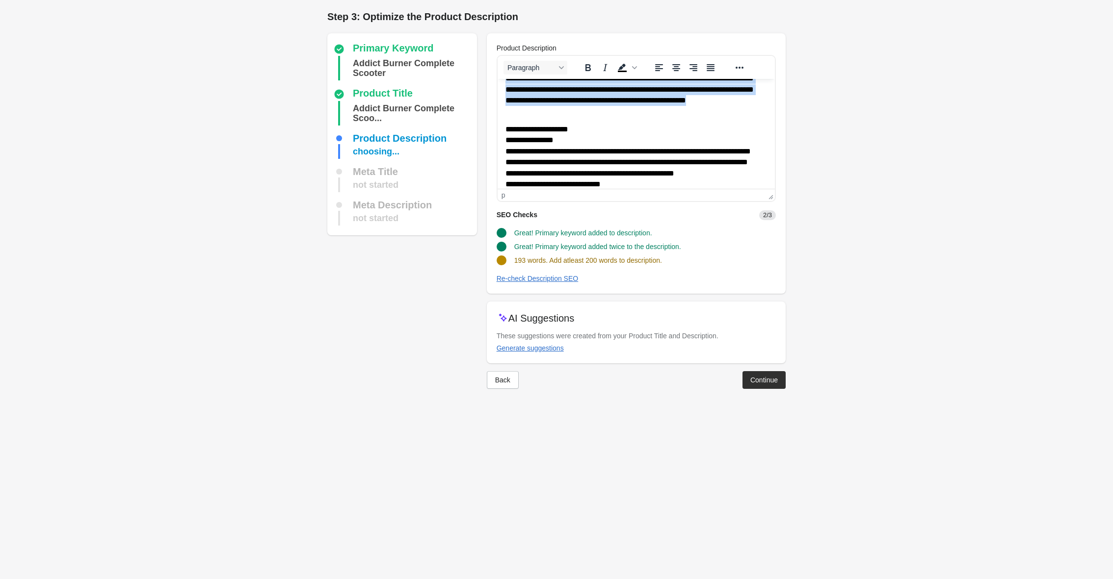
scroll to position [0, 0]
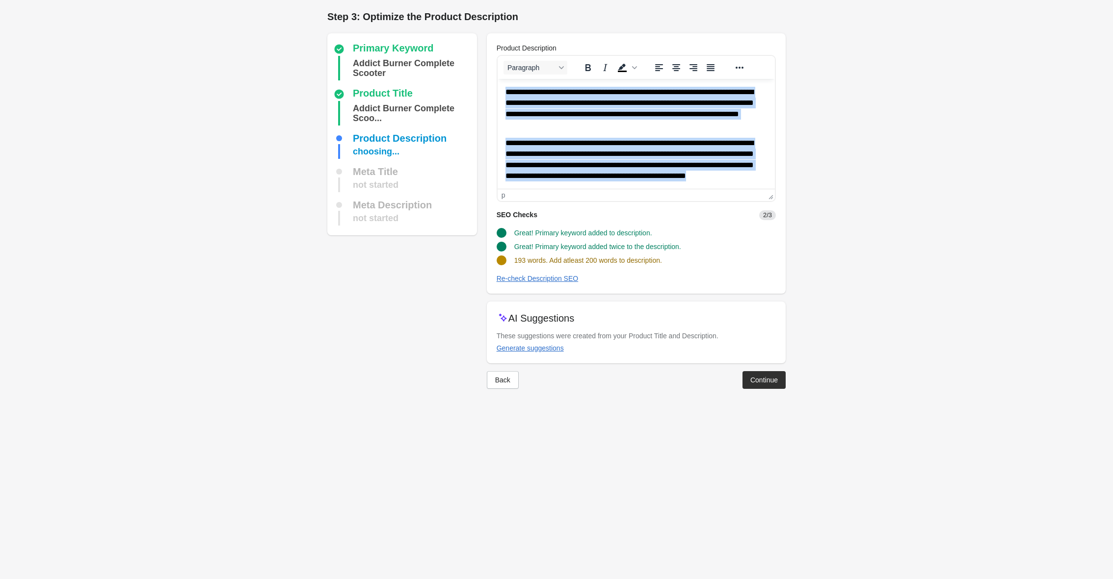
paste body "Rich Text Area. Press ALT-0 for help."
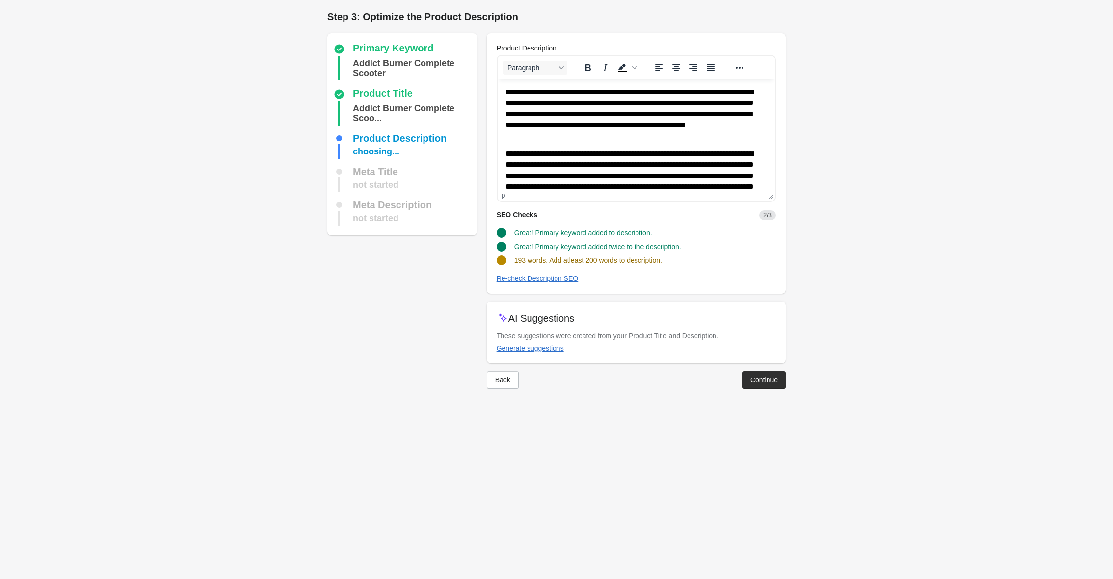
scroll to position [96, 0]
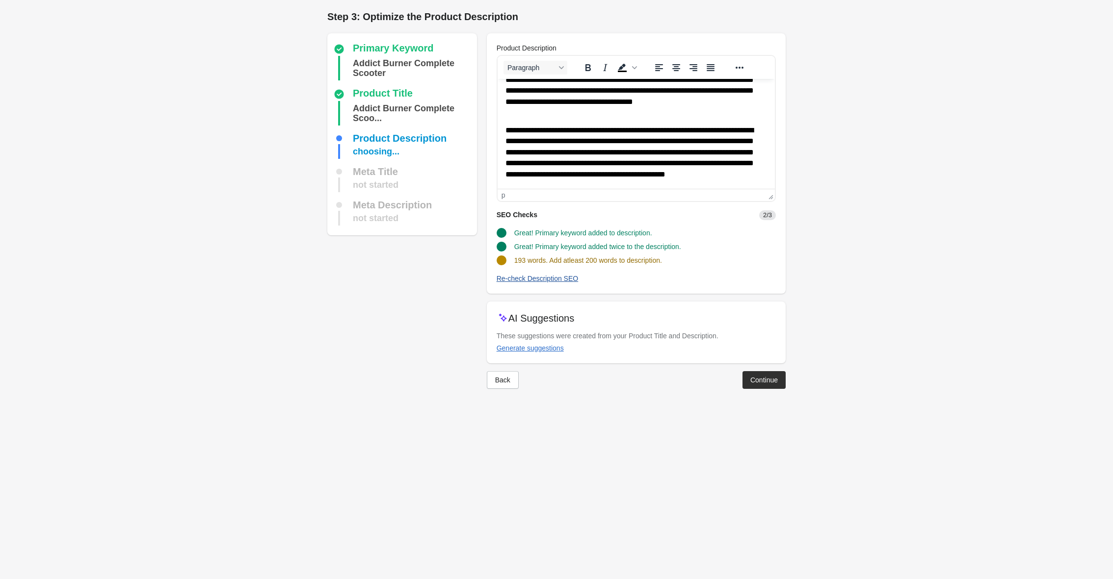
click at [559, 277] on div "Re-check Description SEO" at bounding box center [538, 279] width 82 height 8
click at [760, 378] on div "Continue" at bounding box center [763, 380] width 27 height 8
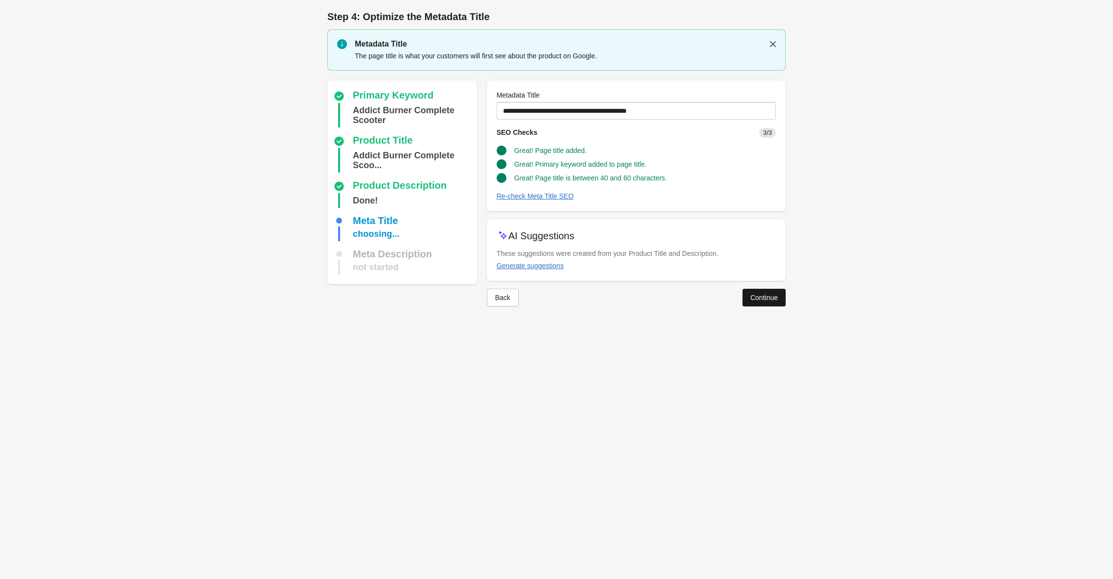
click at [770, 289] on button "Continue" at bounding box center [763, 298] width 43 height 18
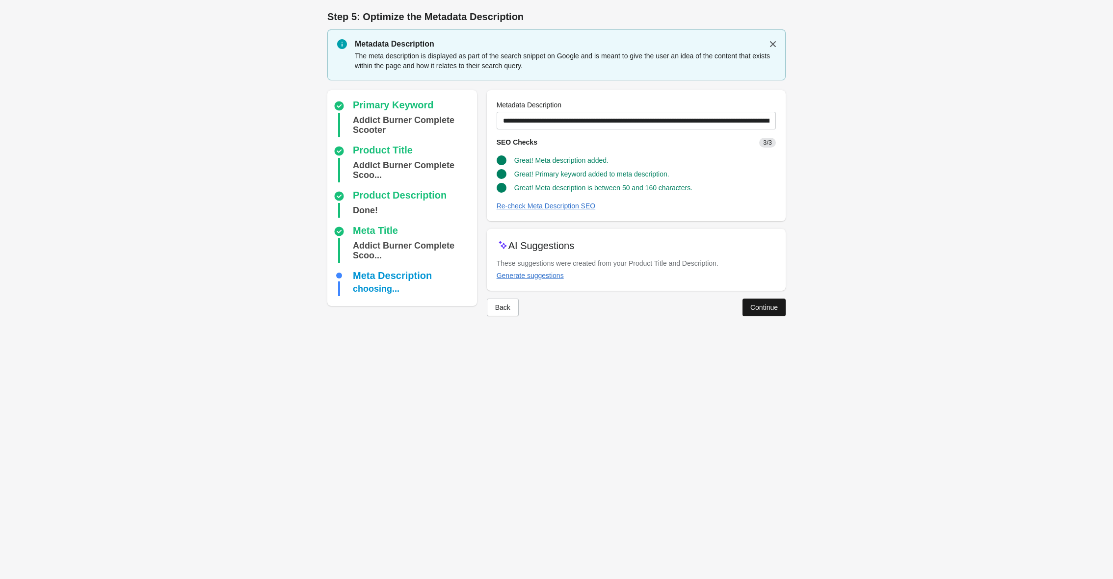
click at [766, 301] on button "Continue" at bounding box center [763, 308] width 43 height 18
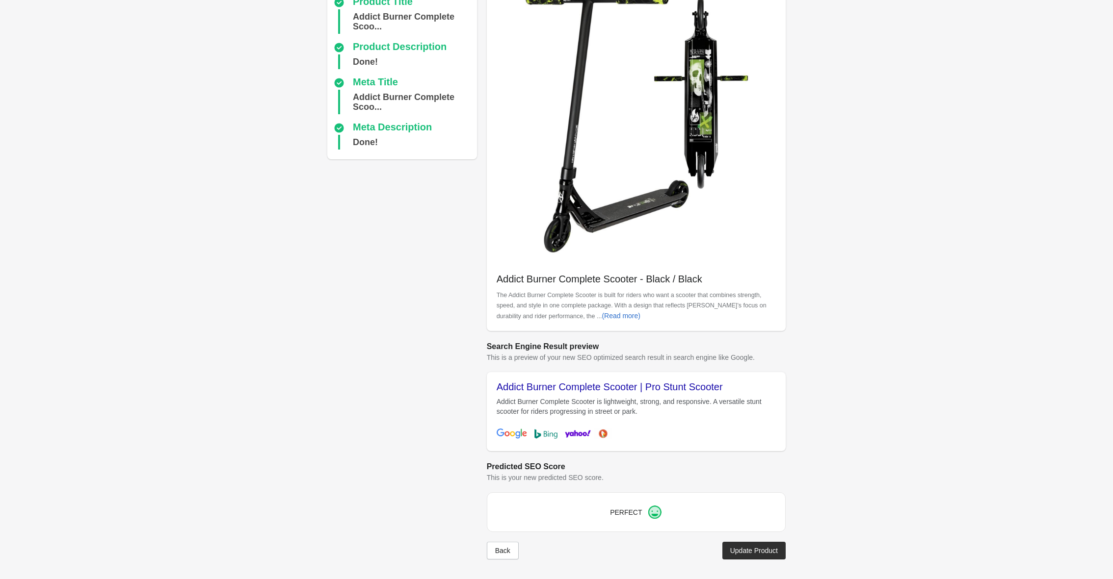
scroll to position [92, 0]
click at [759, 546] on button "Update Product" at bounding box center [753, 551] width 63 height 18
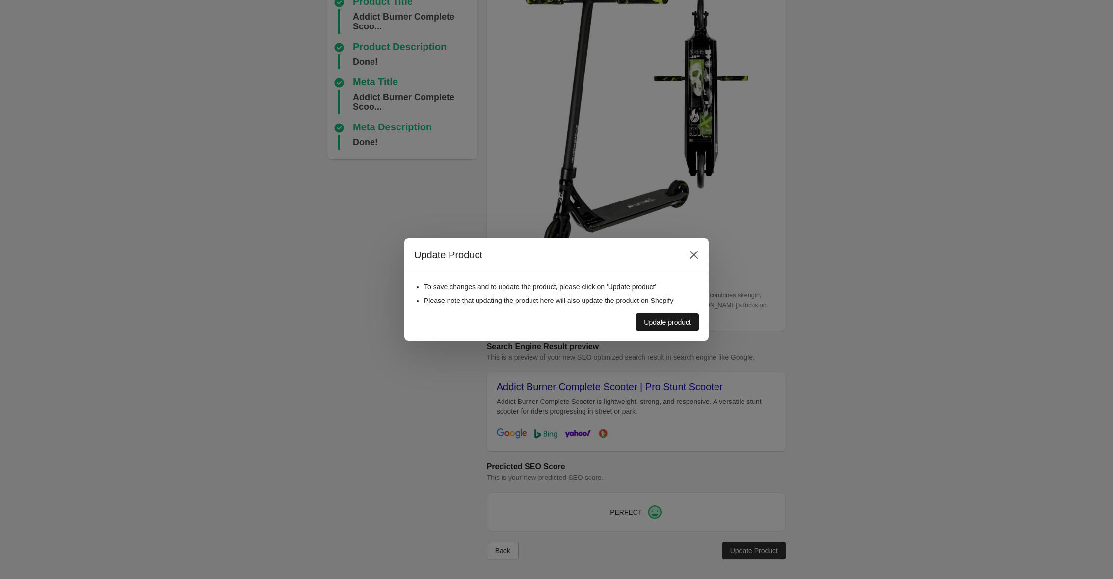
click at [677, 320] on div "Update product" at bounding box center [667, 322] width 47 height 8
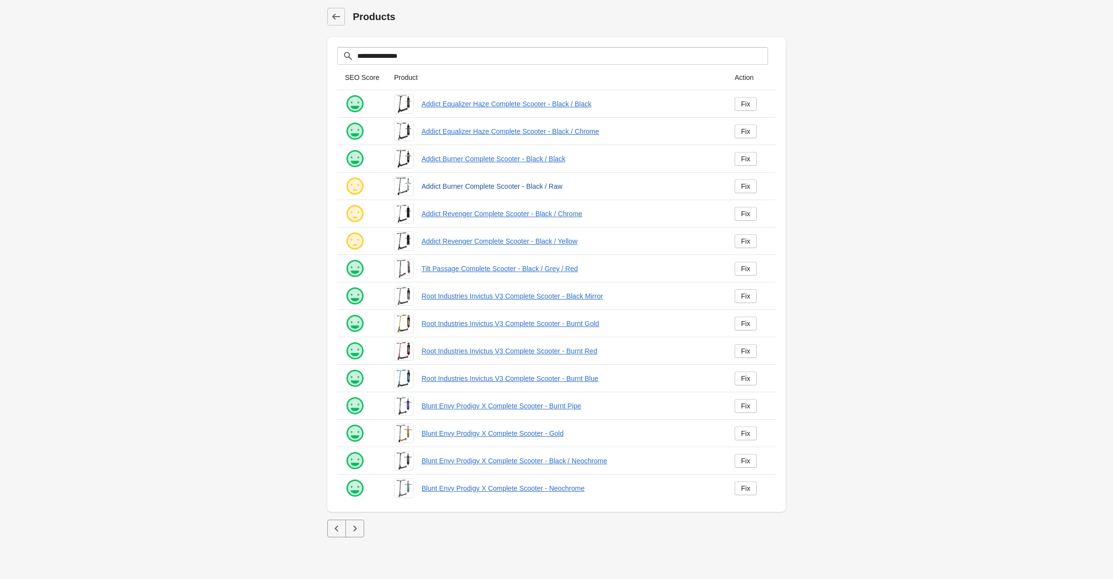
click at [445, 187] on link "Addict Burner Complete Scooter - Black / Raw" at bounding box center [569, 187] width 297 height 10
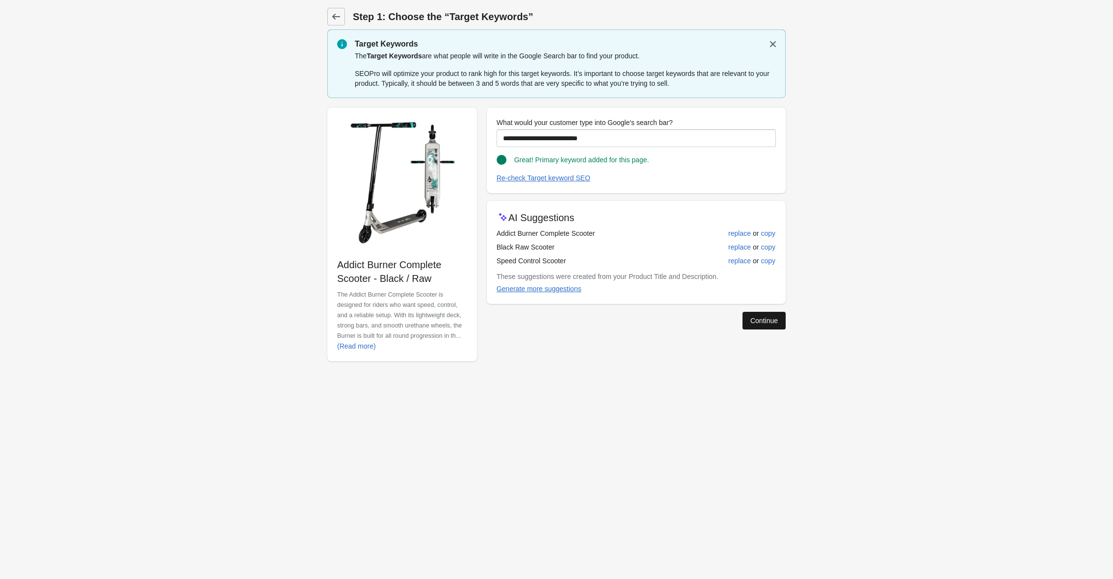
click at [766, 325] on button "Continue" at bounding box center [763, 321] width 43 height 18
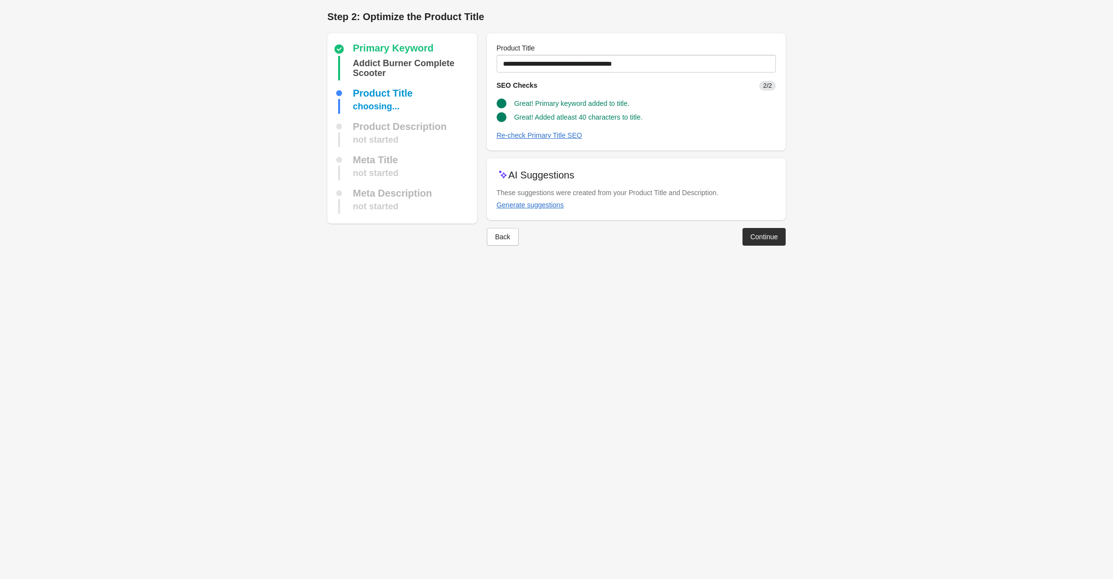
click at [762, 225] on div "Back Continue" at bounding box center [632, 233] width 307 height 26
click at [762, 237] on div "Continue" at bounding box center [763, 237] width 27 height 8
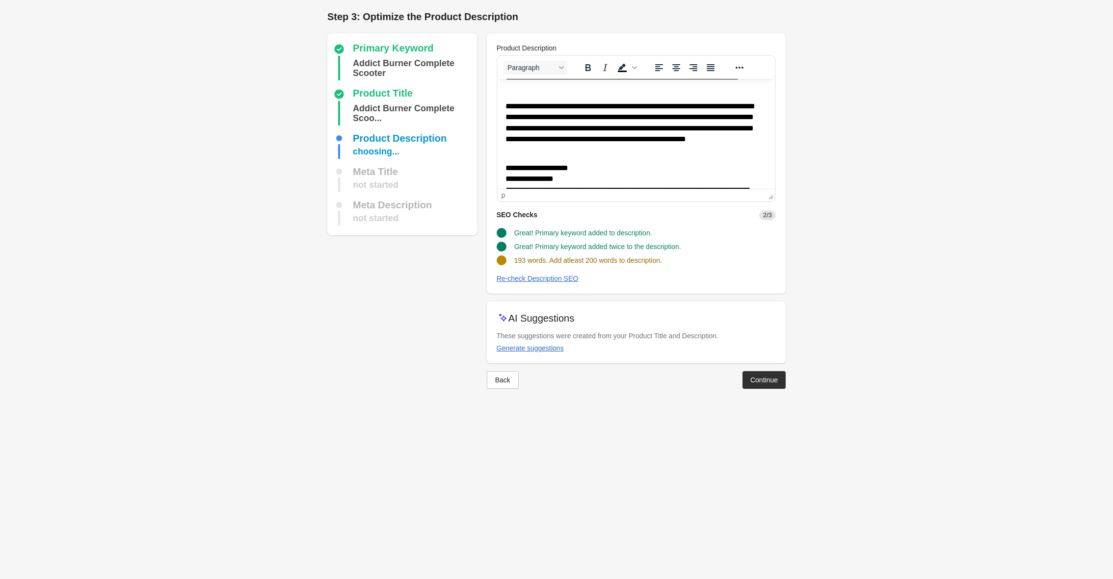
scroll to position [49, 0]
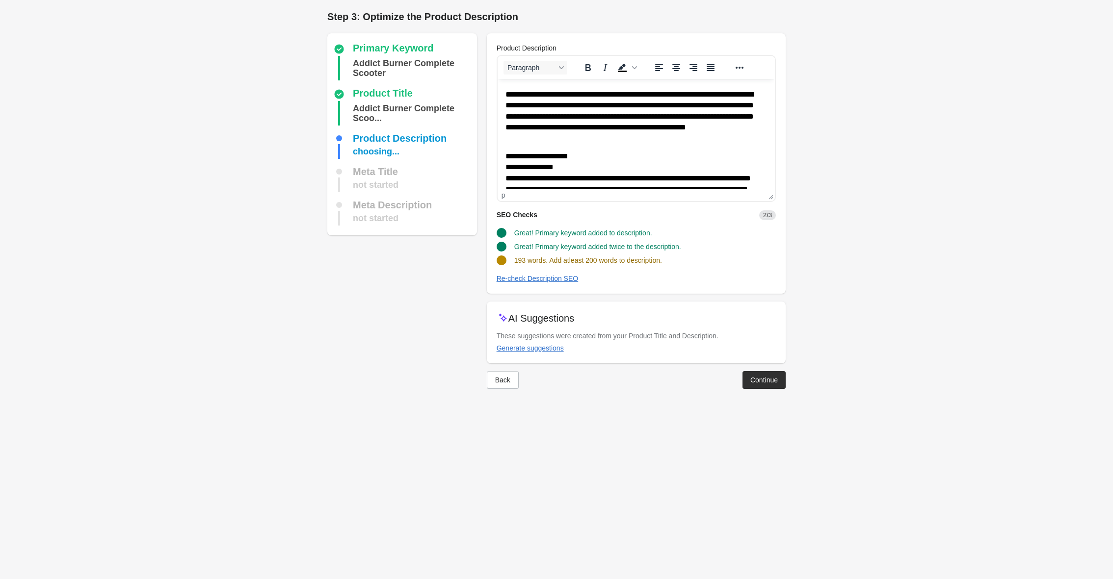
click at [609, 137] on p "**********" at bounding box center [636, 116] width 262 height 54
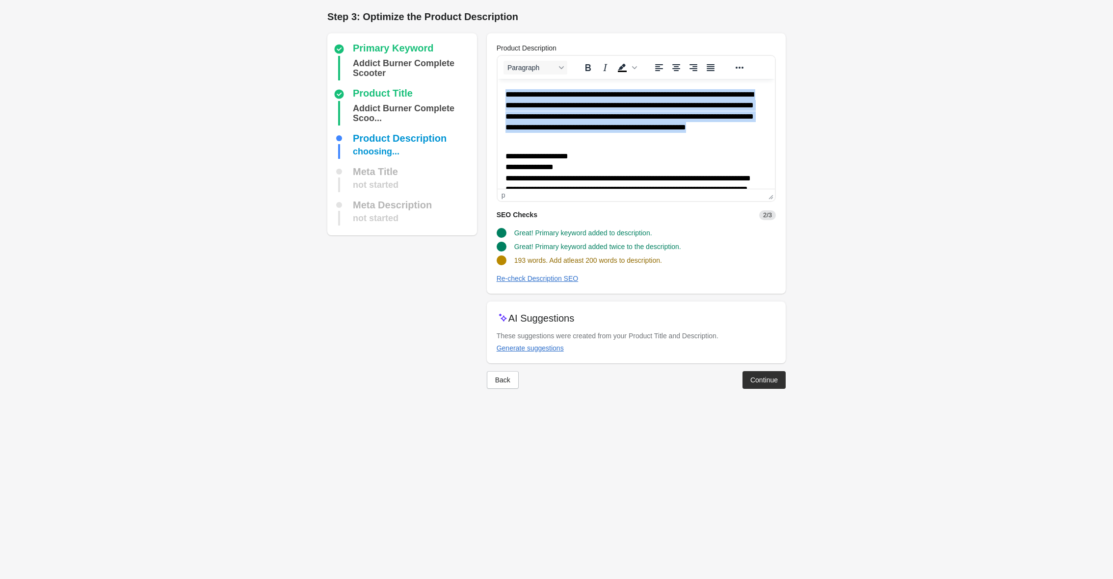
scroll to position [0, 0]
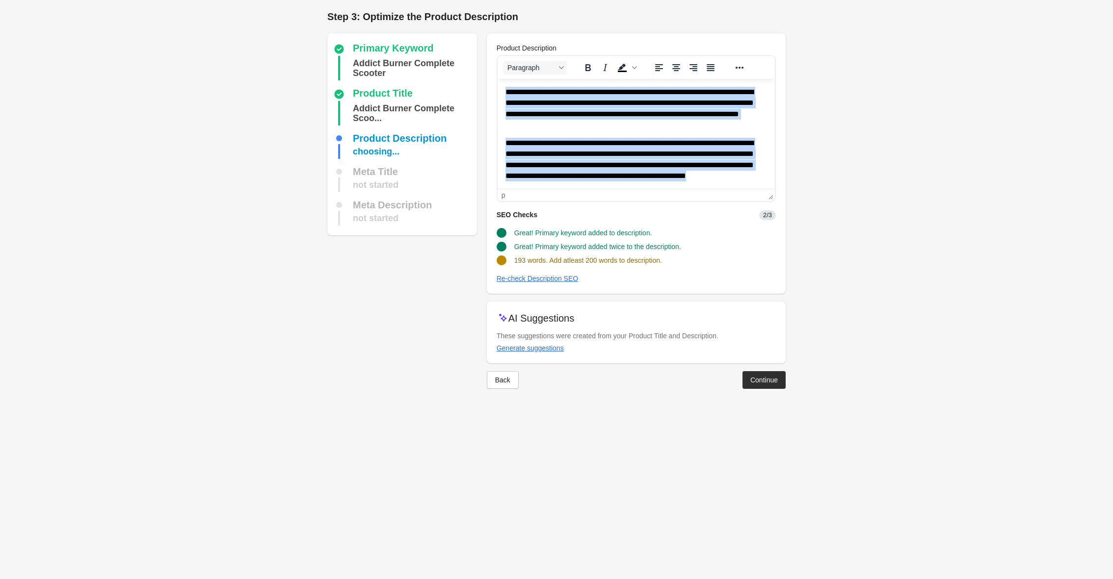
paste body "Rich Text Area. Press ALT-0 for help."
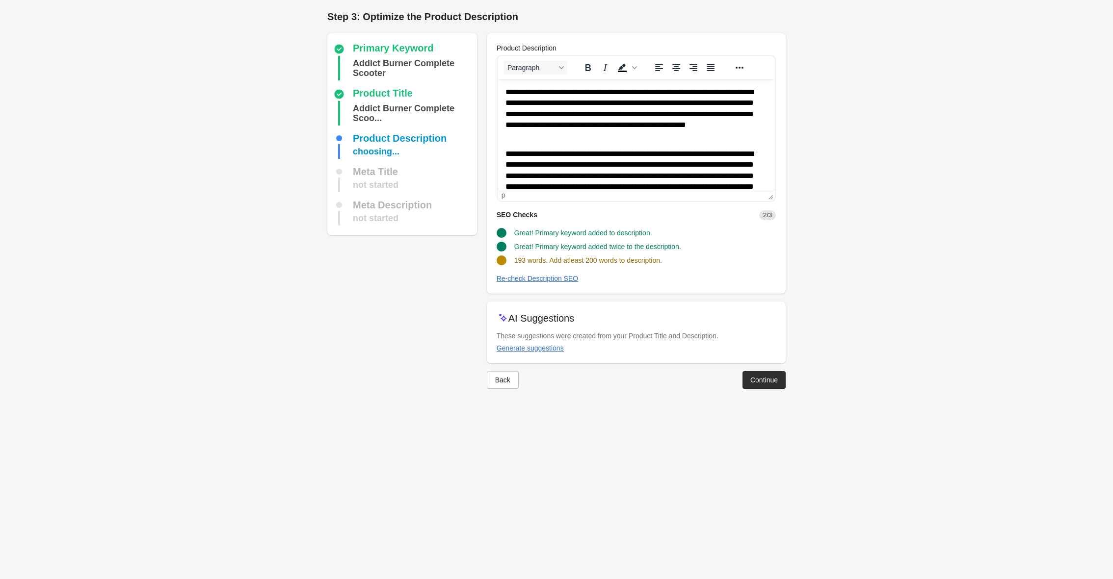
scroll to position [96, 0]
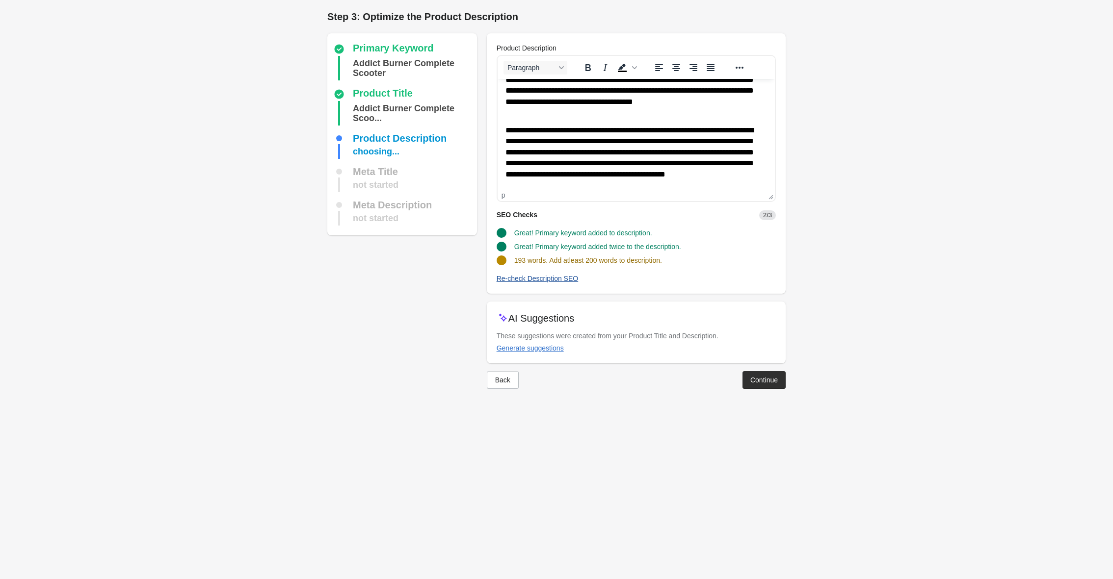
click at [545, 278] on div "Re-check Description SEO" at bounding box center [538, 279] width 82 height 8
click at [764, 378] on div "Continue" at bounding box center [763, 380] width 27 height 8
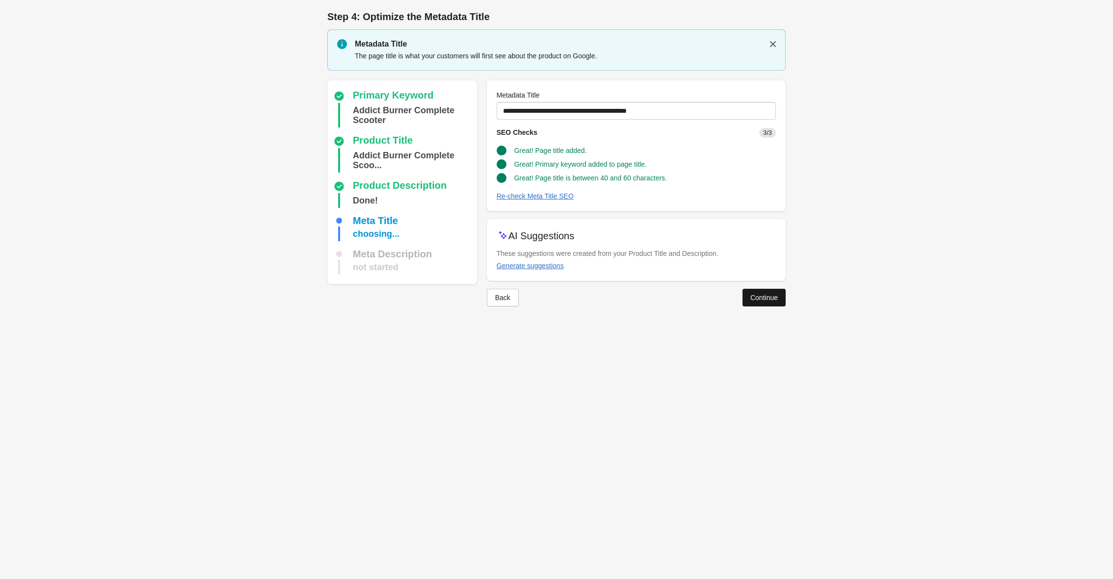
click at [762, 295] on div "Continue" at bounding box center [763, 298] width 27 height 8
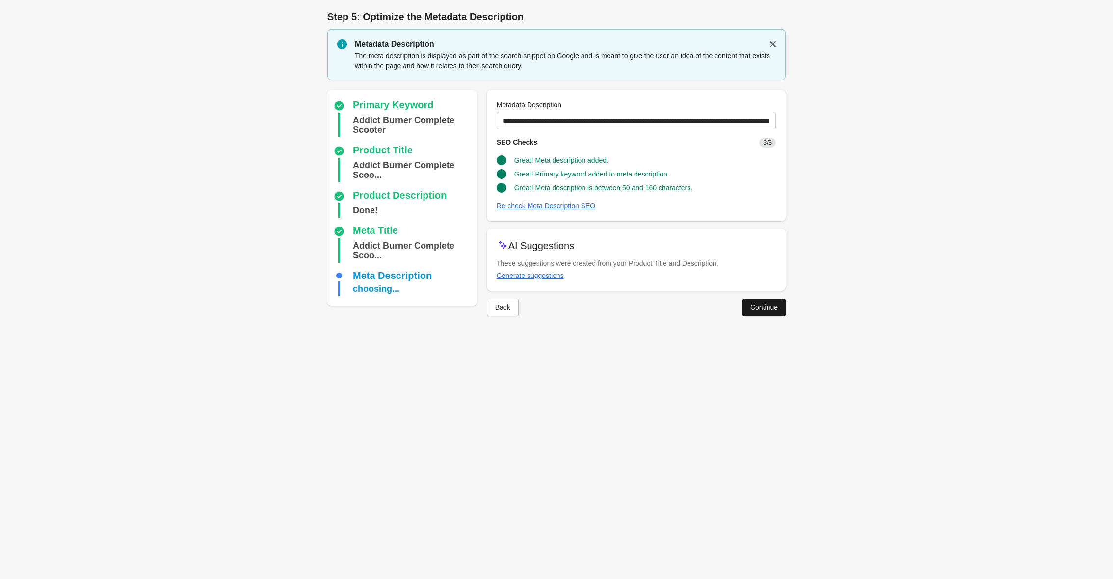
click at [760, 307] on div "Continue" at bounding box center [763, 308] width 27 height 8
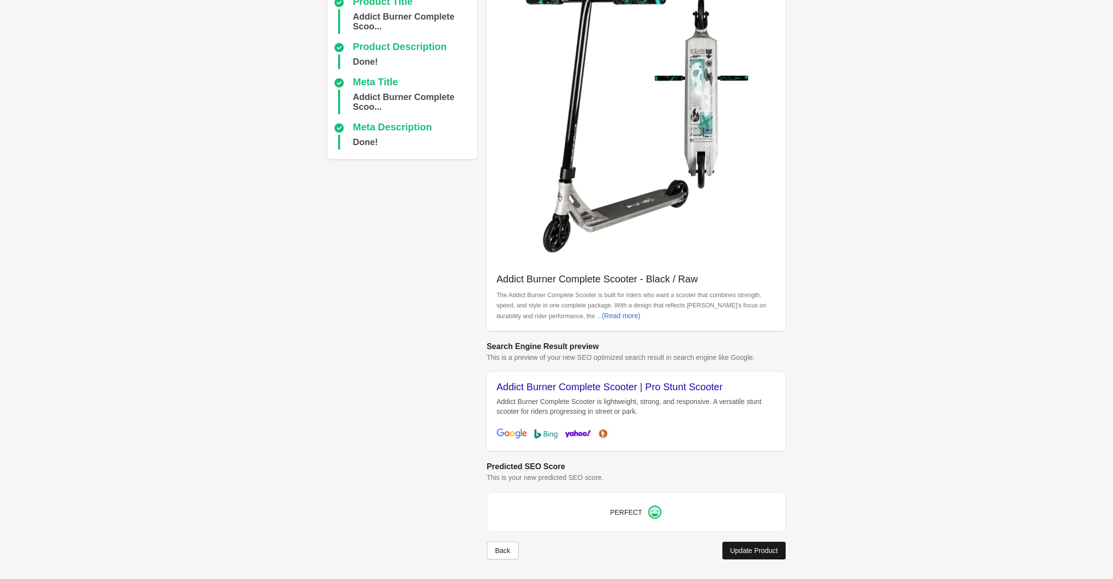
scroll to position [92, 0]
click at [756, 543] on button "Update Product" at bounding box center [753, 551] width 63 height 18
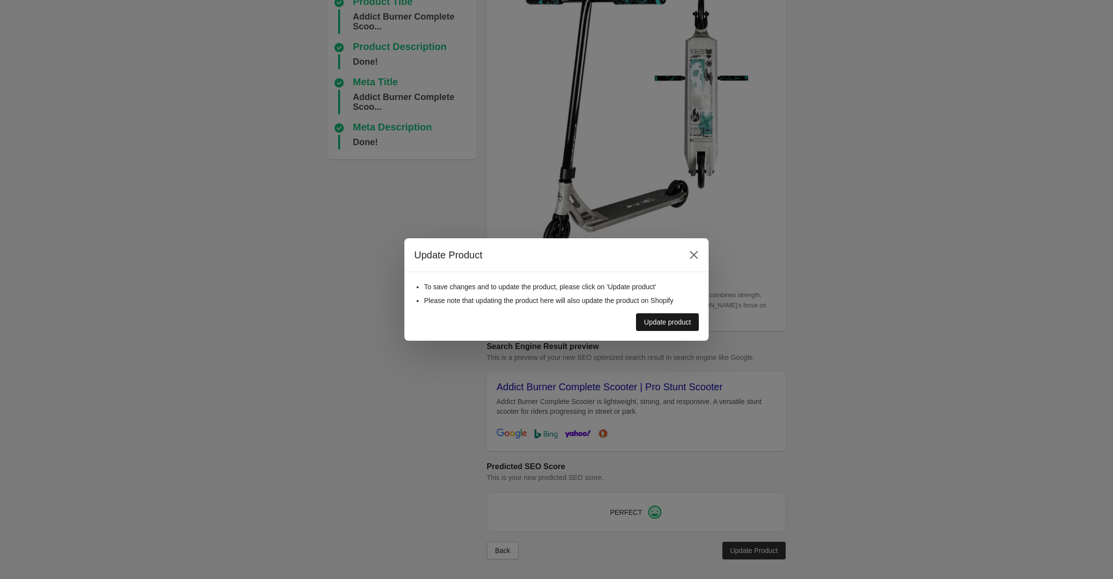
click at [657, 323] on div "Update product" at bounding box center [667, 322] width 47 height 8
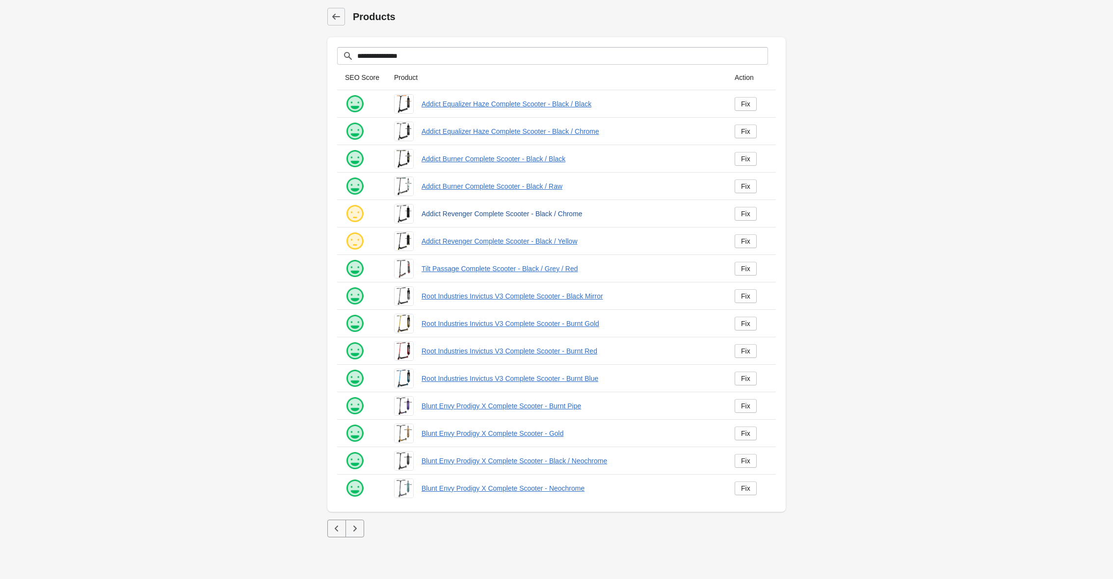
click at [526, 213] on link "Addict Revenger Complete Scooter - Black / Chrome" at bounding box center [569, 214] width 297 height 10
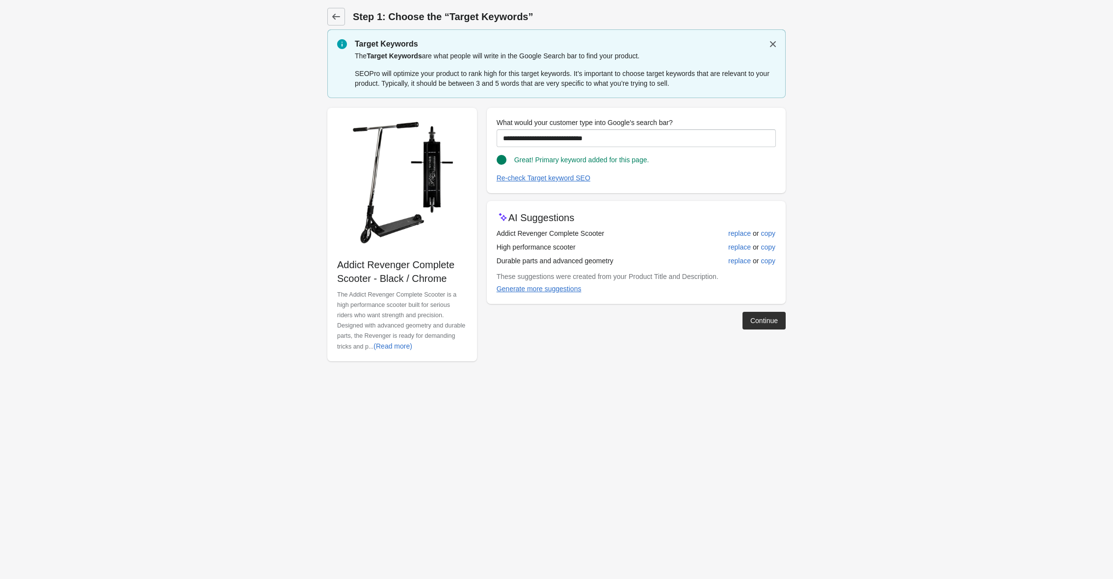
click at [792, 319] on div "Step 1: Choose the “Target Keywords” Target Keywords The Target Keywords are wh…" at bounding box center [557, 190] width 490 height 381
click at [762, 322] on div "Continue" at bounding box center [763, 321] width 27 height 8
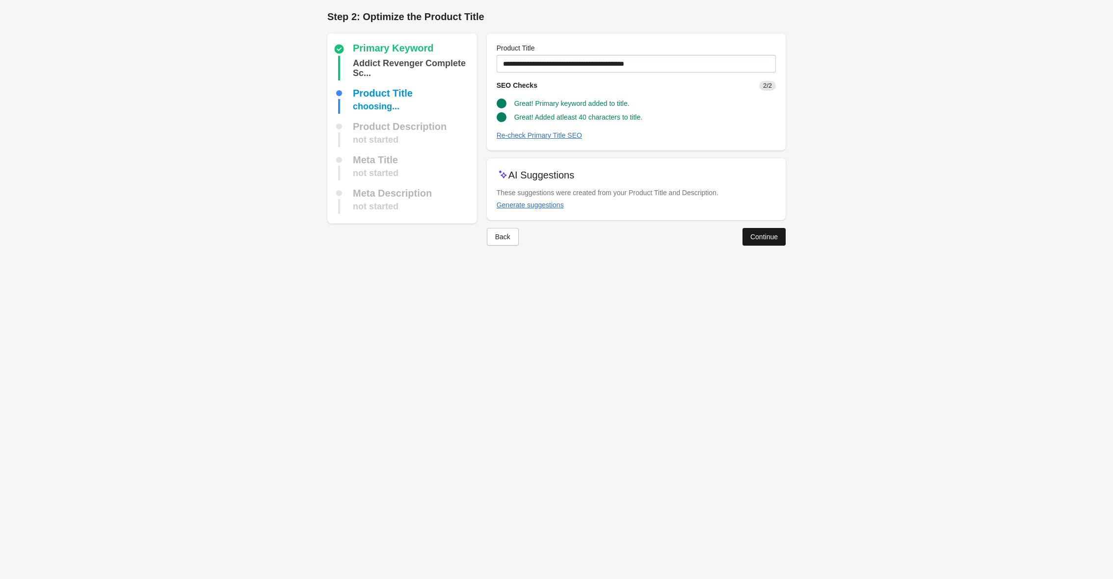
click at [759, 242] on button "Continue" at bounding box center [763, 237] width 43 height 18
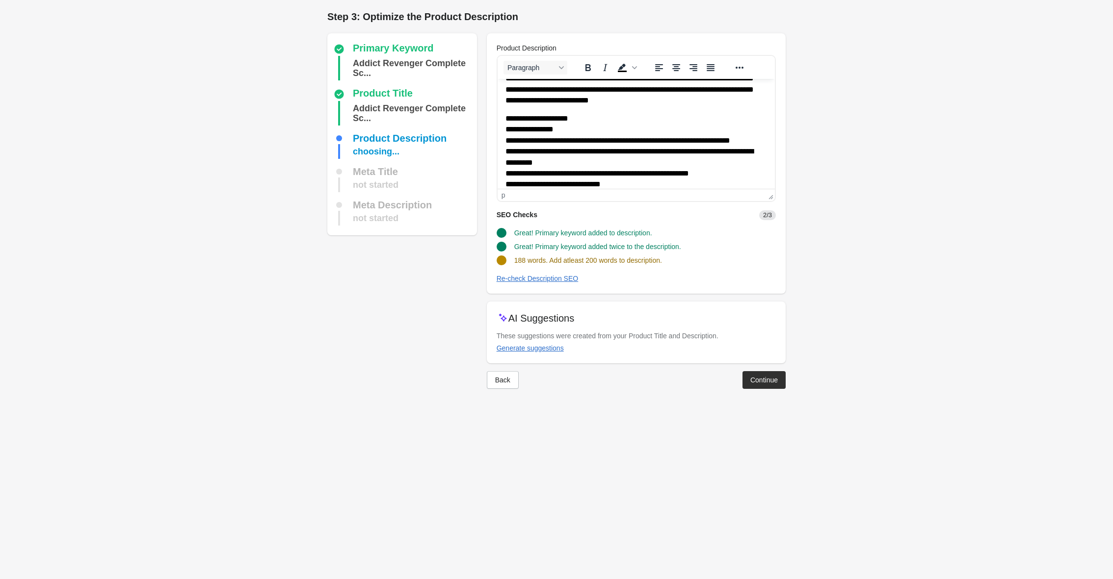
scroll to position [79, 0]
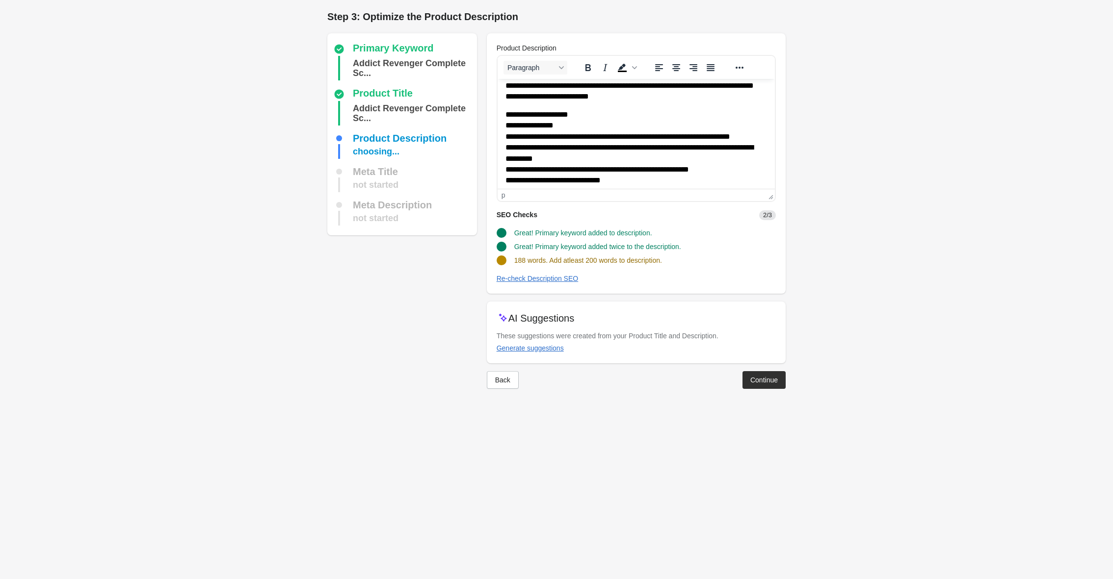
click at [727, 97] on p "**********" at bounding box center [636, 79] width 262 height 43
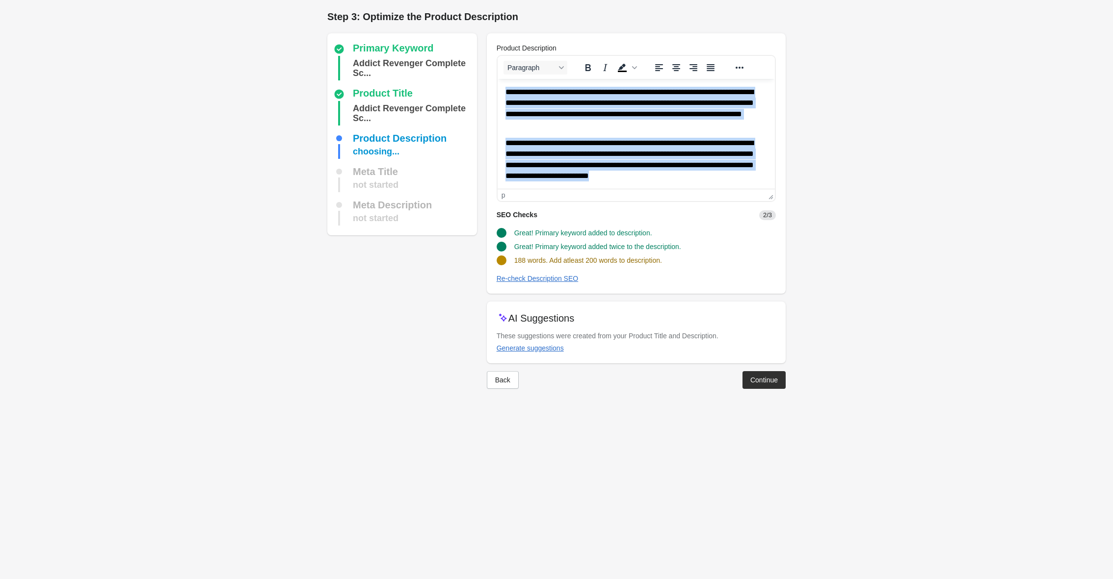
paste body "Rich Text Area. Press ALT-0 for help."
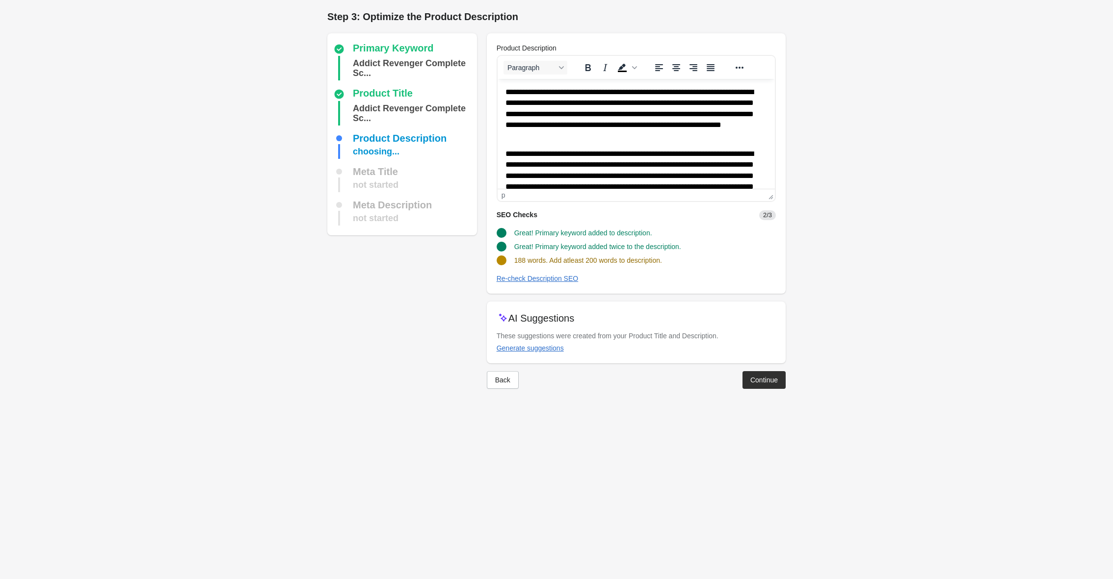
scroll to position [96, 0]
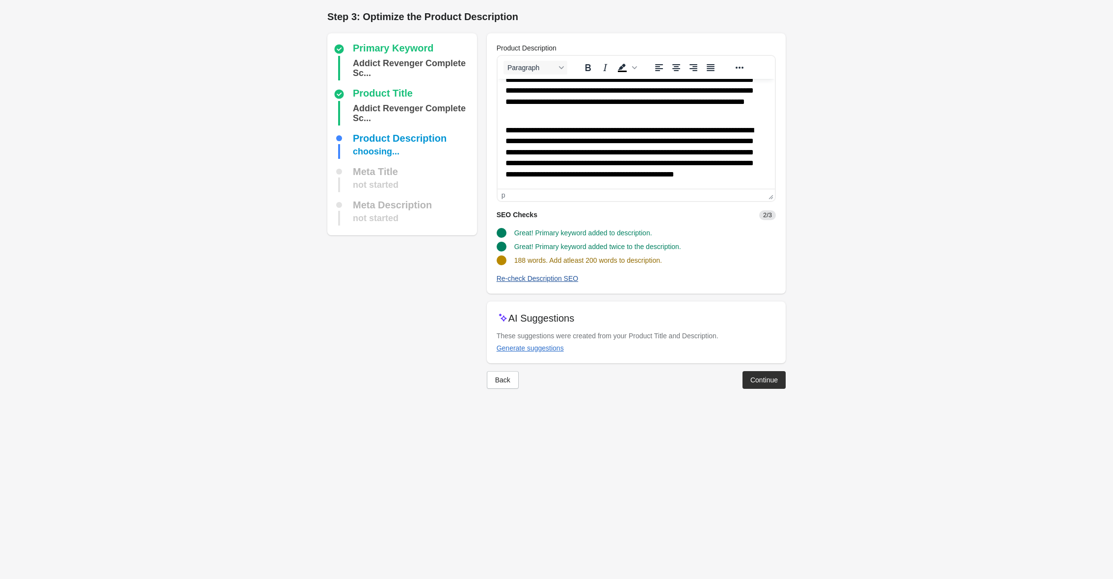
click at [551, 279] on div "Re-check Description SEO" at bounding box center [538, 279] width 82 height 8
click at [767, 385] on button "Continue" at bounding box center [763, 380] width 43 height 18
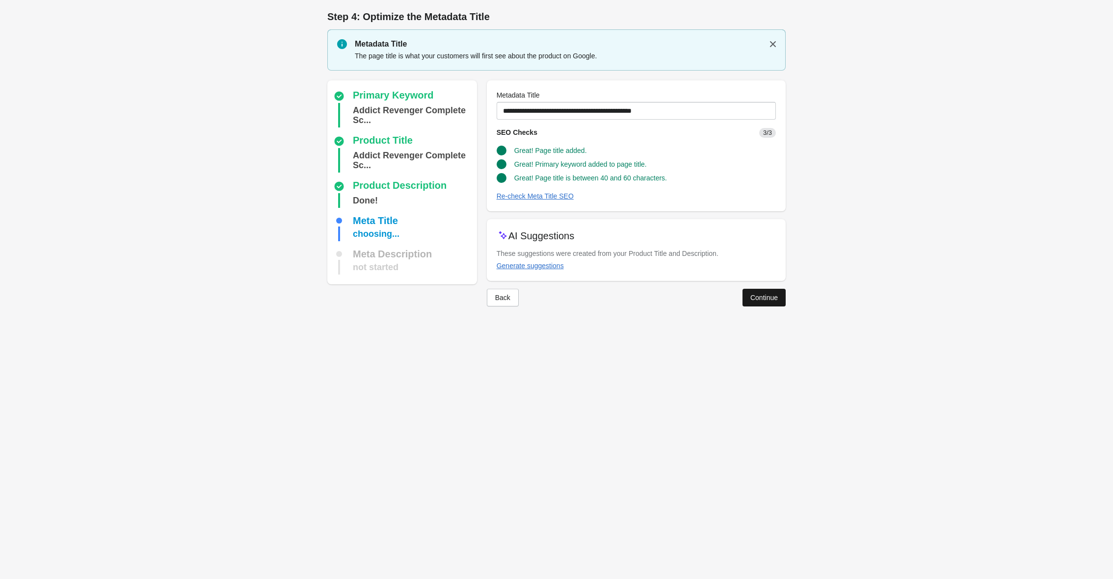
click at [766, 295] on div "Continue" at bounding box center [763, 298] width 27 height 8
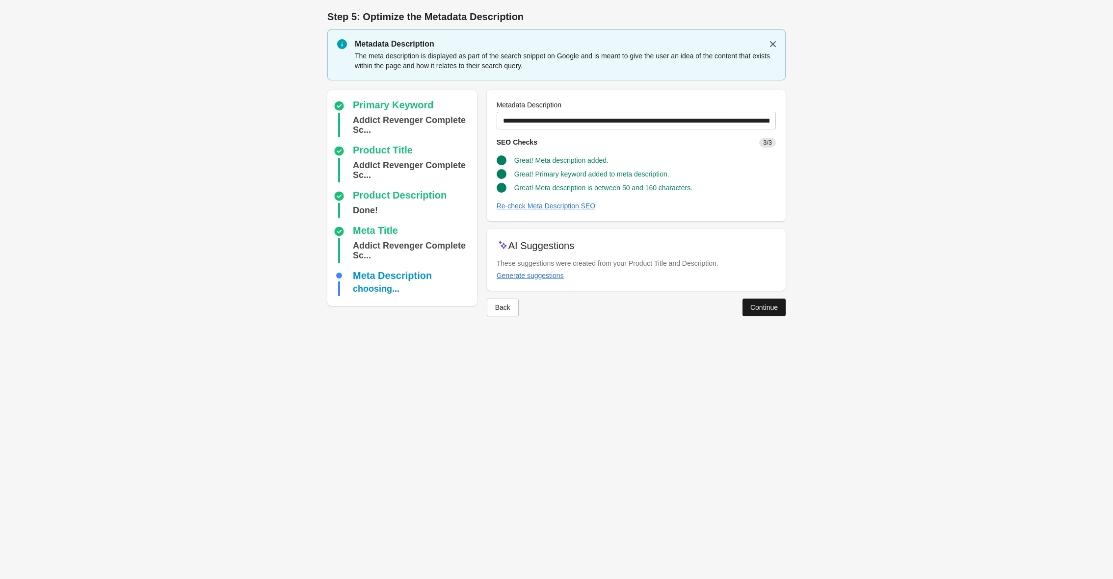
click at [758, 313] on button "Continue" at bounding box center [763, 308] width 43 height 18
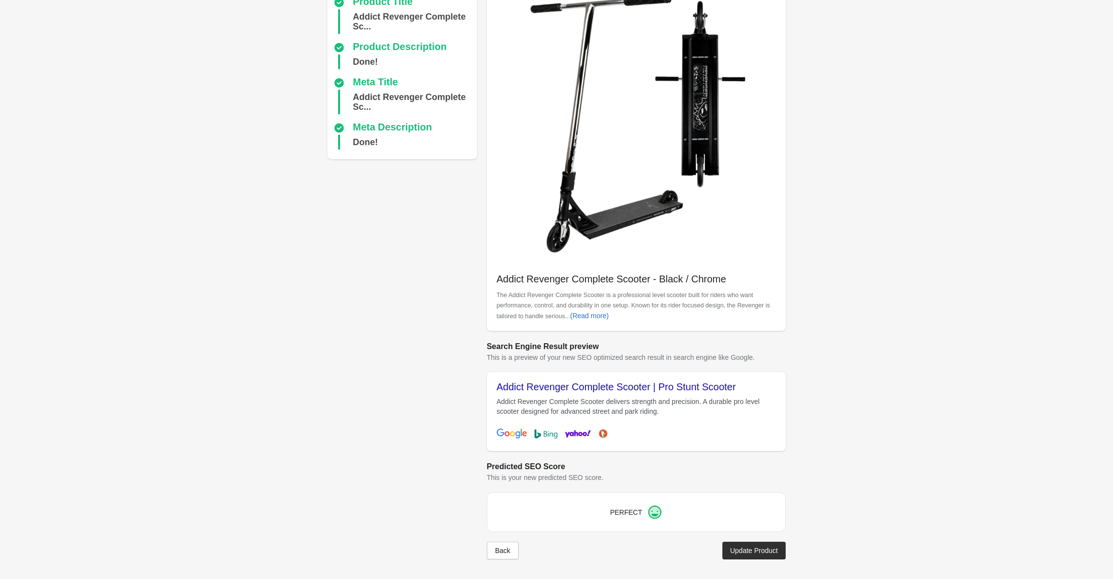
scroll to position [92, 0]
click at [750, 549] on div "Update Product" at bounding box center [754, 551] width 48 height 8
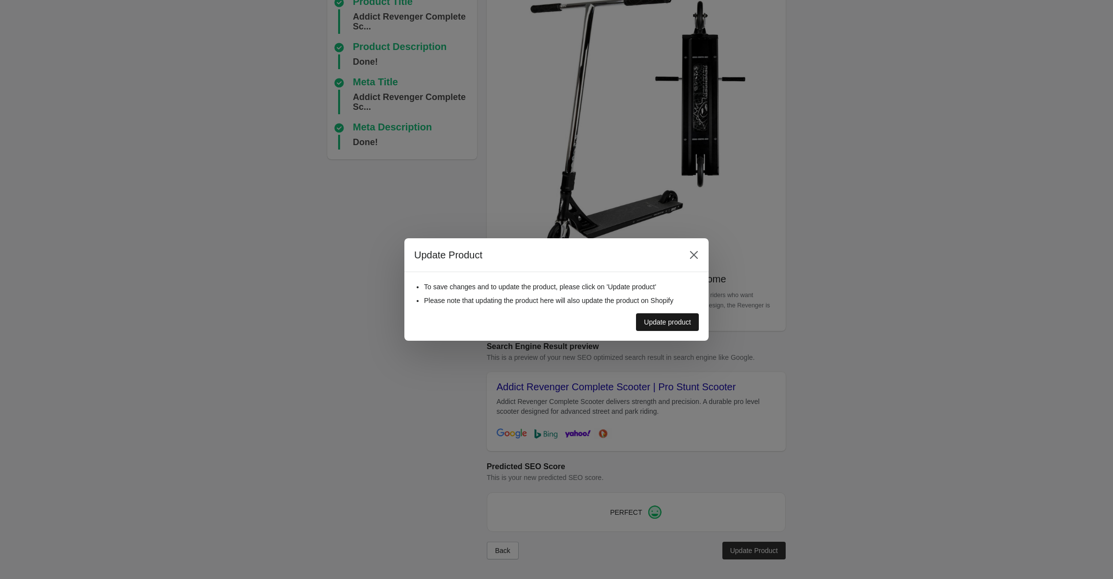
click at [667, 320] on div "Update product" at bounding box center [667, 322] width 47 height 8
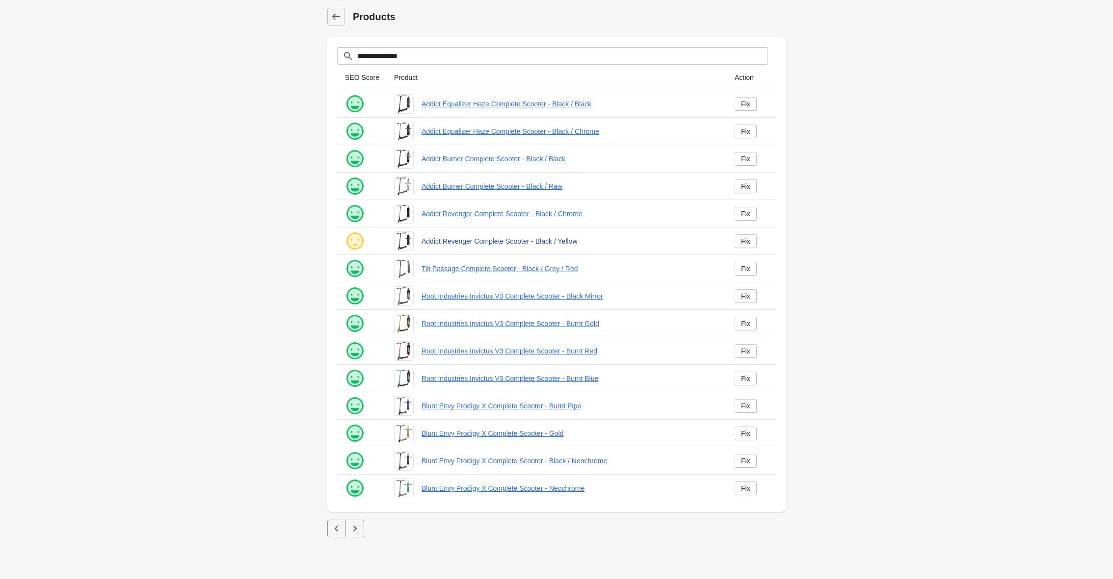
click at [493, 244] on link "Addict Revenger Complete Scooter - Black / Yellow" at bounding box center [569, 241] width 297 height 10
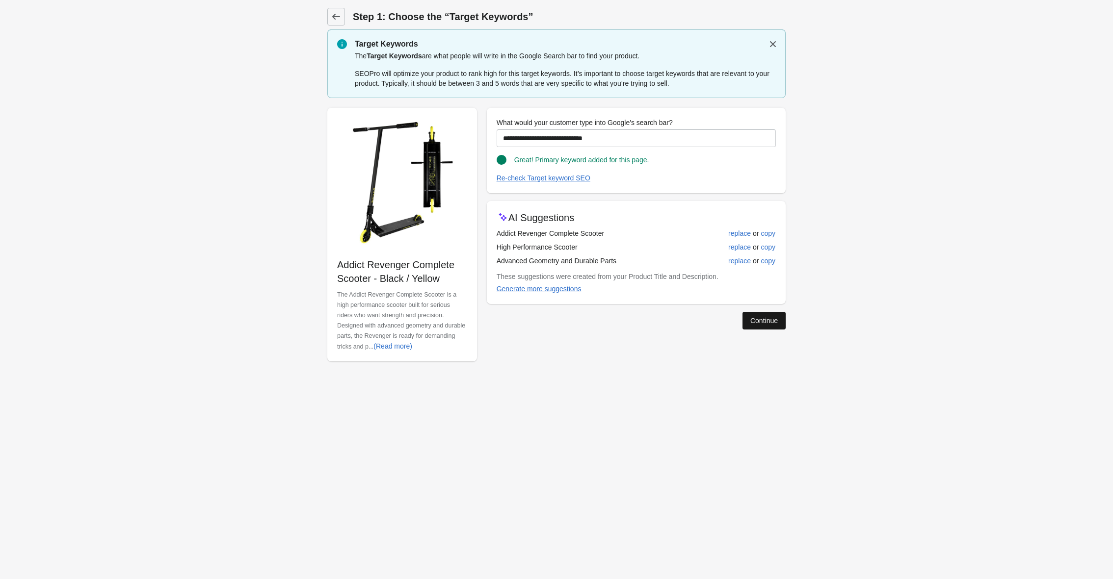
click at [766, 325] on button "Continue" at bounding box center [763, 321] width 43 height 18
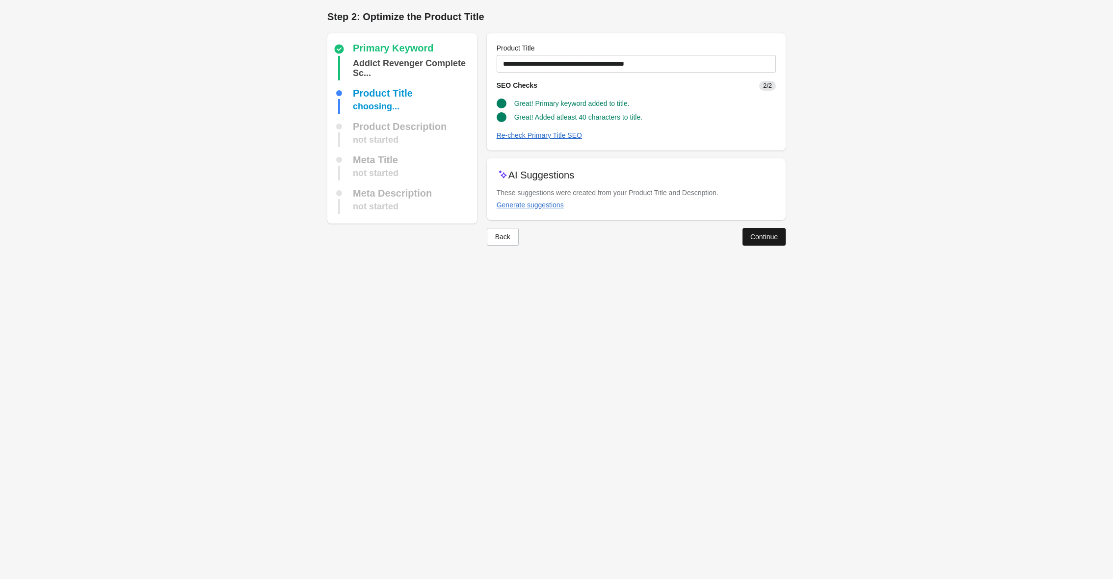
click at [773, 235] on div "Continue" at bounding box center [763, 237] width 27 height 8
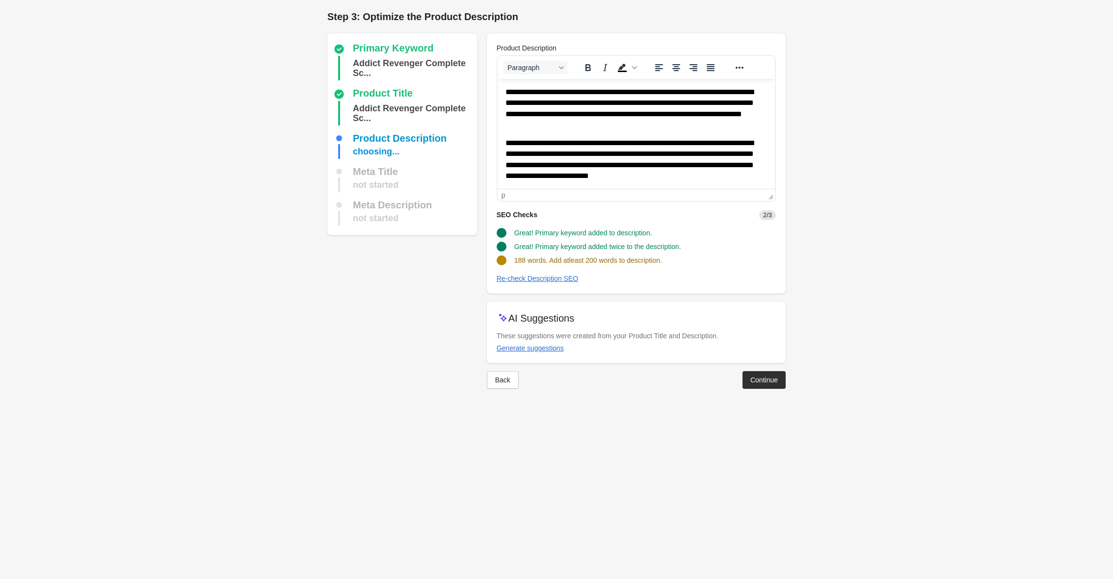
scroll to position [13, 0]
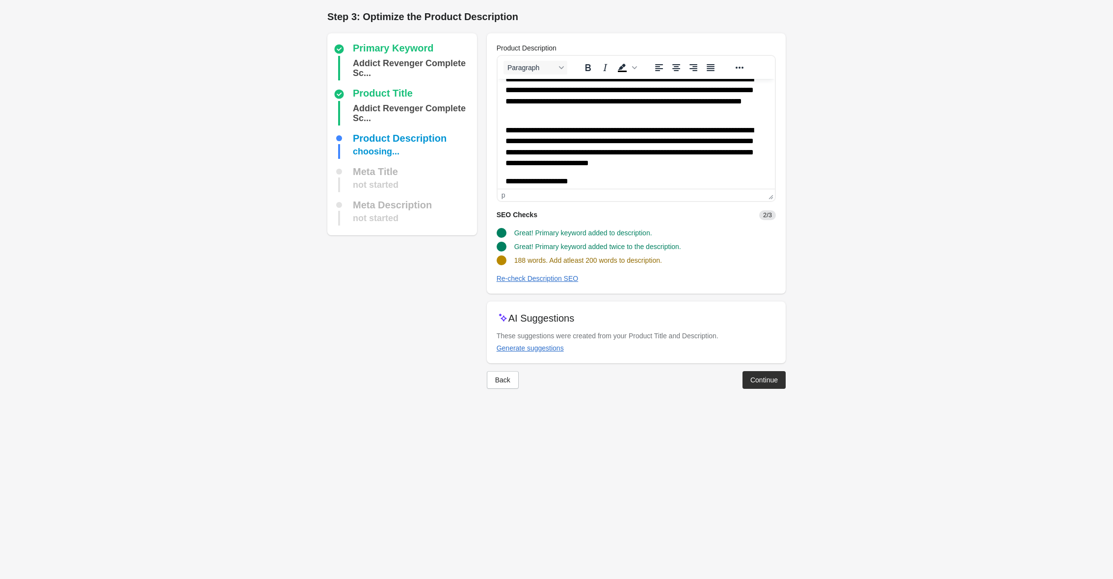
click at [734, 166] on p "**********" at bounding box center [636, 146] width 262 height 43
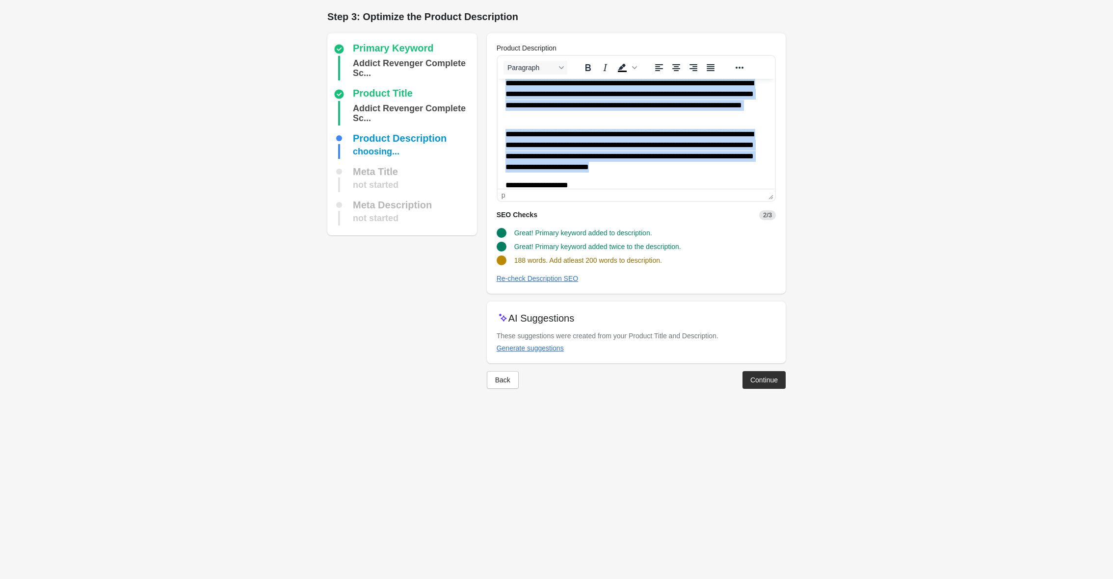
paste body "Rich Text Area. Press ALT-0 for help."
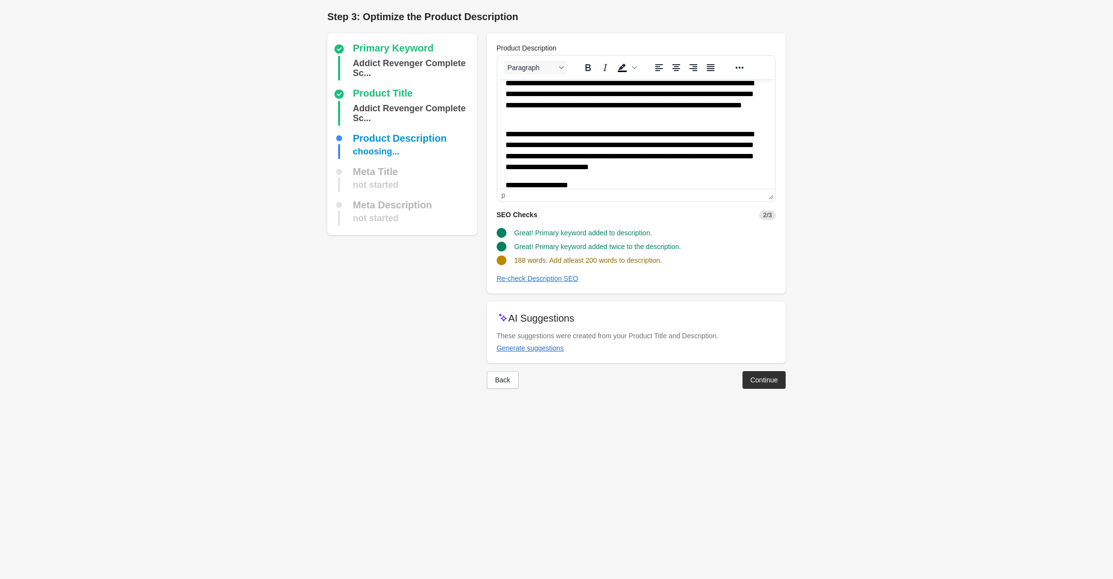
scroll to position [96, 0]
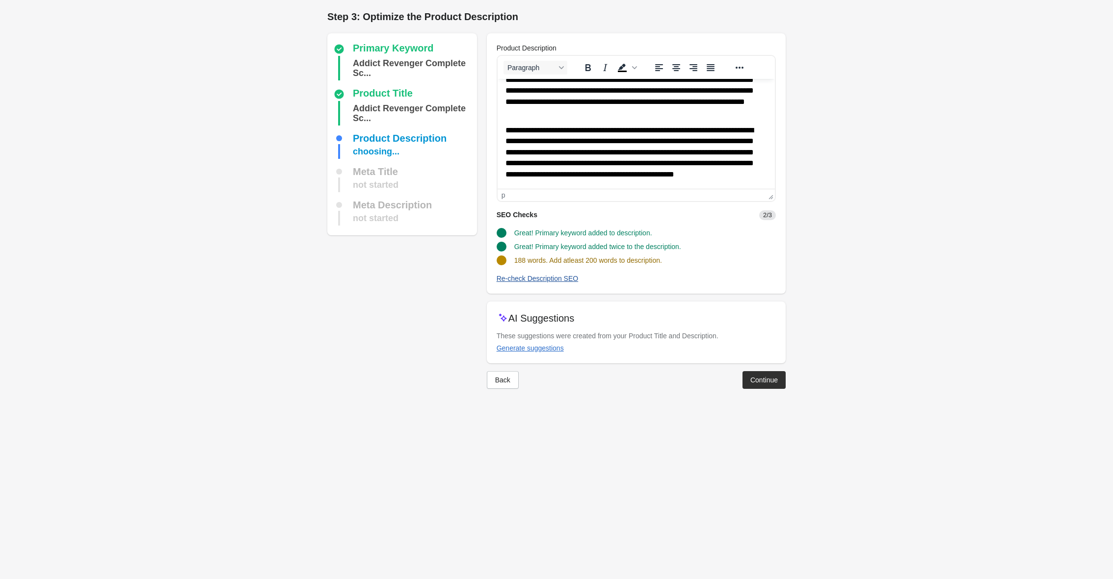
click at [558, 273] on button "Re-check Description SEO" at bounding box center [538, 279] width 90 height 18
click at [780, 379] on button "Continue" at bounding box center [763, 380] width 43 height 18
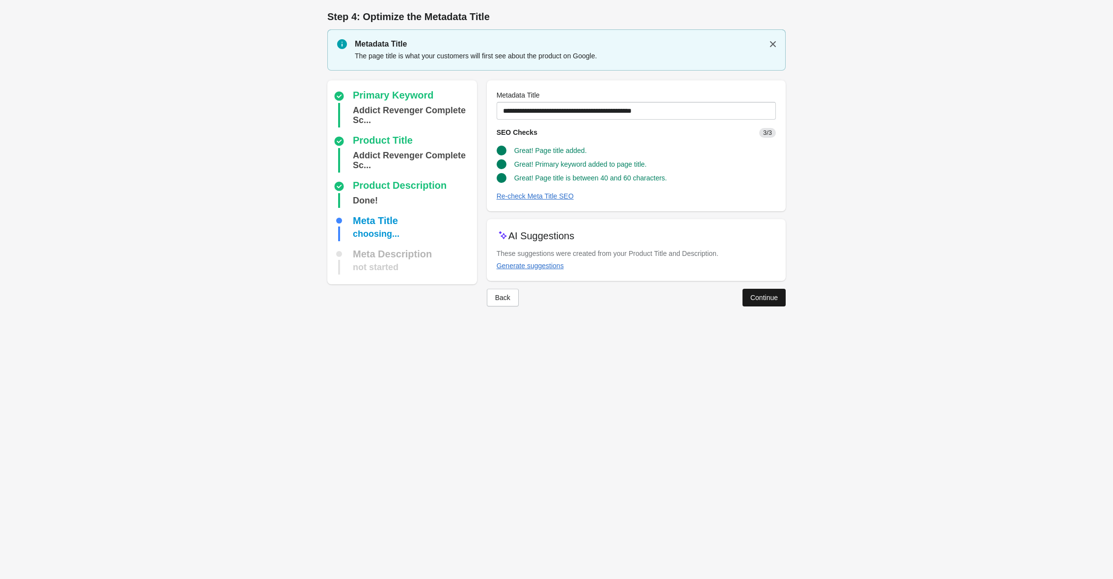
click at [766, 292] on button "Continue" at bounding box center [763, 298] width 43 height 18
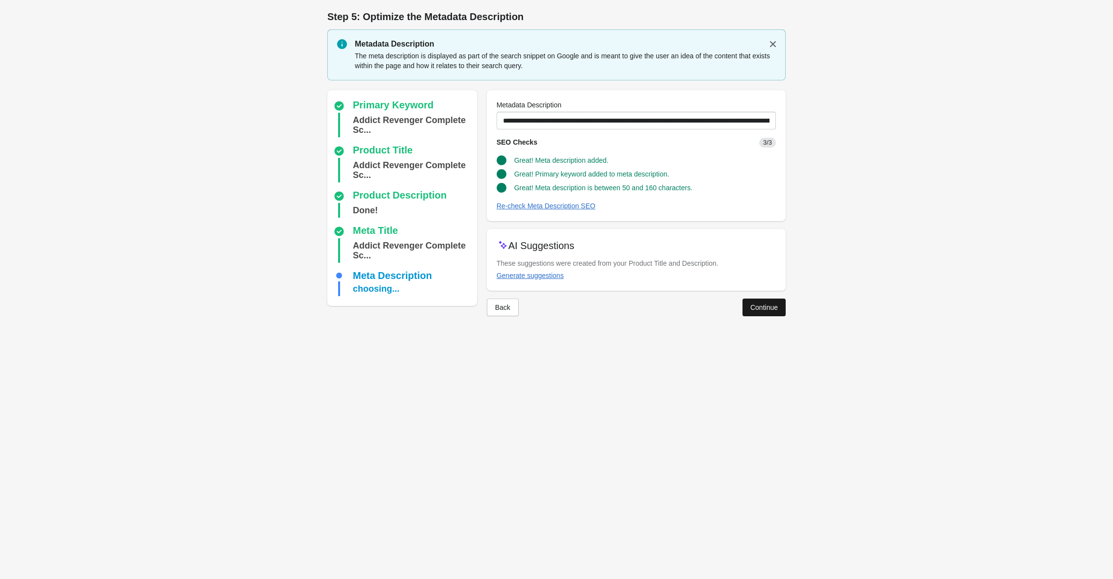
click at [764, 304] on div "Continue" at bounding box center [763, 308] width 27 height 8
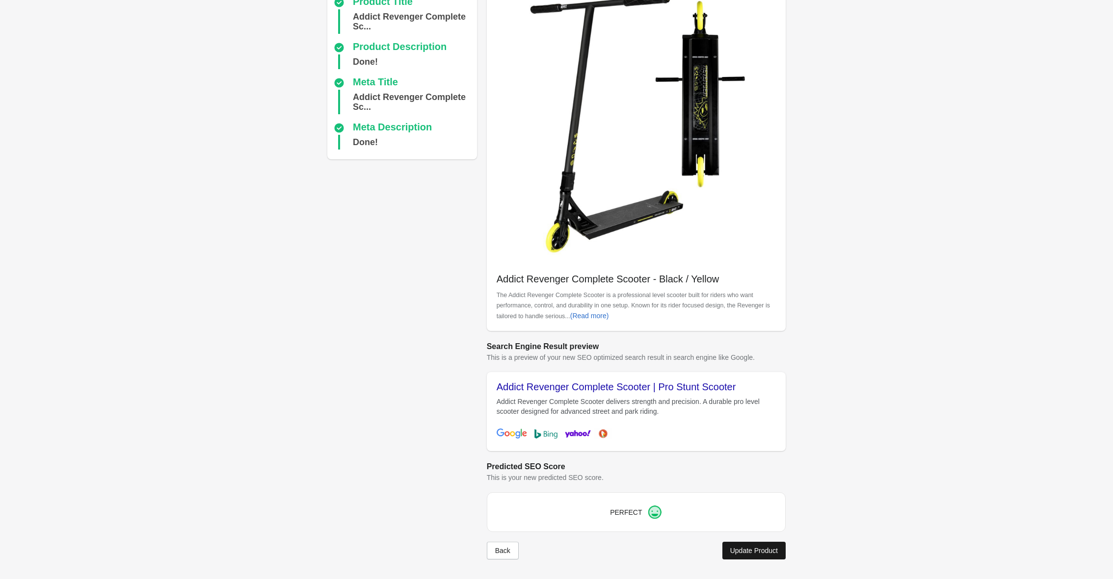
scroll to position [92, 0]
click at [762, 554] on div "Update Product" at bounding box center [754, 551] width 48 height 8
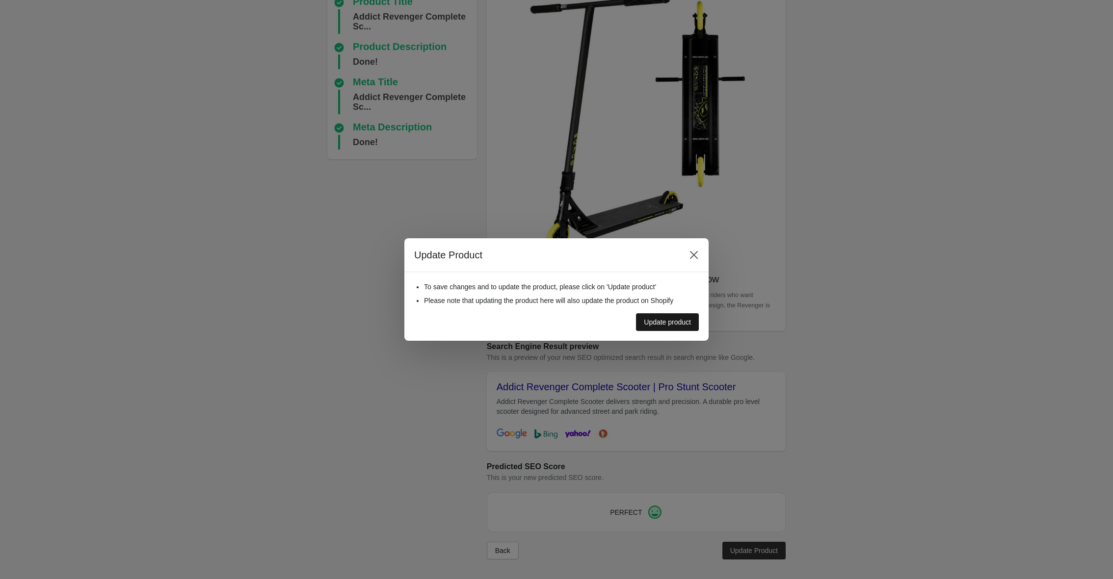
click at [672, 327] on button "Update product" at bounding box center [667, 323] width 63 height 18
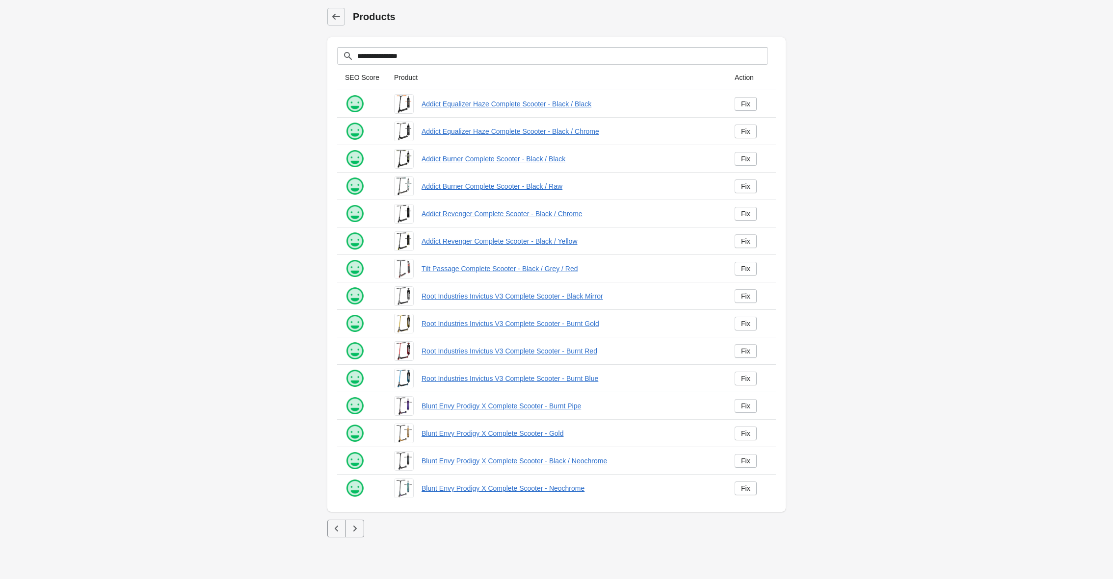
click at [355, 529] on icon "button" at bounding box center [354, 529] width 3 height 6
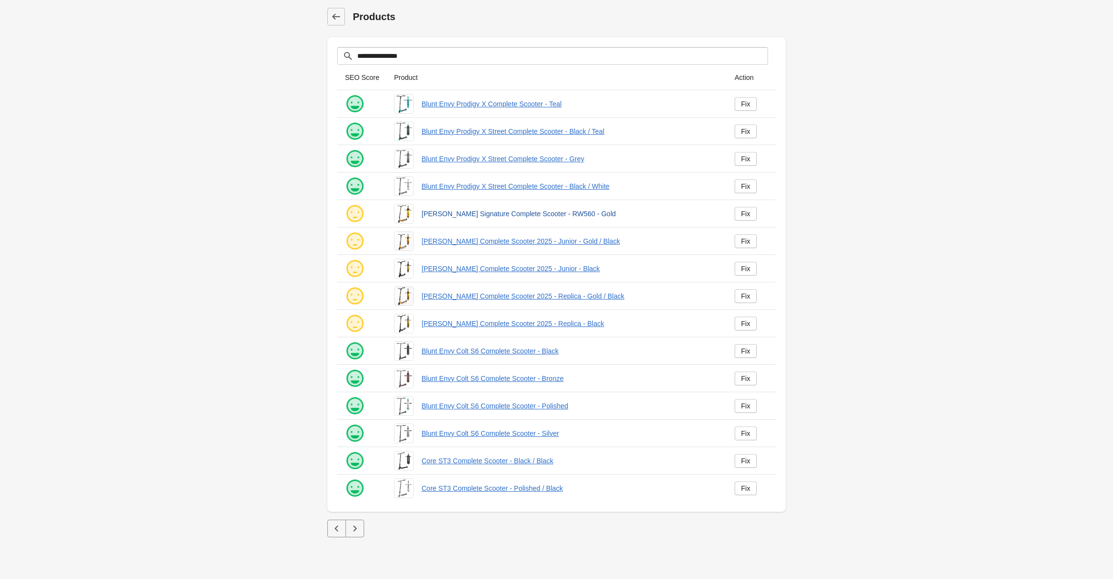
click at [544, 216] on link "[PERSON_NAME] Signature Complete Scooter - RW560 - Gold" at bounding box center [569, 214] width 297 height 10
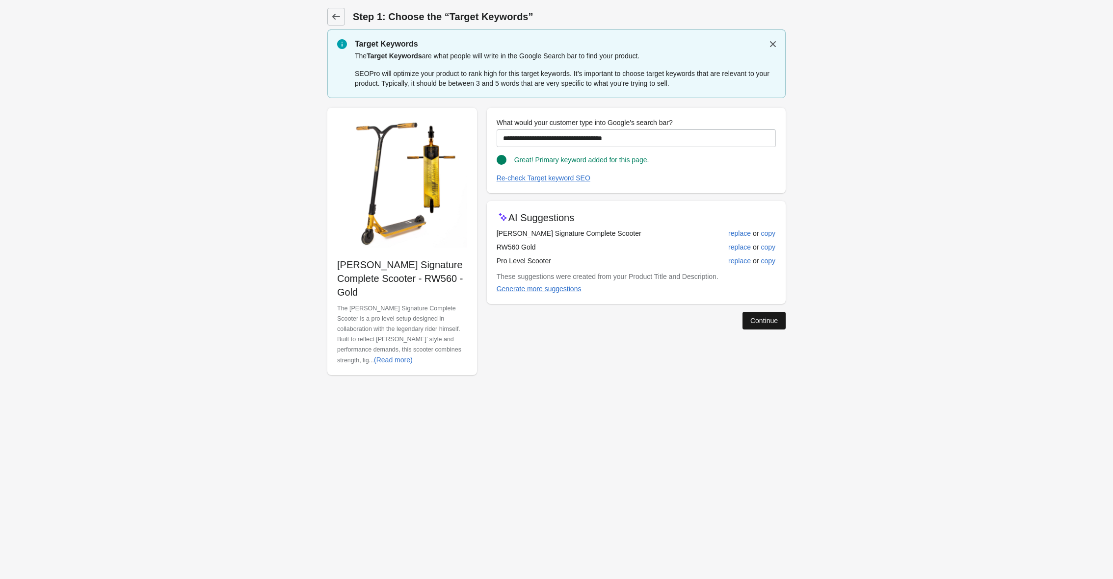
click at [763, 322] on div "Continue" at bounding box center [763, 321] width 27 height 8
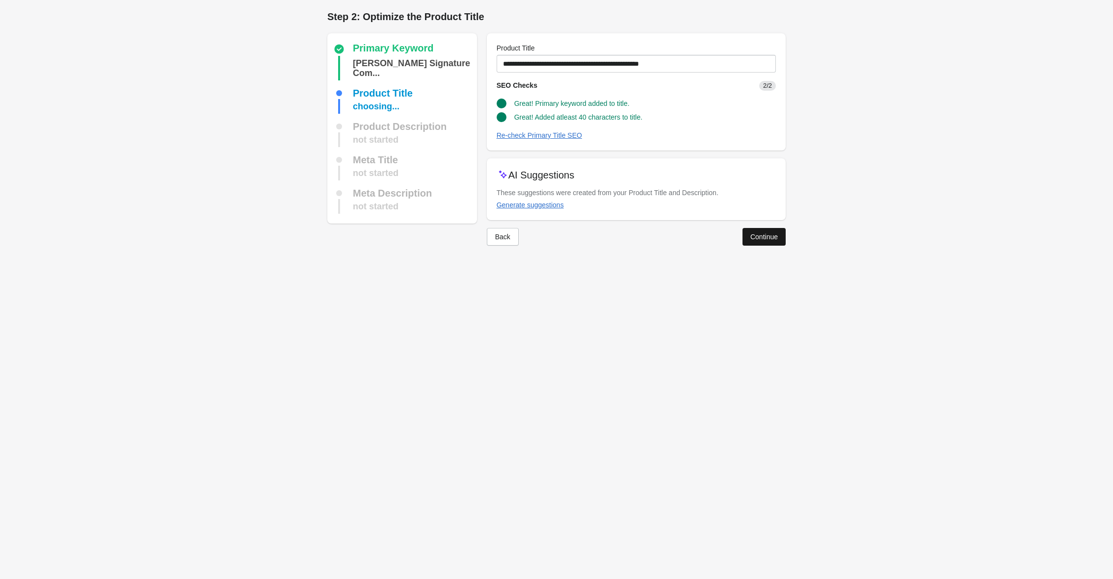
click at [755, 236] on div "Continue" at bounding box center [763, 237] width 27 height 8
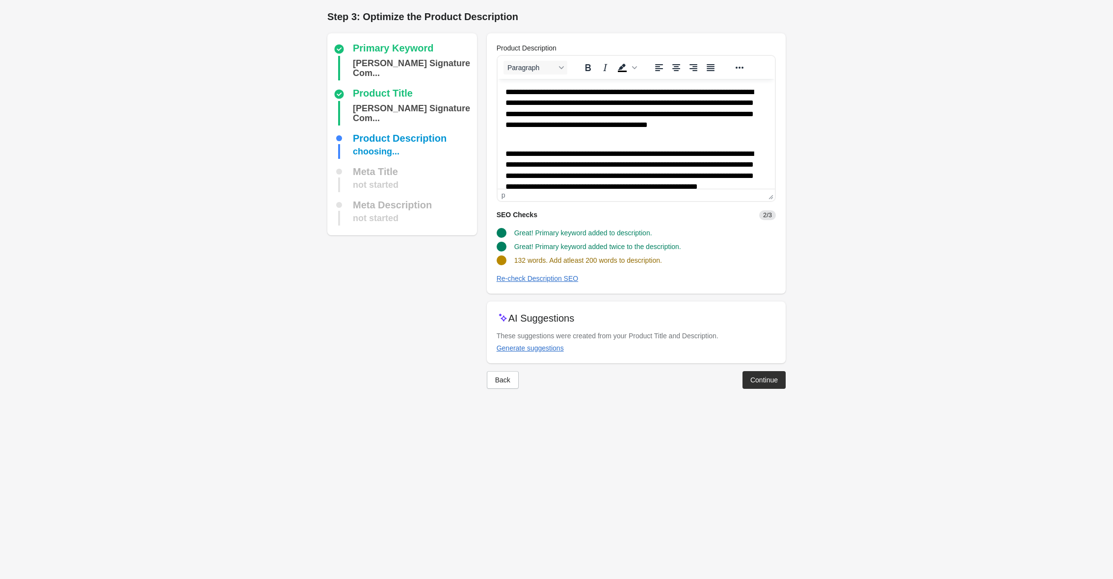
click at [605, 149] on p "**********" at bounding box center [636, 176] width 262 height 54
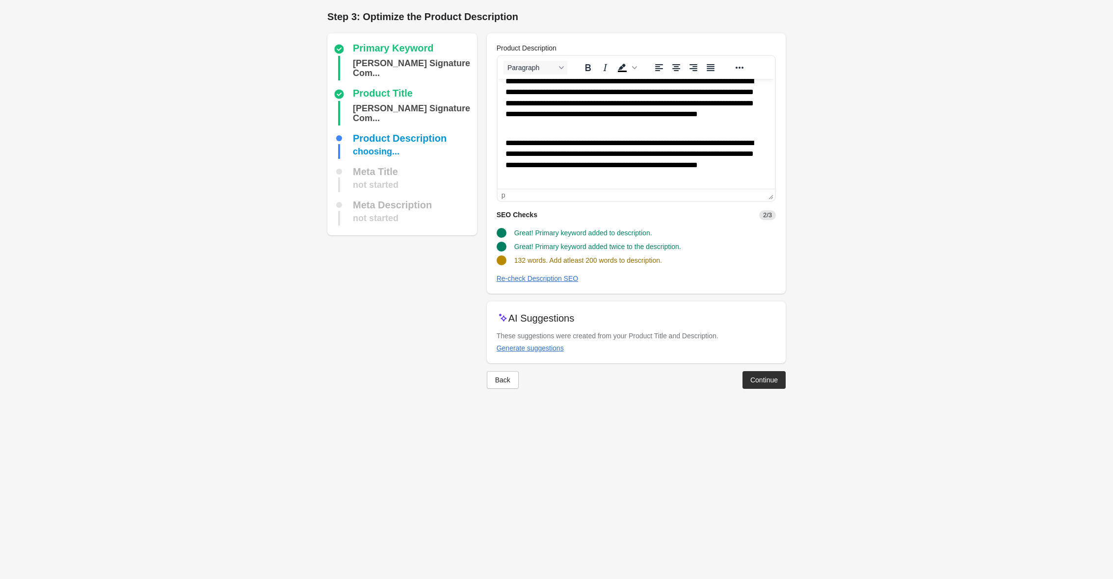
scroll to position [73, 0]
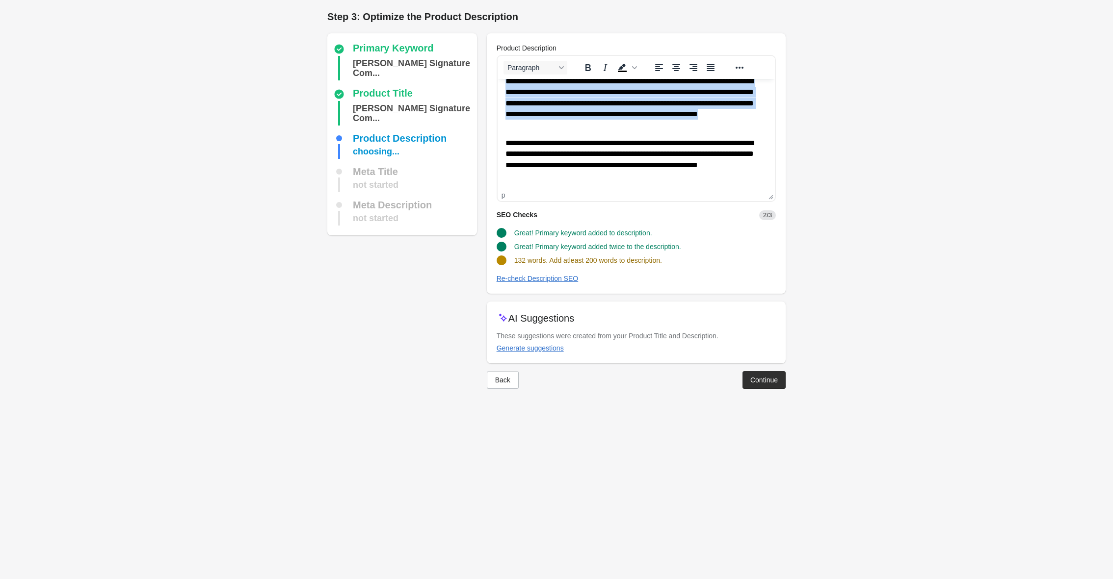
paste body "Rich Text Area. Press ALT-0 for help."
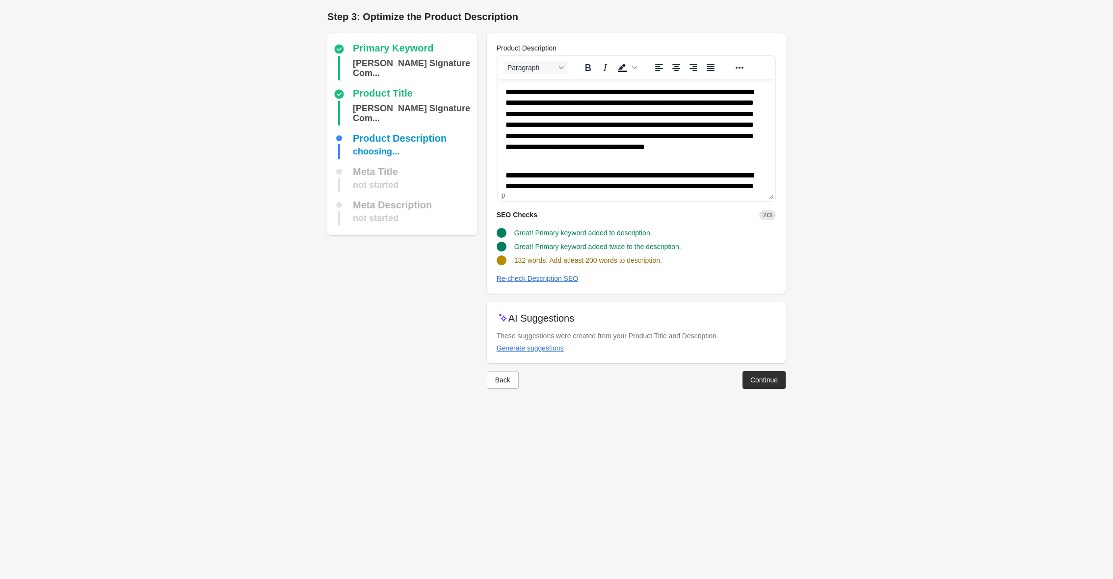
scroll to position [118, 0]
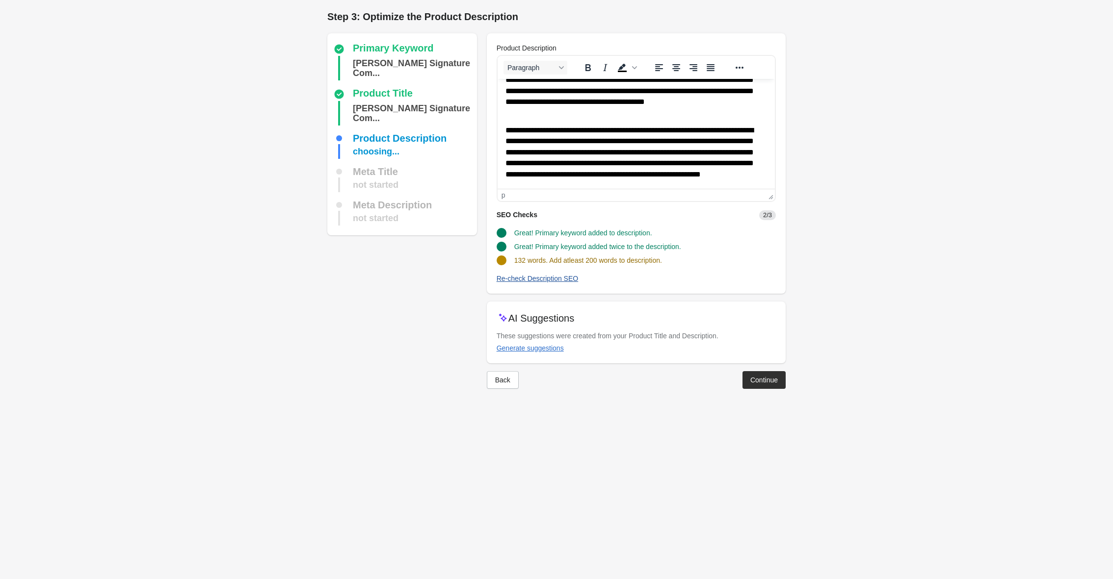
click at [555, 283] on button "Re-check Description SEO" at bounding box center [538, 279] width 90 height 18
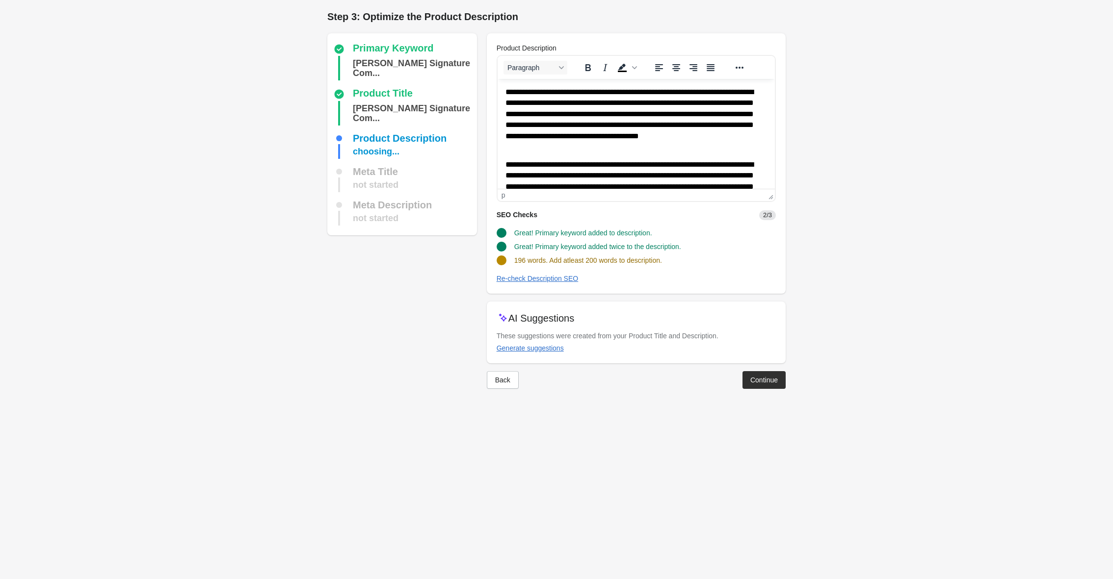
scroll to position [0, 0]
click at [619, 151] on p "**********" at bounding box center [636, 119] width 262 height 65
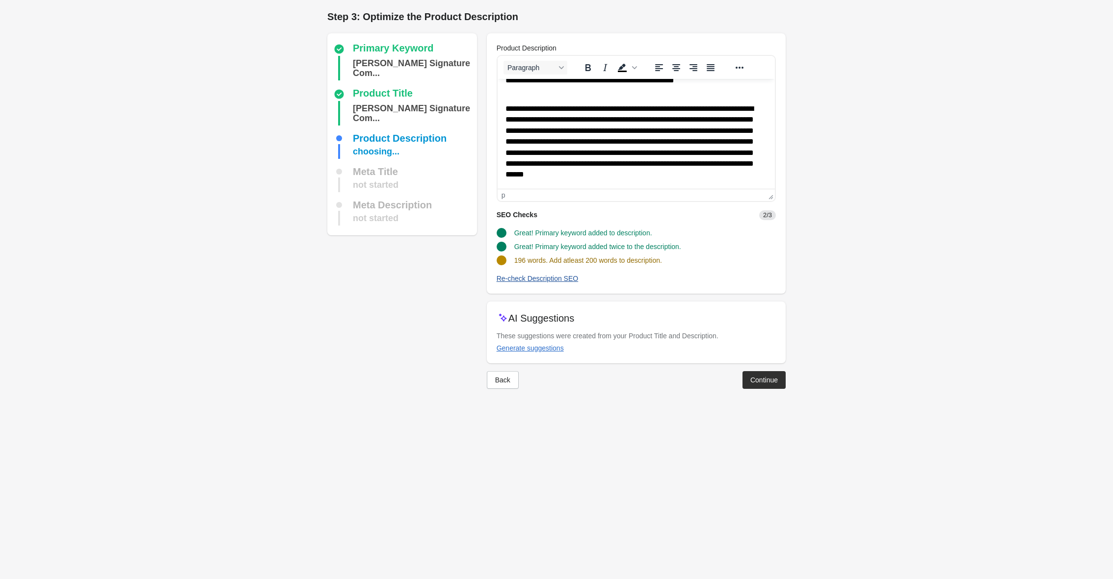
click at [561, 280] on div "Re-check Description SEO" at bounding box center [538, 279] width 82 height 8
click at [775, 383] on div "Continue" at bounding box center [763, 380] width 27 height 8
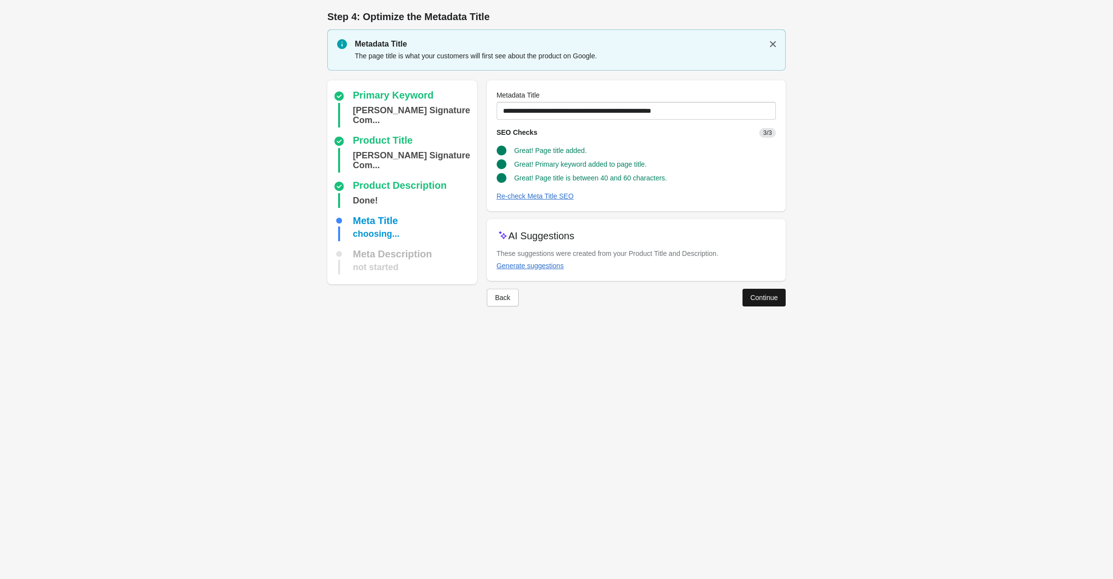
click at [758, 300] on div "Continue" at bounding box center [763, 298] width 27 height 8
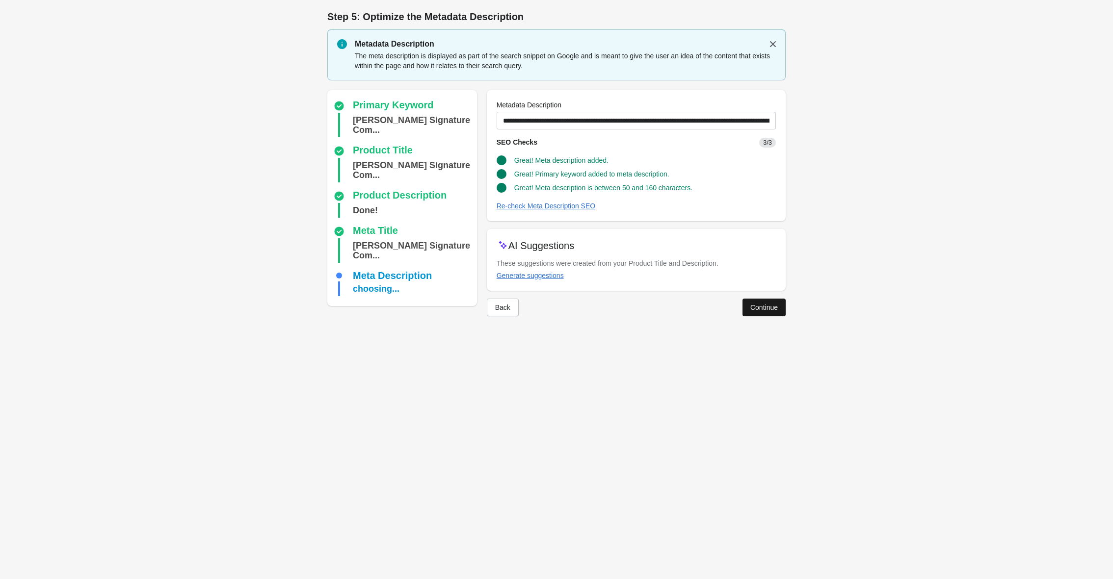
click at [758, 308] on div "Continue" at bounding box center [763, 308] width 27 height 8
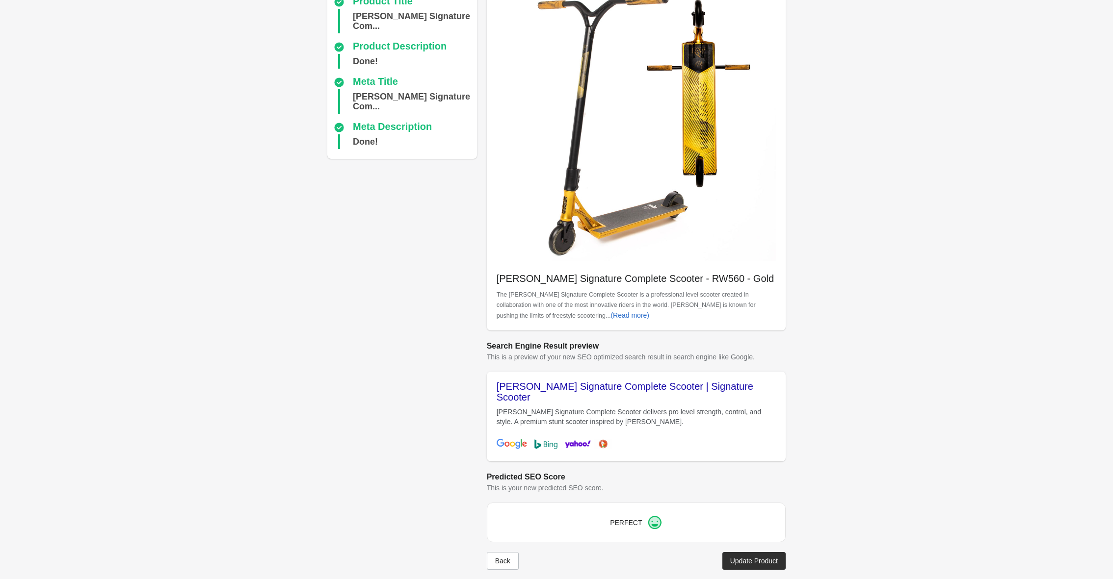
scroll to position [92, 0]
click at [751, 558] on div "Update Product" at bounding box center [754, 562] width 48 height 8
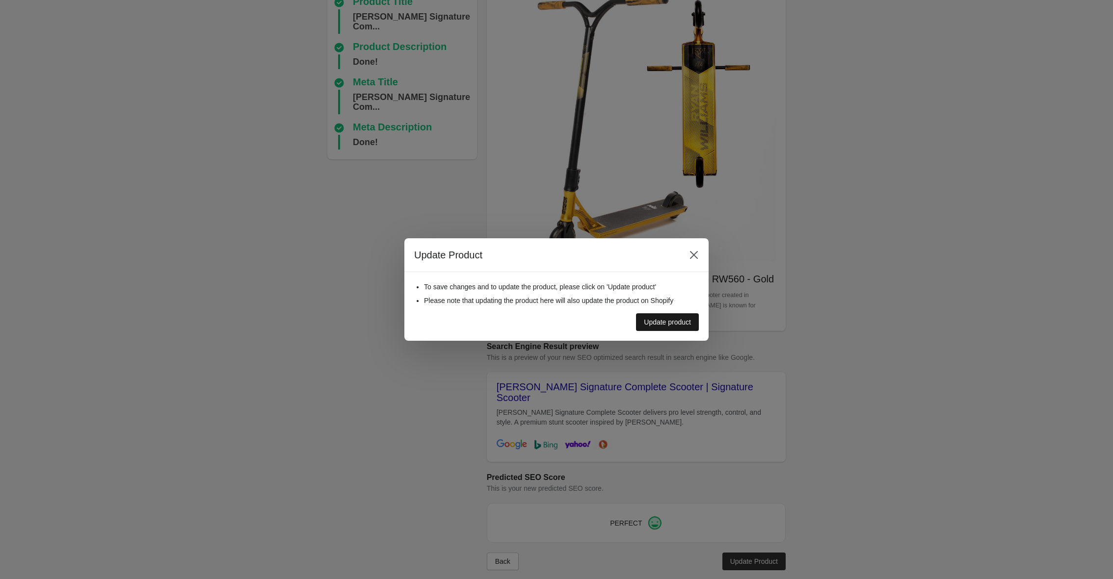
click at [667, 319] on div "Update product" at bounding box center [667, 322] width 47 height 8
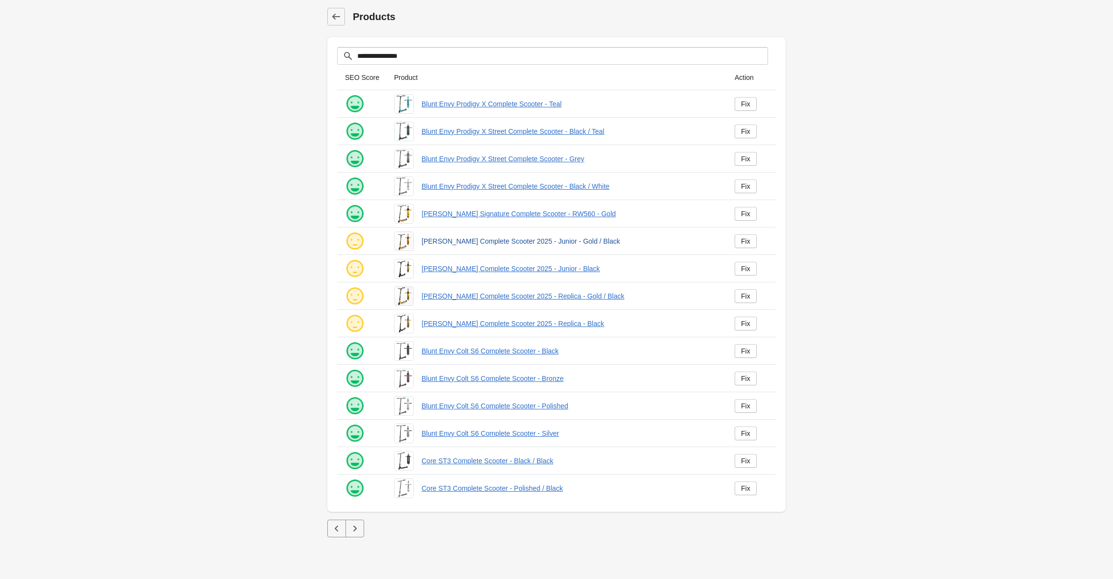
click at [517, 238] on link "[PERSON_NAME] Complete Scooter 2025 - Junior - Gold / Black" at bounding box center [569, 241] width 297 height 10
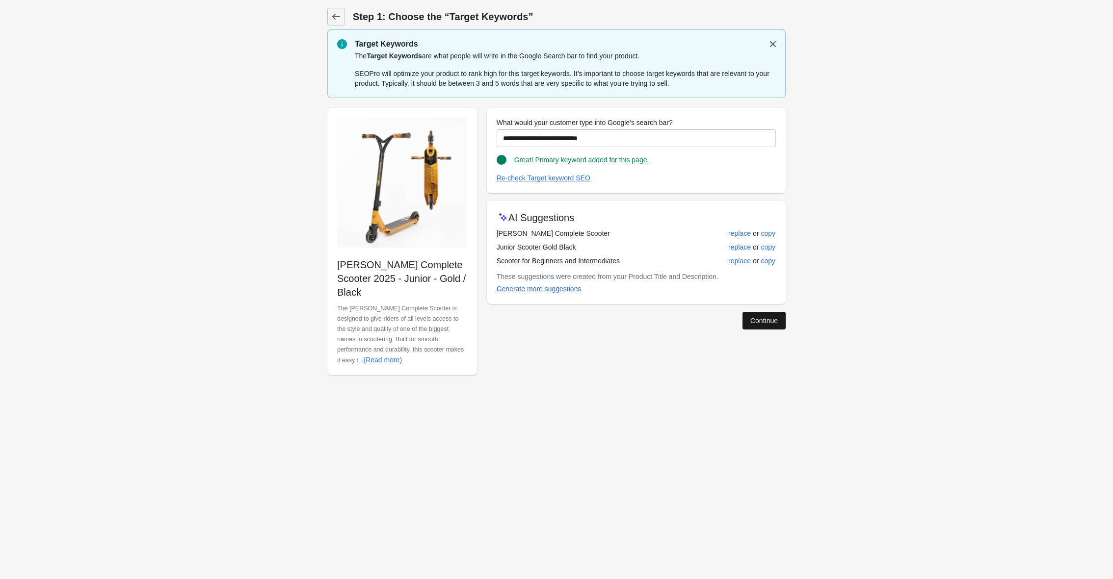
click at [761, 327] on button "Continue" at bounding box center [763, 321] width 43 height 18
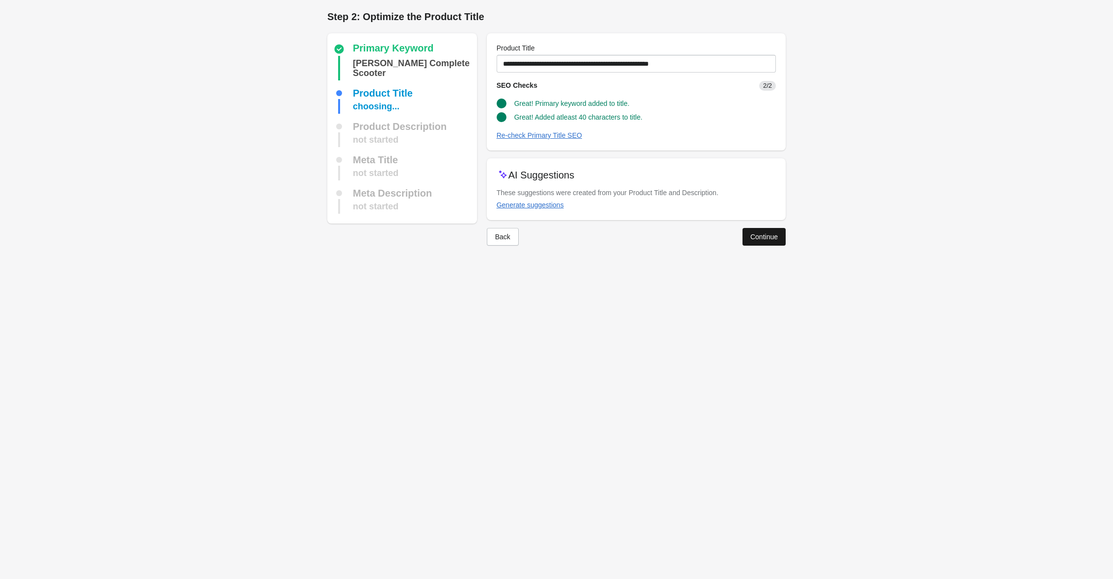
click at [758, 234] on div "Continue" at bounding box center [763, 237] width 27 height 8
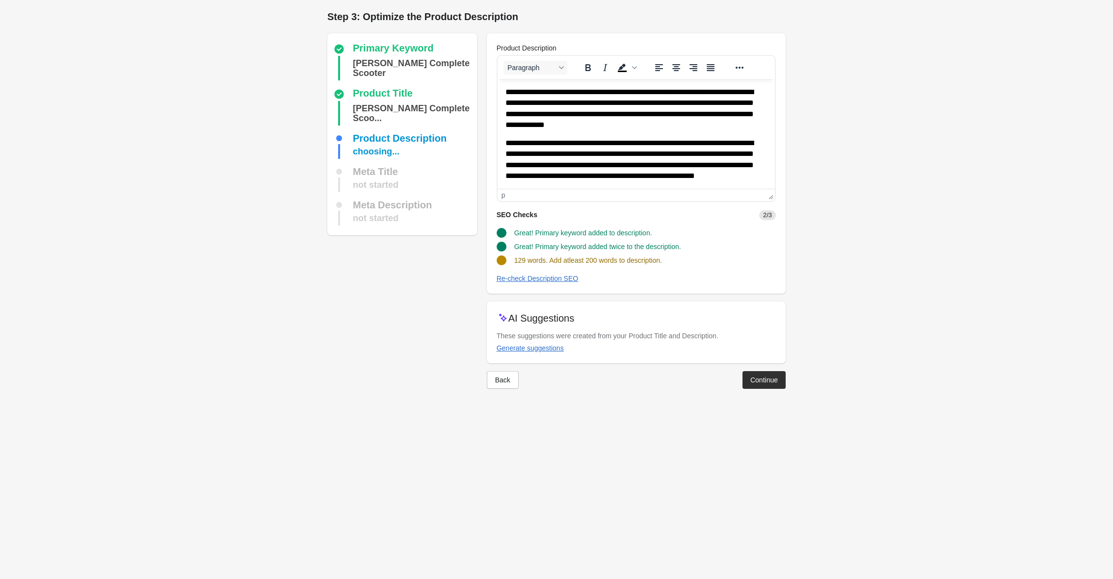
click at [645, 173] on p "**********" at bounding box center [636, 165] width 262 height 54
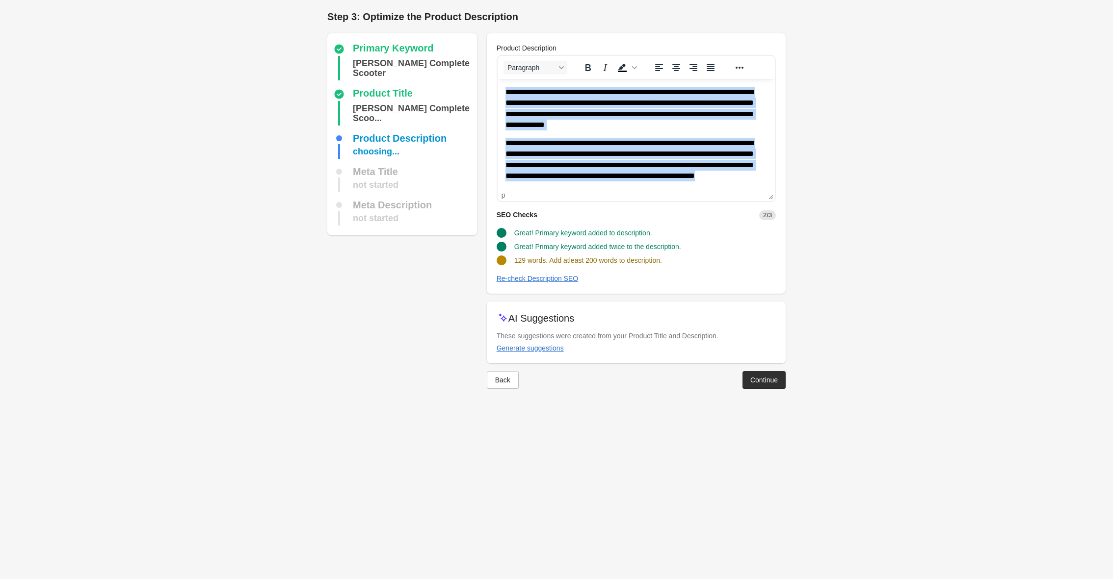
paste body "Rich Text Area. Press ALT-0 for help."
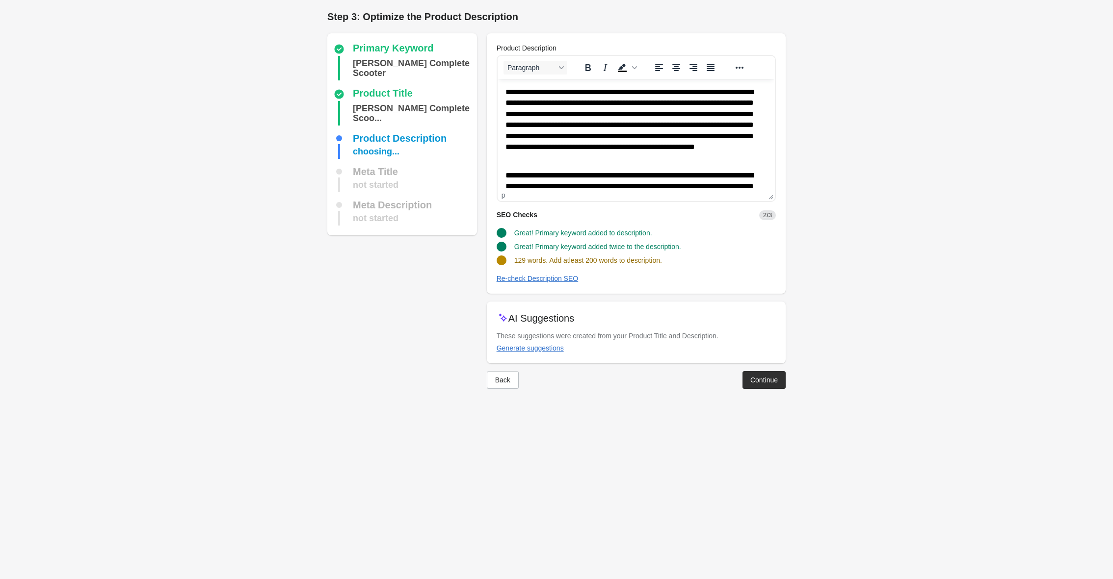
scroll to position [150, 0]
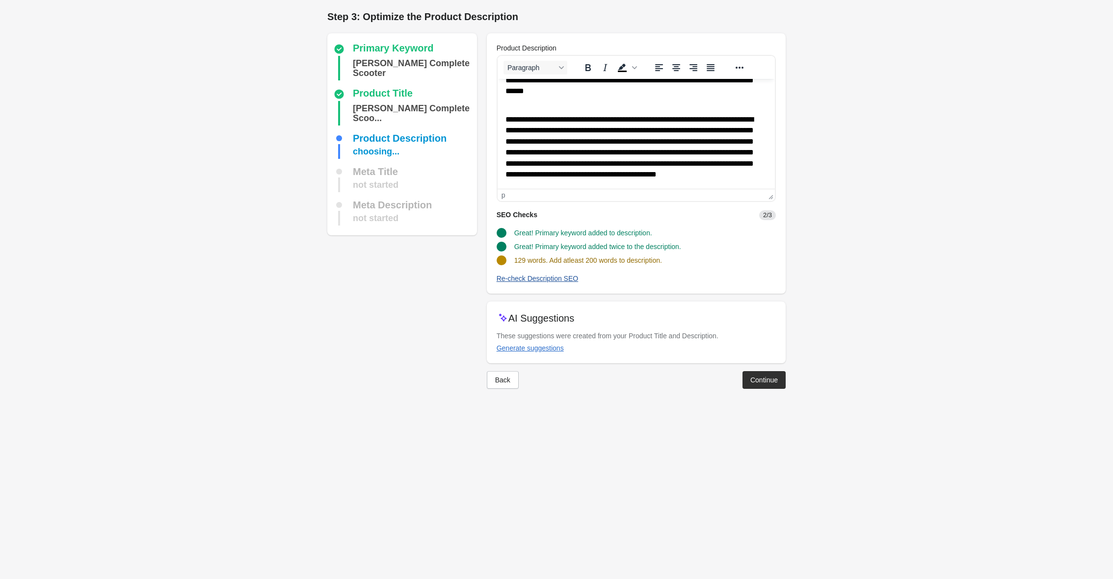
click at [550, 276] on div "Re-check Description SEO" at bounding box center [538, 279] width 82 height 8
click at [750, 387] on button "Continue" at bounding box center [763, 380] width 43 height 18
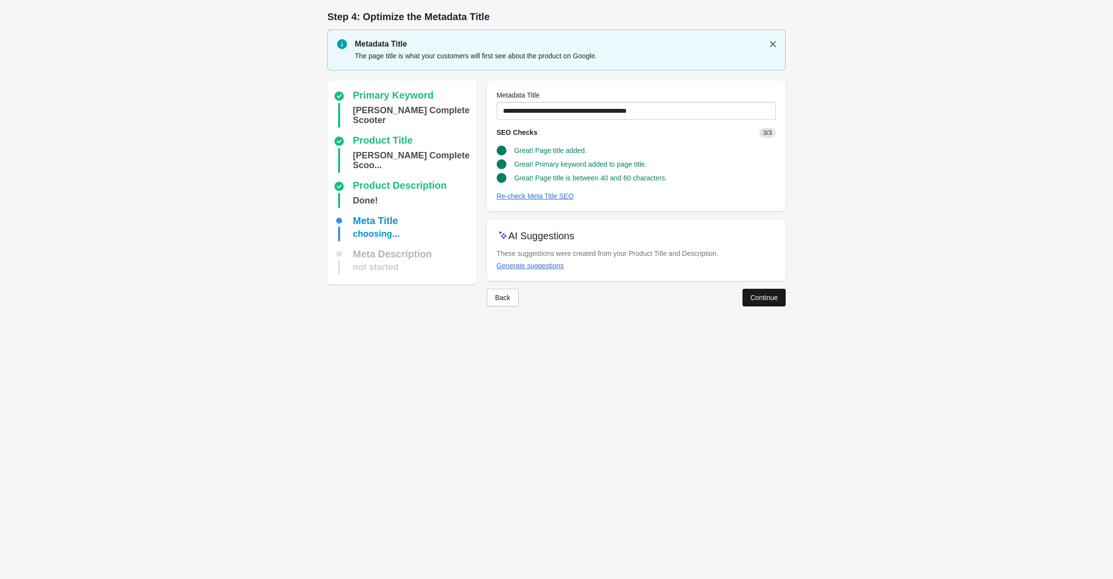
click at [761, 302] on button "Continue" at bounding box center [763, 298] width 43 height 18
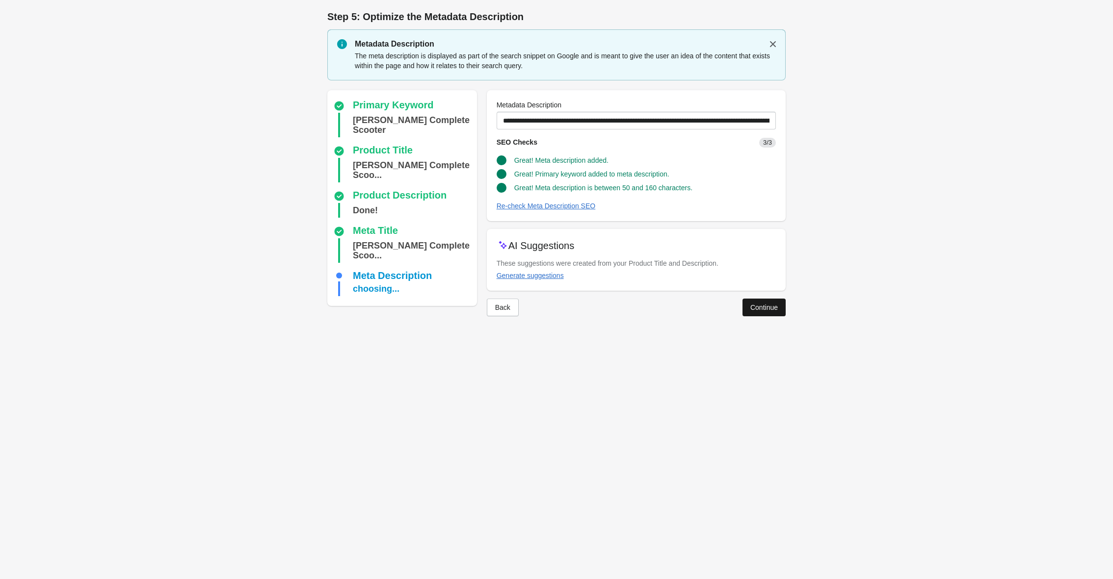
click at [760, 311] on button "Continue" at bounding box center [763, 308] width 43 height 18
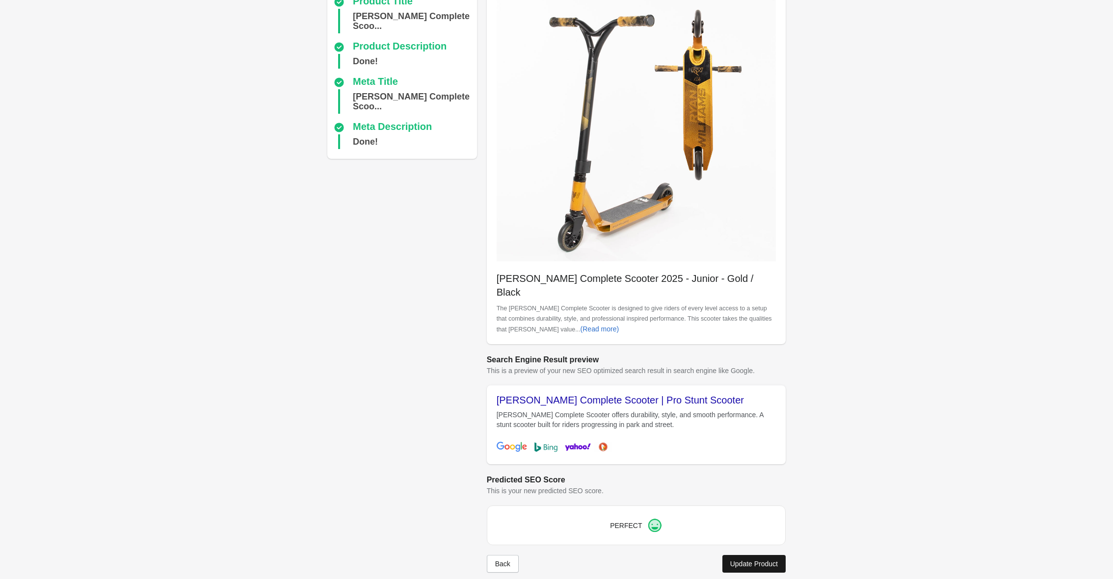
scroll to position [92, 0]
click at [755, 561] on div "Update Product" at bounding box center [754, 565] width 48 height 8
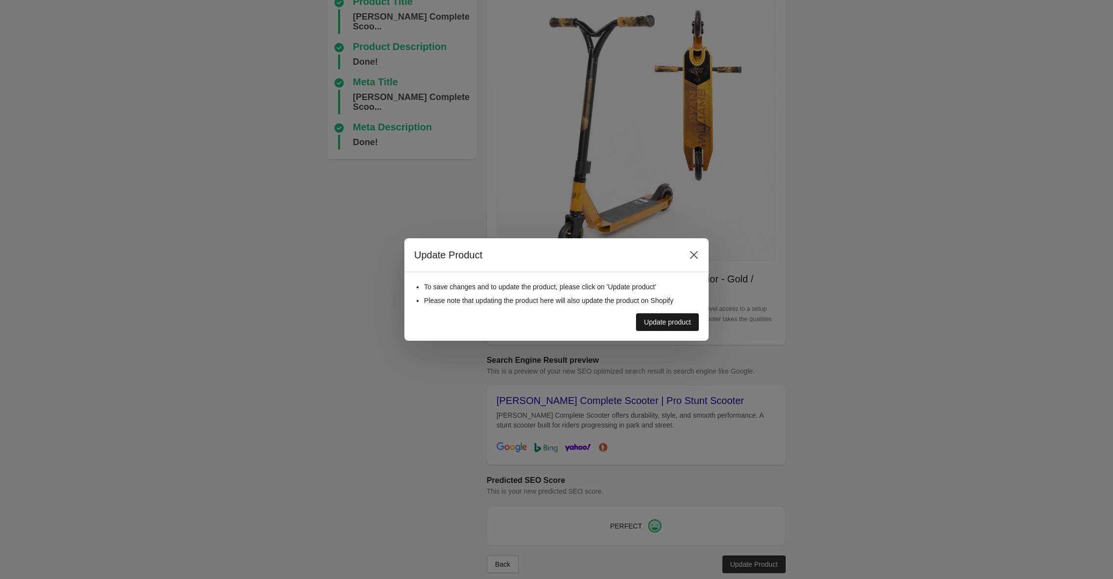
click at [683, 321] on div "Update product" at bounding box center [667, 322] width 47 height 8
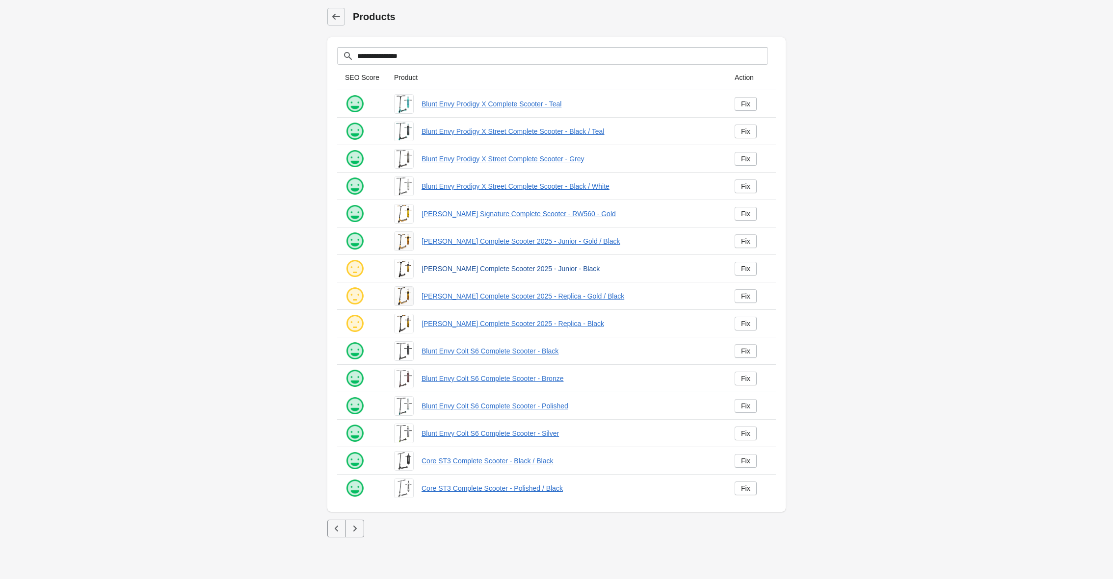
click at [449, 266] on link "[PERSON_NAME] Complete Scooter 2025 - Junior - Black" at bounding box center [569, 269] width 297 height 10
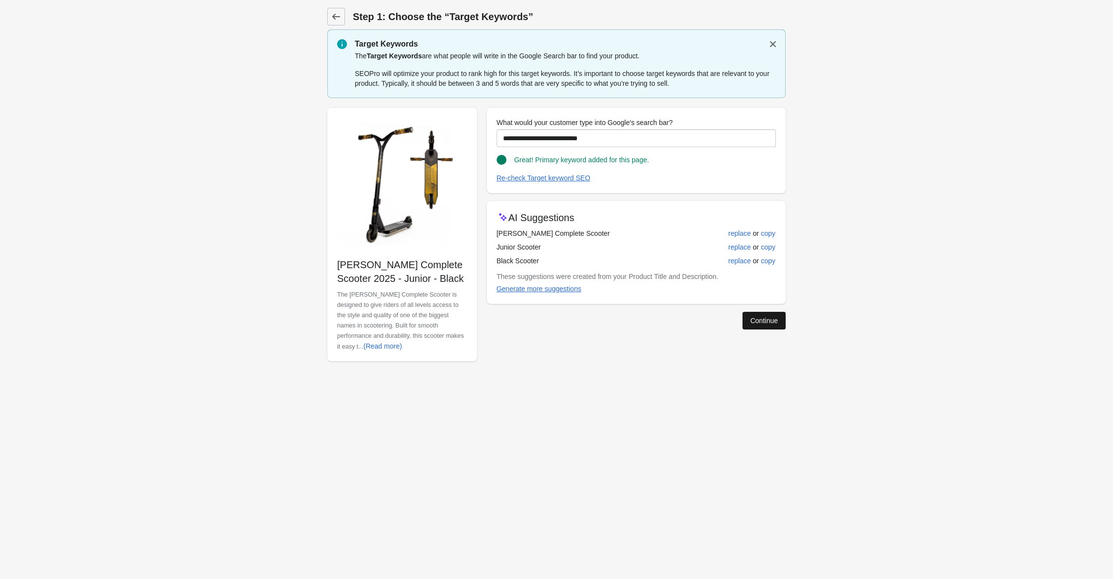
click at [761, 320] on div "Continue" at bounding box center [763, 321] width 27 height 8
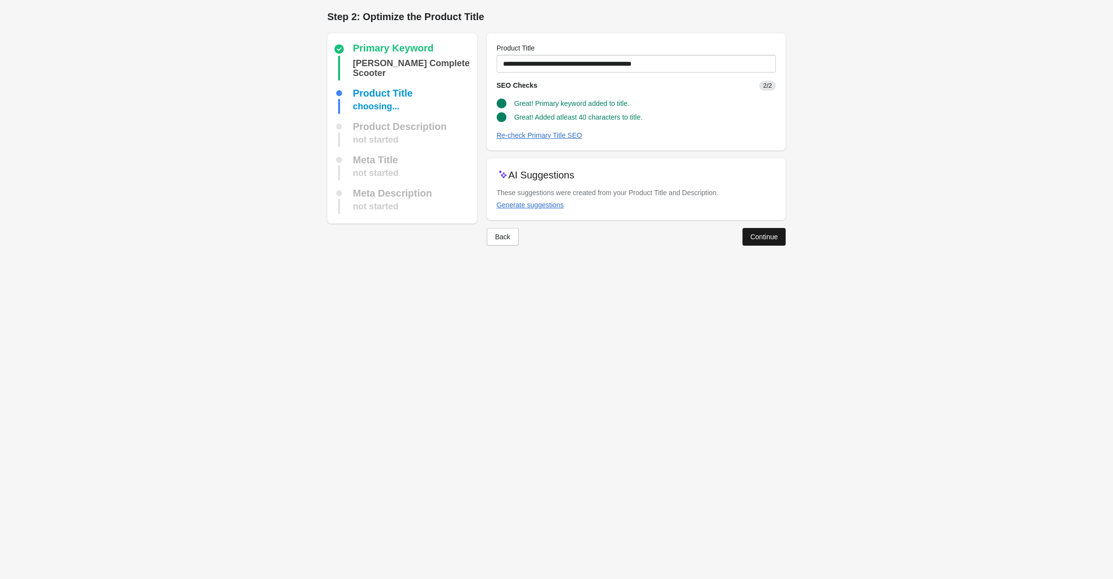
click at [769, 236] on div "Continue" at bounding box center [763, 237] width 27 height 8
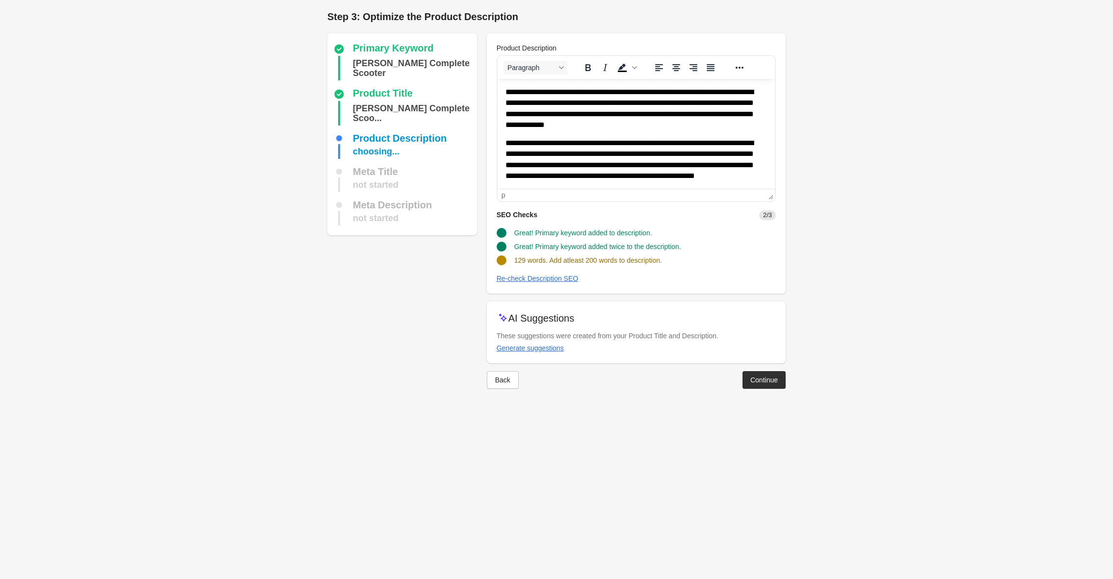
click at [661, 166] on p "**********" at bounding box center [636, 165] width 262 height 54
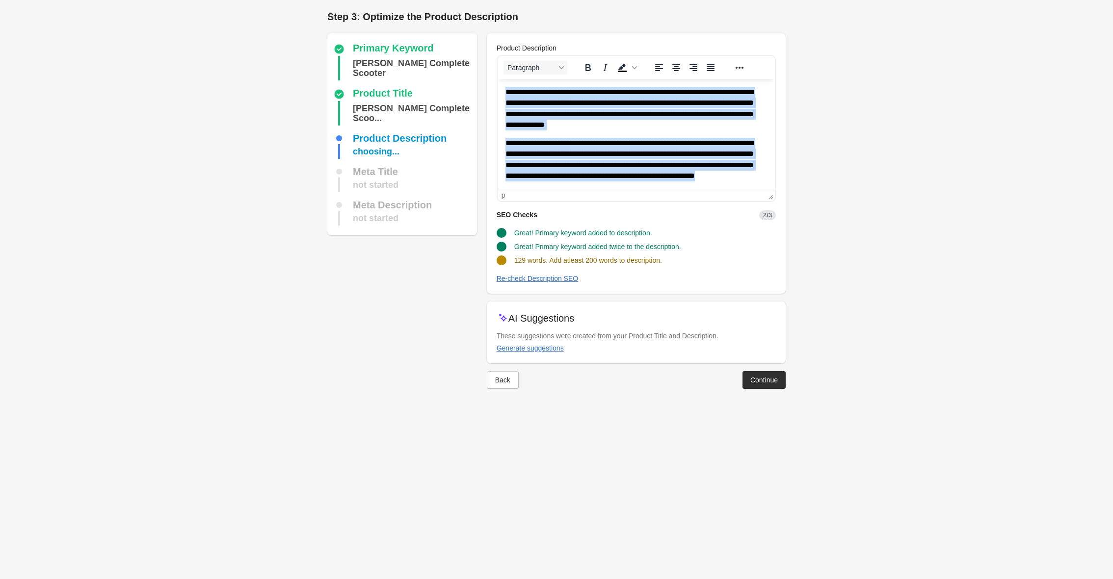
paste body "Rich Text Area. Press ALT-0 for help."
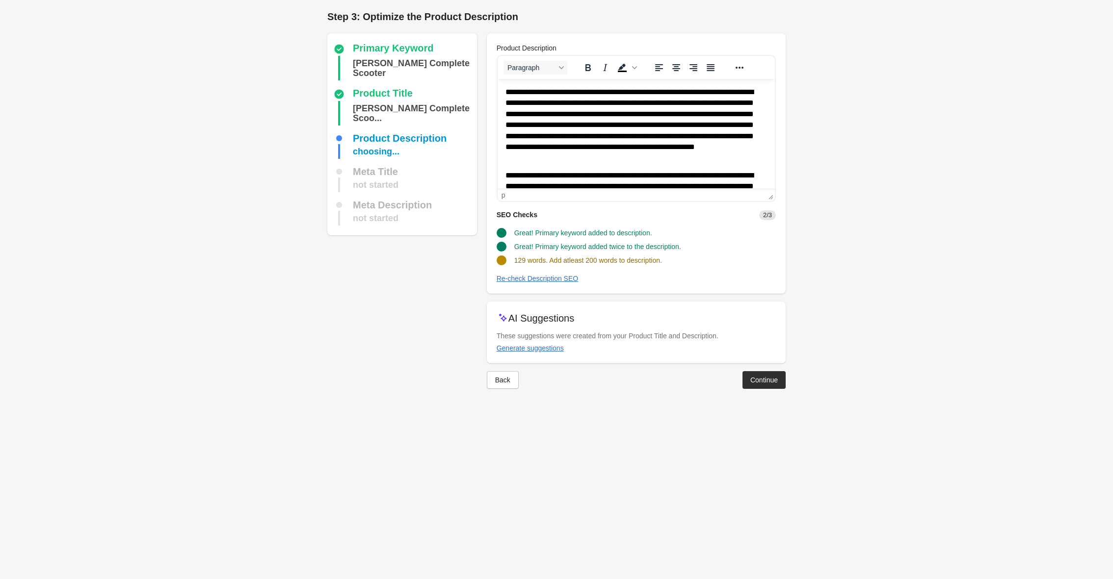
scroll to position [150, 0]
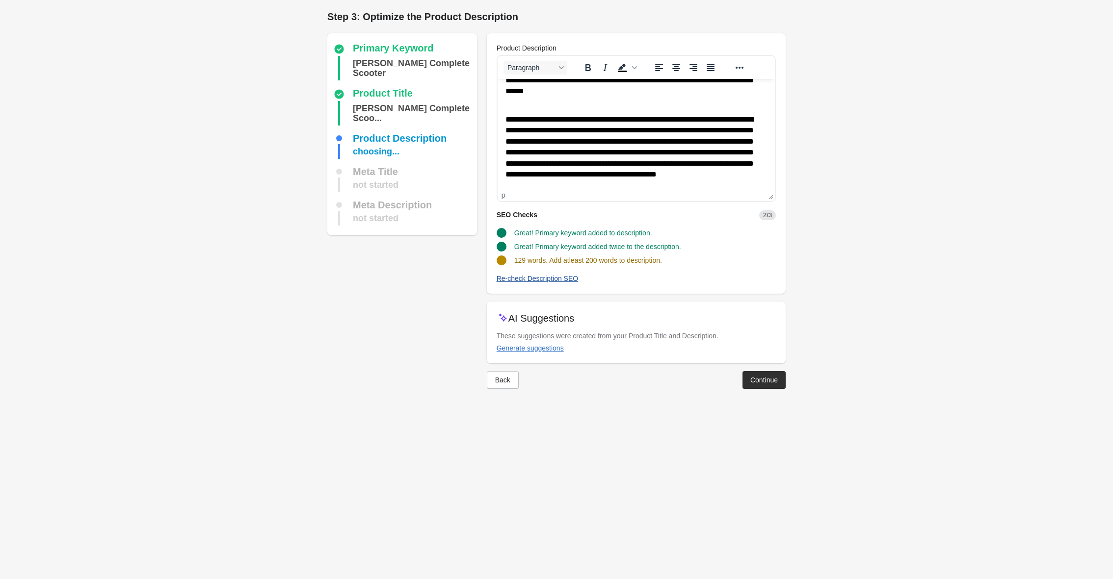
click at [560, 279] on div "Re-check Description SEO" at bounding box center [538, 279] width 82 height 8
click at [770, 385] on button "Continue" at bounding box center [763, 380] width 43 height 18
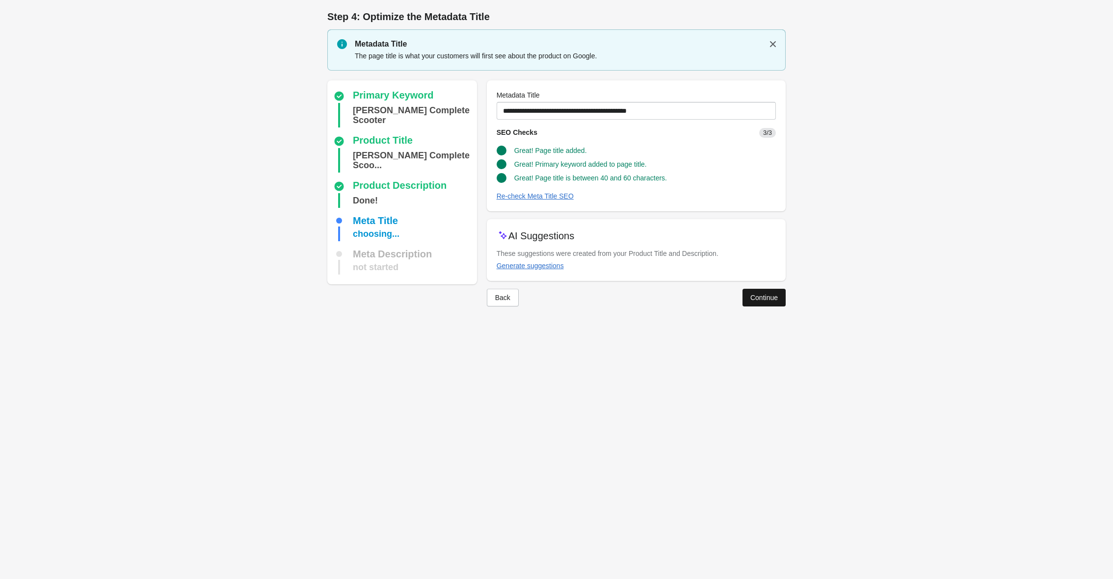
click at [761, 298] on div "Continue" at bounding box center [763, 298] width 27 height 8
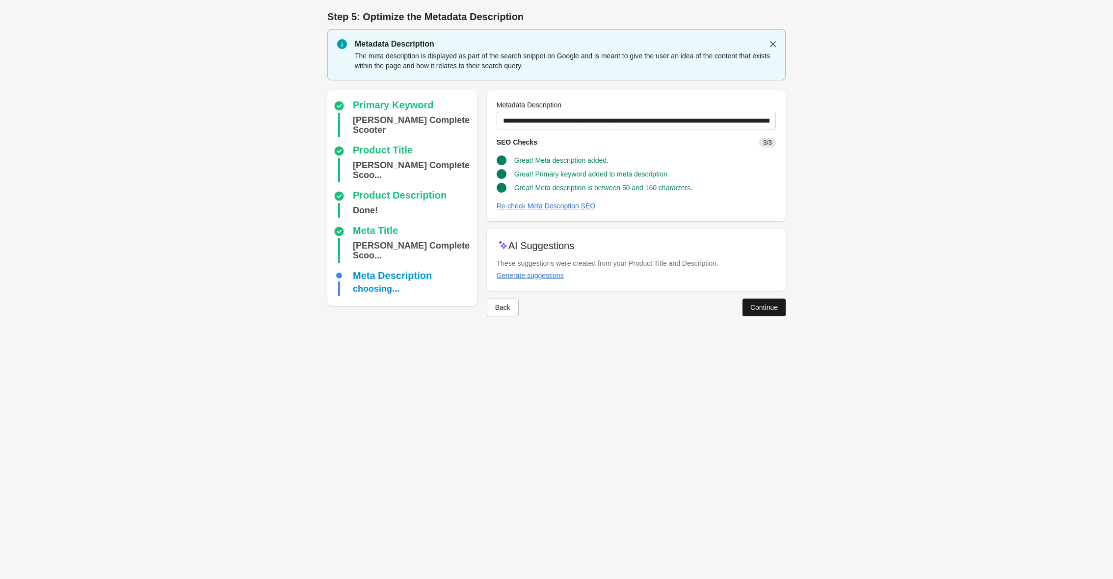
click at [759, 303] on button "Continue" at bounding box center [763, 308] width 43 height 18
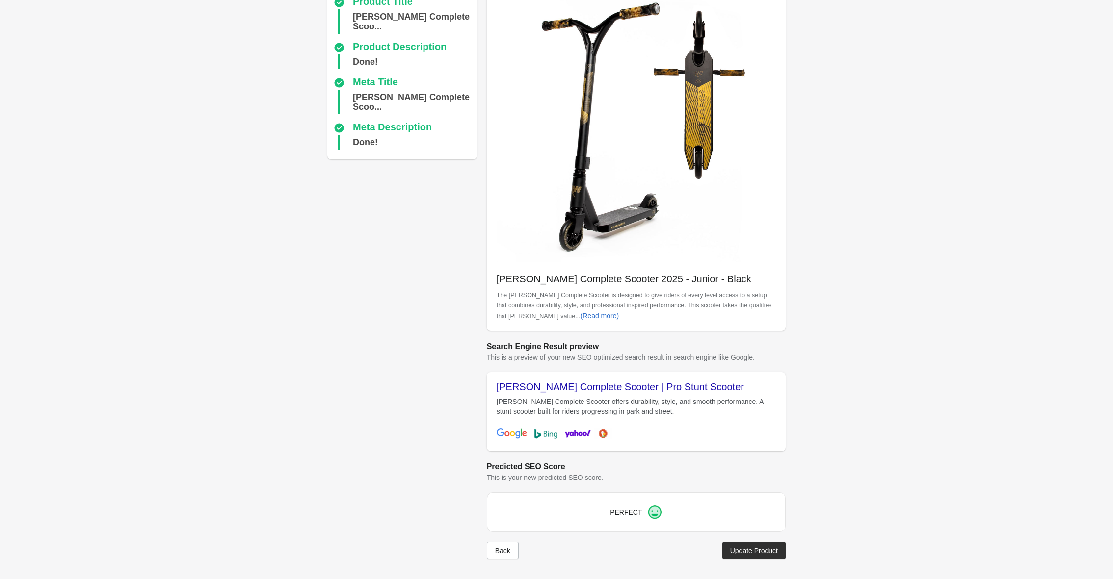
scroll to position [92, 0]
click at [750, 554] on div "Update Product" at bounding box center [754, 551] width 48 height 8
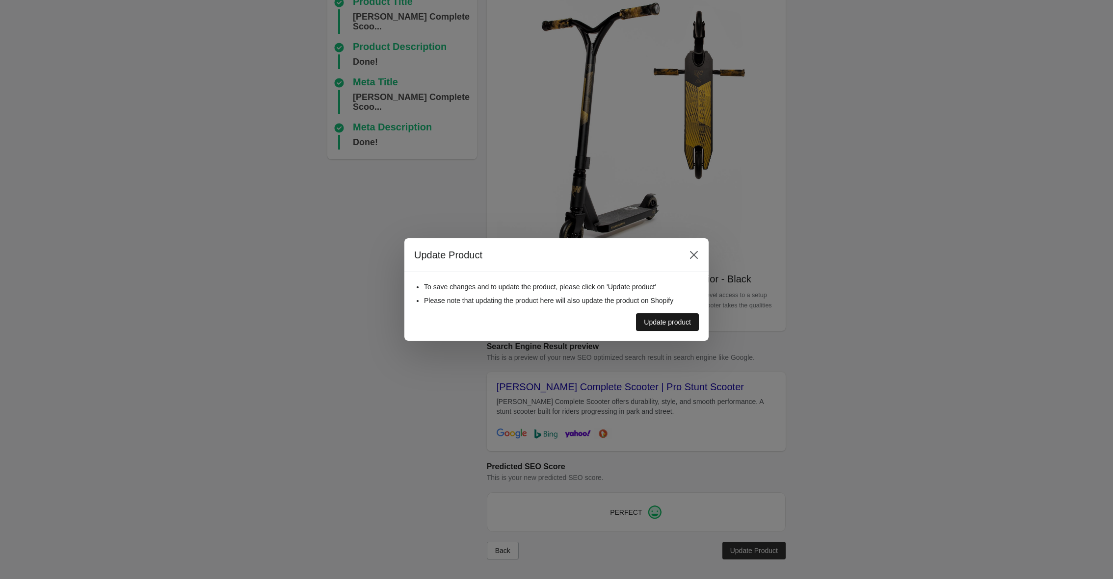
click at [665, 326] on div "Update product" at bounding box center [667, 322] width 47 height 8
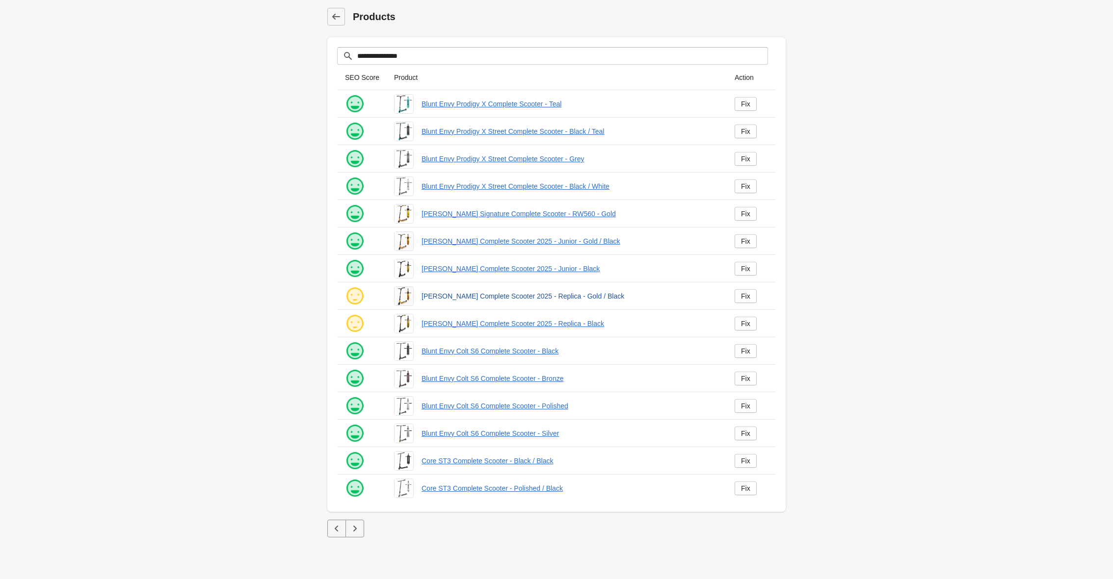
click at [491, 295] on link "[PERSON_NAME] Complete Scooter 2025 - Replica - Gold / Black" at bounding box center [569, 296] width 297 height 10
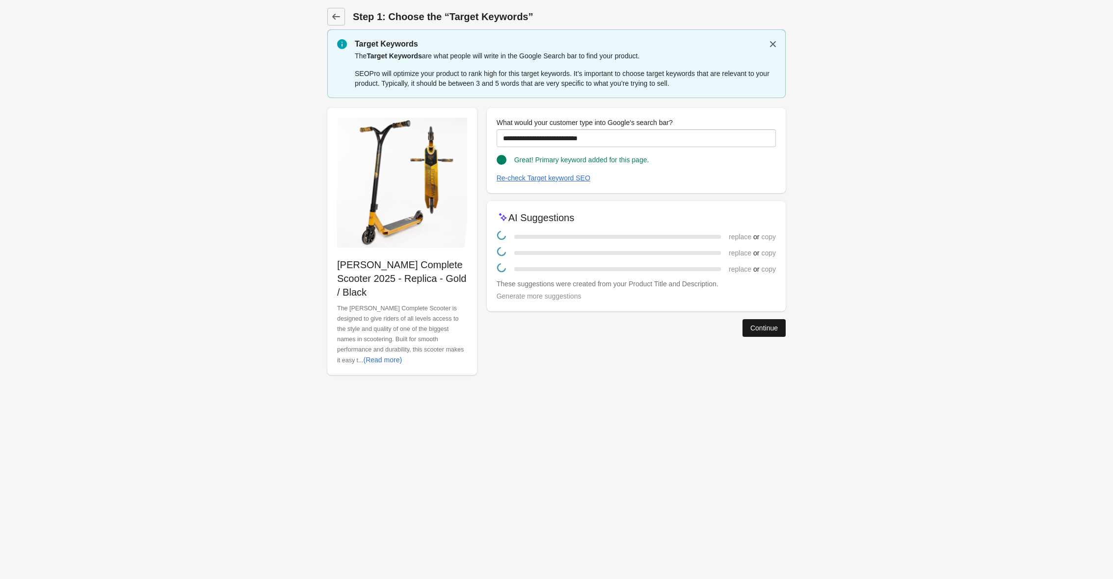
click at [761, 328] on div "Continue" at bounding box center [763, 328] width 27 height 8
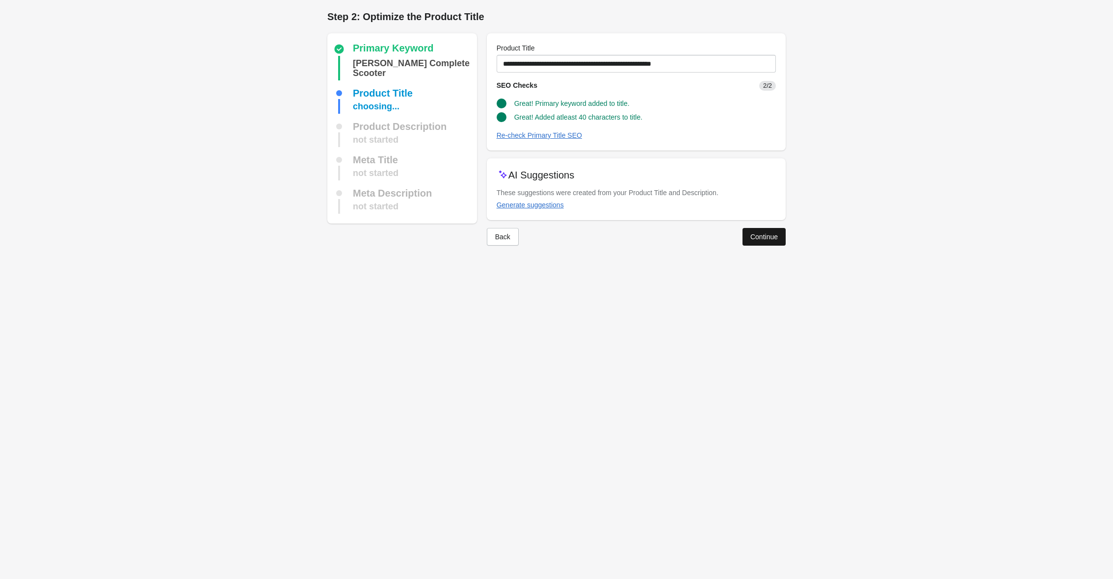
click at [765, 236] on div "Continue" at bounding box center [763, 237] width 27 height 8
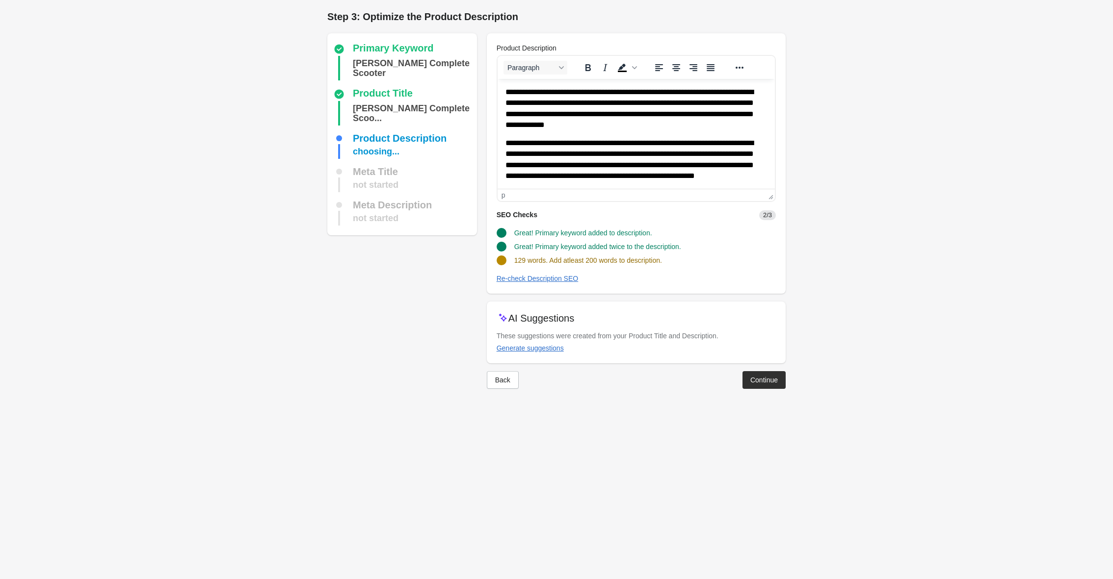
click at [621, 165] on p "**********" at bounding box center [636, 165] width 262 height 54
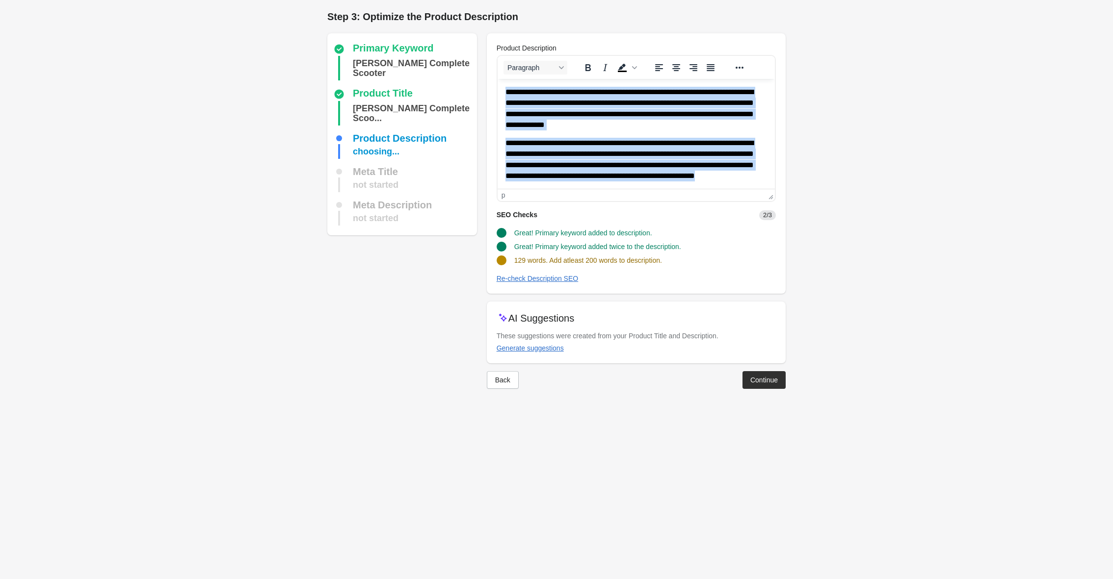
paste body "Rich Text Area. Press ALT-0 for help."
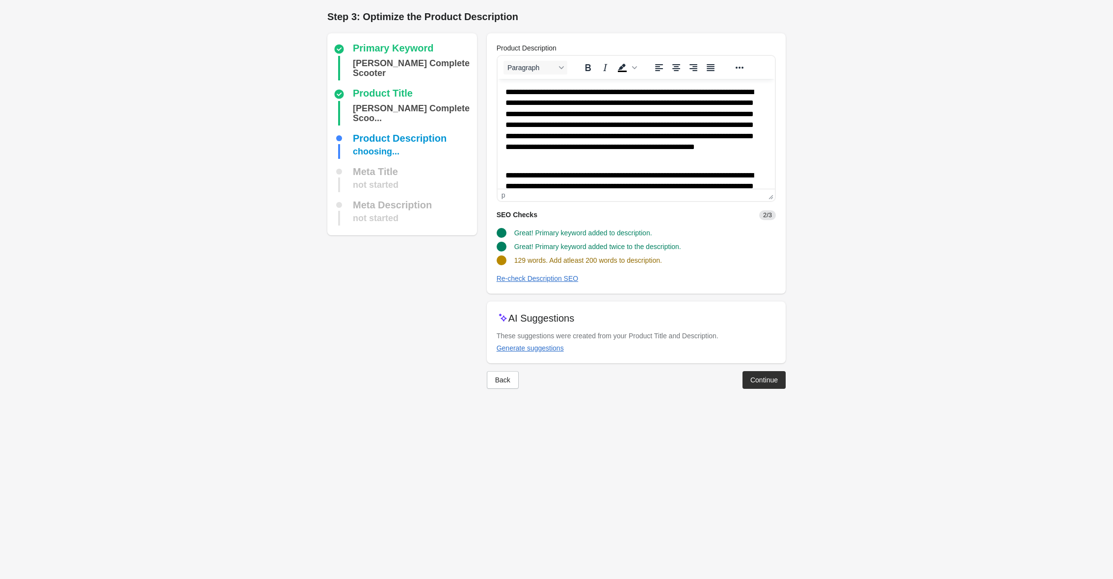
scroll to position [150, 0]
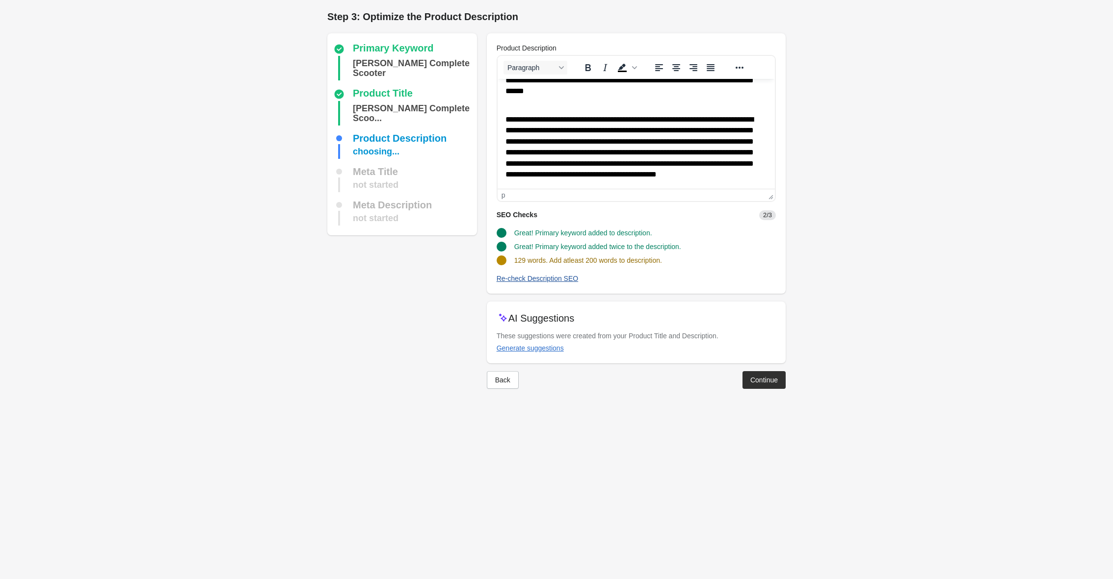
click at [541, 281] on div "Re-check Description SEO" at bounding box center [538, 279] width 82 height 8
click at [763, 382] on div "Continue" at bounding box center [763, 380] width 27 height 8
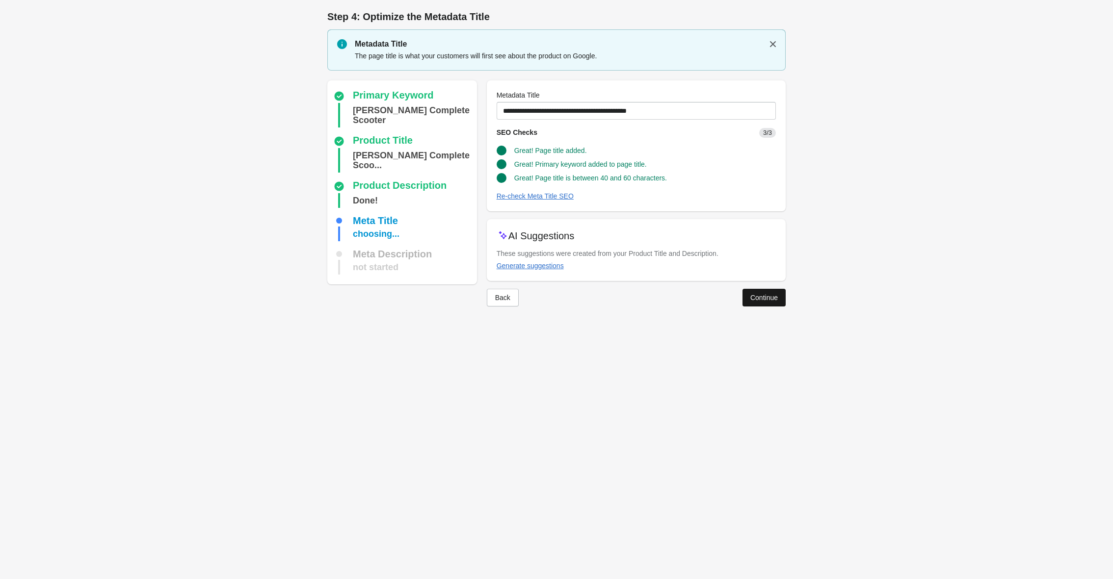
click at [758, 303] on button "Continue" at bounding box center [763, 298] width 43 height 18
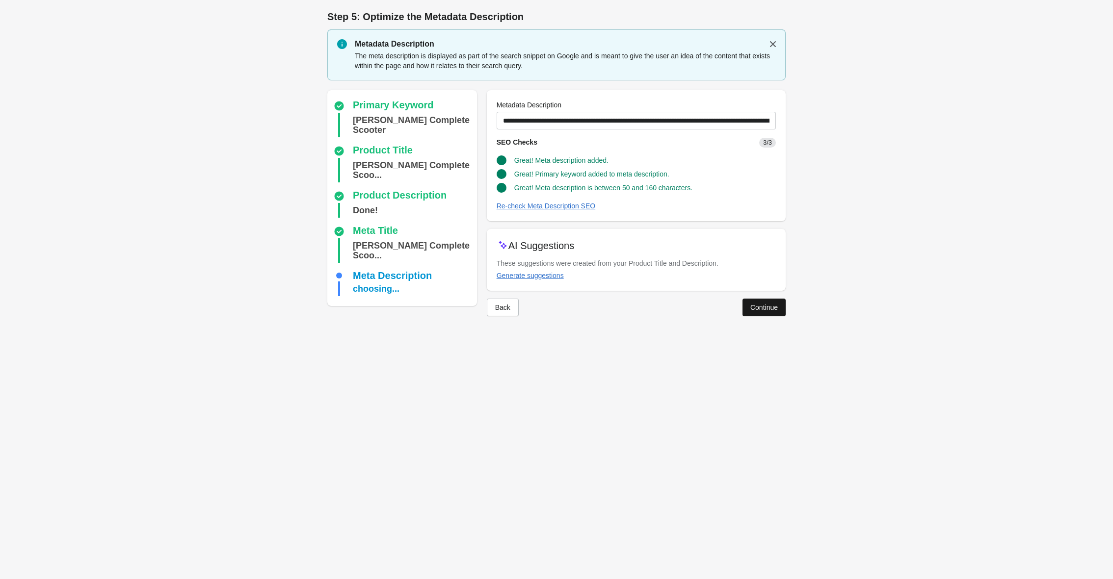
click at [768, 309] on div "Continue" at bounding box center [763, 308] width 27 height 8
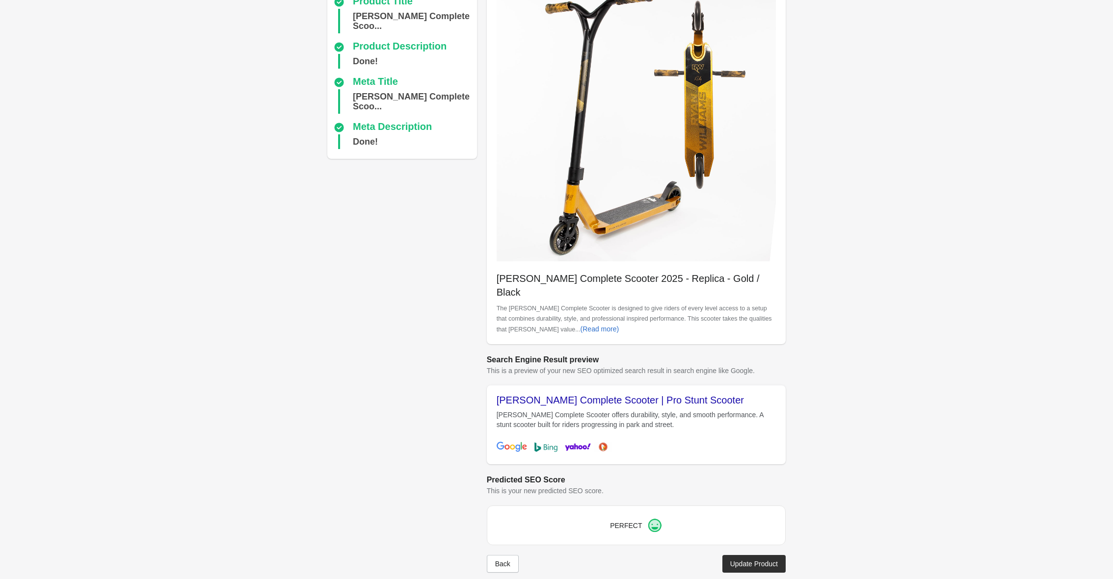
scroll to position [92, 0]
click at [760, 561] on div "Update Product" at bounding box center [754, 565] width 48 height 8
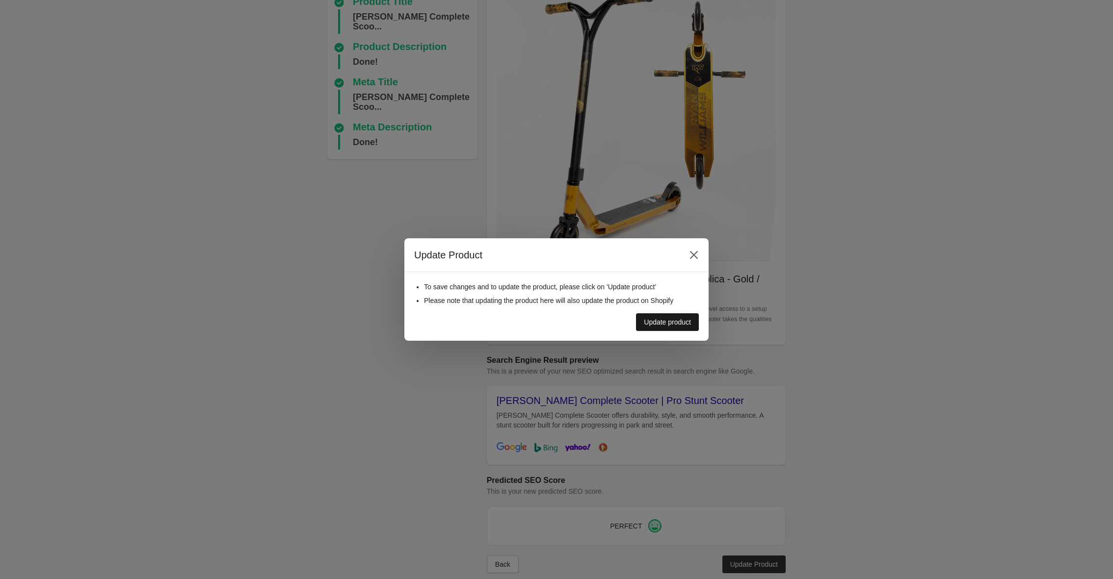
click at [660, 324] on div "Update product" at bounding box center [667, 322] width 47 height 8
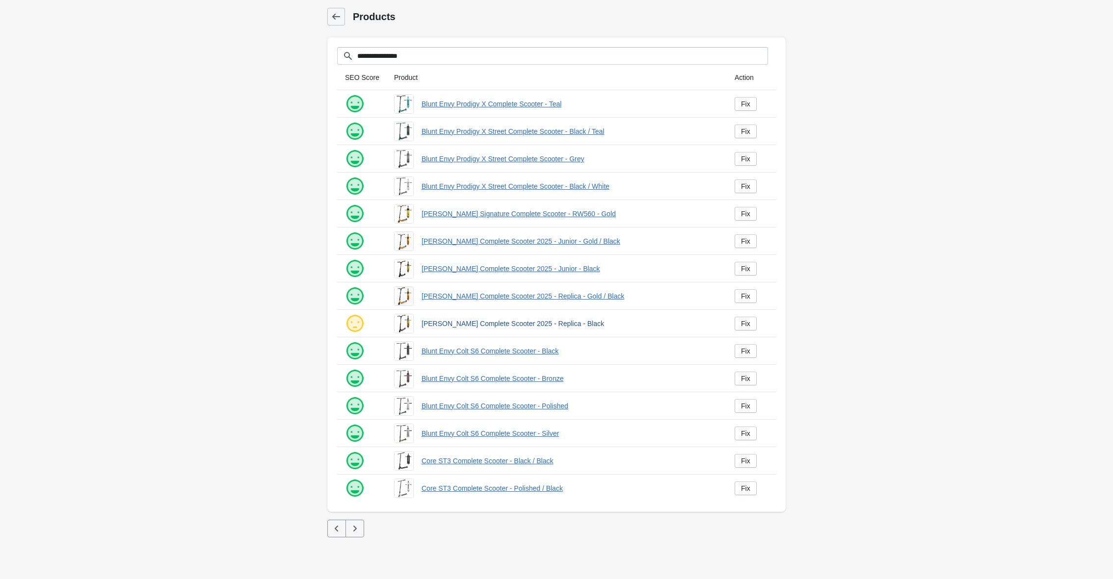
click at [462, 324] on link "[PERSON_NAME] Complete Scooter 2025 - Replica - Black" at bounding box center [569, 324] width 297 height 10
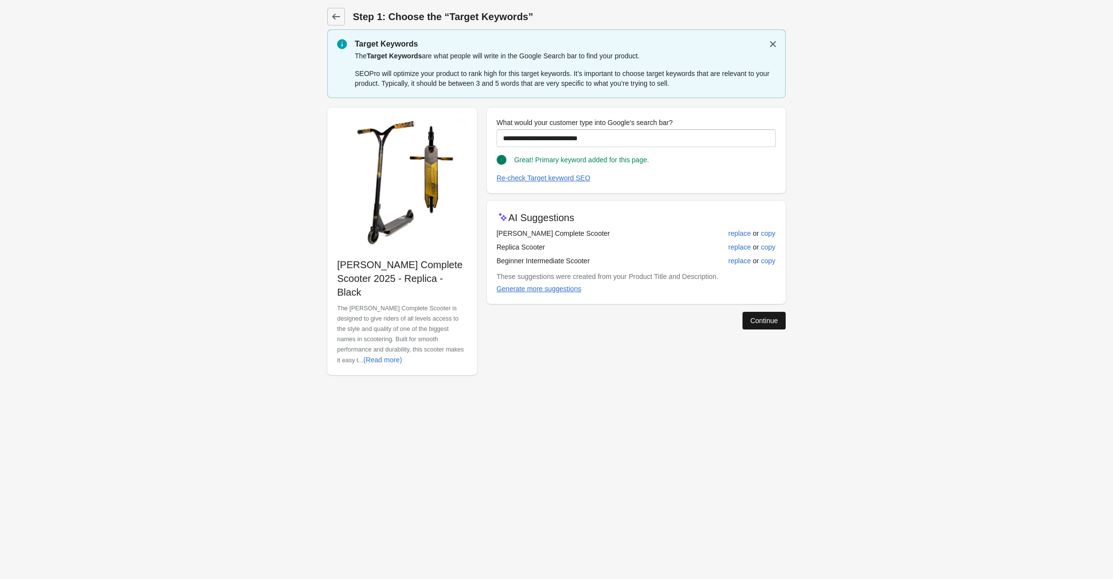
click at [758, 319] on div "Continue" at bounding box center [763, 321] width 27 height 8
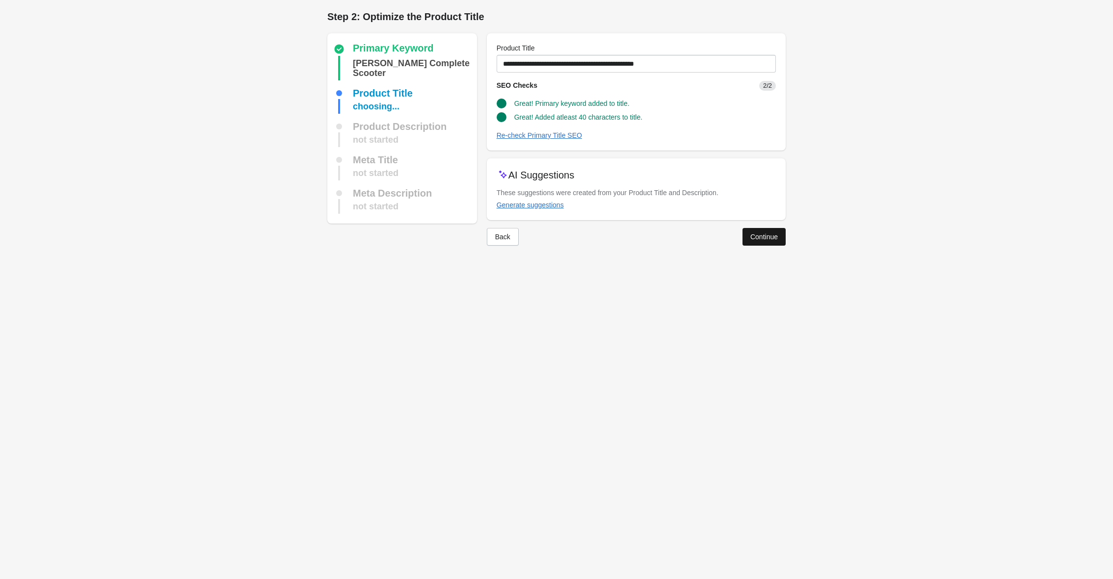
click at [766, 237] on div "Continue" at bounding box center [763, 237] width 27 height 8
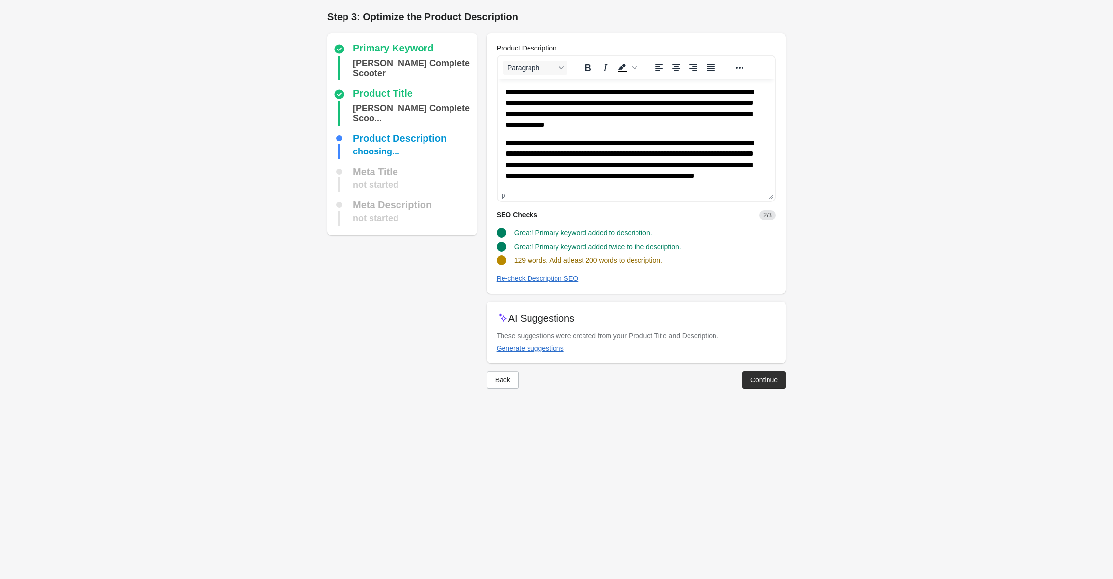
click at [642, 123] on p "**********" at bounding box center [636, 108] width 262 height 43
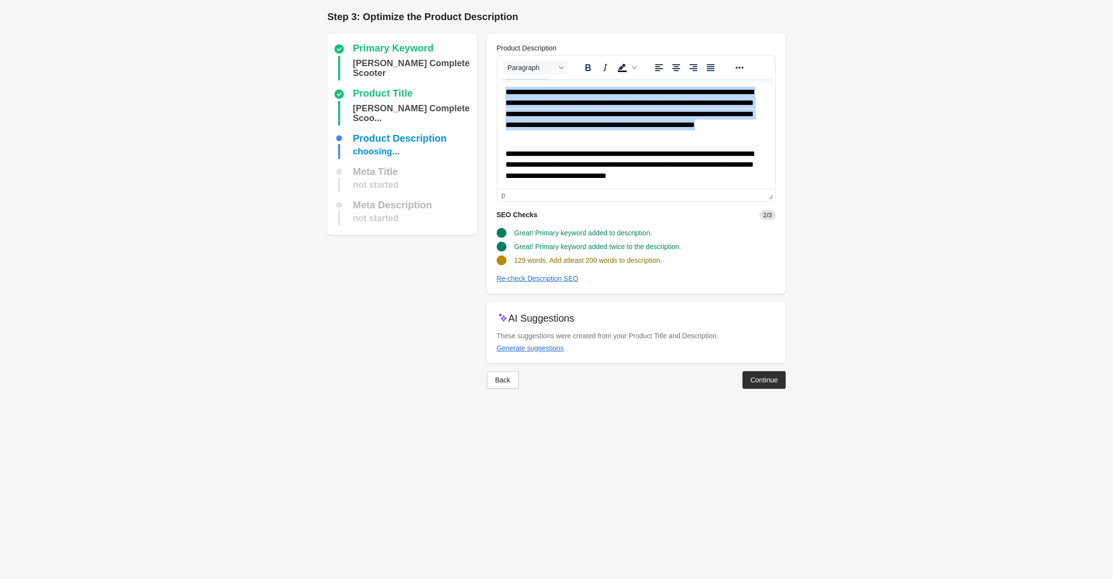
paste body "Rich Text Area. Press ALT-0 for help."
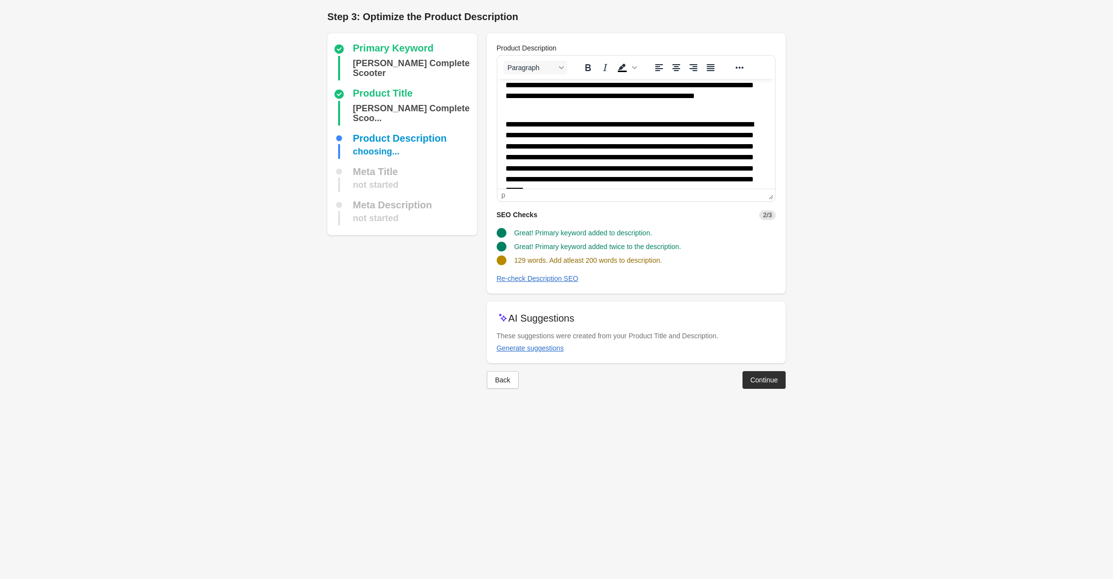
scroll to position [150, 0]
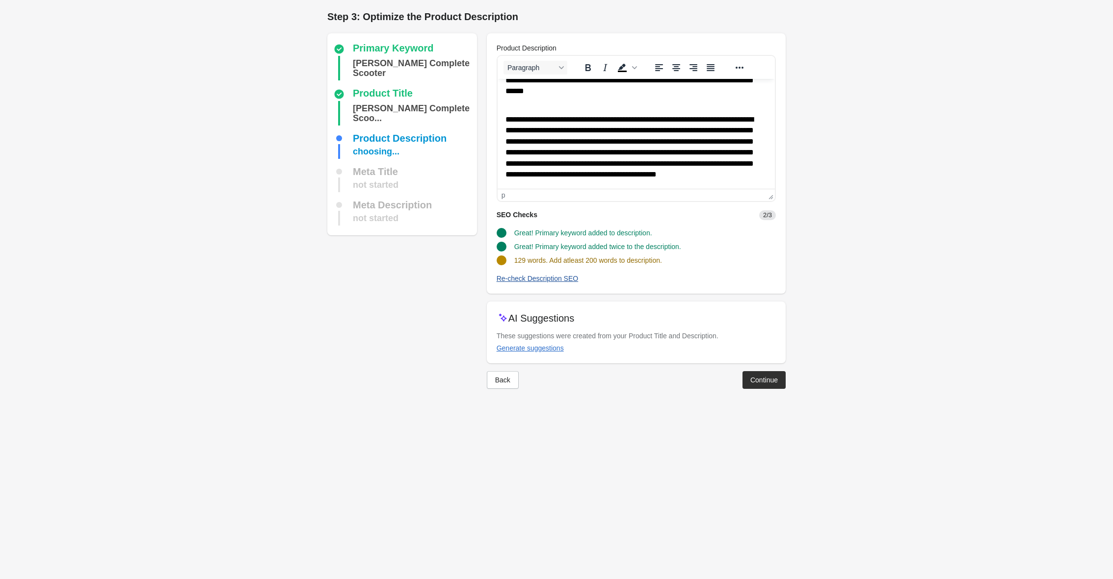
click at [545, 276] on div "Re-check Description SEO" at bounding box center [538, 279] width 82 height 8
click at [770, 378] on div "Continue" at bounding box center [763, 380] width 27 height 8
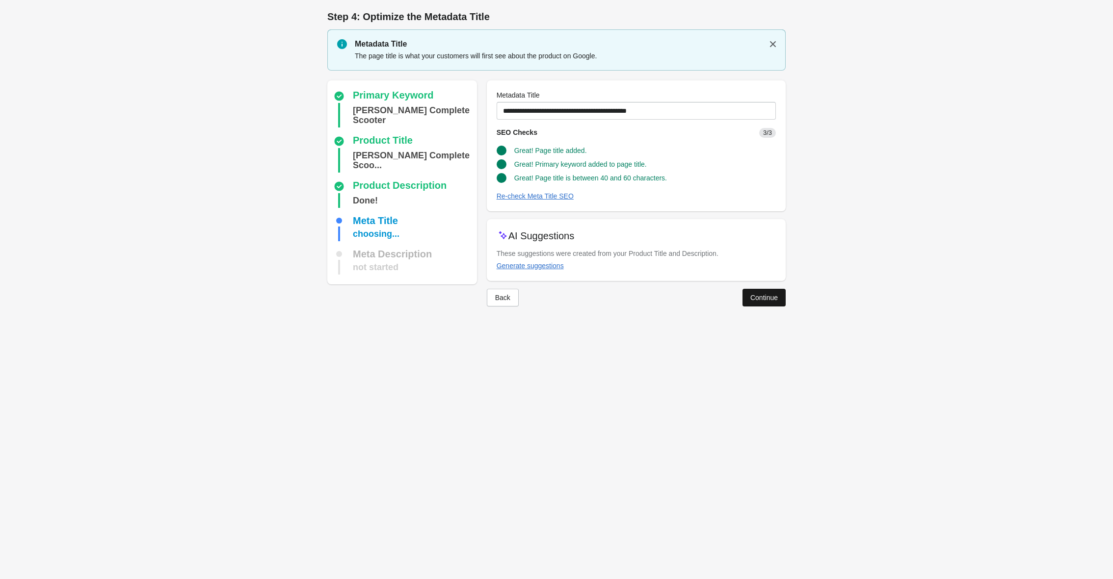
click at [754, 294] on div "Continue" at bounding box center [763, 298] width 27 height 8
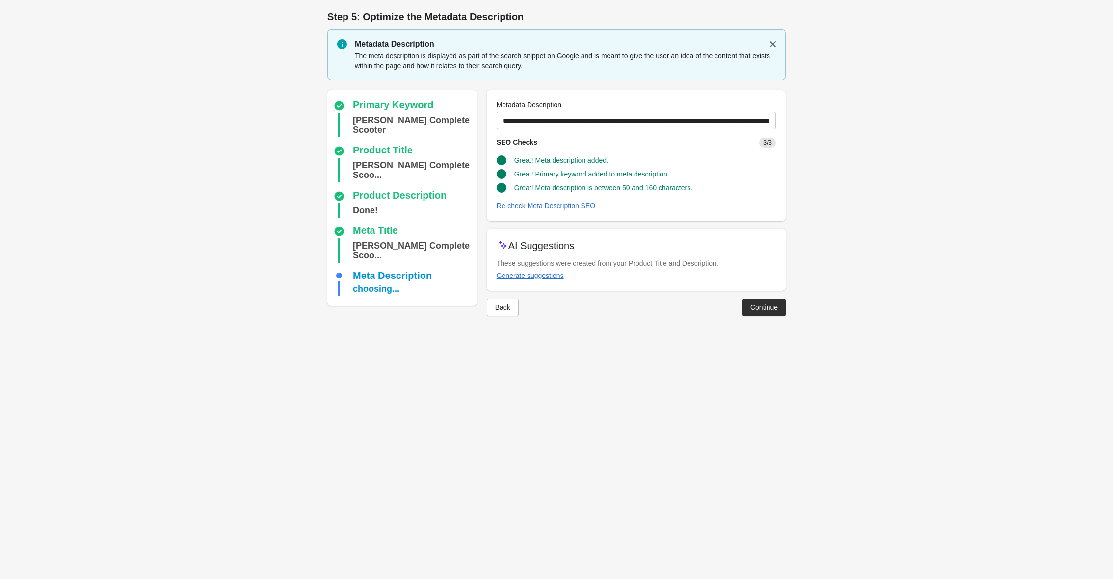
click at [754, 293] on div "Back Continue" at bounding box center [632, 304] width 307 height 26
click at [754, 307] on div "Continue" at bounding box center [763, 308] width 27 height 8
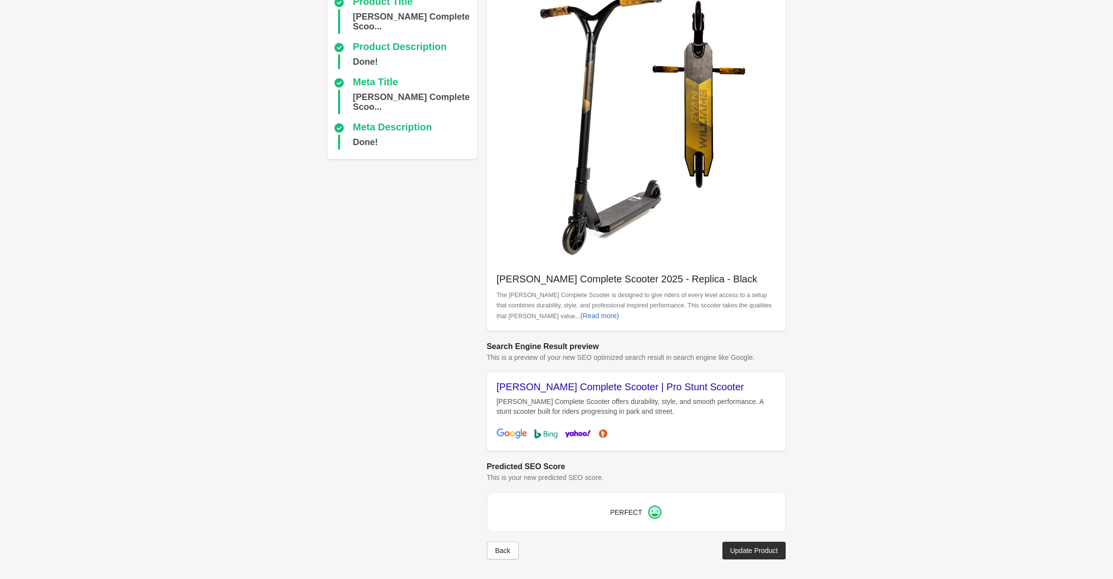
scroll to position [92, 0]
click at [748, 548] on div "Update Product" at bounding box center [754, 551] width 48 height 8
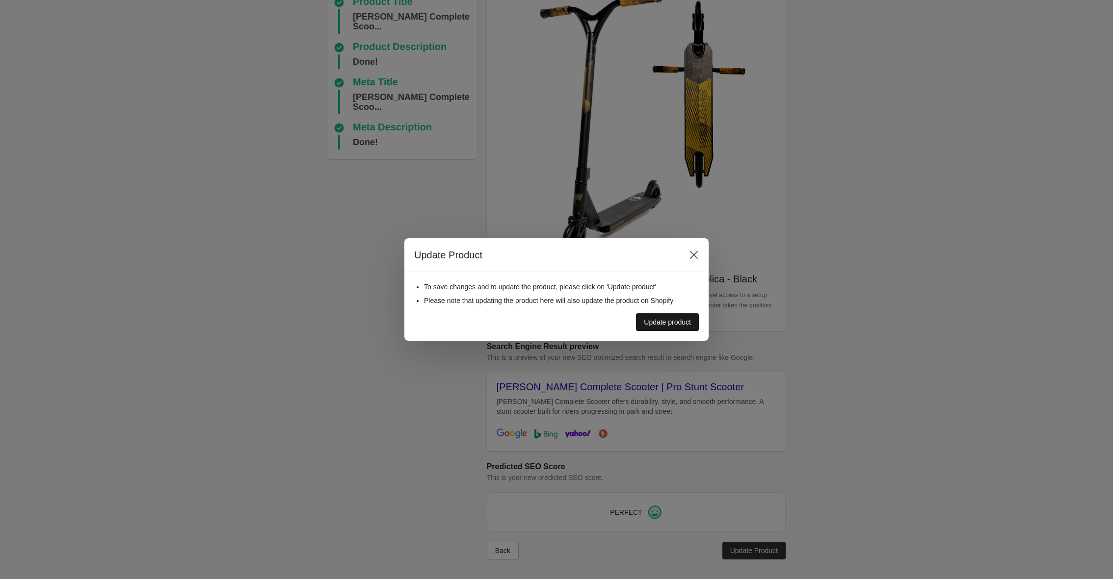
click at [671, 320] on div "Update product" at bounding box center [667, 322] width 47 height 8
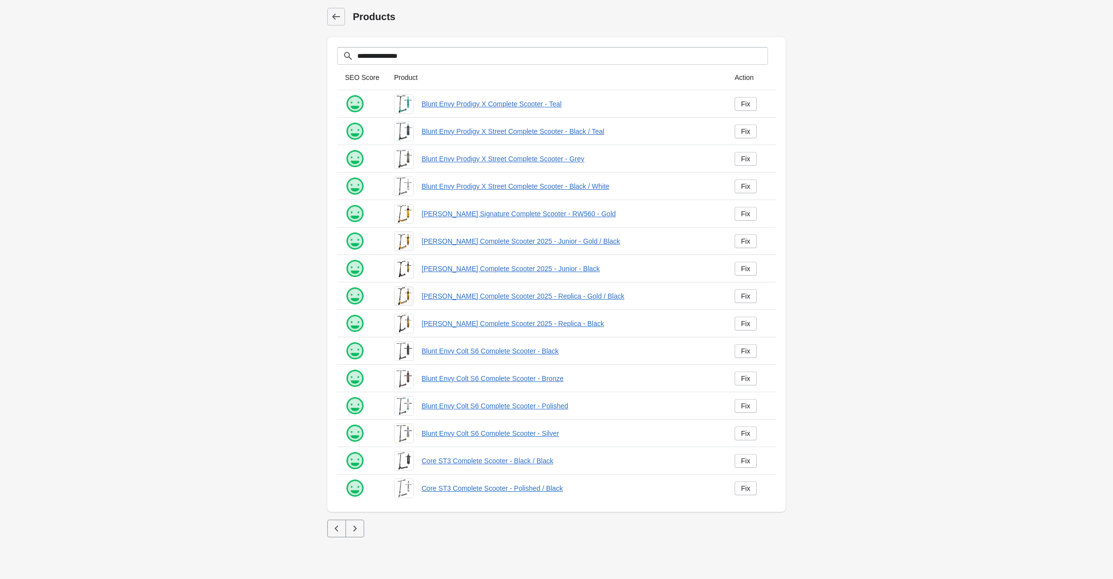
click at [359, 525] on icon "button" at bounding box center [355, 529] width 10 height 10
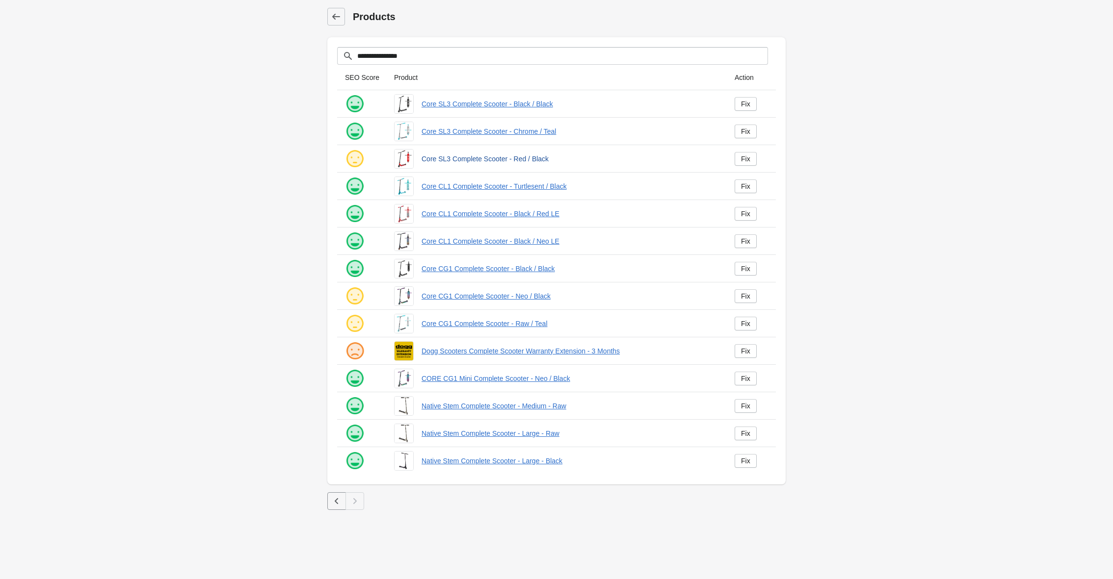
click at [494, 159] on link "Core SL3 Complete Scooter - Red / Black" at bounding box center [569, 159] width 297 height 10
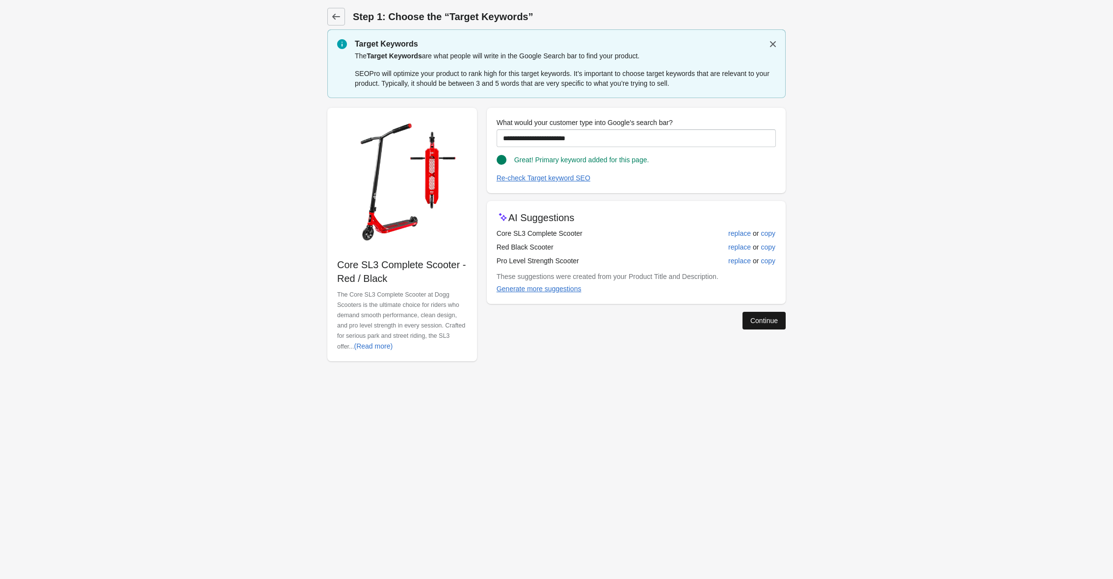
click at [752, 318] on div "Continue" at bounding box center [763, 321] width 27 height 8
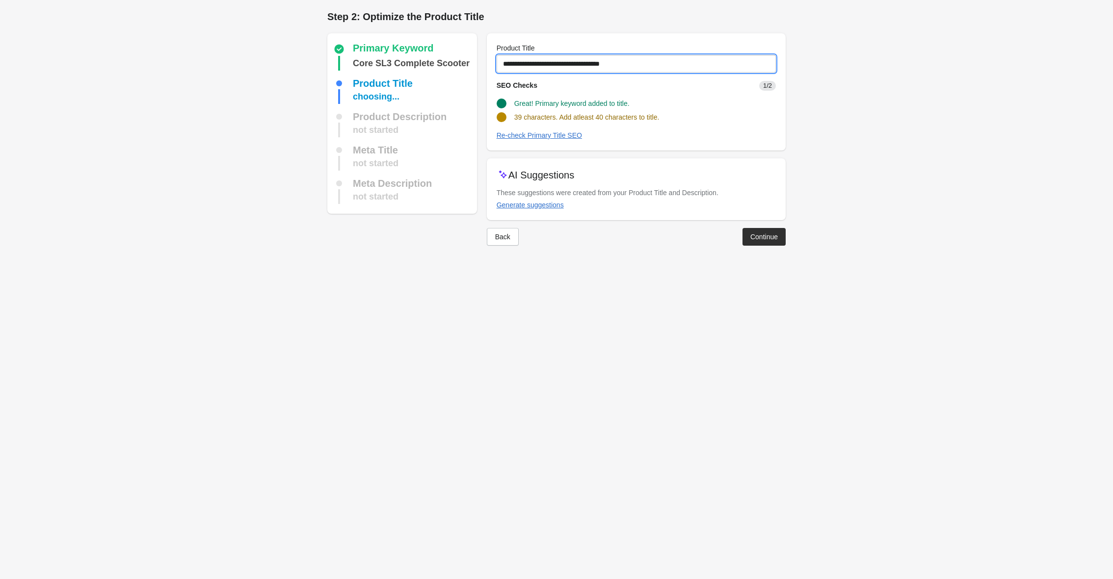
click at [598, 65] on input "**********" at bounding box center [636, 64] width 279 height 18
type input "**********"
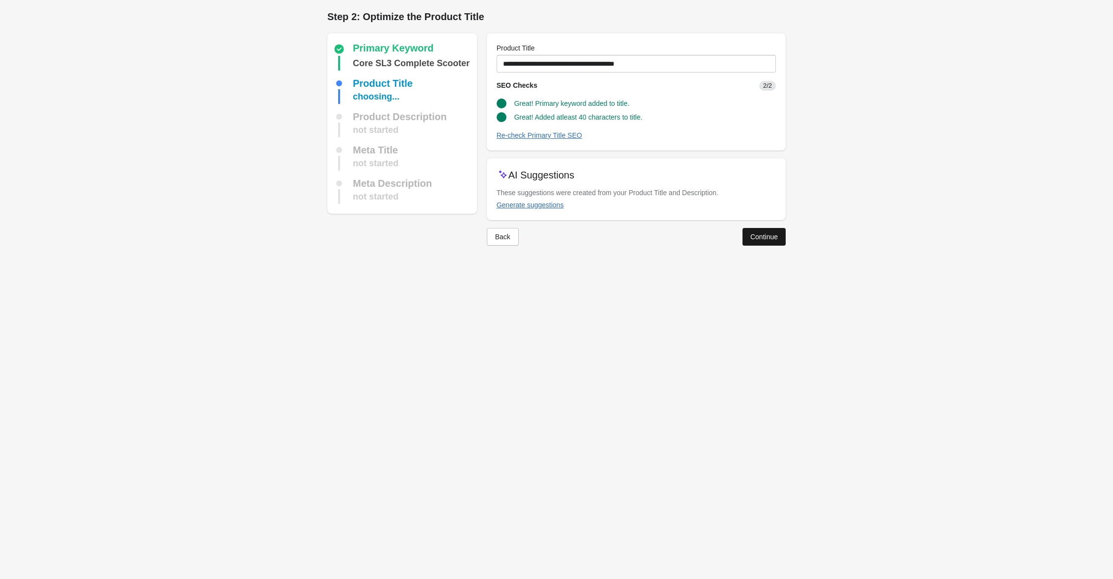
click at [769, 233] on div "Continue" at bounding box center [763, 237] width 27 height 8
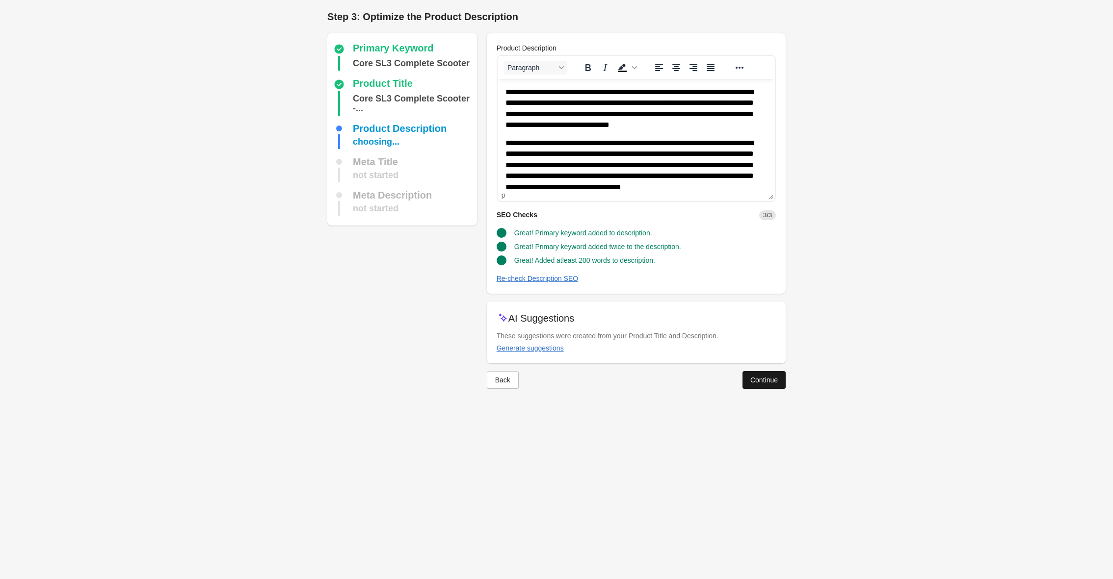
click at [771, 386] on button "Continue" at bounding box center [763, 380] width 43 height 18
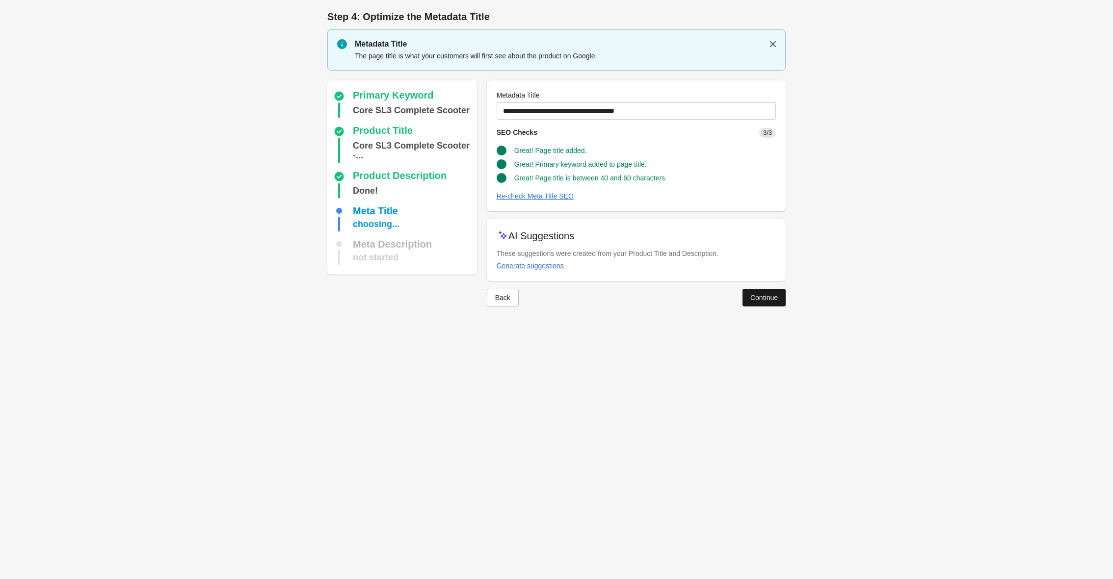
click at [763, 299] on div "Continue" at bounding box center [763, 298] width 27 height 8
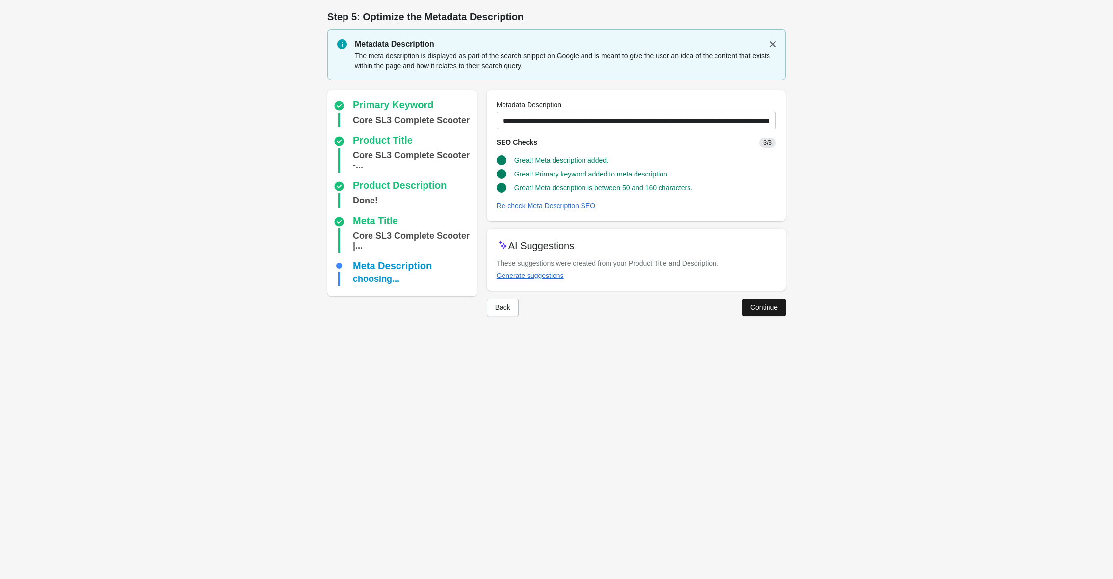
click at [759, 314] on button "Continue" at bounding box center [763, 308] width 43 height 18
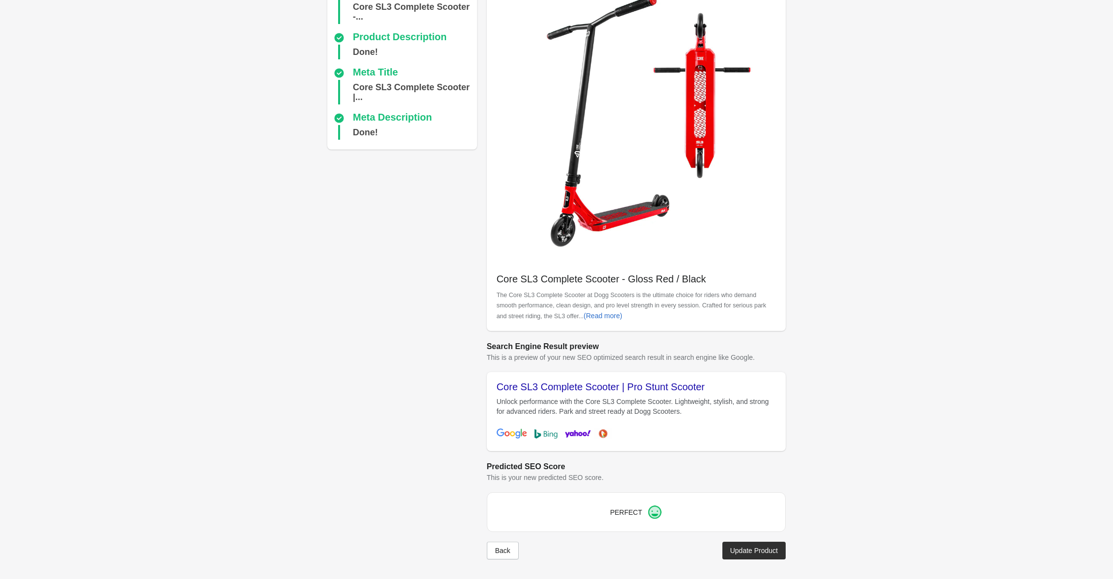
scroll to position [92, 0]
click at [752, 538] on div "Back Update Product" at bounding box center [632, 547] width 307 height 26
click at [752, 556] on button "Update Product" at bounding box center [753, 551] width 63 height 18
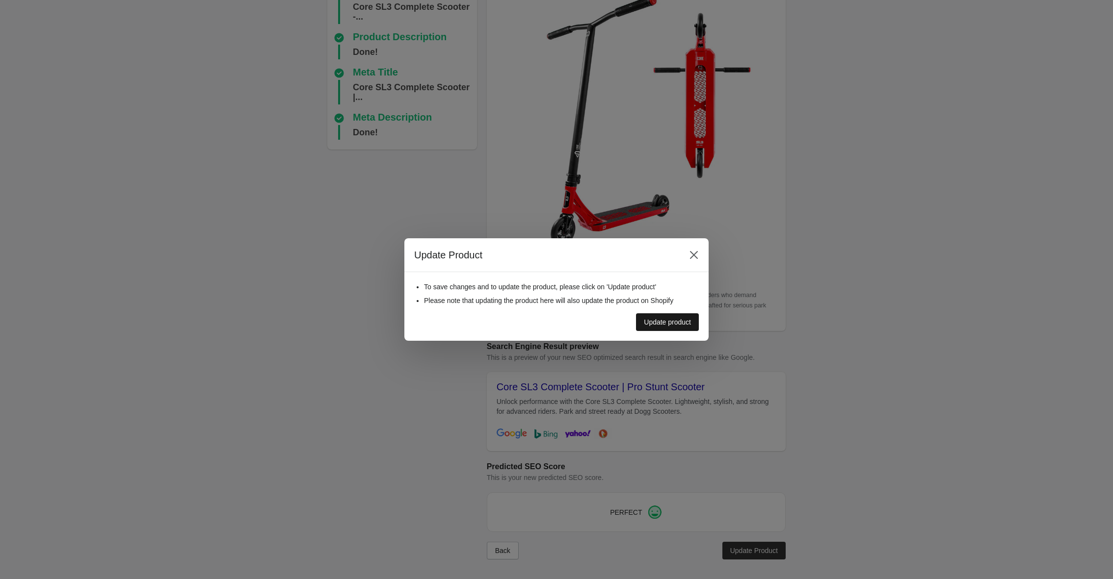
click at [664, 322] on div "Update product" at bounding box center [667, 322] width 47 height 8
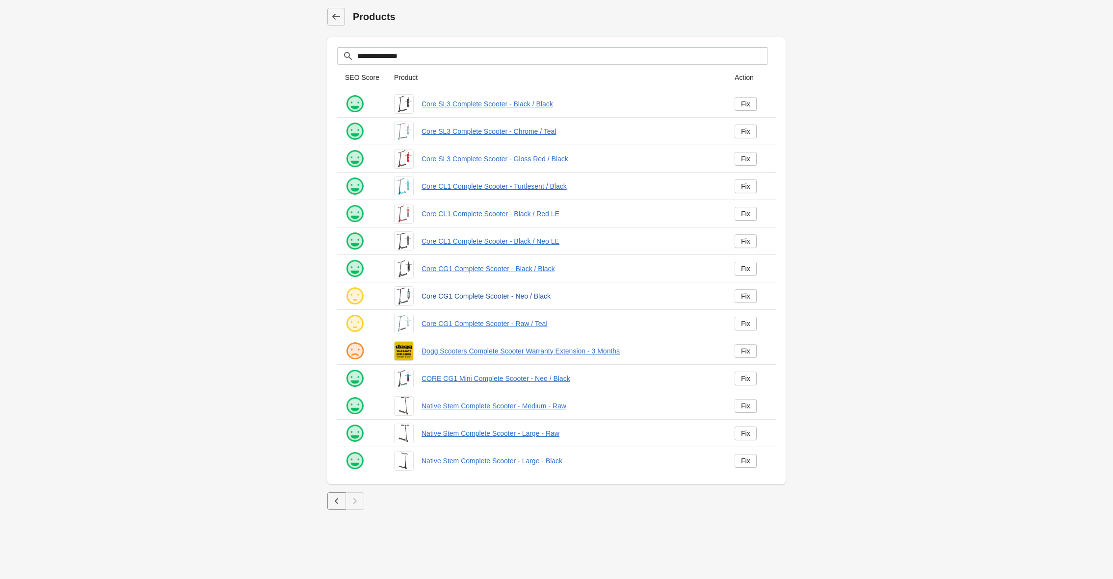
click at [455, 298] on link "Core CG1 Complete Scooter - Neo / Black" at bounding box center [569, 296] width 297 height 10
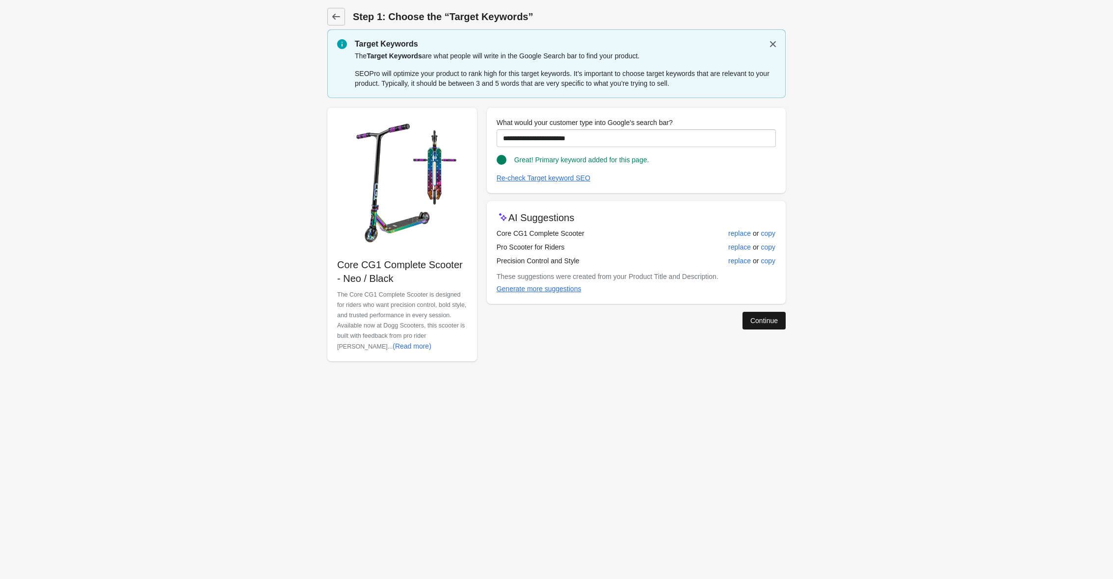
click at [766, 320] on div "Continue" at bounding box center [763, 321] width 27 height 8
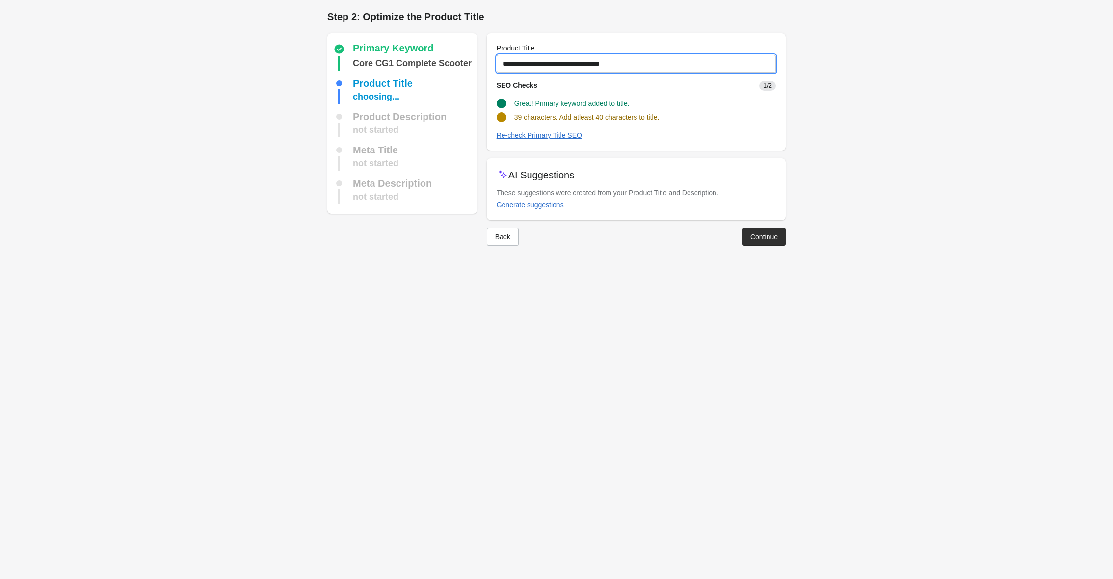
click at [642, 65] on input "**********" at bounding box center [636, 64] width 279 height 18
click at [618, 65] on input "**********" at bounding box center [636, 64] width 279 height 18
type input "**********"
click at [857, 236] on form "Step 1: Choose the “Target Keywords” Target Keywords The Target Keywords are wh…" at bounding box center [556, 132] width 1113 height 265
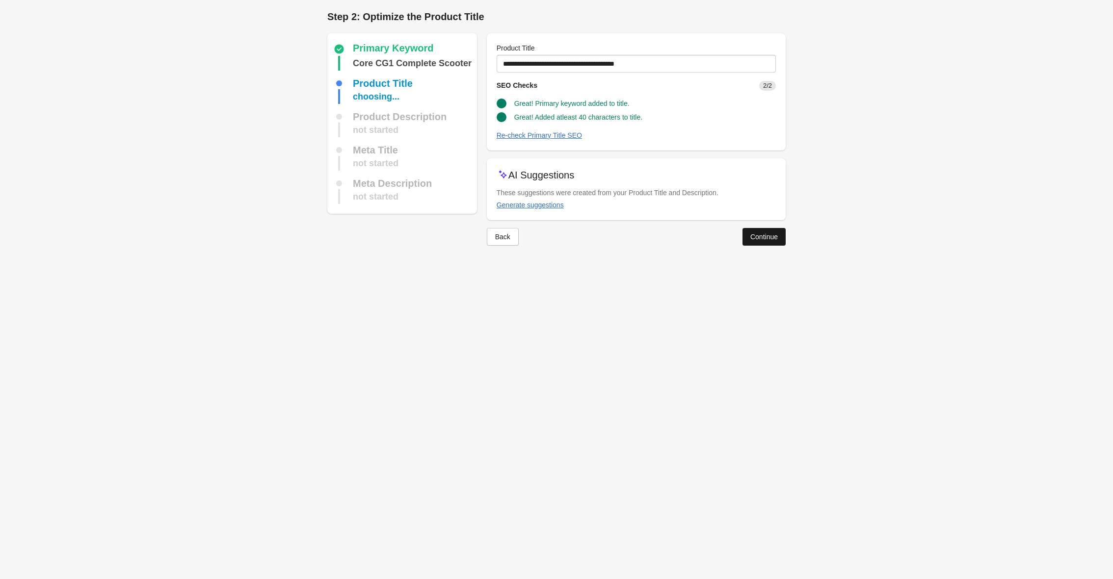
click at [774, 238] on div "Continue" at bounding box center [763, 237] width 27 height 8
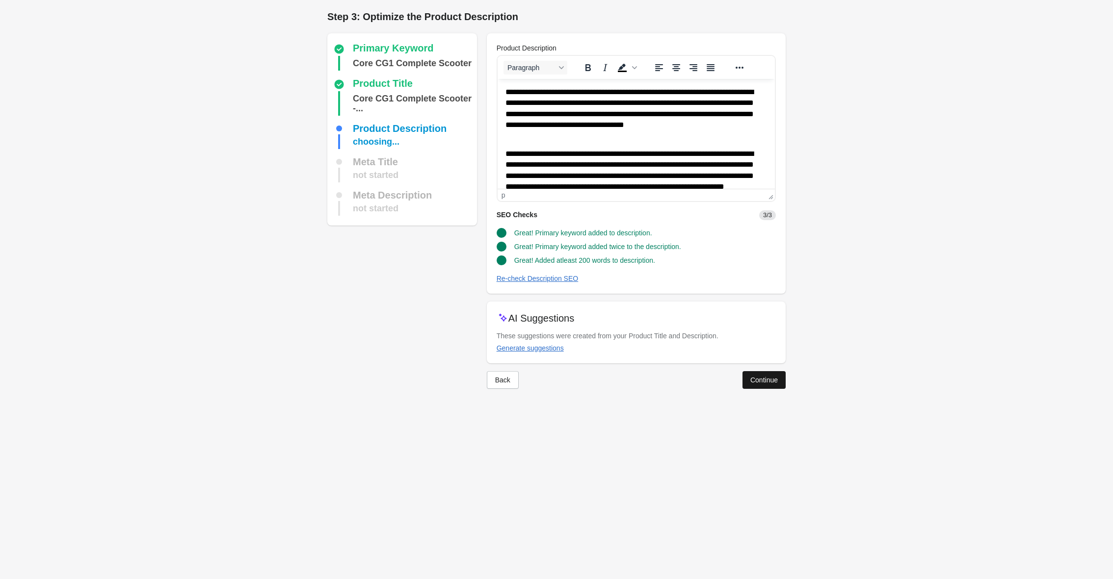
click at [756, 380] on div "Continue" at bounding box center [763, 380] width 27 height 8
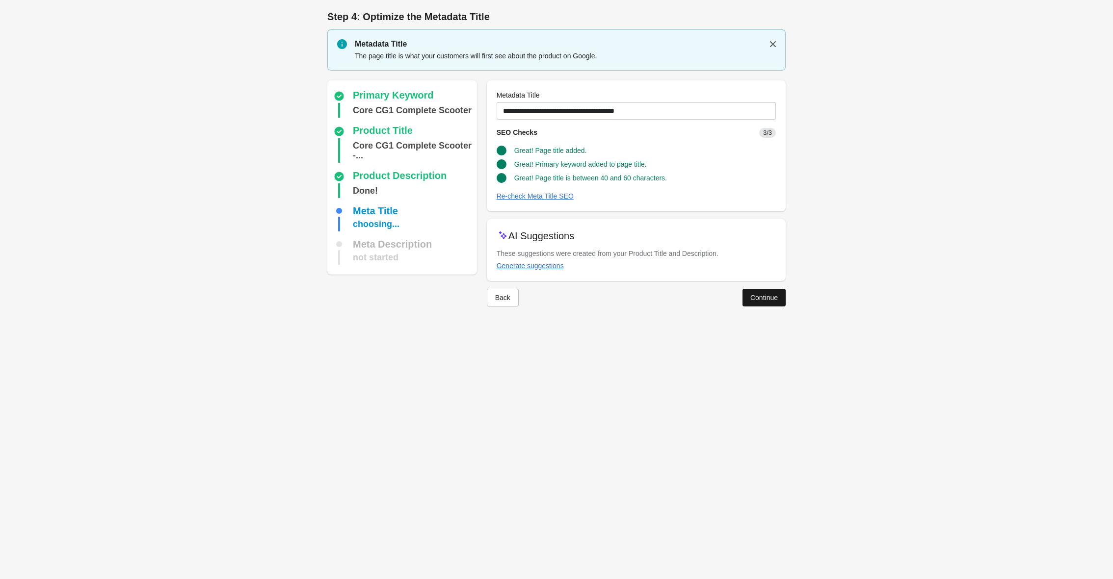
click at [771, 296] on div "Continue" at bounding box center [763, 298] width 27 height 8
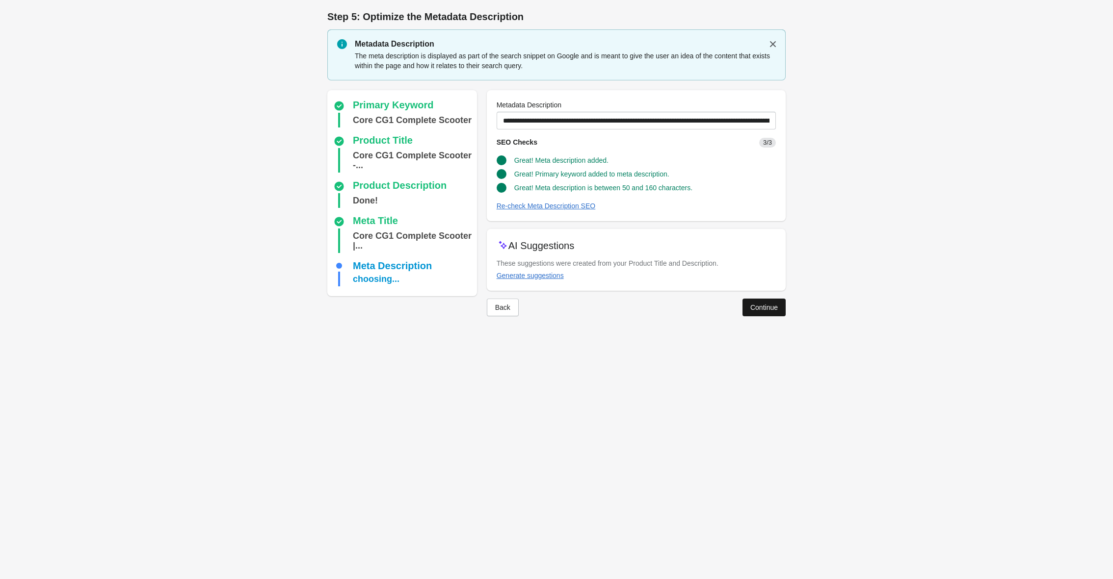
click at [763, 309] on div "Continue" at bounding box center [763, 308] width 27 height 8
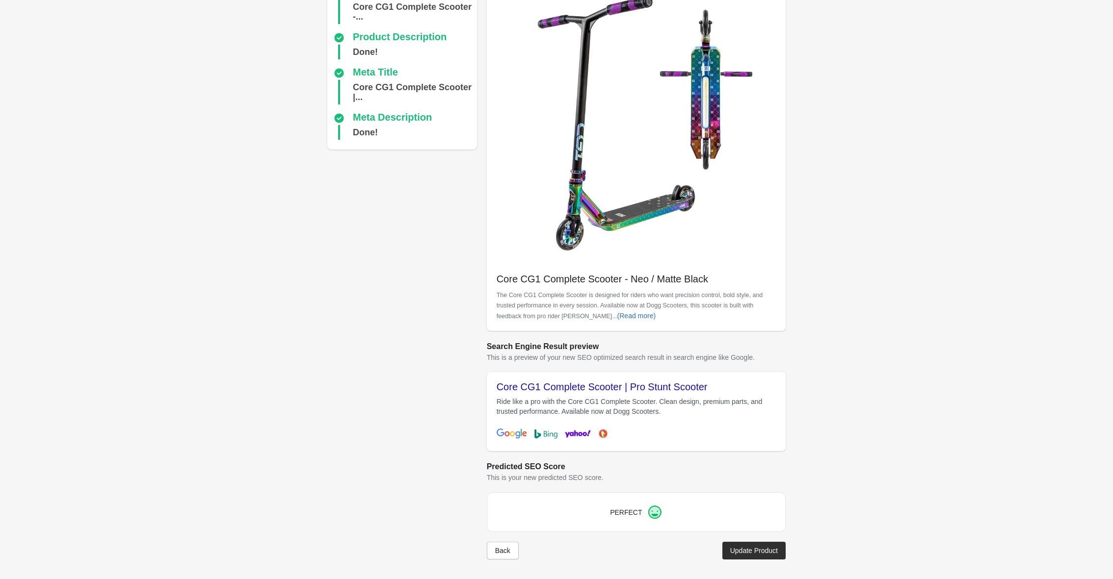
scroll to position [92, 0]
click at [736, 550] on div "Update Product" at bounding box center [754, 551] width 48 height 8
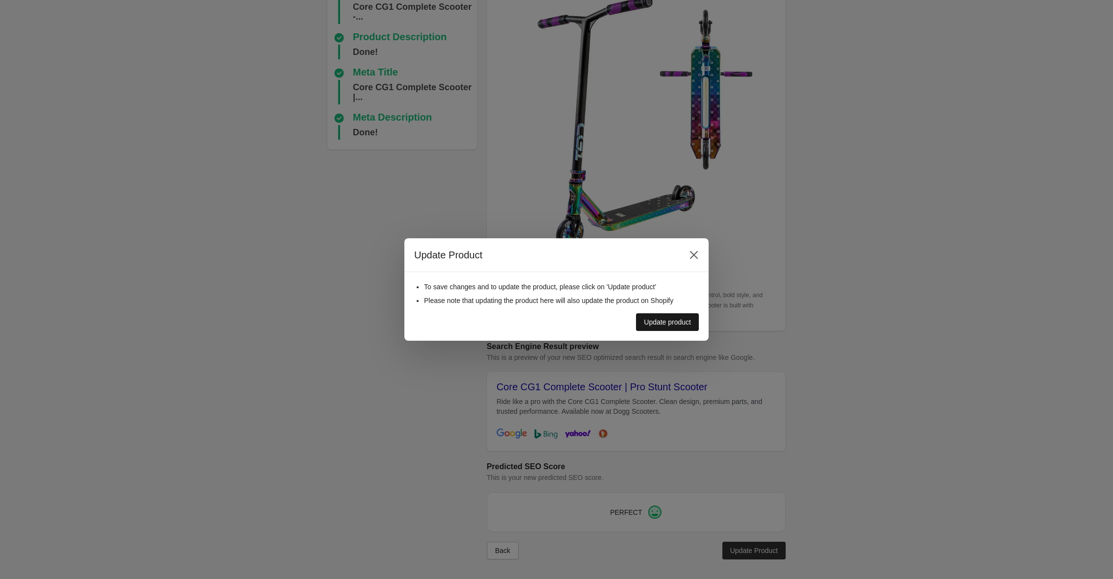
click at [668, 322] on div "Update product" at bounding box center [667, 322] width 47 height 8
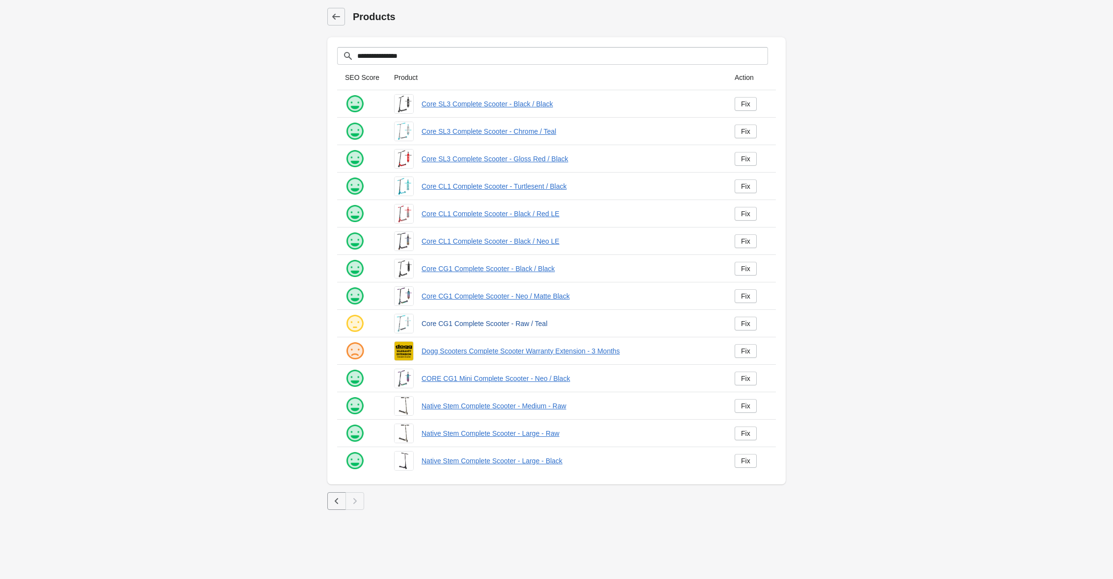
click at [491, 325] on link "Core CG1 Complete Scooter - Raw / Teal" at bounding box center [569, 324] width 297 height 10
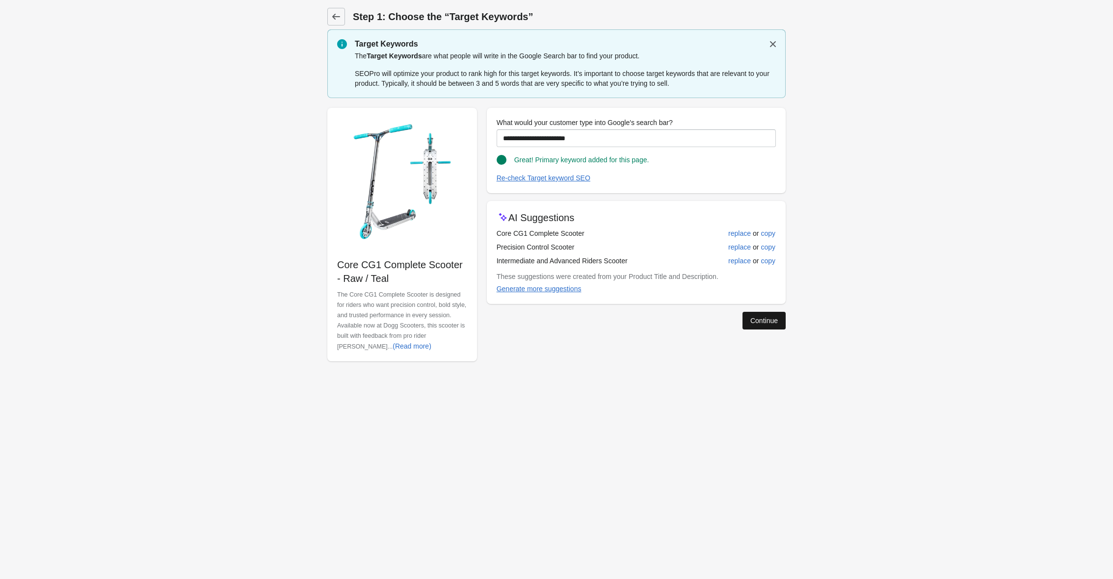
click at [770, 317] on div "Continue" at bounding box center [763, 321] width 27 height 8
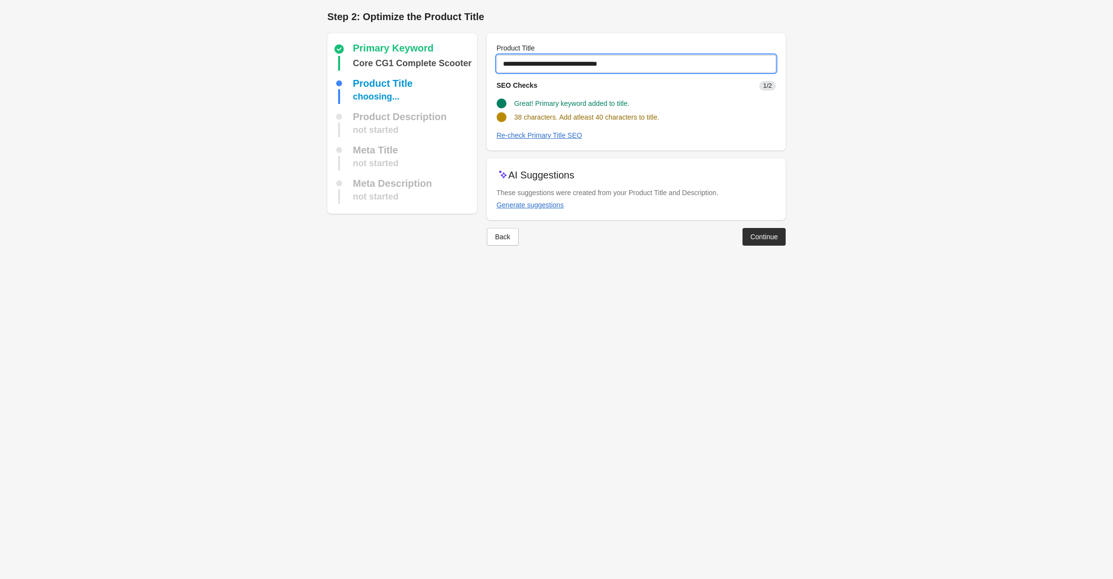
click at [641, 63] on input "**********" at bounding box center [636, 64] width 279 height 18
type input "**********"
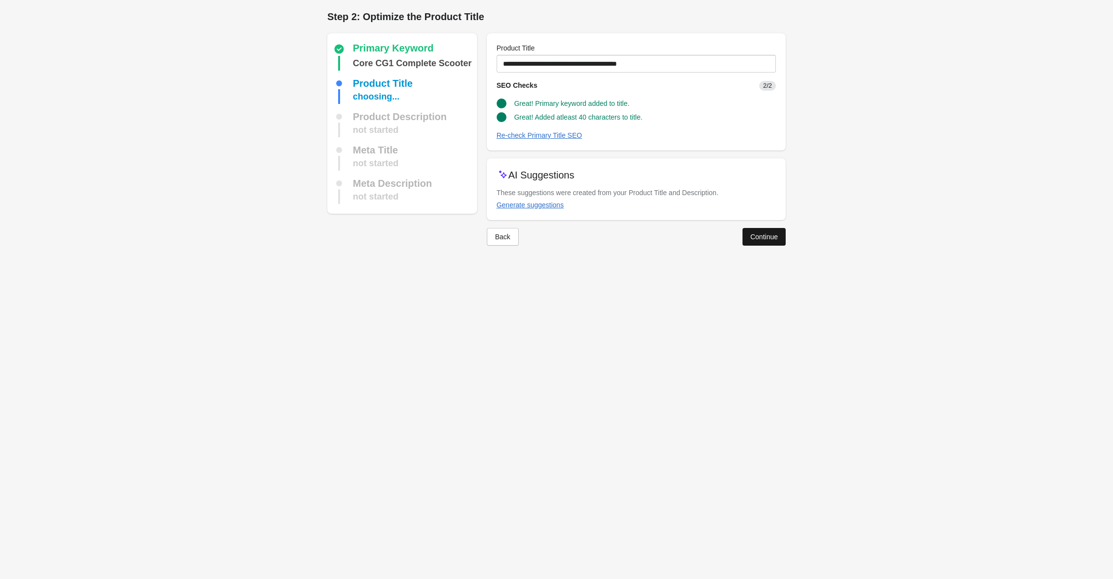
click at [763, 233] on div "Continue" at bounding box center [763, 237] width 27 height 8
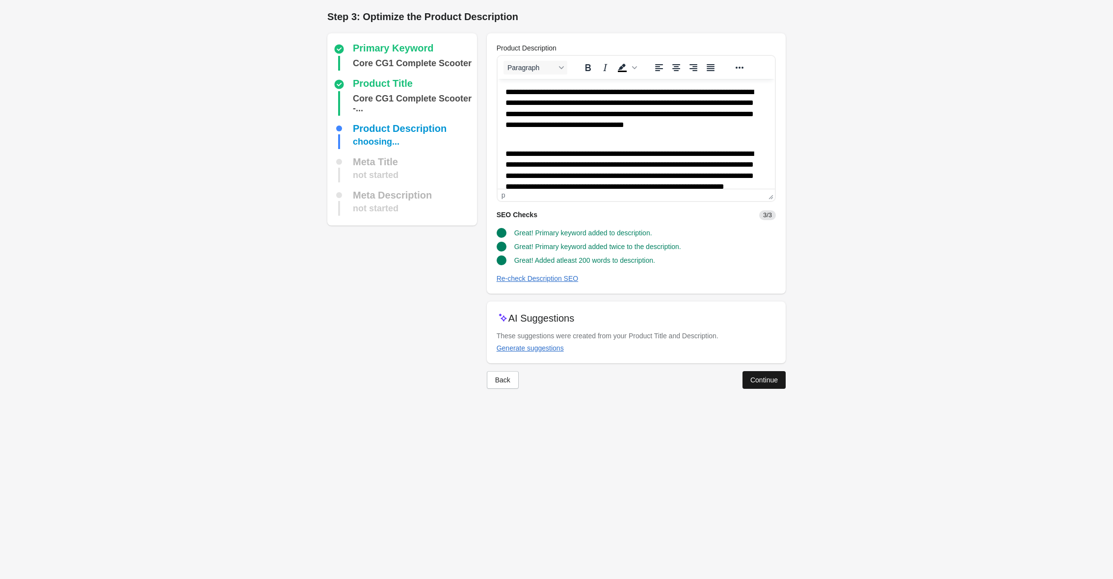
click at [754, 376] on div "Continue" at bounding box center [763, 380] width 27 height 8
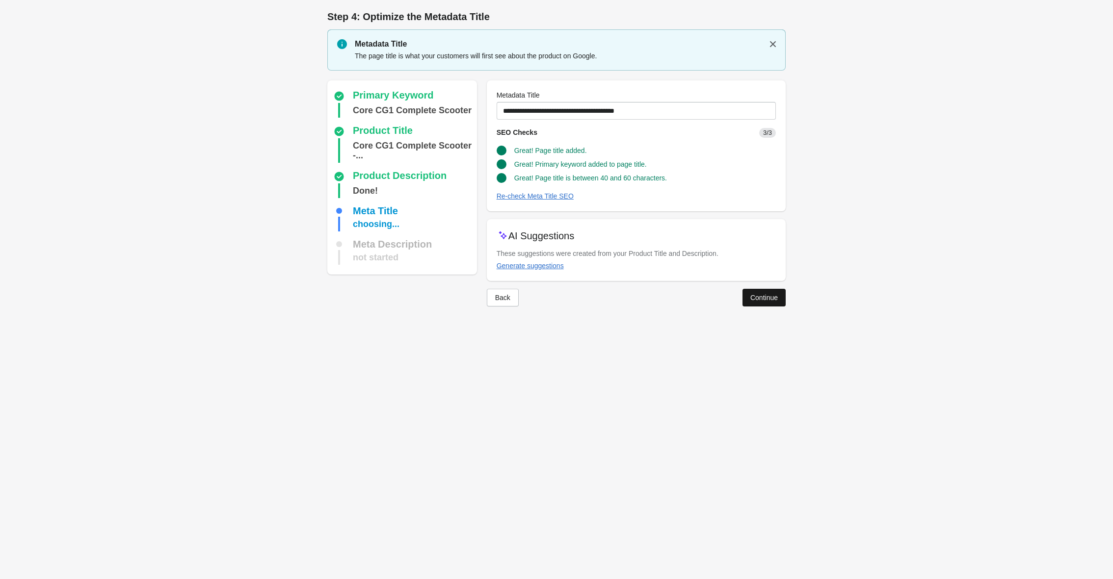
click at [769, 290] on button "Continue" at bounding box center [763, 298] width 43 height 18
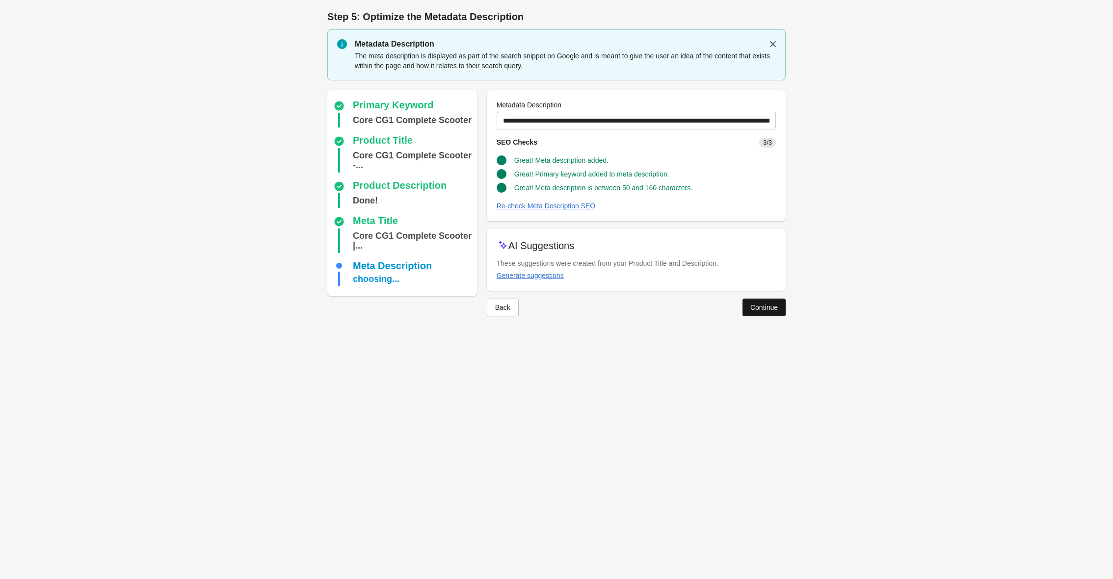
click at [763, 308] on div "Continue" at bounding box center [763, 308] width 27 height 8
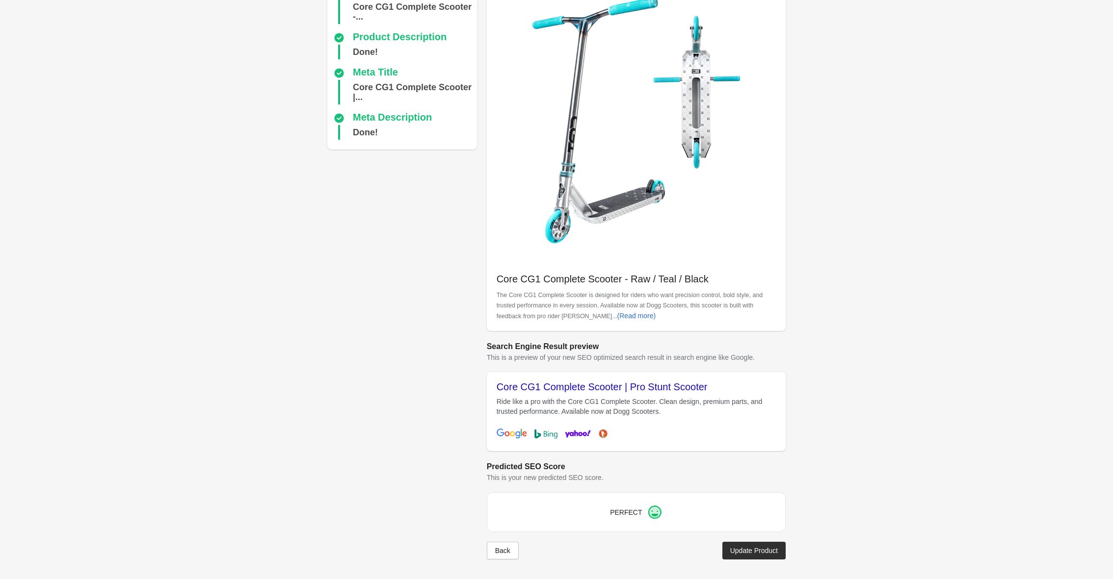
scroll to position [92, 0]
click at [748, 555] on button "Update Product" at bounding box center [753, 551] width 63 height 18
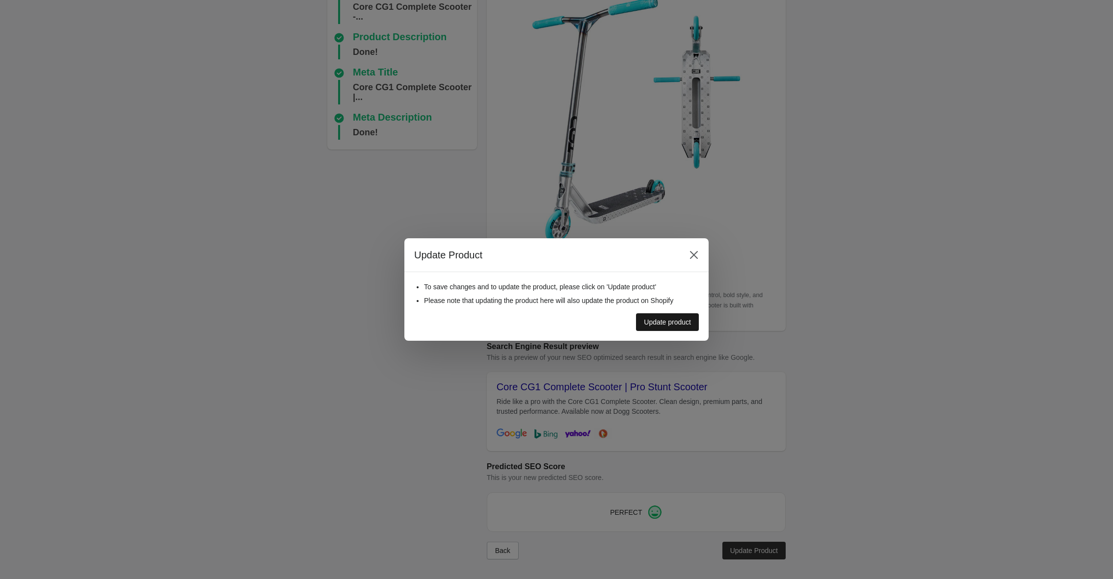
click at [679, 322] on div "Update product" at bounding box center [667, 322] width 47 height 8
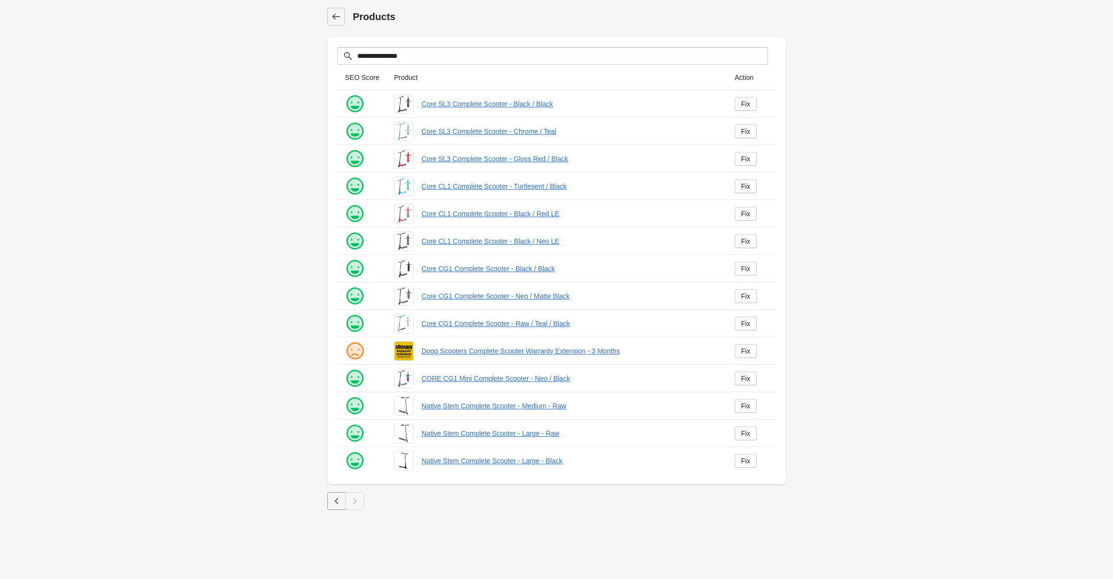
click at [274, 102] on main "**********" at bounding box center [556, 257] width 1113 height 514
click at [333, 15] on icon at bounding box center [336, 17] width 10 height 10
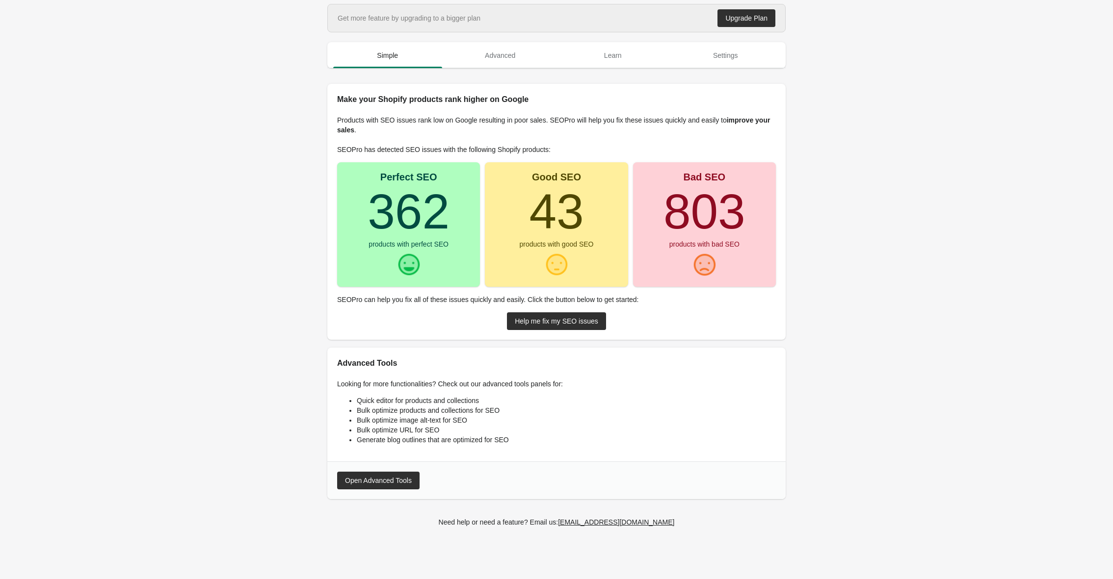
click at [909, 191] on main "Get more feature by upgrading to a bigger plan Upgrade Plan Simple Advanced Lea…" at bounding box center [556, 276] width 1113 height 544
